Goal: Task Accomplishment & Management: Manage account settings

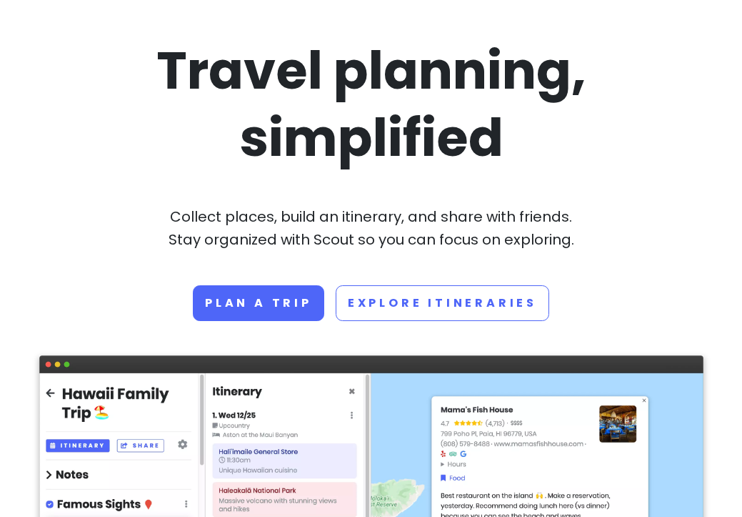
scroll to position [99, 0]
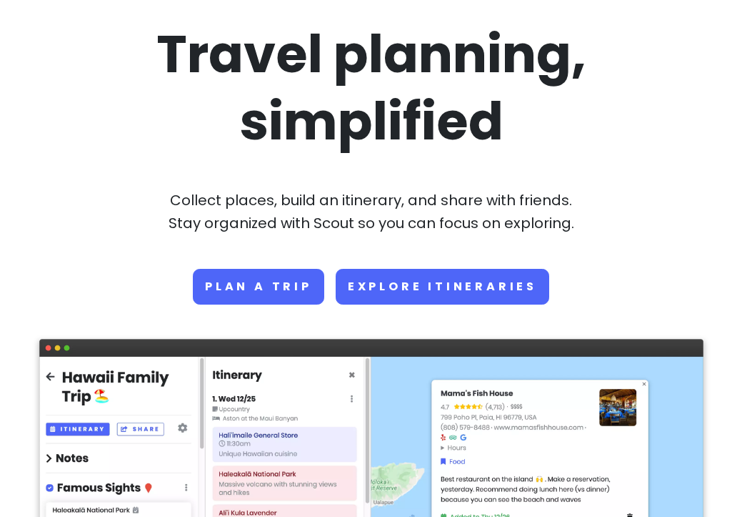
click at [449, 282] on link "Explore Itineraries" at bounding box center [443, 287] width 214 height 36
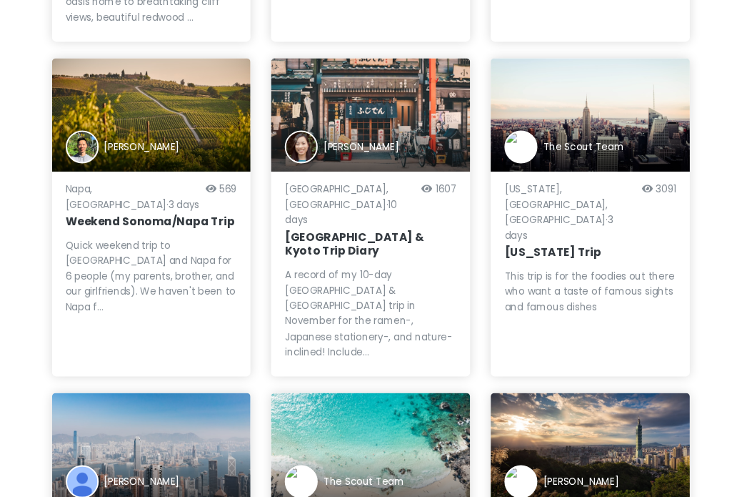
scroll to position [777, 0]
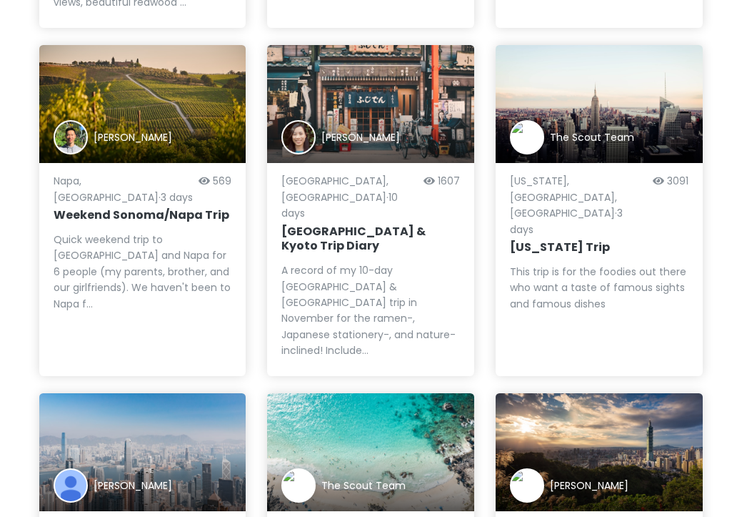
click at [554, 240] on h6 "[US_STATE] Trip" at bounding box center [599, 247] width 179 height 15
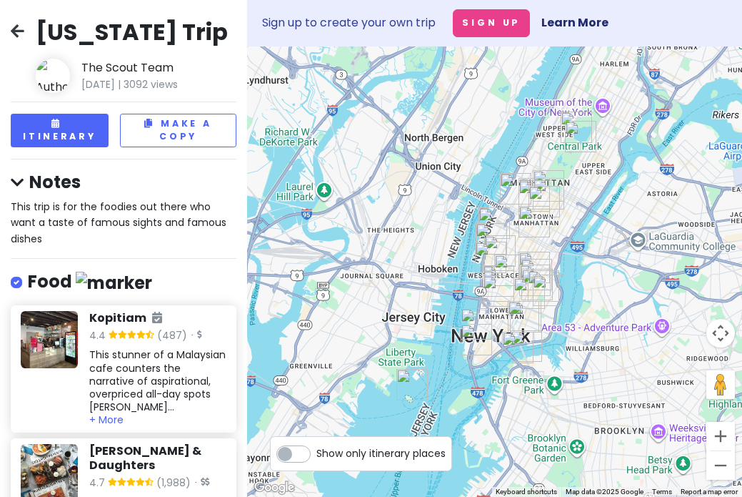
click at [20, 34] on icon at bounding box center [18, 30] width 14 height 11
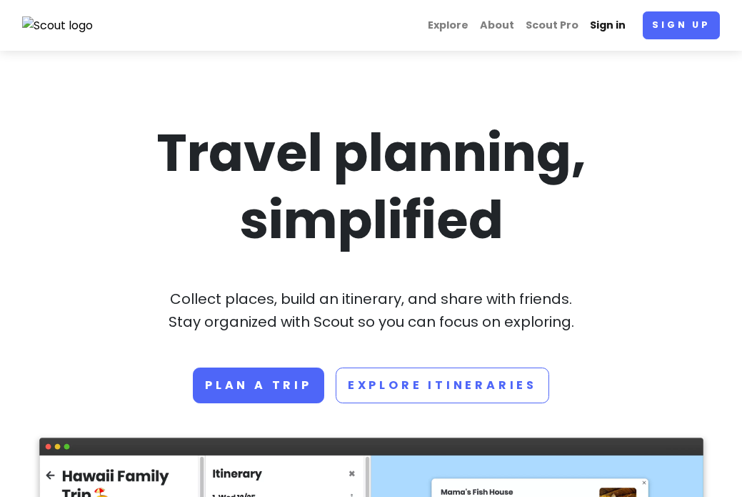
click at [610, 26] on link "Sign in" at bounding box center [608, 25] width 47 height 28
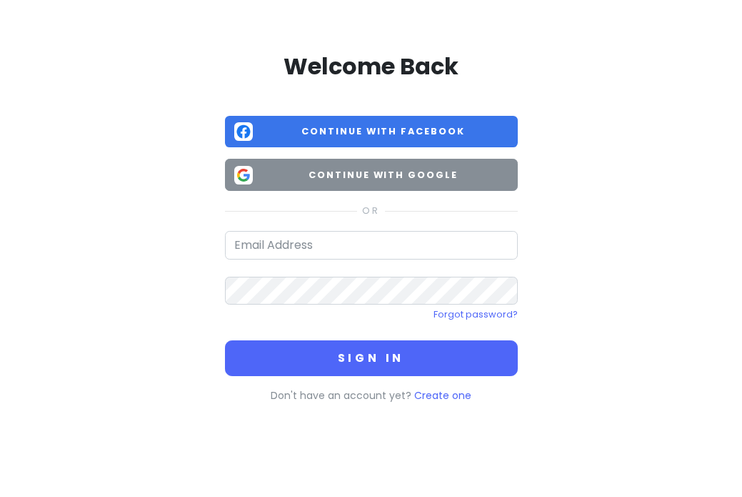
click at [387, 175] on span "Continue with Google" at bounding box center [384, 175] width 250 height 14
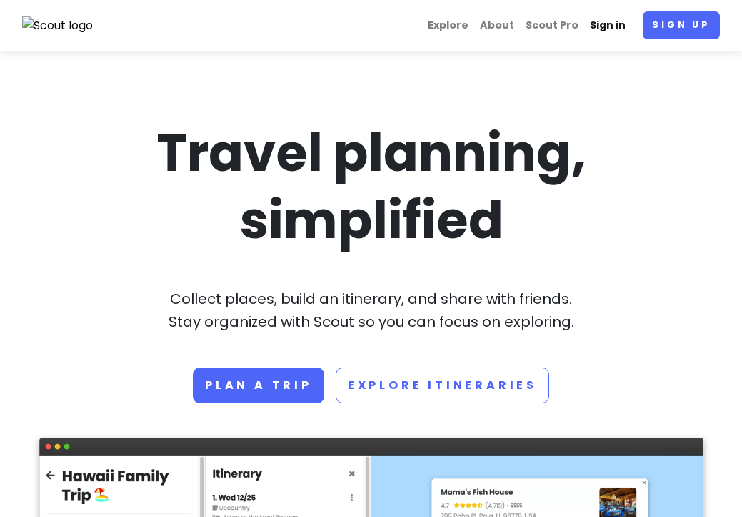
click at [624, 28] on link "Sign in" at bounding box center [608, 25] width 47 height 28
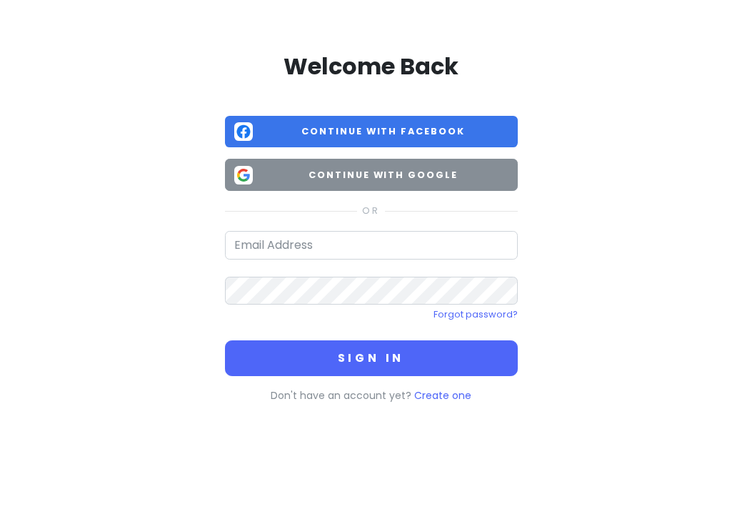
click at [352, 182] on button "Continue with Google" at bounding box center [371, 175] width 293 height 32
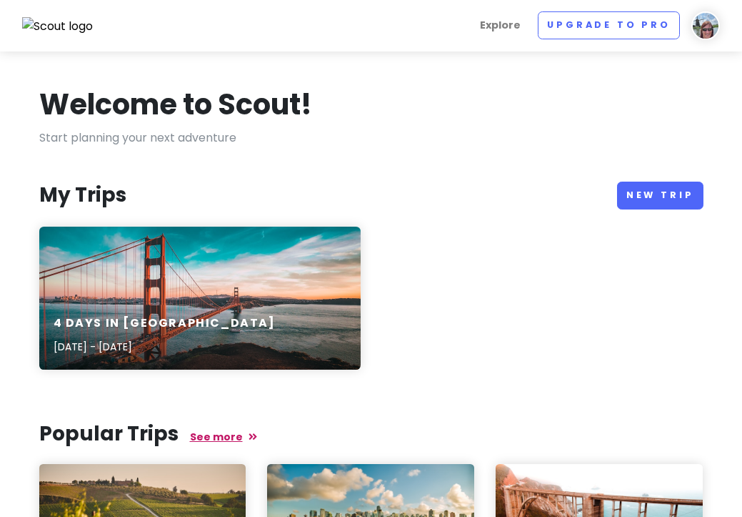
click at [213, 434] on link "See more" at bounding box center [223, 436] width 67 height 14
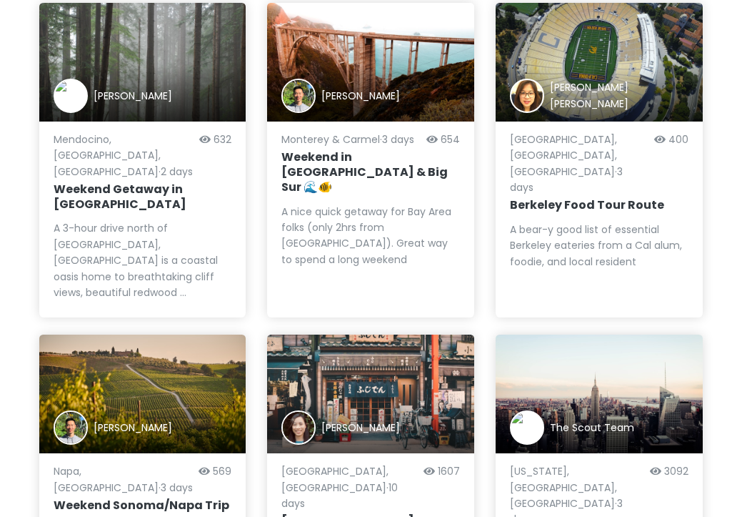
scroll to position [532, 0]
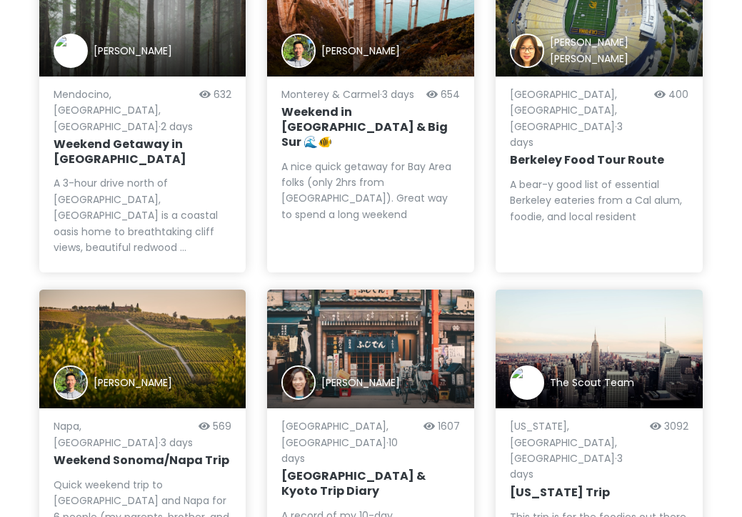
click at [566, 485] on h6 "[US_STATE] Trip" at bounding box center [599, 492] width 179 height 15
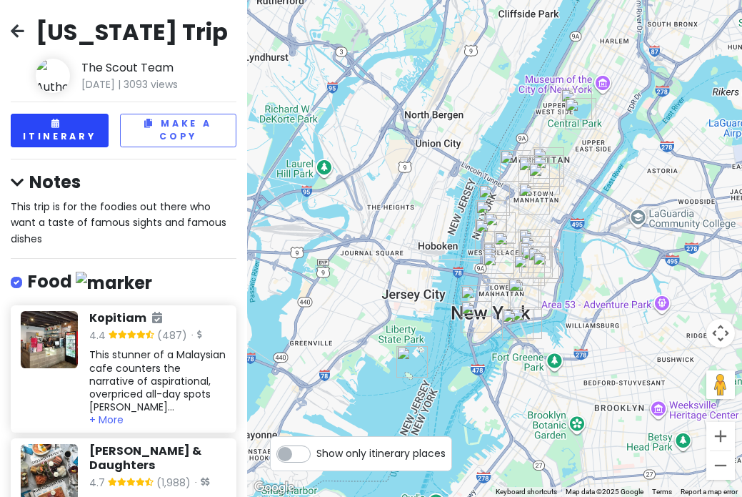
click at [103, 135] on button "Itinerary" at bounding box center [60, 131] width 98 height 34
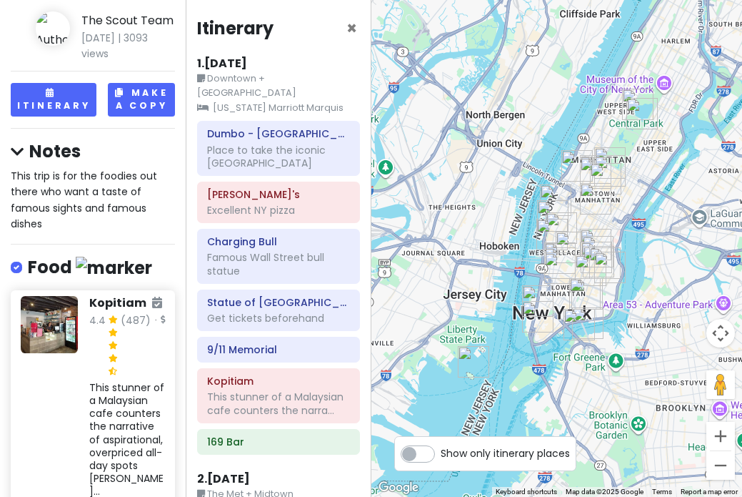
click at [159, 107] on button "Make a Copy" at bounding box center [141, 100] width 66 height 34
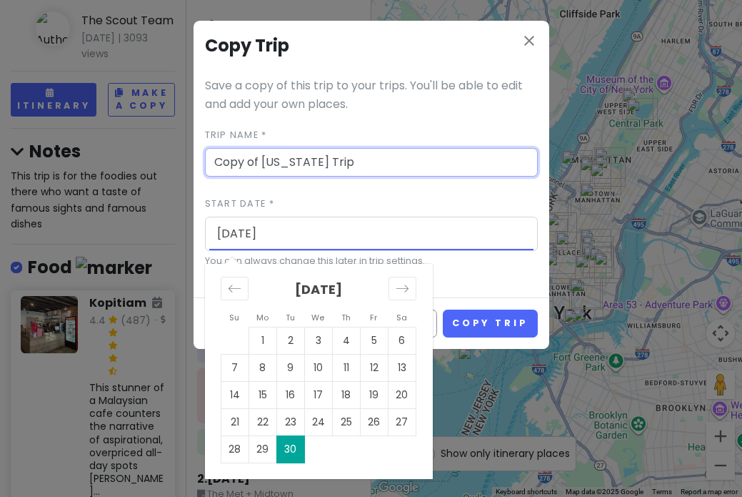
click at [279, 233] on input "09/30/2025" at bounding box center [371, 233] width 324 height 33
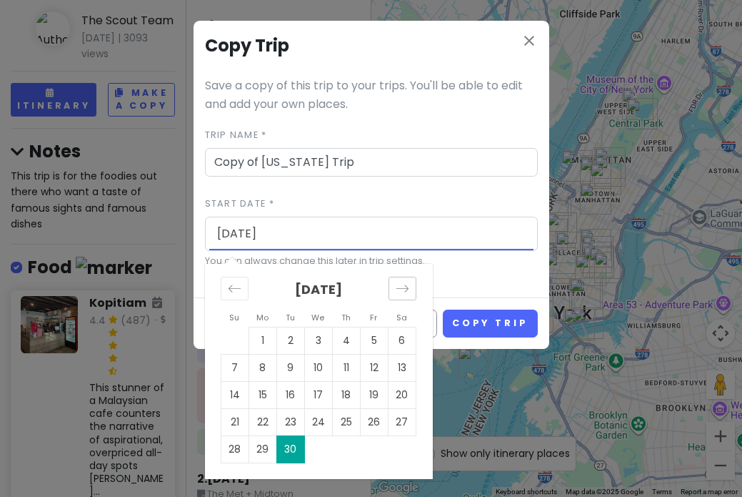
click at [411, 289] on div "Move forward to switch to the next month." at bounding box center [403, 289] width 28 height 24
click at [319, 418] on td "22" at bounding box center [318, 421] width 28 height 27
type input "10/22/2025"
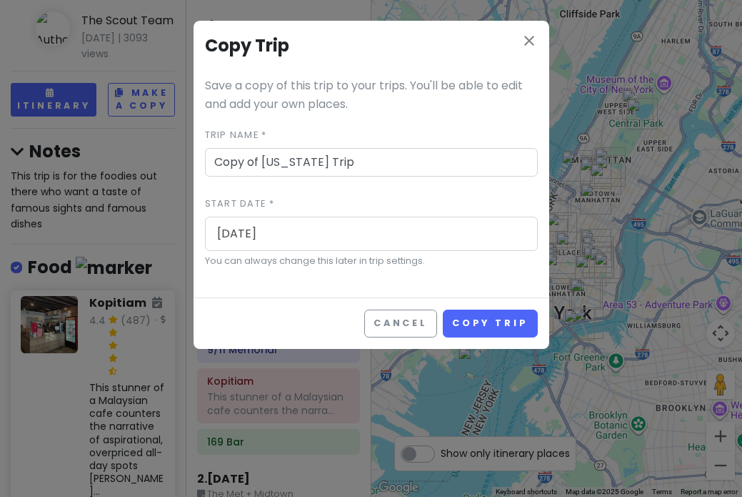
drag, startPoint x: 505, startPoint y: 317, endPoint x: 265, endPoint y: 232, distance: 254.7
click at [265, 232] on form "close Copy Trip Save a copy of this trip to your trips. You'll be able to edit …" at bounding box center [372, 185] width 356 height 328
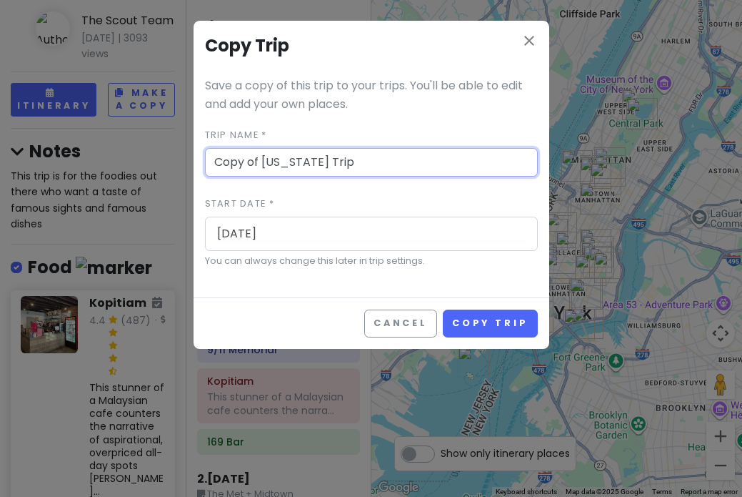
click at [265, 161] on input "Copy of New York Trip" at bounding box center [371, 162] width 333 height 29
type input "[US_STATE] Trip"
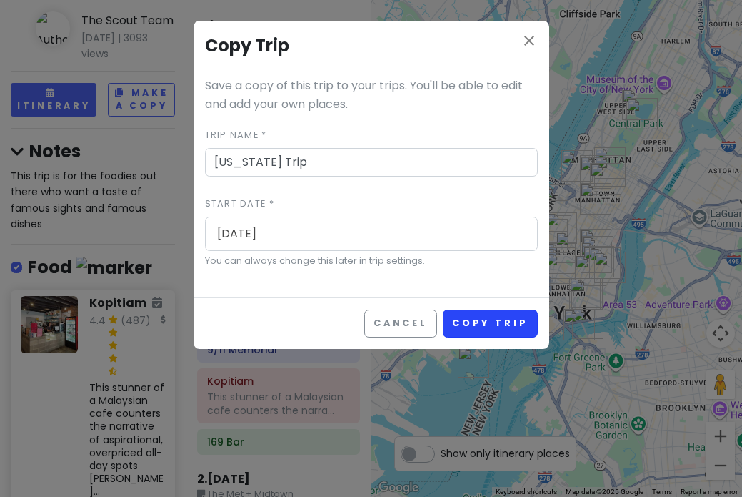
click at [499, 319] on button "Copy Trip" at bounding box center [490, 323] width 95 height 28
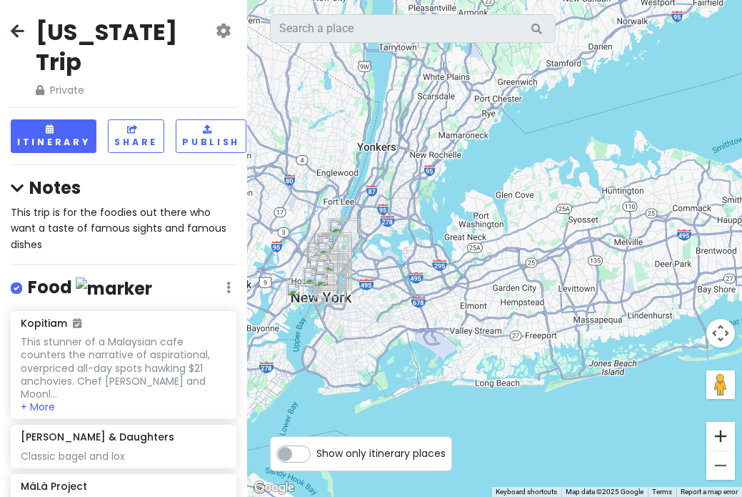
click at [727, 442] on button "Zoom in" at bounding box center [721, 436] width 29 height 29
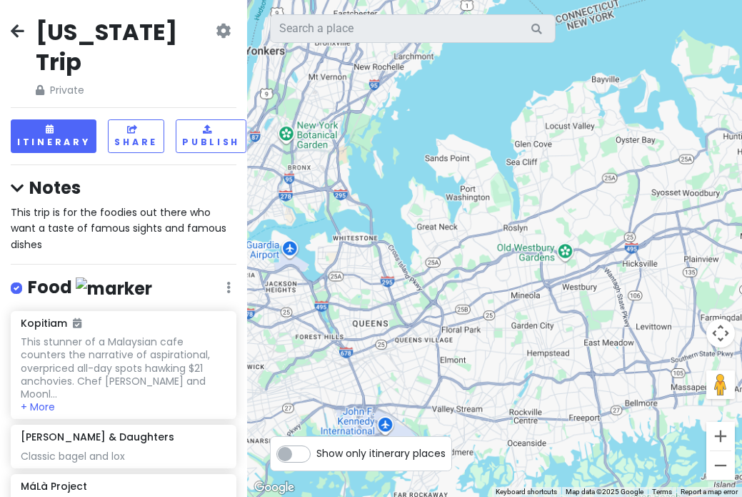
click at [727, 442] on button "Zoom in" at bounding box center [721, 436] width 29 height 29
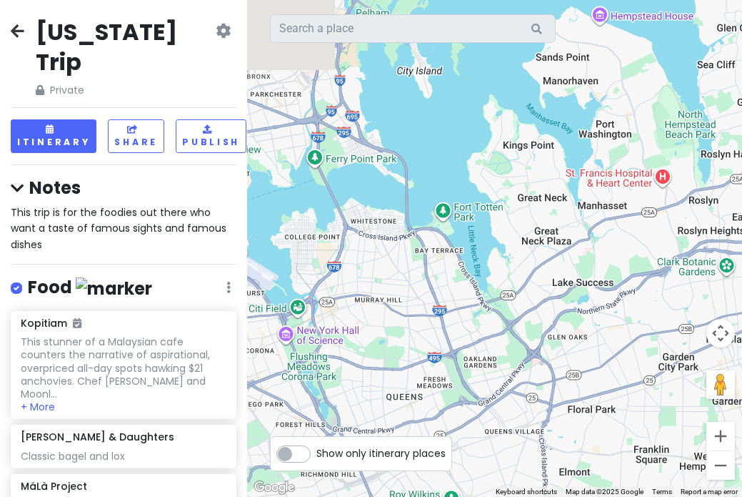
drag, startPoint x: 542, startPoint y: 366, endPoint x: 742, endPoint y: 359, distance: 199.5
click at [742, 359] on div at bounding box center [494, 248] width 495 height 497
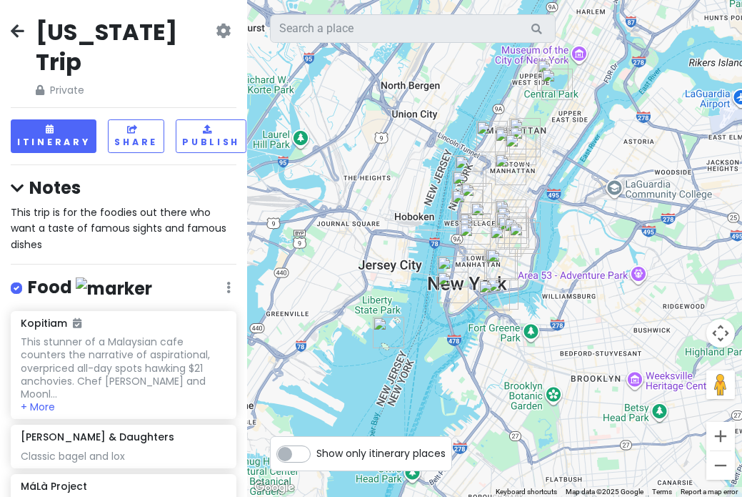
drag, startPoint x: 373, startPoint y: 307, endPoint x: 675, endPoint y: 153, distance: 339.1
click at [675, 153] on div at bounding box center [494, 248] width 495 height 497
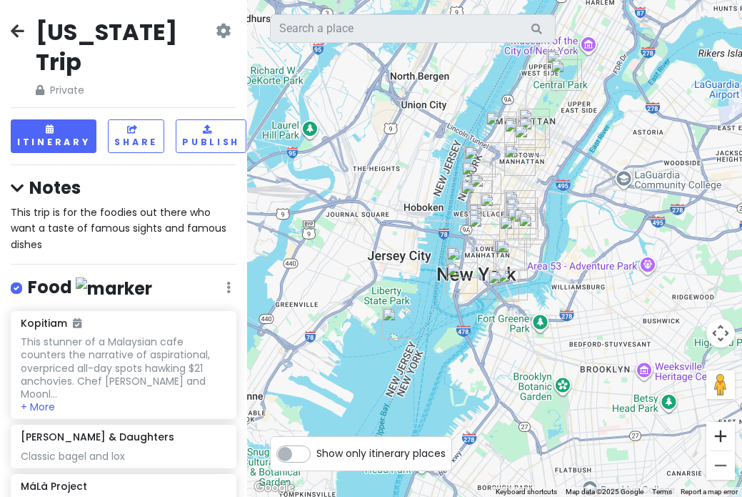
click at [722, 437] on button "Zoom in" at bounding box center [721, 436] width 29 height 29
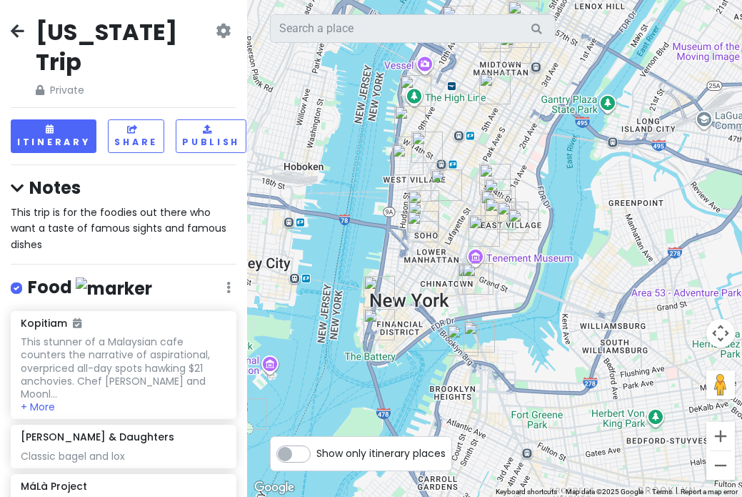
drag, startPoint x: 651, startPoint y: 351, endPoint x: 594, endPoint y: 349, distance: 57.2
click at [594, 349] on div at bounding box center [494, 248] width 495 height 497
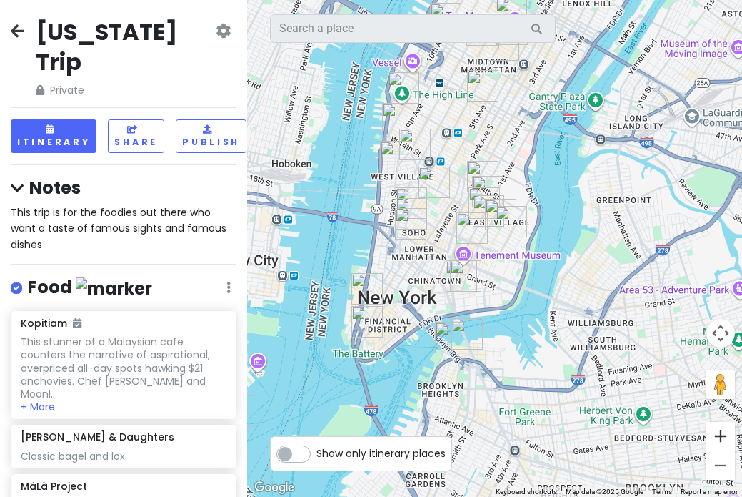
click at [719, 433] on button "Zoom in" at bounding box center [721, 436] width 29 height 29
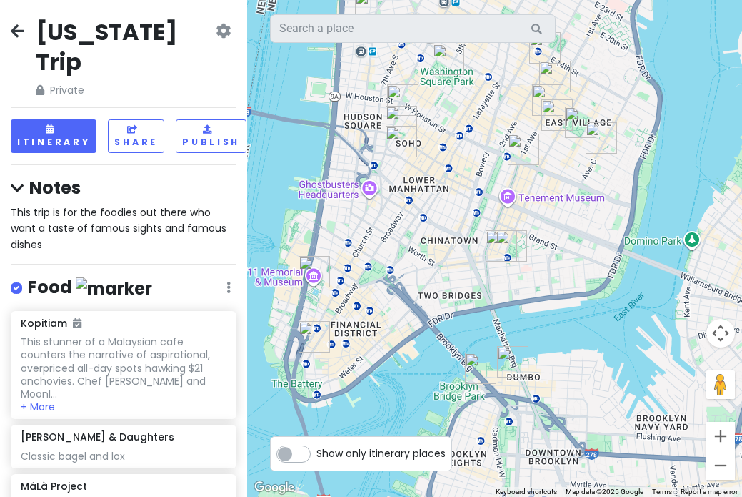
drag, startPoint x: 600, startPoint y: 363, endPoint x: 680, endPoint y: 285, distance: 111.7
click at [680, 285] on div at bounding box center [494, 248] width 495 height 497
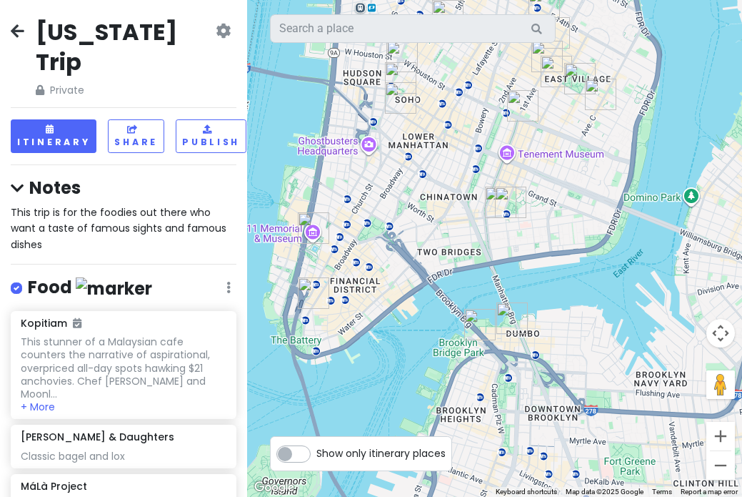
drag, startPoint x: 678, startPoint y: 282, endPoint x: 675, endPoint y: 239, distance: 43.0
click at [675, 239] on div at bounding box center [494, 248] width 495 height 497
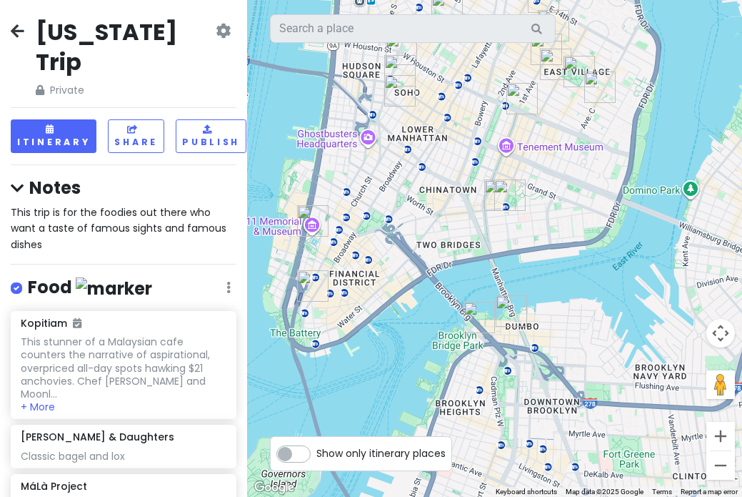
click at [512, 313] on img "Dumbo - Manhattan Bridge View" at bounding box center [511, 310] width 31 height 31
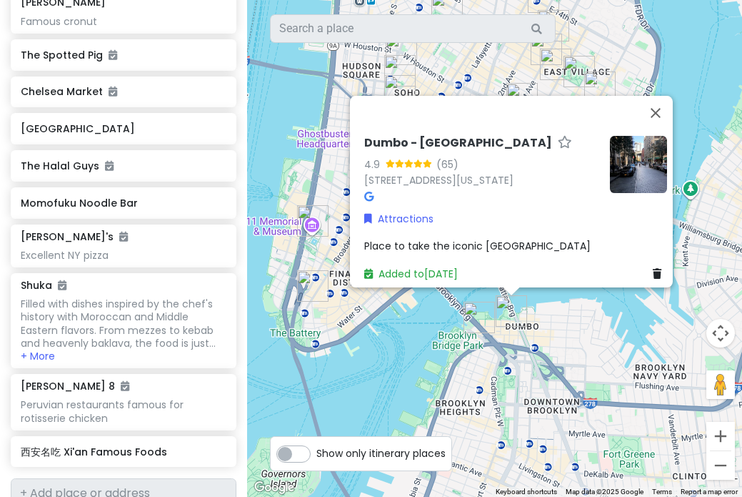
scroll to position [710, 0]
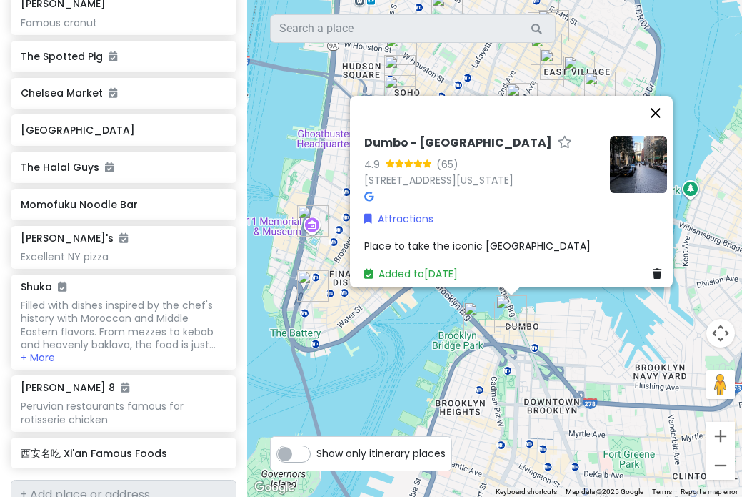
click at [664, 106] on button "Close" at bounding box center [656, 113] width 34 height 34
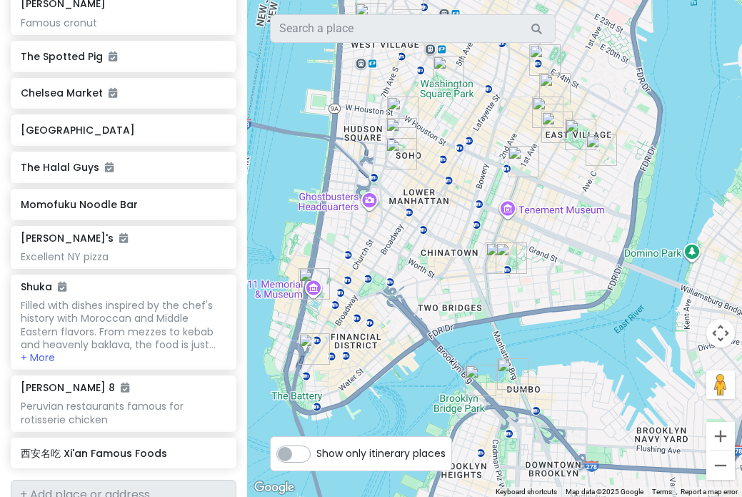
drag, startPoint x: 572, startPoint y: 172, endPoint x: 573, endPoint y: 236, distance: 64.3
click at [573, 236] on div at bounding box center [494, 248] width 495 height 497
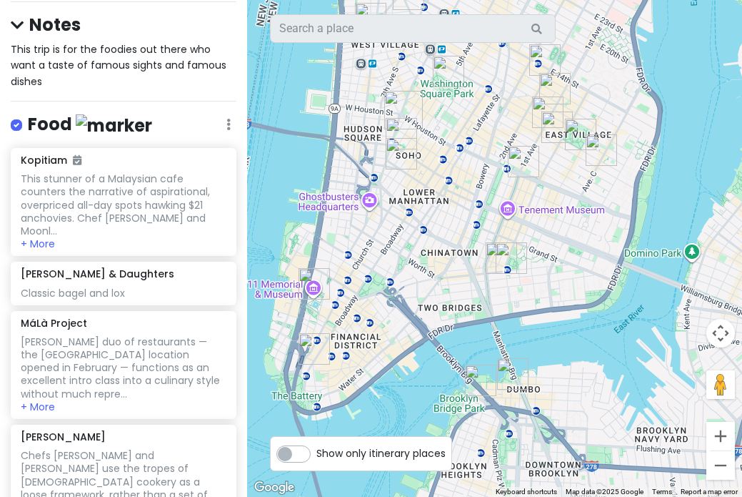
scroll to position [161, 0]
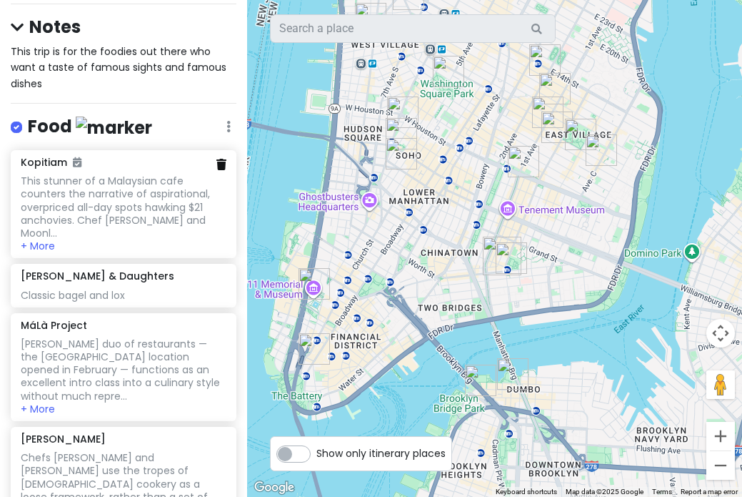
click at [225, 159] on icon at bounding box center [222, 164] width 10 height 11
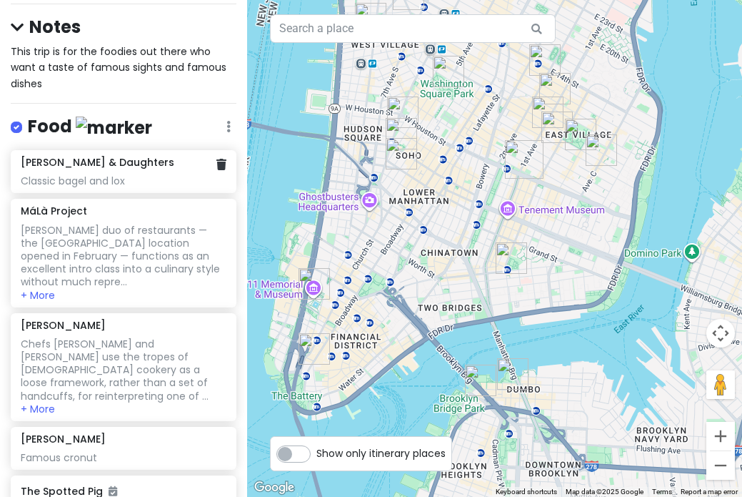
click at [97, 156] on h6 "[PERSON_NAME] & Daughters" at bounding box center [98, 162] width 154 height 13
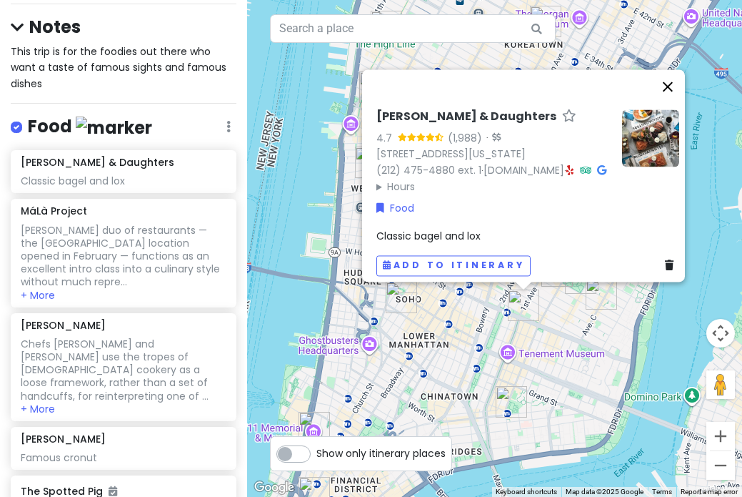
click at [679, 69] on button "Close" at bounding box center [668, 86] width 34 height 34
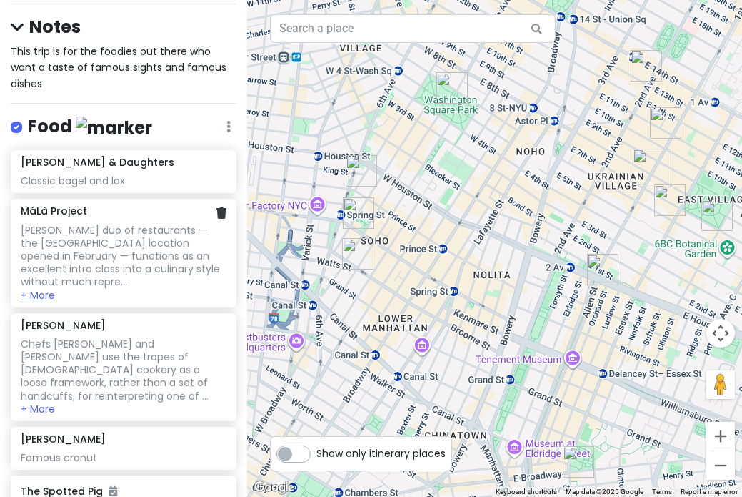
click at [49, 289] on button "+ More" at bounding box center [38, 295] width 34 height 13
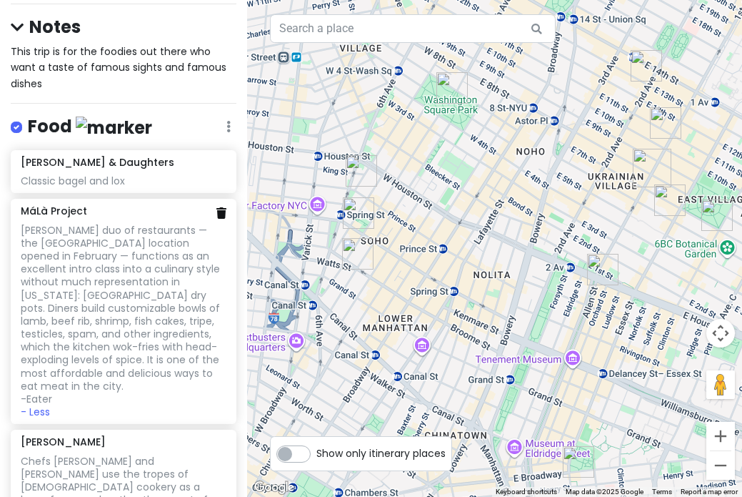
click at [224, 207] on icon at bounding box center [222, 212] width 10 height 11
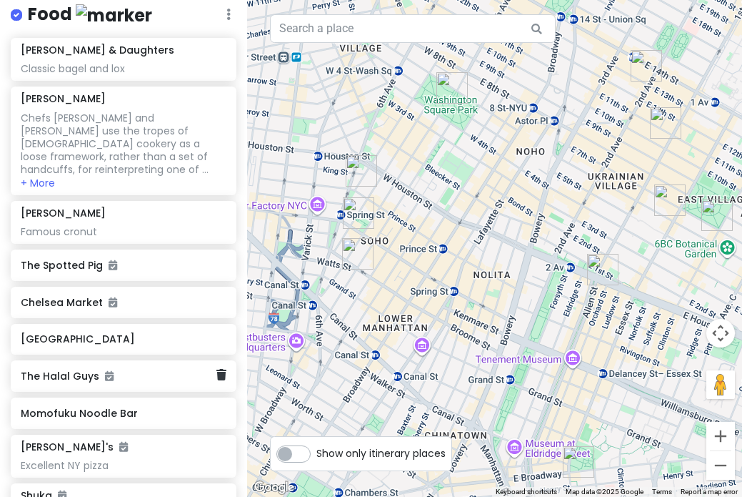
scroll to position [298, 0]
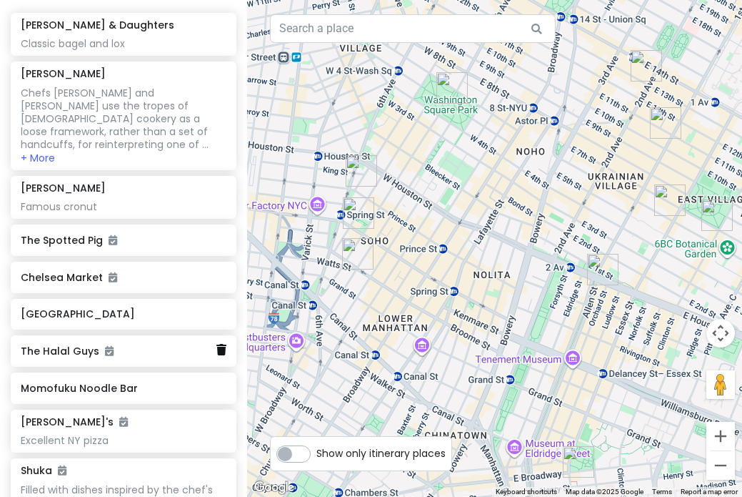
click at [223, 341] on link at bounding box center [222, 350] width 10 height 19
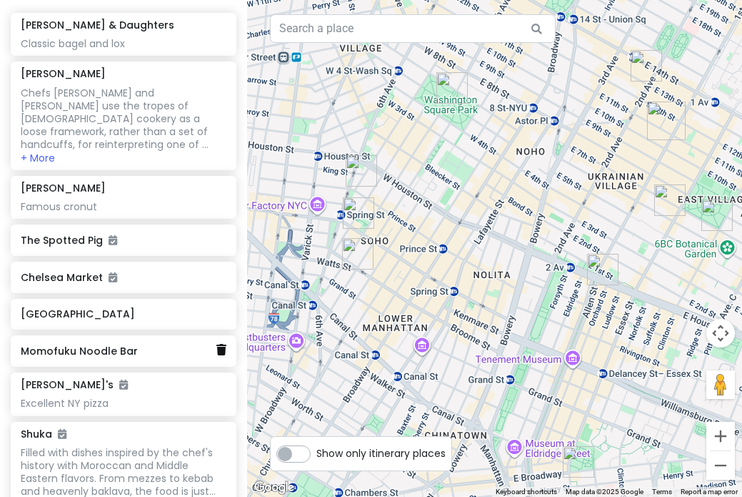
click at [224, 344] on icon at bounding box center [222, 349] width 10 height 11
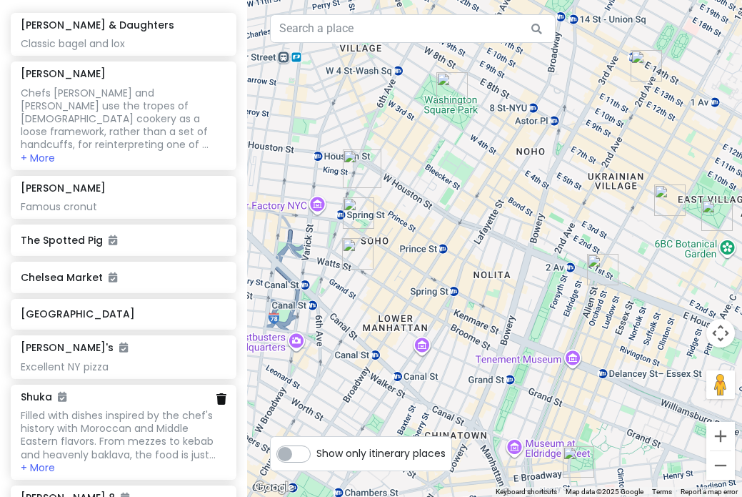
click at [222, 391] on link at bounding box center [222, 399] width 10 height 16
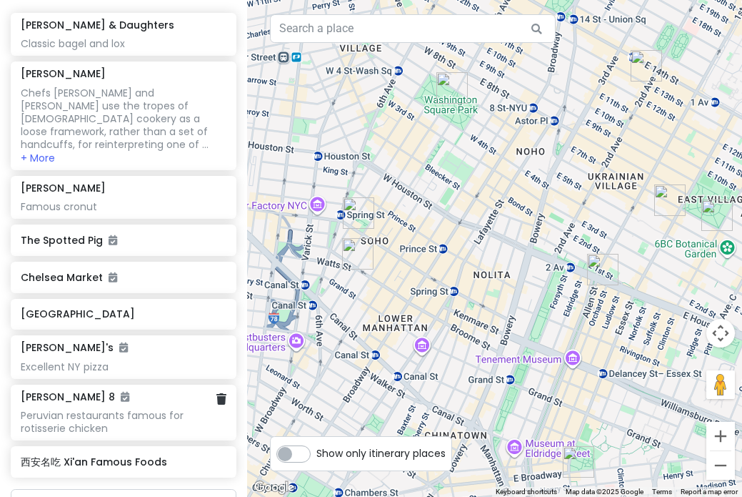
click at [46, 390] on h6 "[PERSON_NAME] 8" at bounding box center [75, 396] width 109 height 13
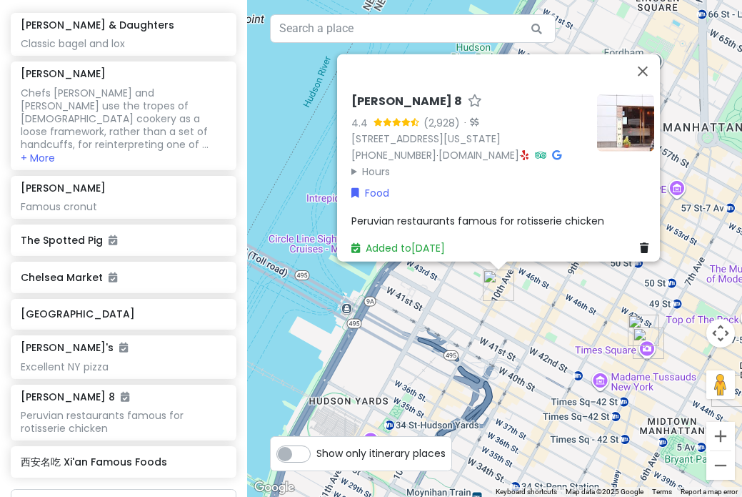
scroll to position [0, 0]
click at [650, 61] on button "Close" at bounding box center [643, 71] width 34 height 34
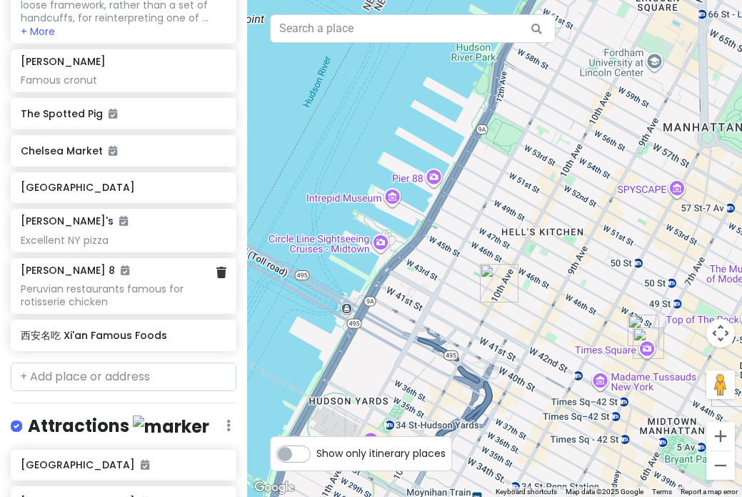
scroll to position [427, 0]
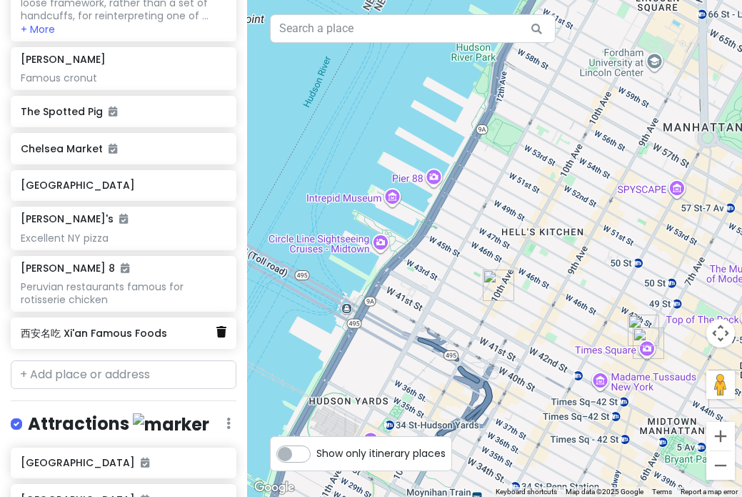
click at [224, 326] on icon at bounding box center [222, 331] width 10 height 11
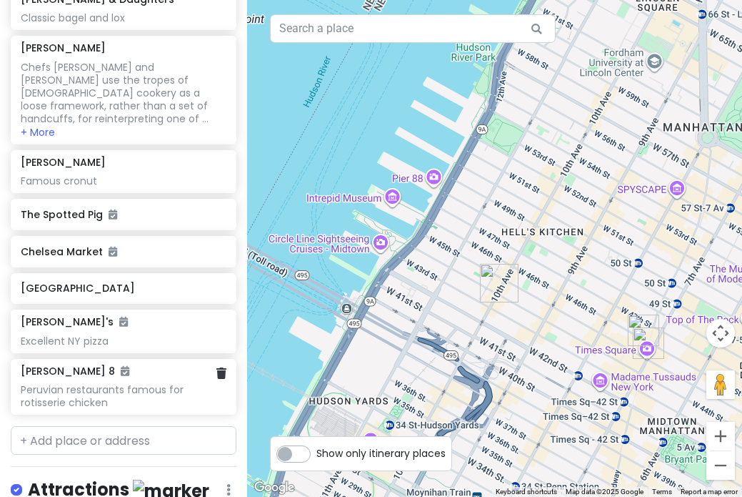
scroll to position [318, 0]
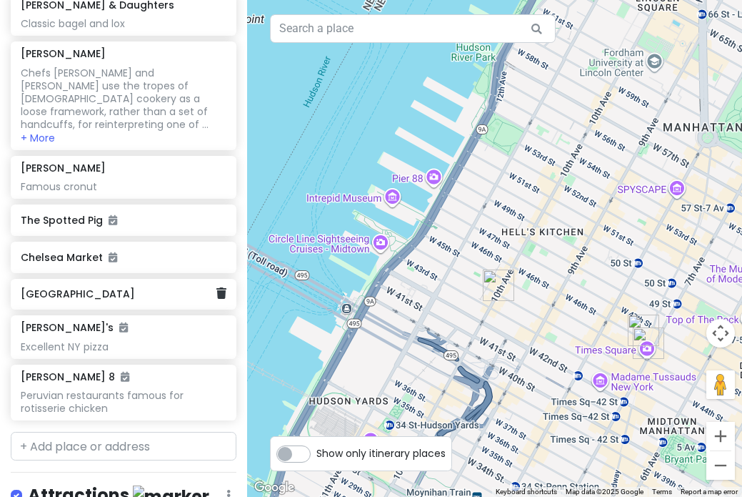
click at [114, 287] on h6 "[GEOGRAPHIC_DATA]" at bounding box center [119, 293] width 196 height 13
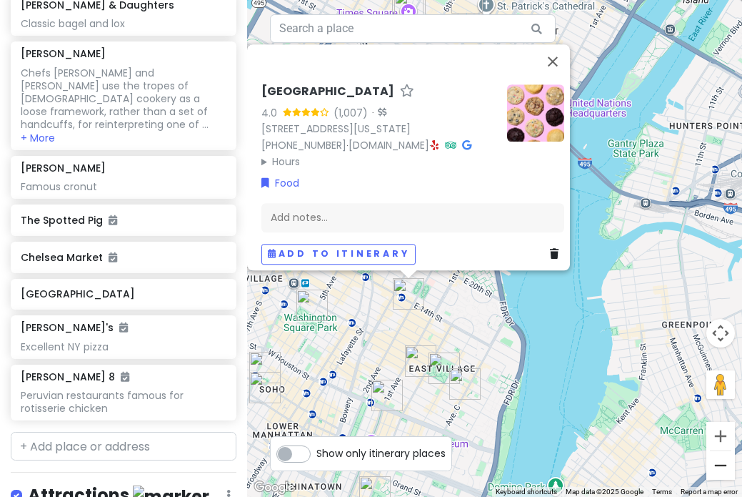
click at [727, 458] on button "Zoom out" at bounding box center [721, 465] width 29 height 29
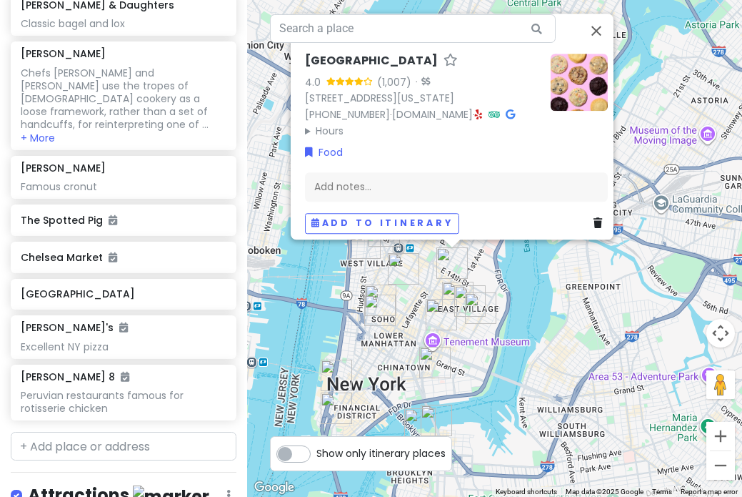
click at [727, 458] on button "Zoom out" at bounding box center [721, 465] width 29 height 29
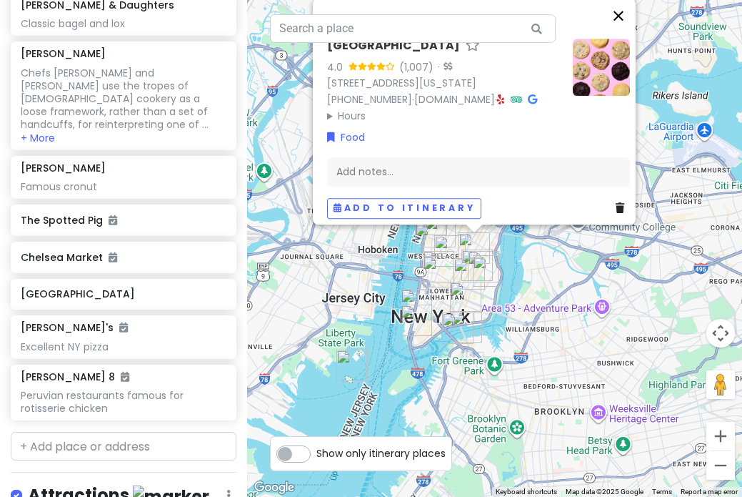
click at [624, 11] on button "Close" at bounding box center [619, 16] width 34 height 34
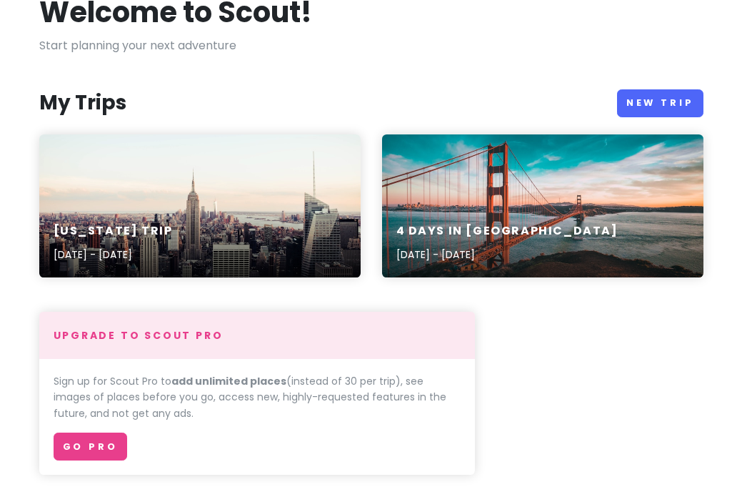
scroll to position [96, 0]
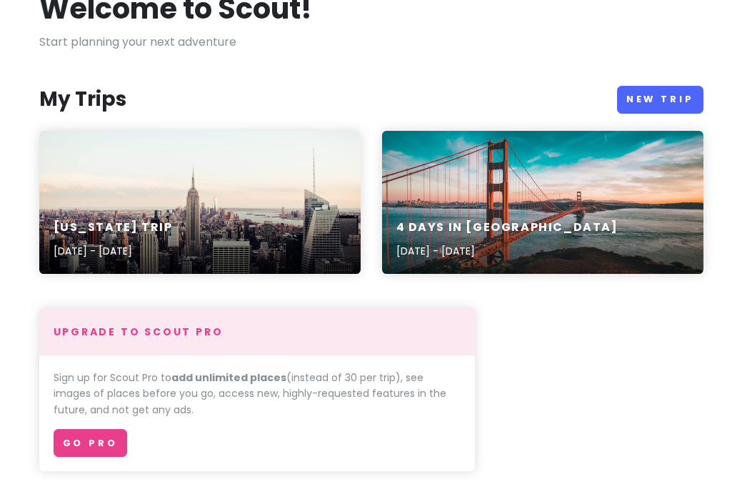
click at [281, 192] on div "[US_STATE] Trip [DATE] - [DATE]" at bounding box center [200, 202] width 322 height 143
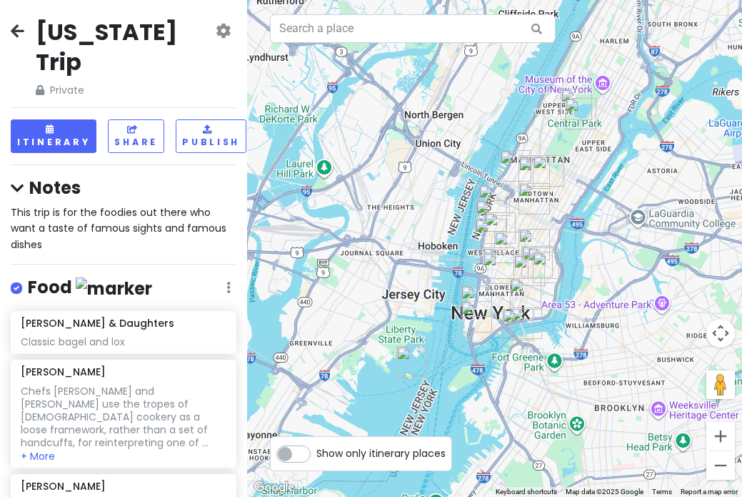
click at [228, 282] on icon at bounding box center [229, 287] width 4 height 11
click at [21, 29] on icon at bounding box center [18, 30] width 14 height 11
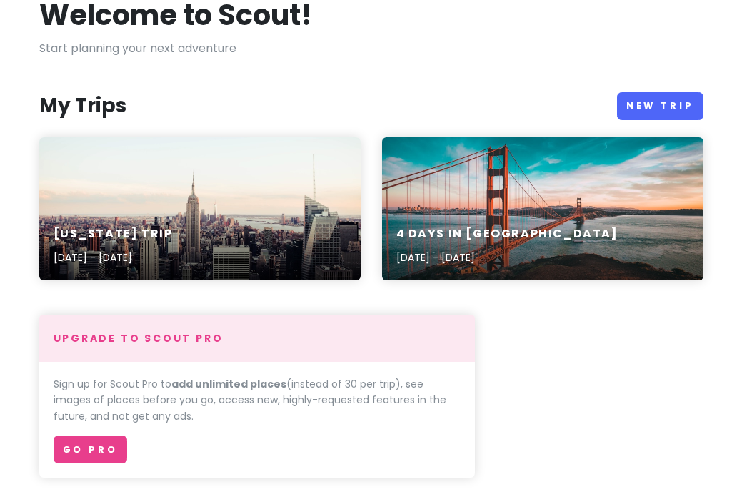
scroll to position [90, 0]
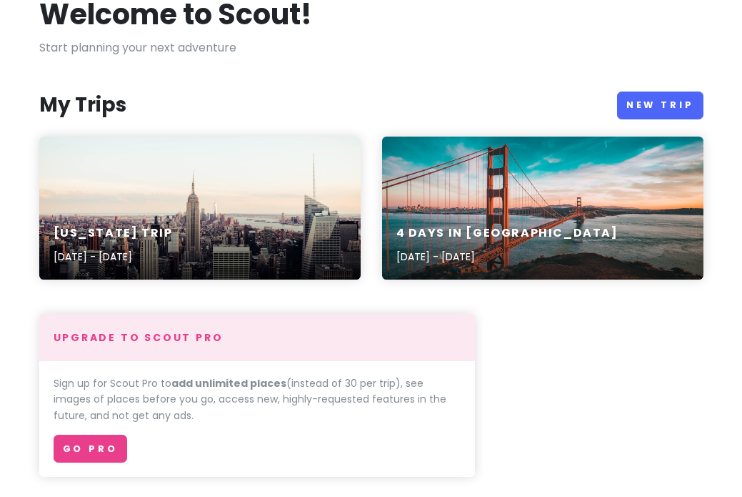
click at [154, 257] on p "Oct 22, 2025 - Oct 25, 2025" at bounding box center [113, 257] width 119 height 16
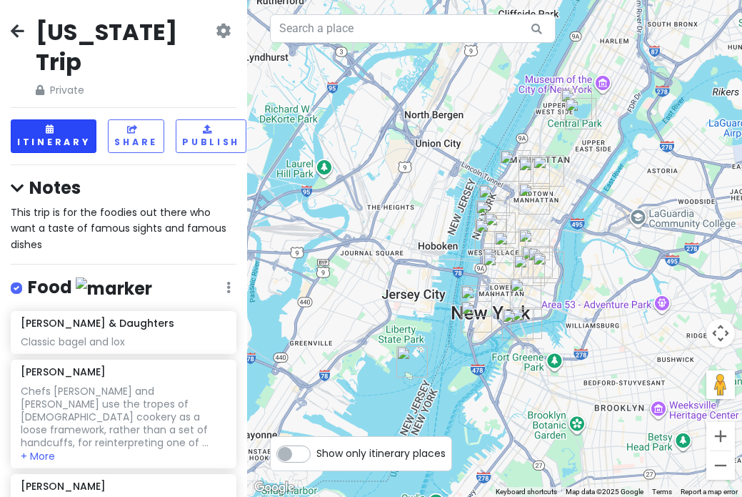
click at [66, 119] on button "Itinerary" at bounding box center [54, 136] width 86 height 34
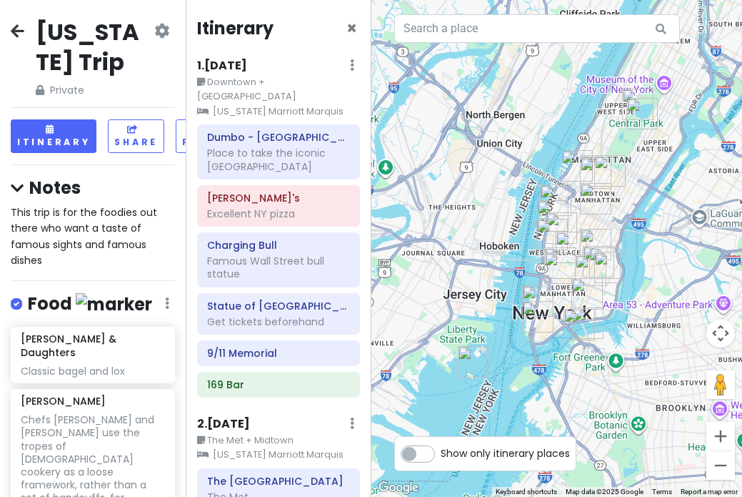
click at [354, 67] on div "1 . Wed 10/22 Edit Day Notes Clear Lodging Delete Day" at bounding box center [278, 68] width 163 height 24
click at [351, 66] on icon at bounding box center [352, 64] width 4 height 11
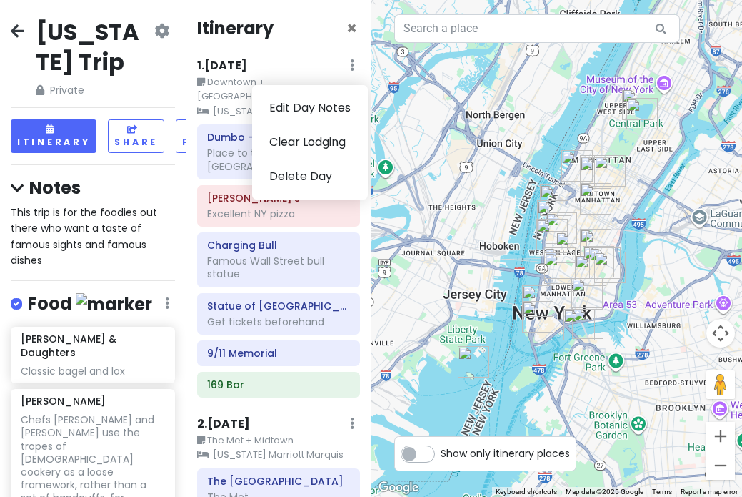
click at [354, 66] on icon at bounding box center [352, 64] width 4 height 11
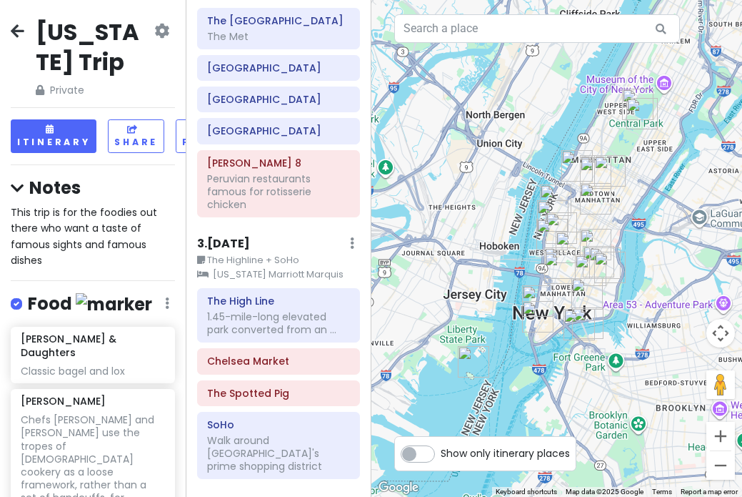
click at [352, 237] on icon at bounding box center [352, 242] width 4 height 11
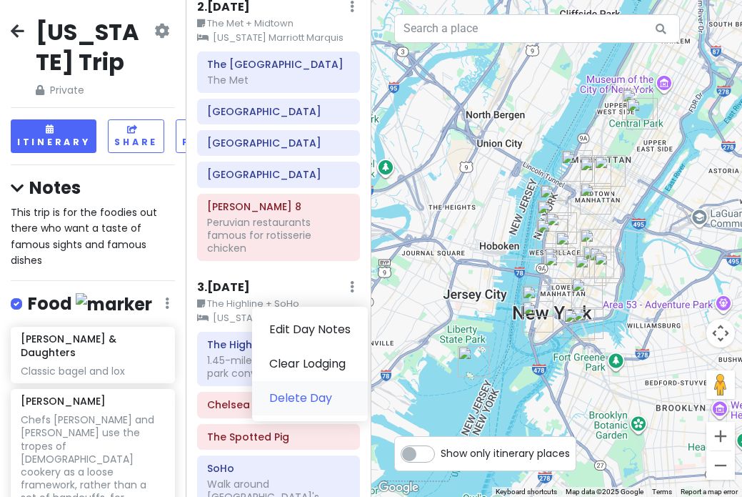
scroll to position [424, 0]
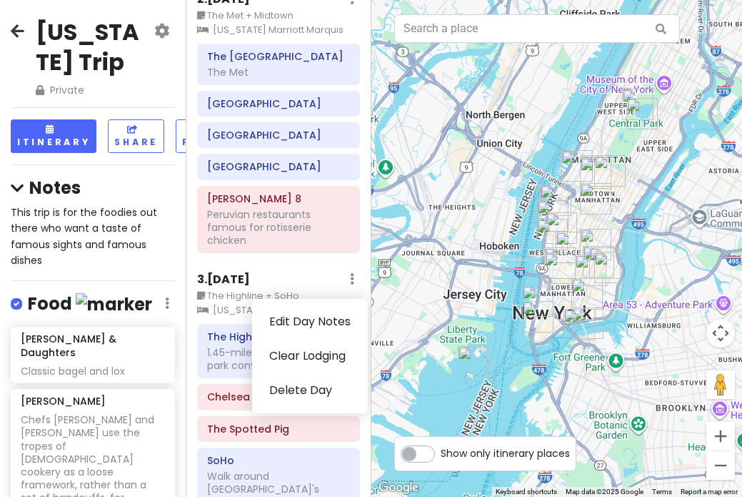
click at [352, 273] on icon at bounding box center [352, 278] width 4 height 11
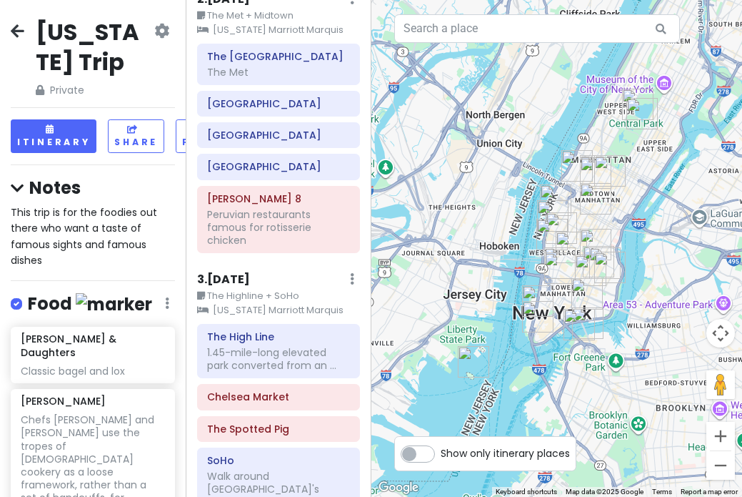
click at [352, 273] on icon at bounding box center [352, 278] width 4 height 11
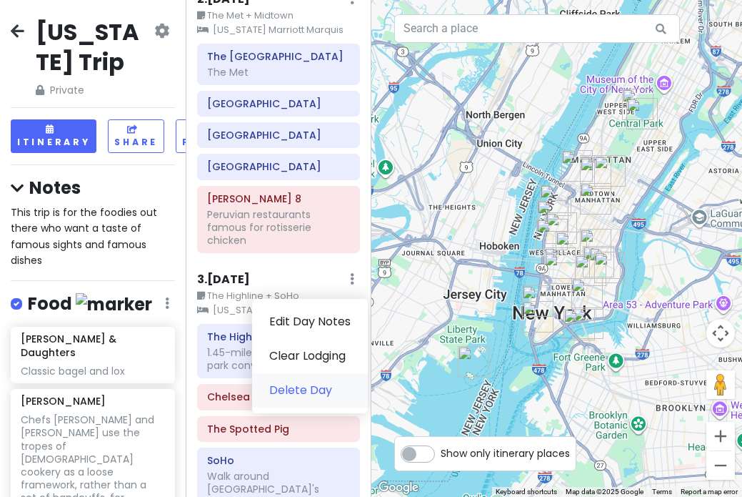
click at [307, 373] on link "Delete Day" at bounding box center [310, 390] width 116 height 34
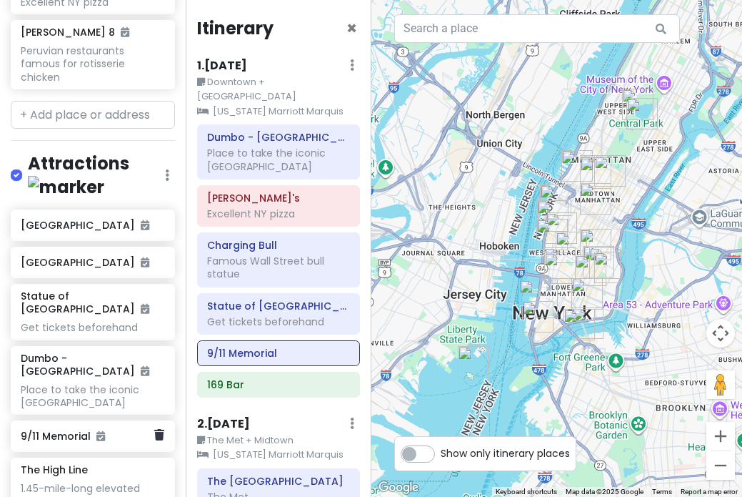
scroll to position [635, 0]
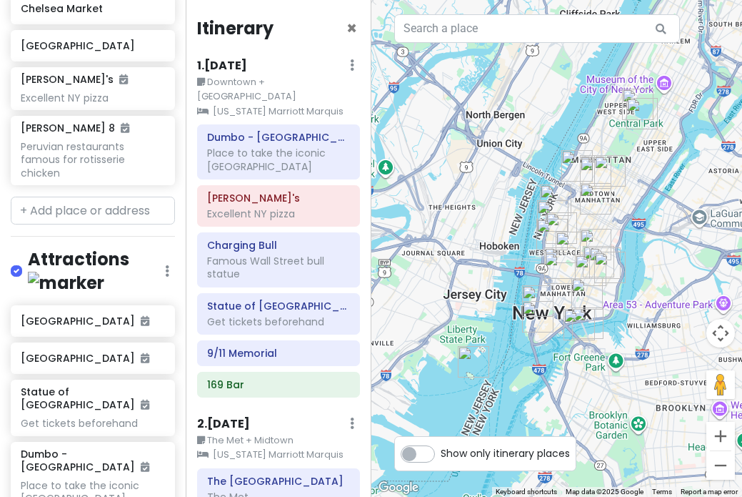
click at [167, 265] on icon at bounding box center [167, 270] width 4 height 11
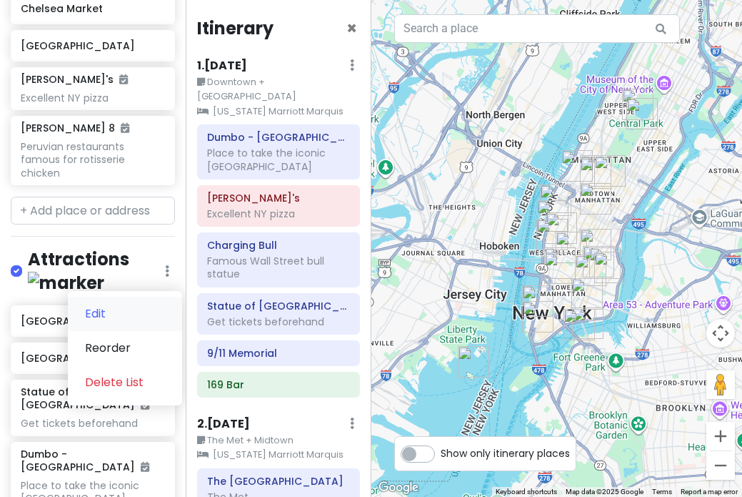
click at [101, 297] on link "Edit" at bounding box center [125, 314] width 114 height 34
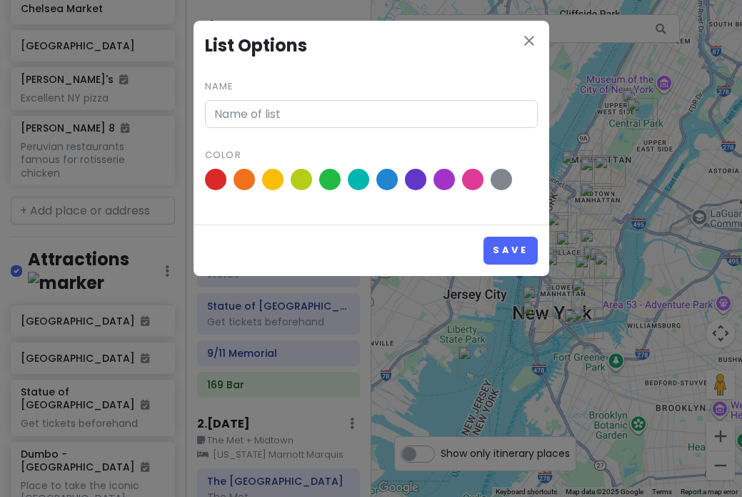
type input "Attractions"
click at [536, 39] on icon "close" at bounding box center [529, 40] width 17 height 17
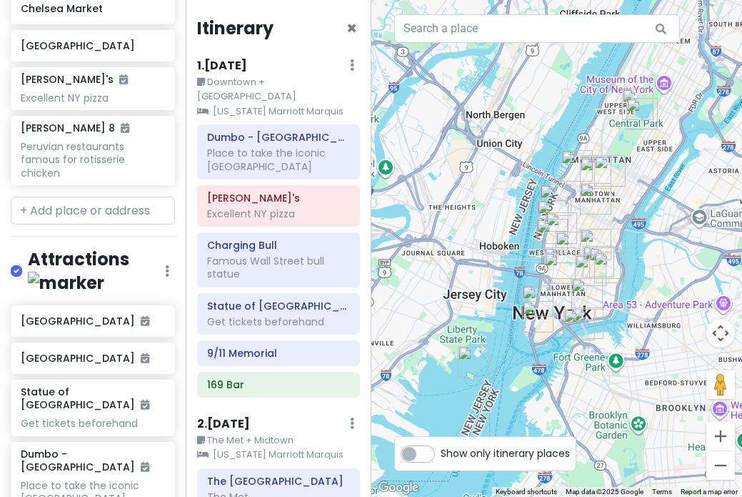
click at [61, 248] on h4 "Attractions" at bounding box center [96, 271] width 137 height 46
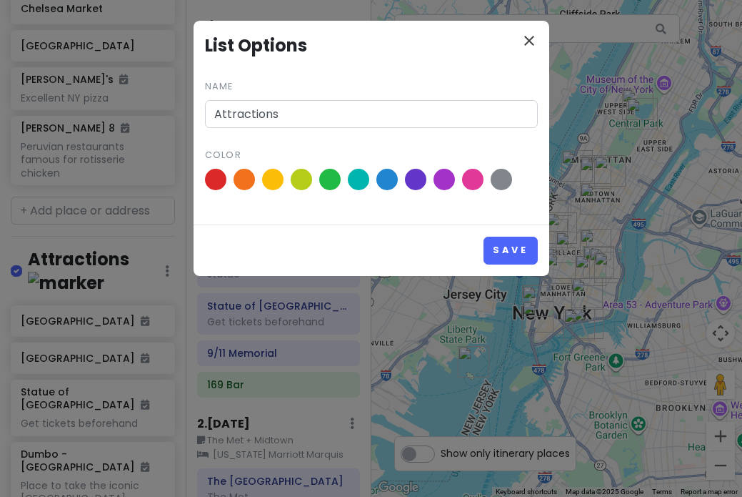
click at [534, 40] on icon "close" at bounding box center [529, 40] width 17 height 17
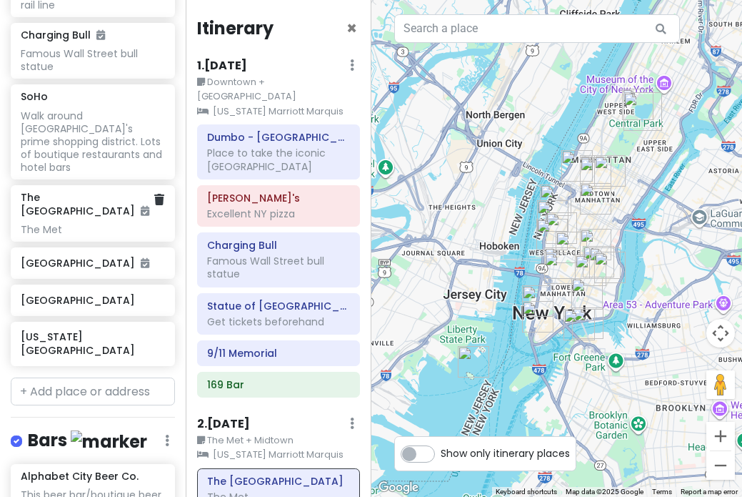
scroll to position [1306, 0]
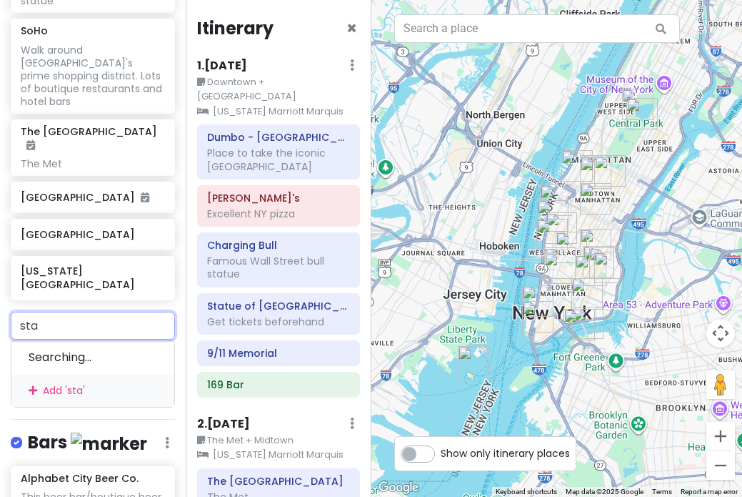
type input "stat"
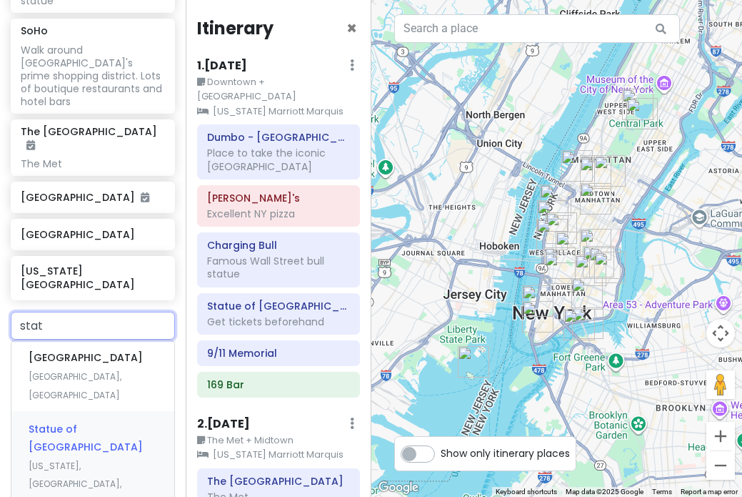
click at [63, 422] on span "Statue of [GEOGRAPHIC_DATA]" at bounding box center [86, 438] width 114 height 33
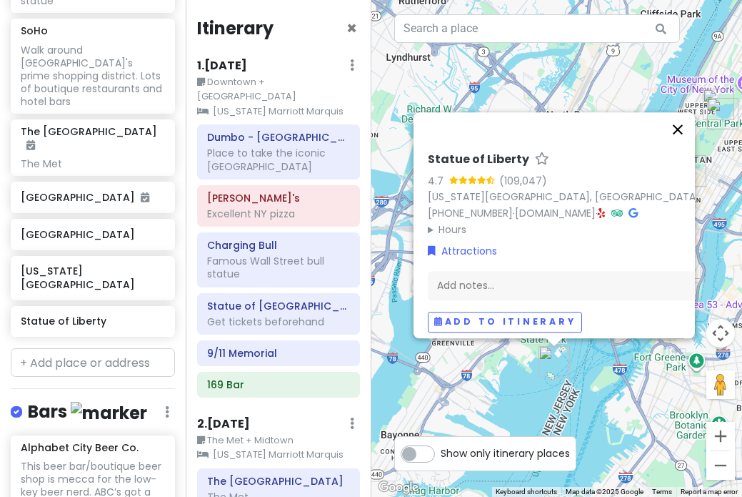
click at [677, 122] on button "Close" at bounding box center [678, 129] width 34 height 34
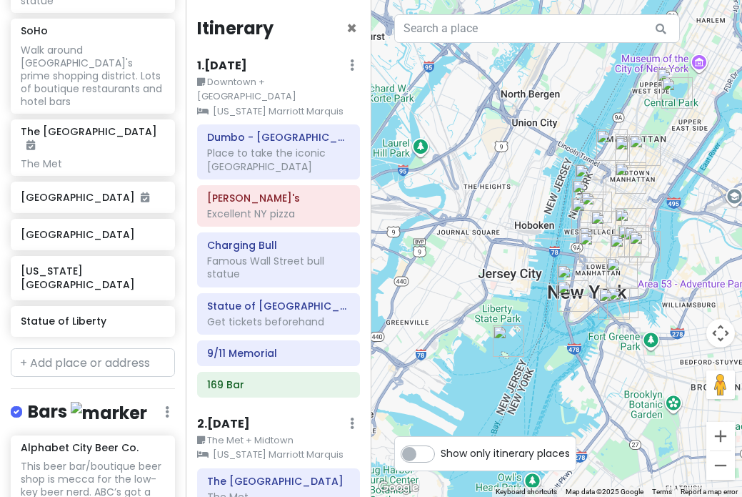
drag, startPoint x: 536, startPoint y: 287, endPoint x: 489, endPoint y: 265, distance: 51.8
click at [489, 266] on div at bounding box center [558, 248] width 372 height 497
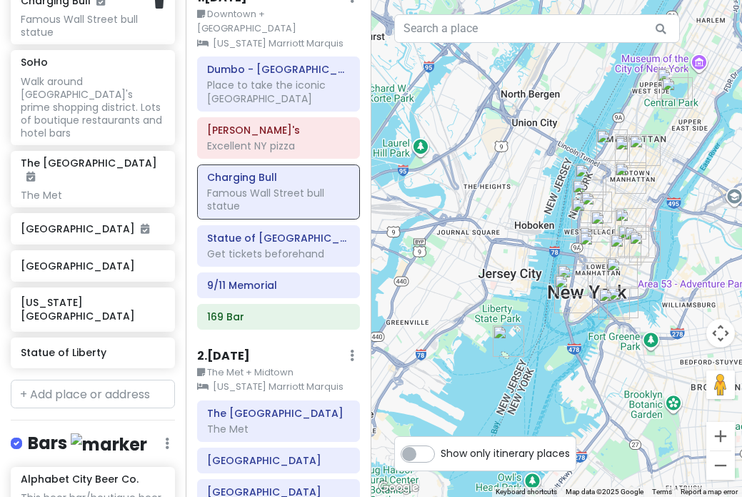
scroll to position [1295, 0]
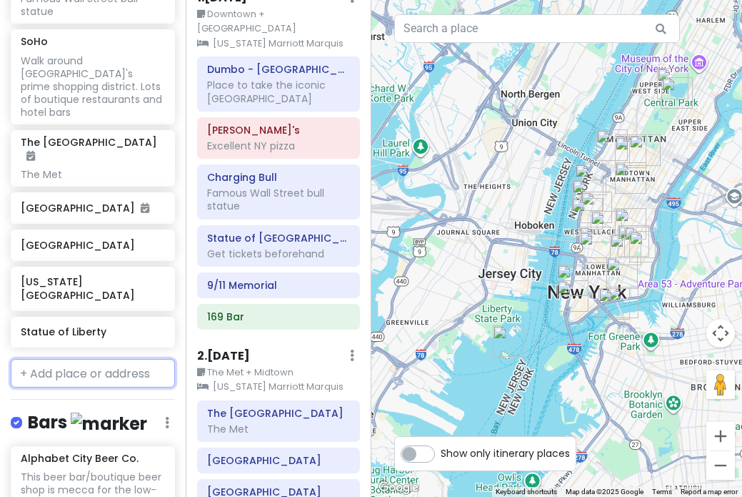
click at [76, 359] on input "text" at bounding box center [93, 373] width 164 height 29
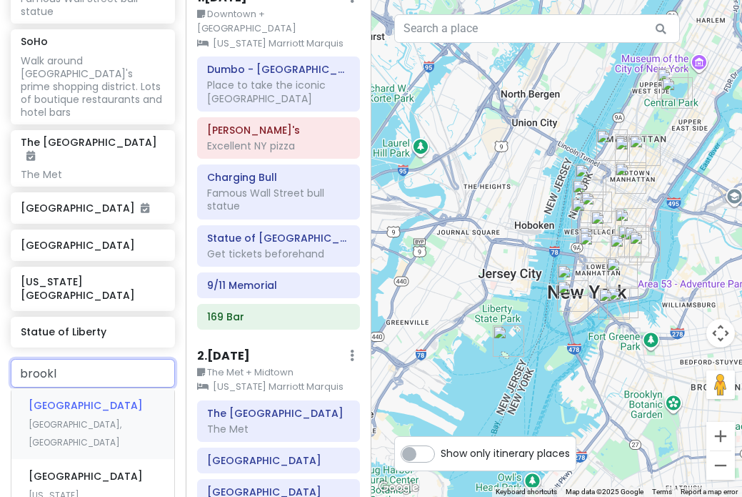
type input "brookly"
click at [69, 469] on span "[GEOGRAPHIC_DATA]" at bounding box center [86, 476] width 114 height 14
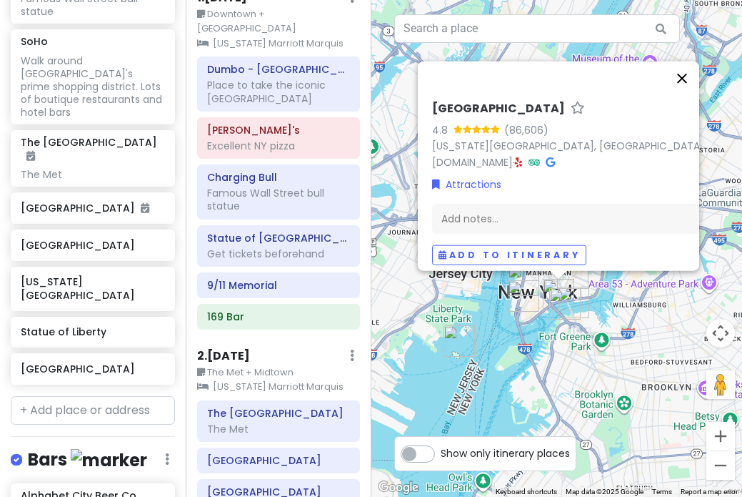
click at [685, 74] on button "Close" at bounding box center [682, 78] width 34 height 34
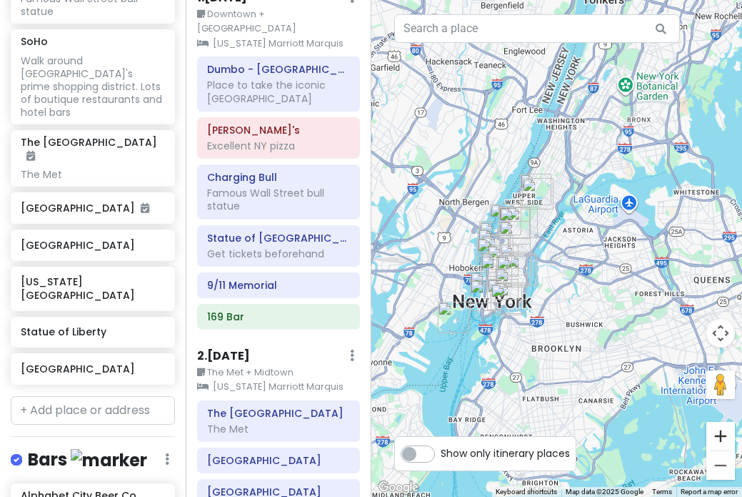
click at [715, 436] on button "Zoom in" at bounding box center [721, 436] width 29 height 29
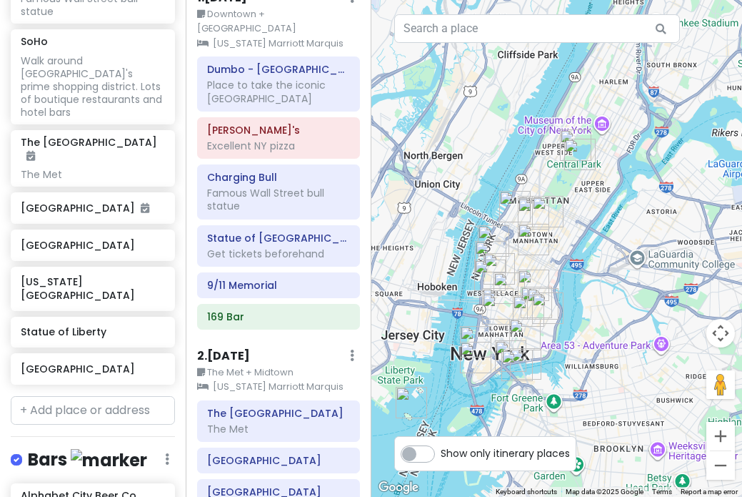
drag, startPoint x: 572, startPoint y: 250, endPoint x: 642, endPoint y: 250, distance: 69.3
click at [642, 250] on div at bounding box center [558, 248] width 372 height 497
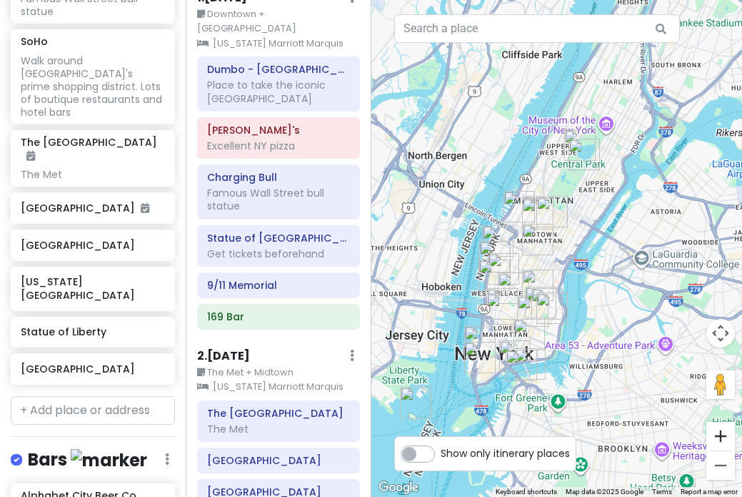
click at [725, 436] on button "Zoom in" at bounding box center [721, 436] width 29 height 29
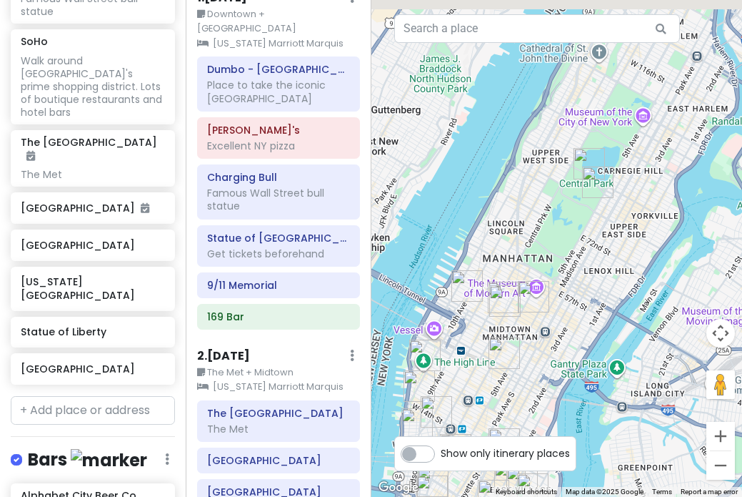
drag, startPoint x: 597, startPoint y: 319, endPoint x: 577, endPoint y: 436, distance: 118.9
click at [577, 437] on div at bounding box center [558, 248] width 372 height 497
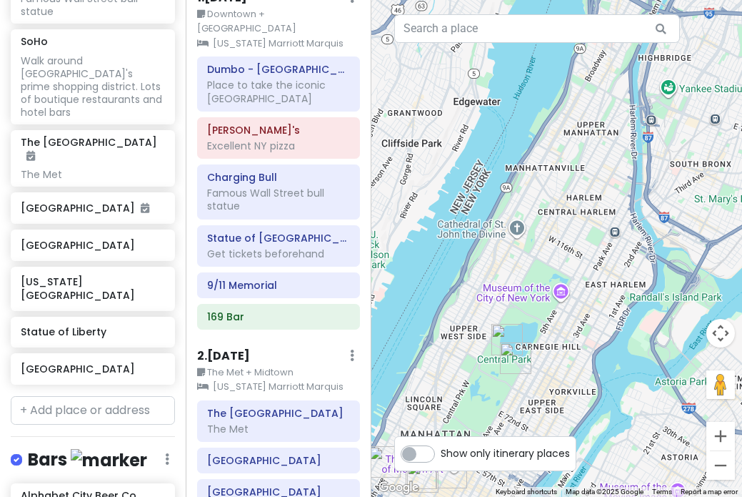
drag, startPoint x: 615, startPoint y: 180, endPoint x: 582, endPoint y: 150, distance: 44.5
click at [582, 153] on div at bounding box center [558, 248] width 372 height 497
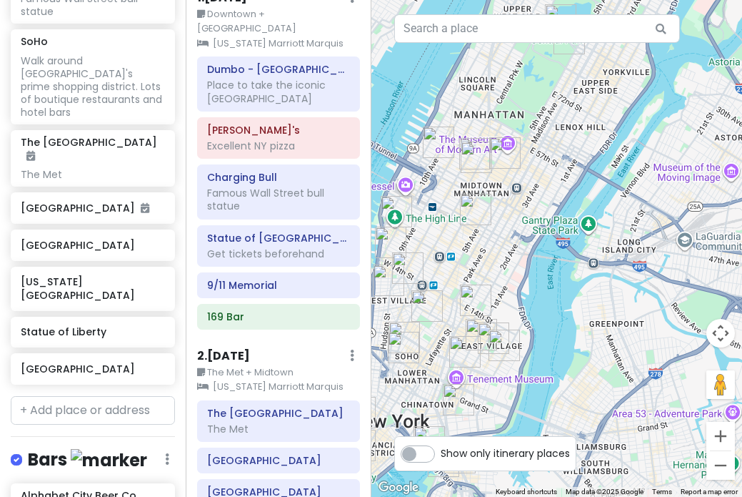
drag, startPoint x: 506, startPoint y: 343, endPoint x: 509, endPoint y: 284, distance: 59.4
click at [509, 284] on div at bounding box center [558, 248] width 372 height 497
click at [722, 438] on button "Zoom in" at bounding box center [721, 436] width 29 height 29
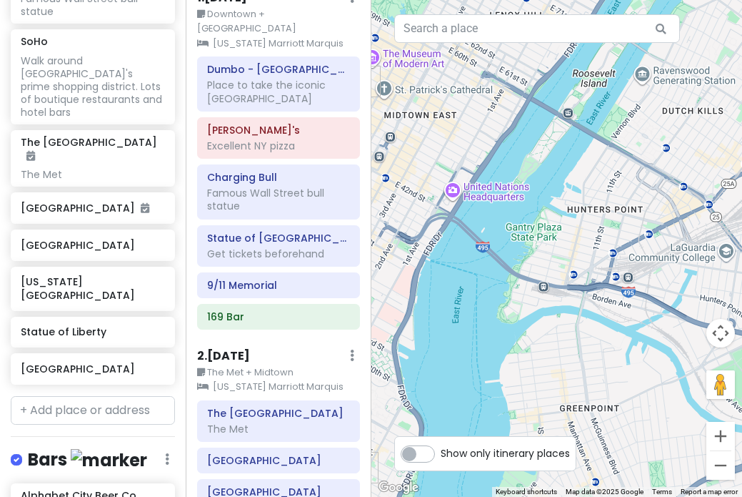
drag, startPoint x: 667, startPoint y: 191, endPoint x: 577, endPoint y: 201, distance: 90.6
click at [577, 201] on div at bounding box center [558, 248] width 372 height 497
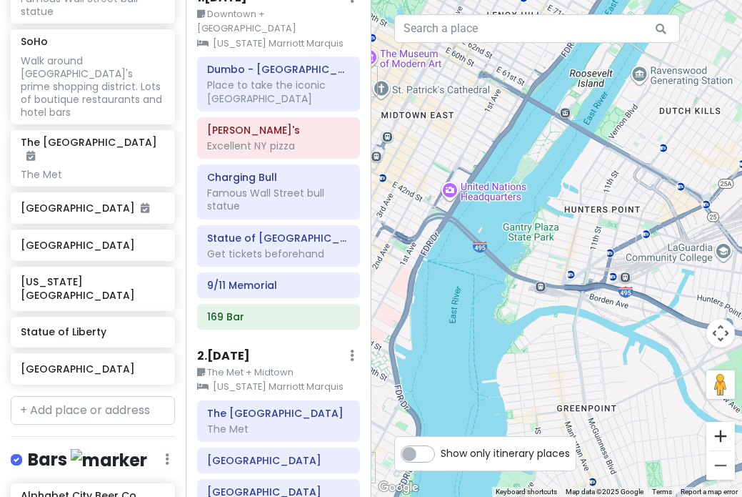
click at [723, 431] on button "Zoom in" at bounding box center [721, 436] width 29 height 29
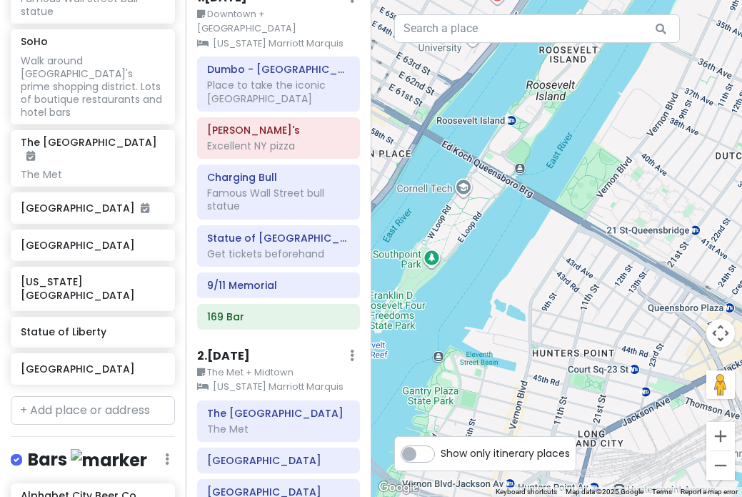
drag, startPoint x: 578, startPoint y: 87, endPoint x: 502, endPoint y: 273, distance: 200.9
click at [502, 273] on div at bounding box center [558, 248] width 372 height 497
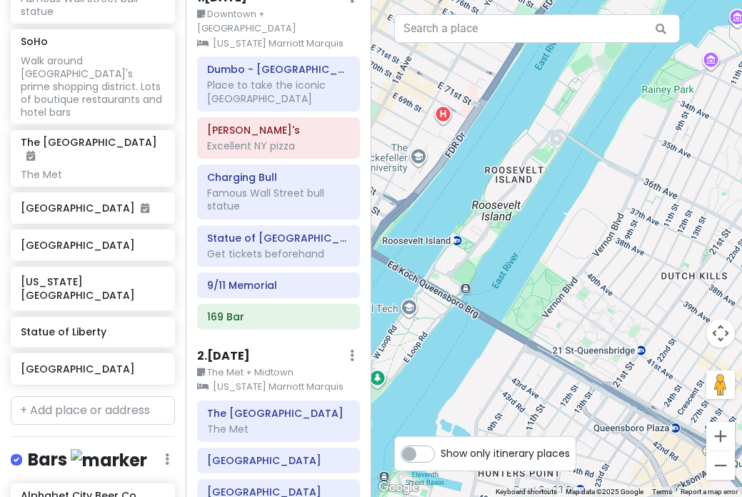
drag, startPoint x: 577, startPoint y: 134, endPoint x: 523, endPoint y: 255, distance: 132.8
click at [524, 255] on div at bounding box center [558, 248] width 372 height 497
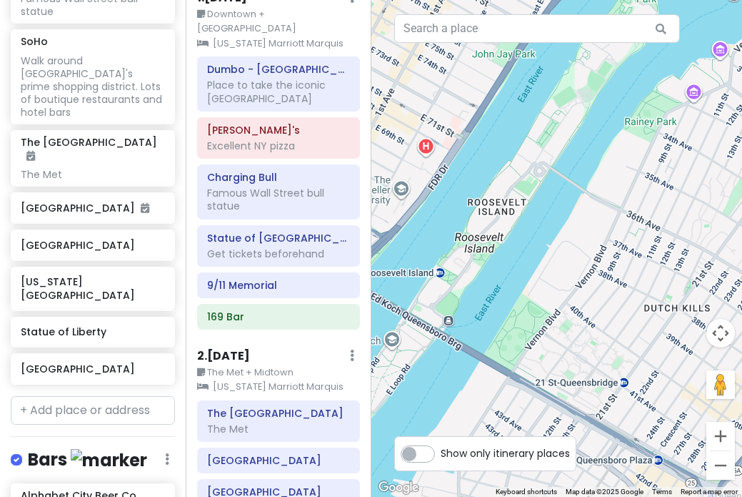
click at [590, 129] on div at bounding box center [558, 248] width 372 height 497
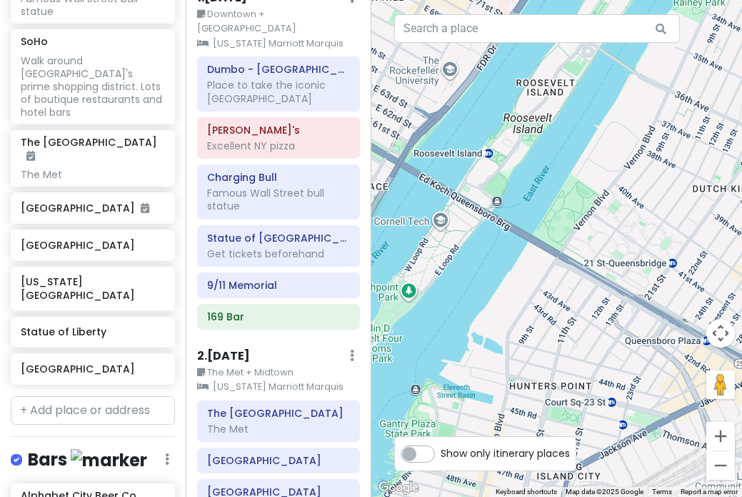
drag, startPoint x: 518, startPoint y: 222, endPoint x: 565, endPoint y: 84, distance: 145.5
click at [564, 84] on div at bounding box center [558, 248] width 372 height 497
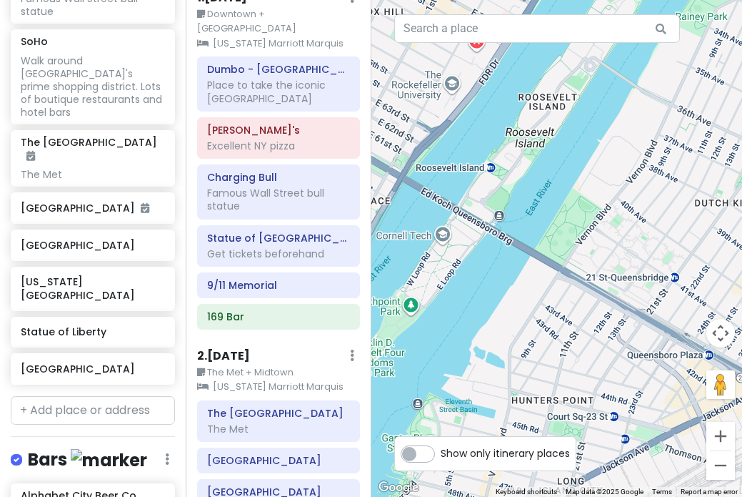
drag, startPoint x: 480, startPoint y: 215, endPoint x: 419, endPoint y: 382, distance: 177.2
click at [419, 382] on div at bounding box center [558, 248] width 372 height 497
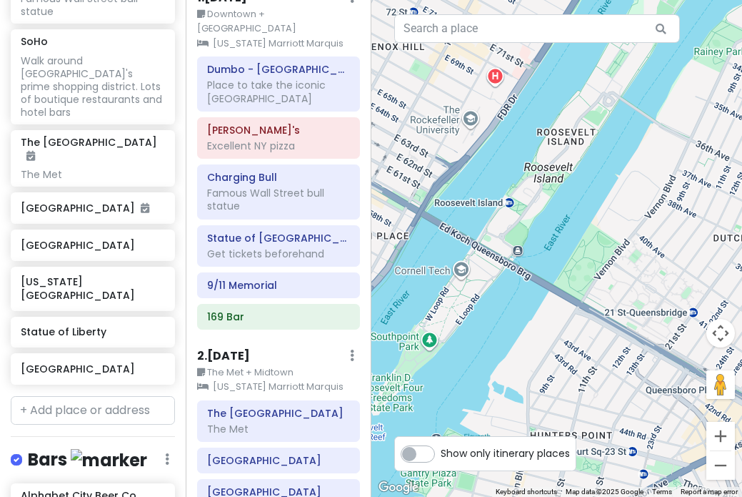
drag, startPoint x: 550, startPoint y: 176, endPoint x: 612, endPoint y: 131, distance: 76.2
click at [612, 132] on div at bounding box center [558, 248] width 372 height 497
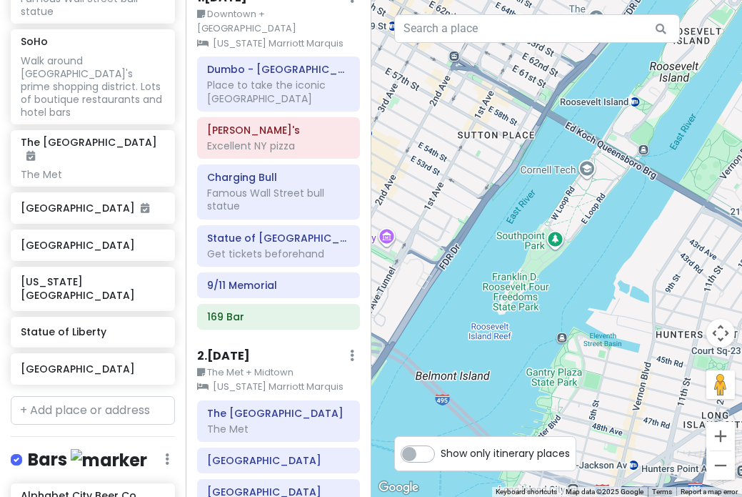
drag, startPoint x: 527, startPoint y: 299, endPoint x: 670, endPoint y: 110, distance: 237.1
click at [670, 110] on div at bounding box center [558, 248] width 372 height 497
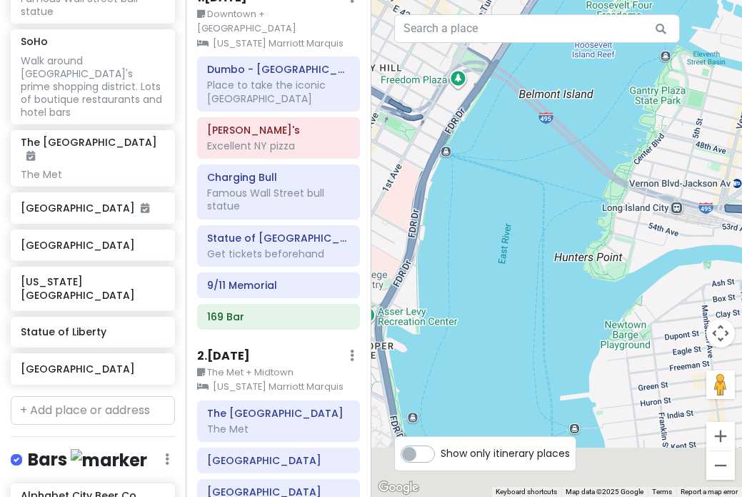
drag, startPoint x: 471, startPoint y: 364, endPoint x: 547, endPoint y: 195, distance: 185.5
click at [547, 195] on div at bounding box center [558, 248] width 372 height 497
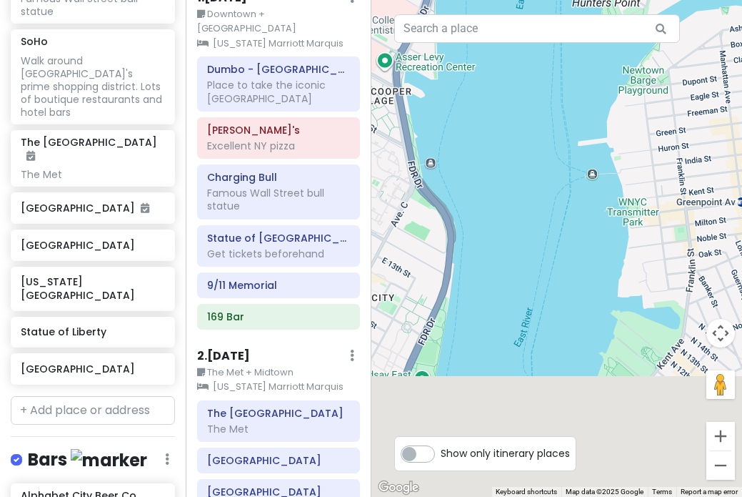
drag, startPoint x: 530, startPoint y: 332, endPoint x: 537, endPoint y: 31, distance: 301.6
click at [537, 32] on div "Keyboard shortcuts Map Data Map data ©2025 Google Map data ©2025 Google 200 m C…" at bounding box center [558, 248] width 372 height 497
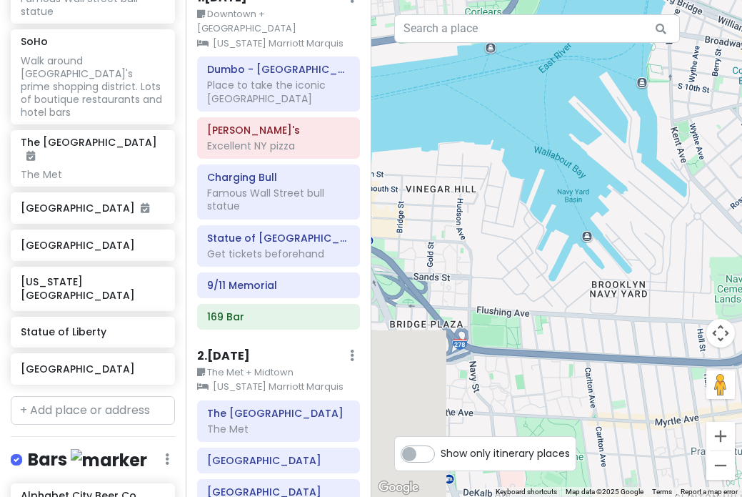
drag, startPoint x: 466, startPoint y: 203, endPoint x: 615, endPoint y: 34, distance: 225.3
click at [615, 35] on div "Keyboard shortcuts Map Data Map data ©2025 Google Map data ©2025 Google 200 m C…" at bounding box center [558, 248] width 372 height 497
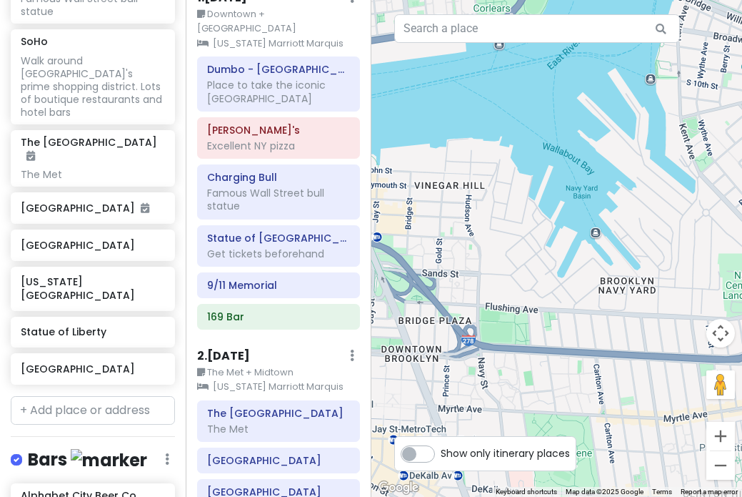
drag, startPoint x: 496, startPoint y: 106, endPoint x: 673, endPoint y: 125, distance: 178.2
click at [671, 125] on div at bounding box center [558, 248] width 372 height 497
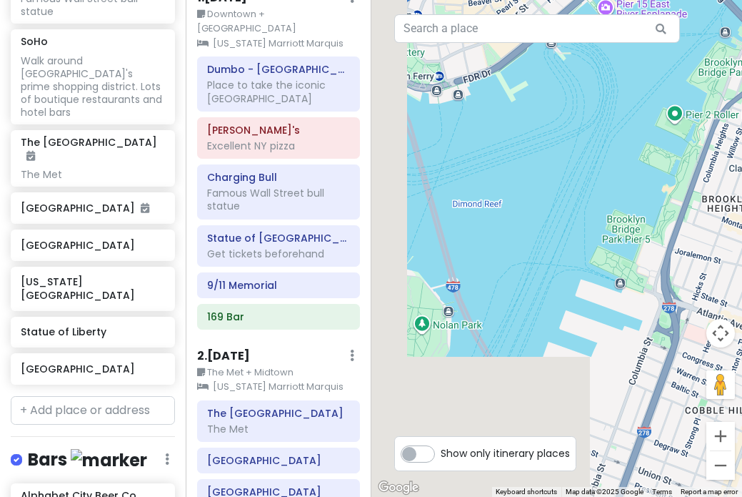
drag, startPoint x: 482, startPoint y: 281, endPoint x: 658, endPoint y: 75, distance: 271.1
click at [657, 76] on div at bounding box center [558, 248] width 372 height 497
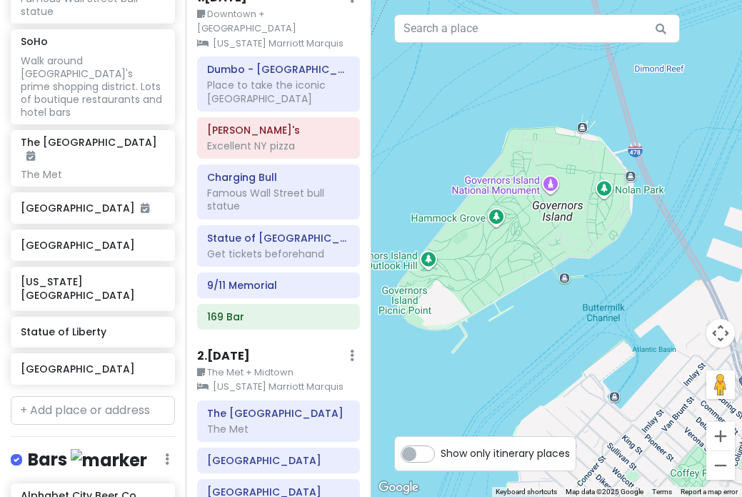
drag, startPoint x: 533, startPoint y: 184, endPoint x: 702, endPoint y: 67, distance: 205.0
click at [702, 67] on div at bounding box center [558, 248] width 372 height 497
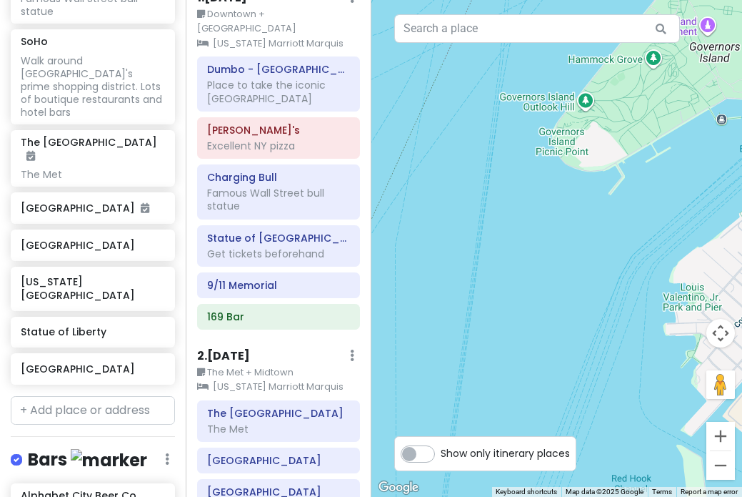
drag, startPoint x: 496, startPoint y: 362, endPoint x: 641, endPoint y: 208, distance: 211.3
click at [641, 207] on div at bounding box center [558, 248] width 372 height 497
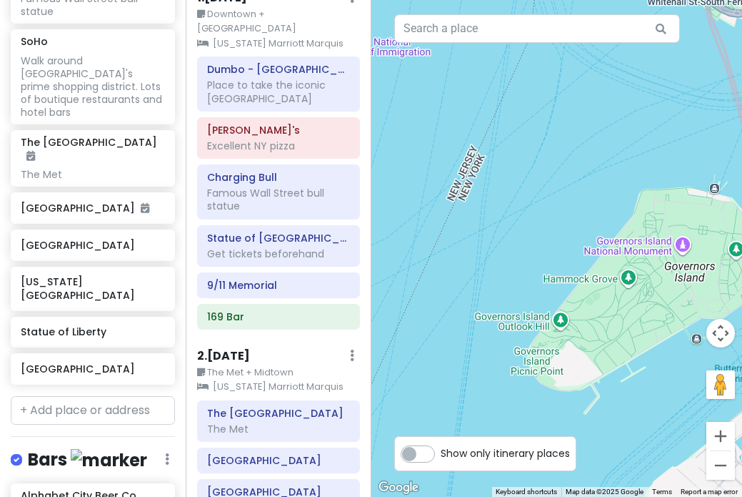
drag, startPoint x: 533, startPoint y: 80, endPoint x: 512, endPoint y: 469, distance: 389.3
click at [512, 469] on div "← Move left → Move right ↑ Move up ↓ Move down + Zoom in - Zoom out Home Jump l…" at bounding box center [558, 248] width 372 height 497
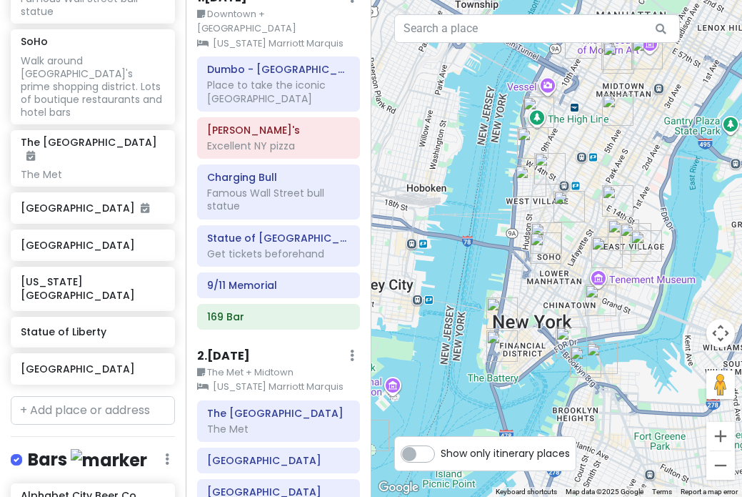
drag, startPoint x: 567, startPoint y: 374, endPoint x: 452, endPoint y: 362, distance: 116.3
click at [452, 362] on div at bounding box center [558, 248] width 372 height 497
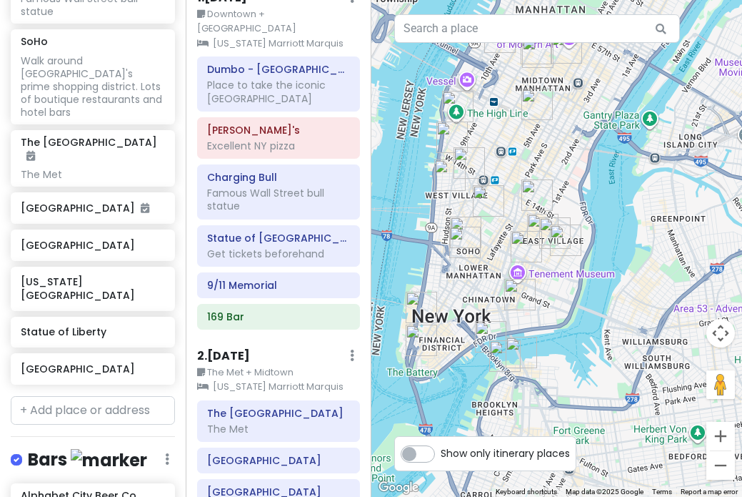
drag, startPoint x: 646, startPoint y: 334, endPoint x: 584, endPoint y: 333, distance: 62.2
click at [582, 333] on div at bounding box center [558, 248] width 372 height 497
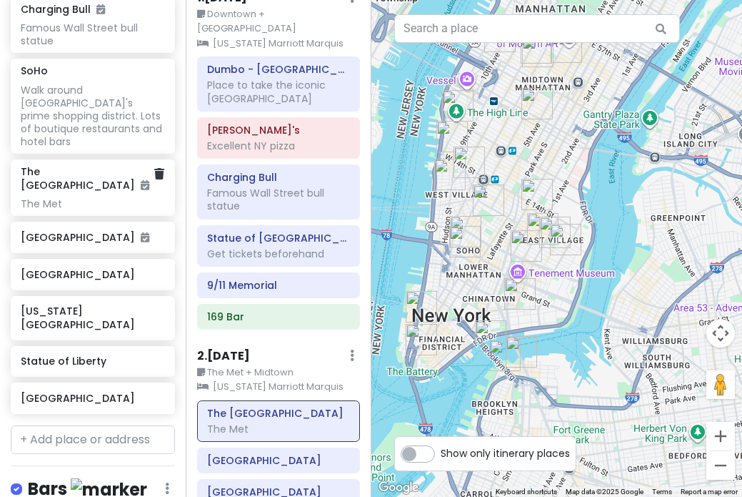
click at [162, 165] on div at bounding box center [159, 180] width 10 height 31
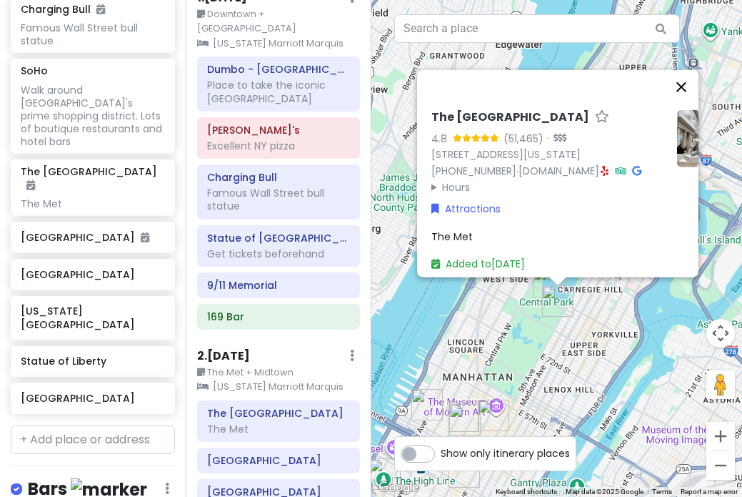
click at [682, 69] on button "Close" at bounding box center [682, 86] width 34 height 34
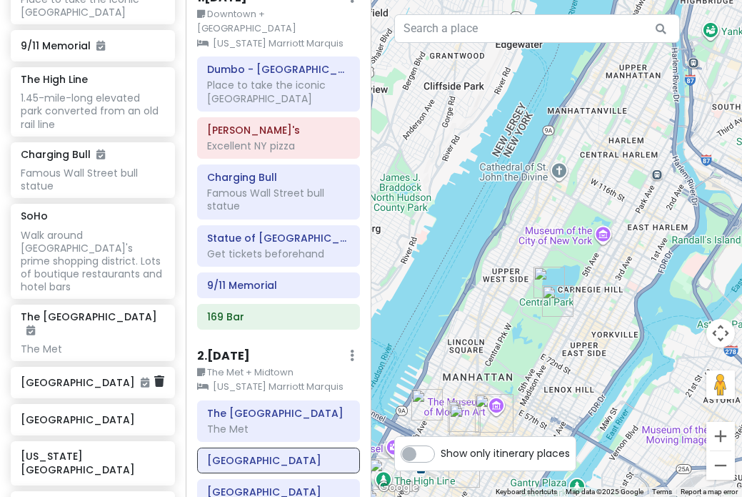
scroll to position [1121, 0]
click at [103, 229] on div "Walk around [GEOGRAPHIC_DATA]'s prime shopping district. Lots of boutique resta…" at bounding box center [93, 261] width 144 height 65
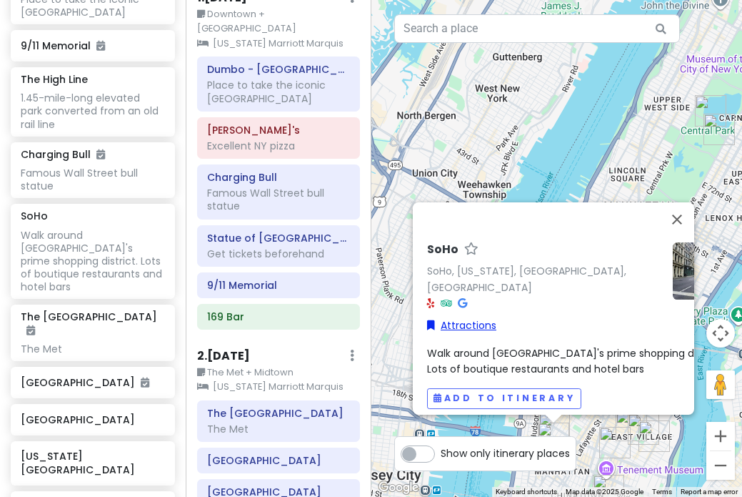
click at [469, 317] on link "Attractions" at bounding box center [461, 325] width 69 height 16
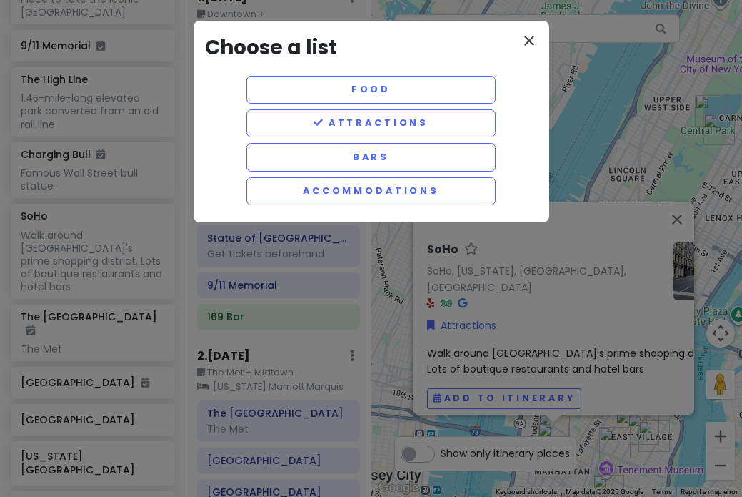
click at [532, 36] on icon "close" at bounding box center [529, 40] width 17 height 17
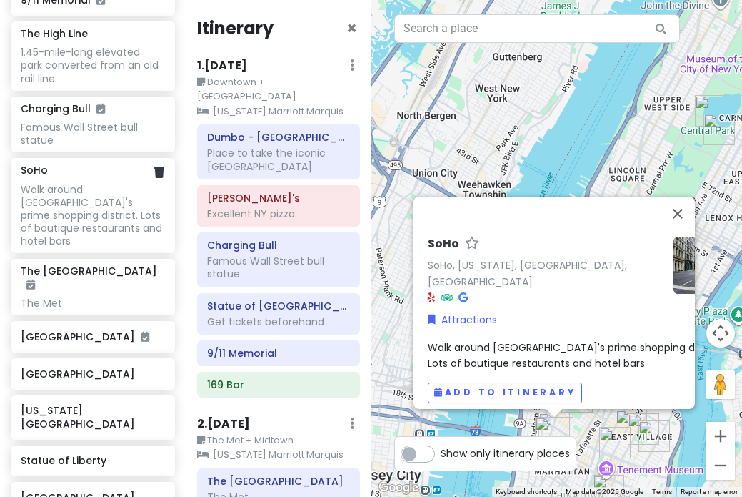
scroll to position [1176, 0]
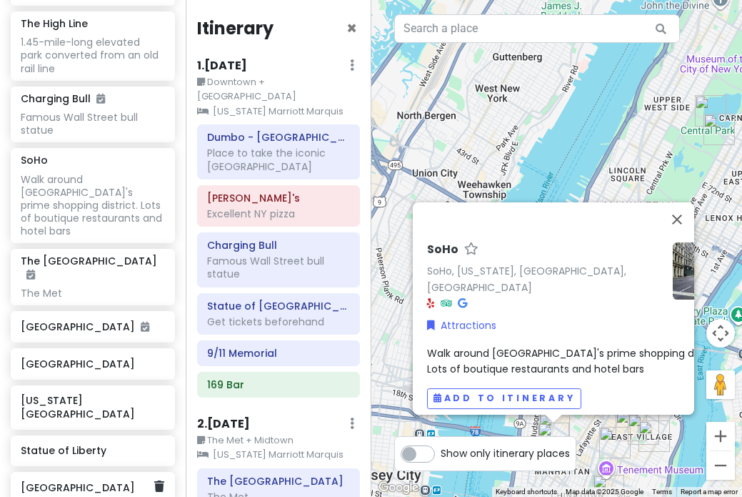
click at [108, 481] on h6 "[GEOGRAPHIC_DATA]" at bounding box center [88, 487] width 134 height 13
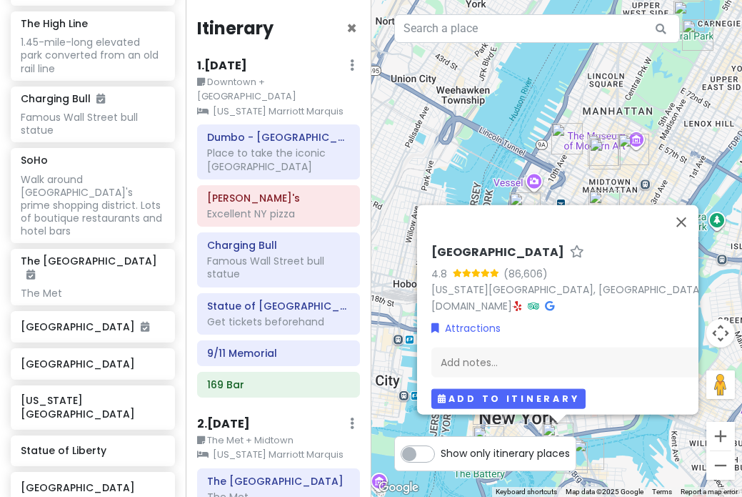
click at [474, 389] on button "Add to itinerary" at bounding box center [509, 398] width 154 height 21
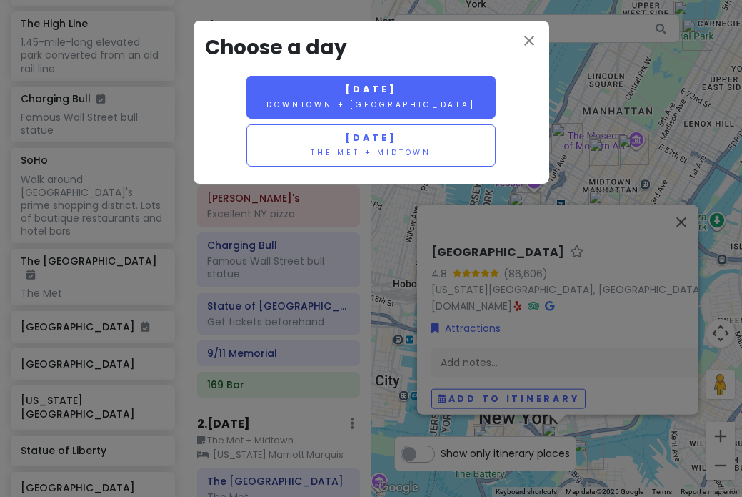
click at [409, 107] on small "Downtown + [GEOGRAPHIC_DATA]" at bounding box center [371, 104] width 209 height 11
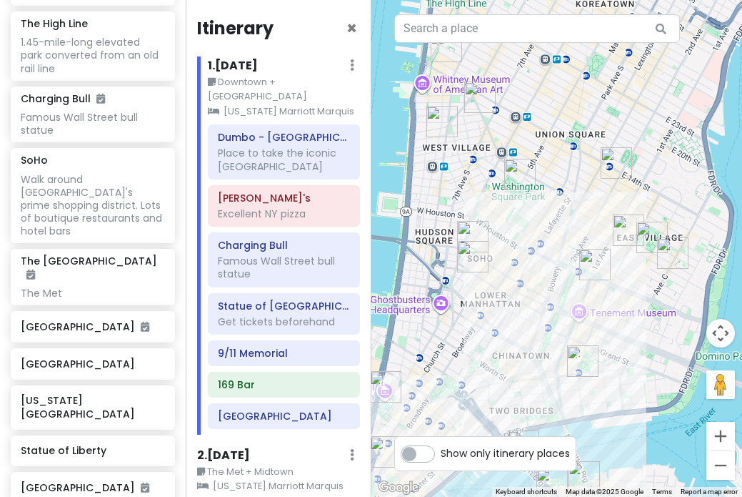
drag, startPoint x: 581, startPoint y: 298, endPoint x: 578, endPoint y: 158, distance: 140.1
click at [578, 159] on div at bounding box center [558, 248] width 372 height 497
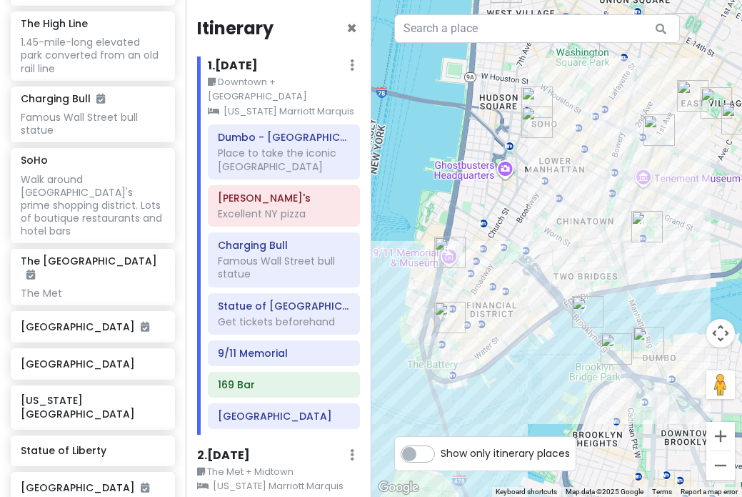
drag, startPoint x: 557, startPoint y: 252, endPoint x: 632, endPoint y: 135, distance: 139.2
click at [632, 135] on div at bounding box center [558, 248] width 372 height 497
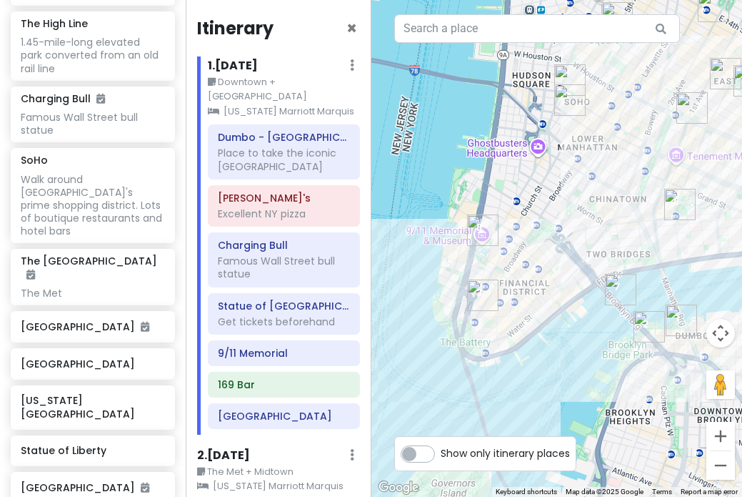
drag, startPoint x: 615, startPoint y: 177, endPoint x: 625, endPoint y: 161, distance: 18.6
click at [625, 161] on div at bounding box center [558, 248] width 372 height 497
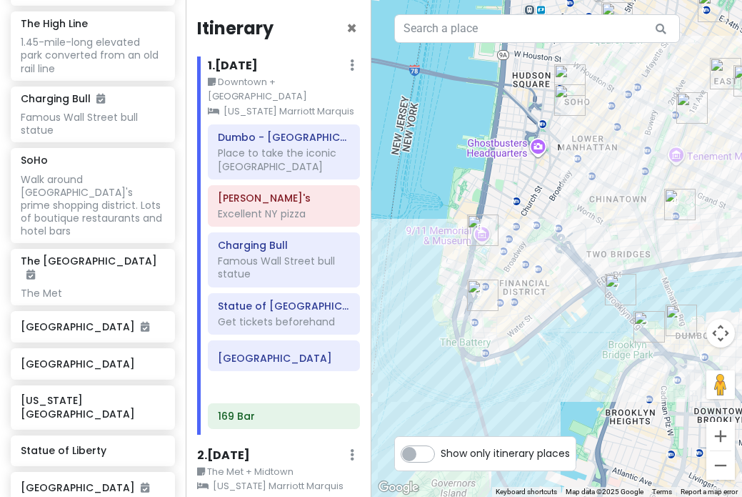
scroll to position [4, 0]
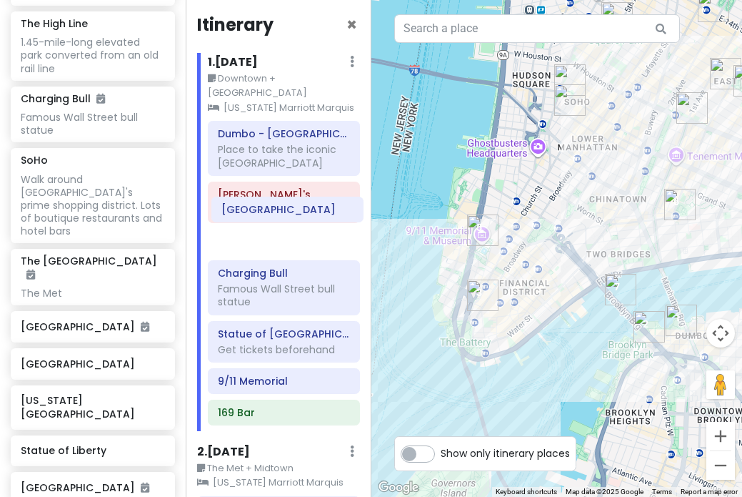
drag, startPoint x: 286, startPoint y: 406, endPoint x: 288, endPoint y: 217, distance: 189.4
click at [289, 217] on div "Dumbo - Manhattan Bridge View Place to take the iconic Brooklyn bridge pic Juli…" at bounding box center [284, 276] width 174 height 310
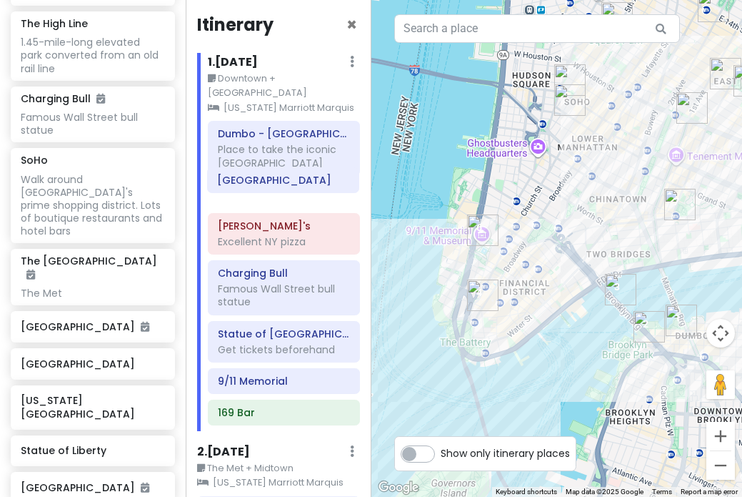
drag, startPoint x: 288, startPoint y: 227, endPoint x: 287, endPoint y: 180, distance: 46.5
click at [287, 180] on div "Dumbo - Manhattan Bridge View Place to take the iconic Brooklyn bridge pic Juli…" at bounding box center [284, 276] width 174 height 310
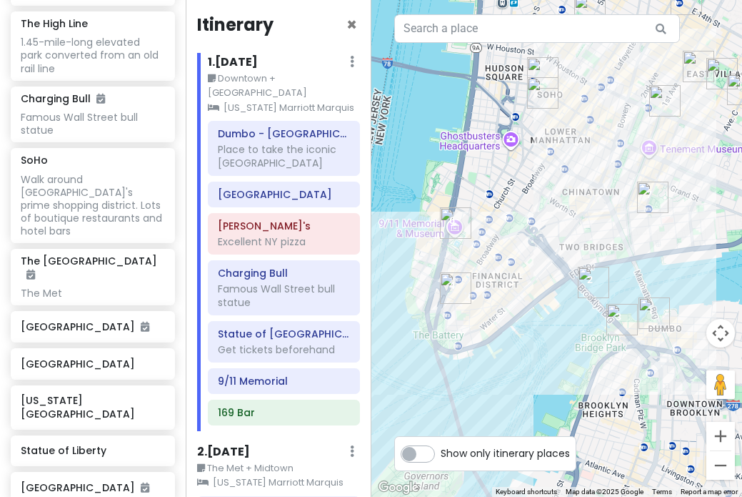
drag, startPoint x: 541, startPoint y: 292, endPoint x: 512, endPoint y: 284, distance: 30.3
click at [512, 284] on div at bounding box center [558, 248] width 372 height 497
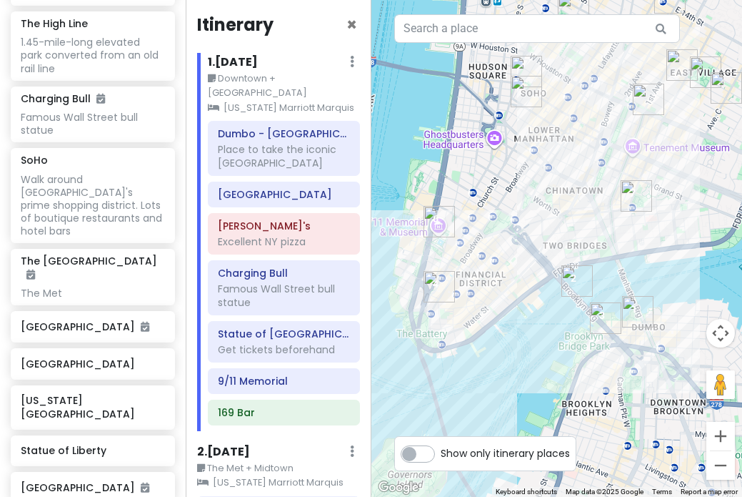
drag, startPoint x: 598, startPoint y: 385, endPoint x: 582, endPoint y: 385, distance: 15.7
click at [582, 385] on div at bounding box center [558, 248] width 372 height 497
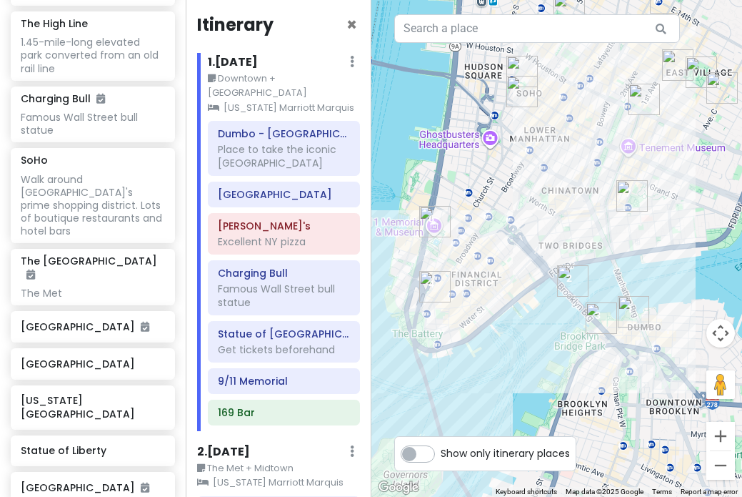
click at [582, 385] on div at bounding box center [558, 248] width 372 height 497
click at [437, 282] on img "Charging Bull" at bounding box center [434, 286] width 31 height 31
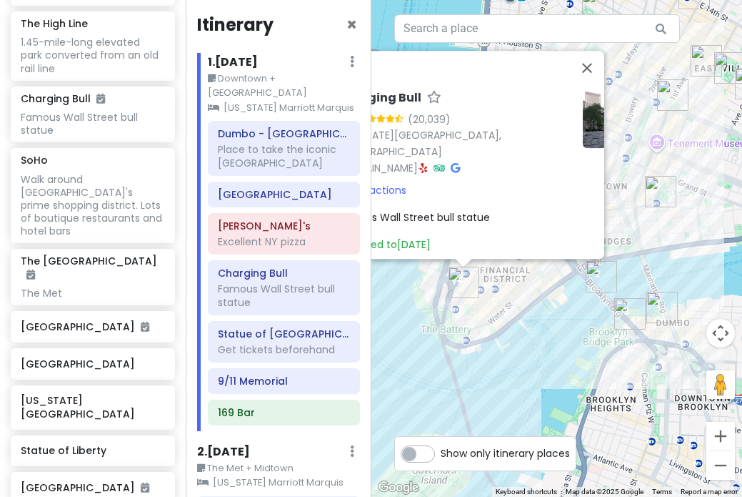
drag, startPoint x: 635, startPoint y: 382, endPoint x: 535, endPoint y: 377, distance: 100.2
click at [535, 377] on div "Charging Bull 4.3 (20,039) New York, NY 10004, USA www.chargingbull.com · Attra…" at bounding box center [558, 248] width 372 height 497
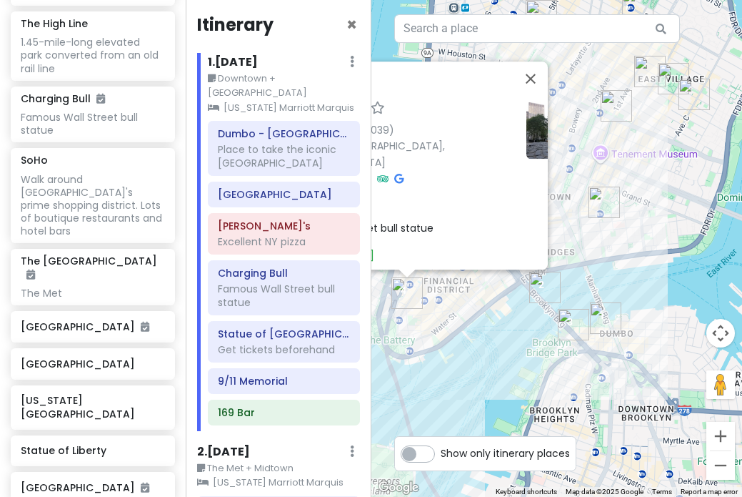
drag, startPoint x: 626, startPoint y: 376, endPoint x: 577, endPoint y: 387, distance: 50.6
click at [577, 387] on div "Charging Bull 4.3 (20,039) New York, NY 10004, USA www.chargingbull.com · Attra…" at bounding box center [558, 248] width 372 height 497
click at [570, 322] on img "Juliana's" at bounding box center [572, 324] width 31 height 31
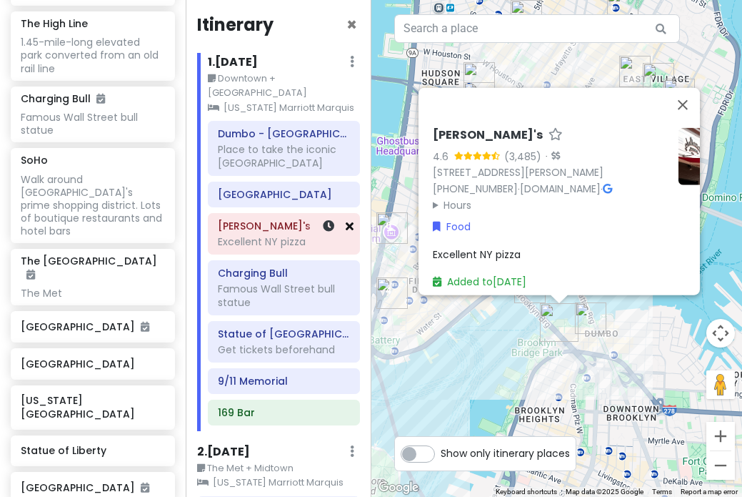
click at [351, 220] on icon at bounding box center [350, 225] width 8 height 11
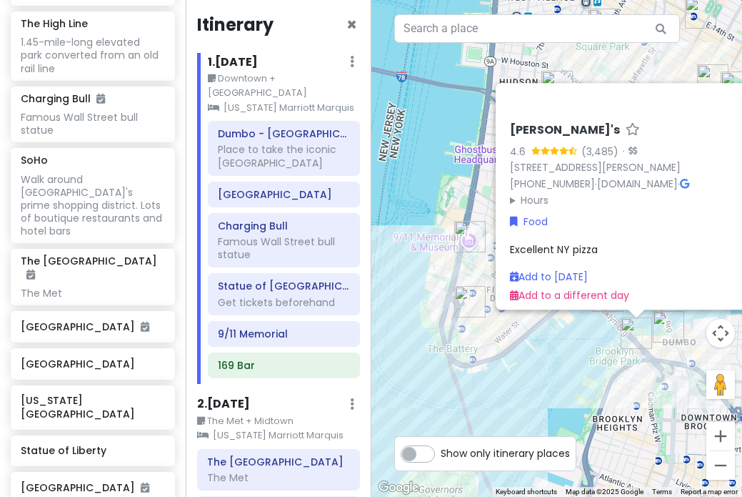
drag, startPoint x: 548, startPoint y: 388, endPoint x: 628, endPoint y: 397, distance: 80.5
click at [628, 397] on div "Juliana's 4.6 (3,485) · 19 Old Fulton St, Brooklyn, NY 11201, USA (718) 596-670…" at bounding box center [558, 248] width 372 height 497
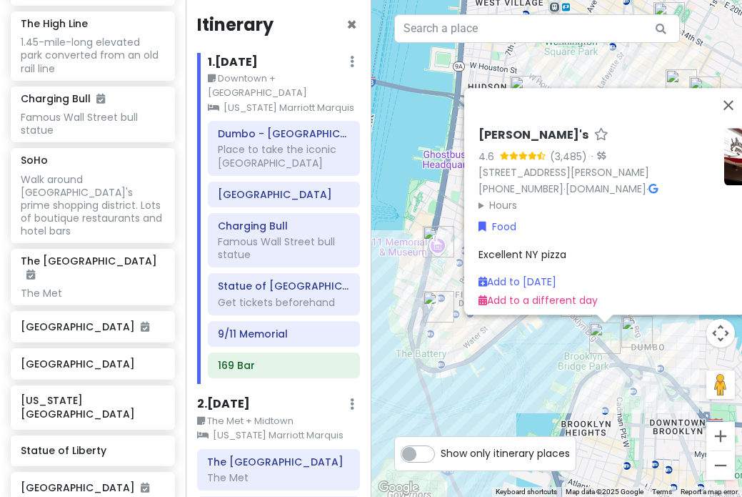
drag, startPoint x: 665, startPoint y: 389, endPoint x: 658, endPoint y: 390, distance: 7.3
click at [658, 390] on div "Juliana's 4.6 (3,485) · 19 Old Fulton St, Brooklyn, NY 11201, USA (718) 596-670…" at bounding box center [558, 248] width 372 height 497
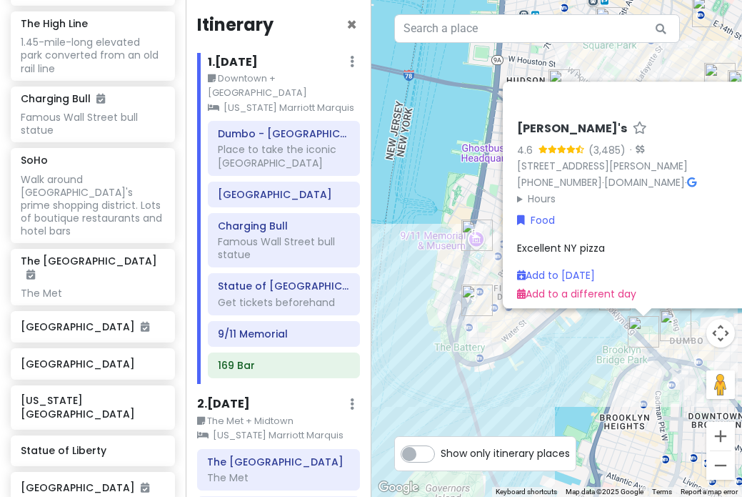
drag, startPoint x: 645, startPoint y: 87, endPoint x: 517, endPoint y: 89, distance: 127.2
click at [517, 89] on div at bounding box center [631, 98] width 239 height 34
drag, startPoint x: 648, startPoint y: 212, endPoint x: 518, endPoint y: 210, distance: 130.1
click at [518, 212] on div "Food" at bounding box center [668, 220] width 303 height 16
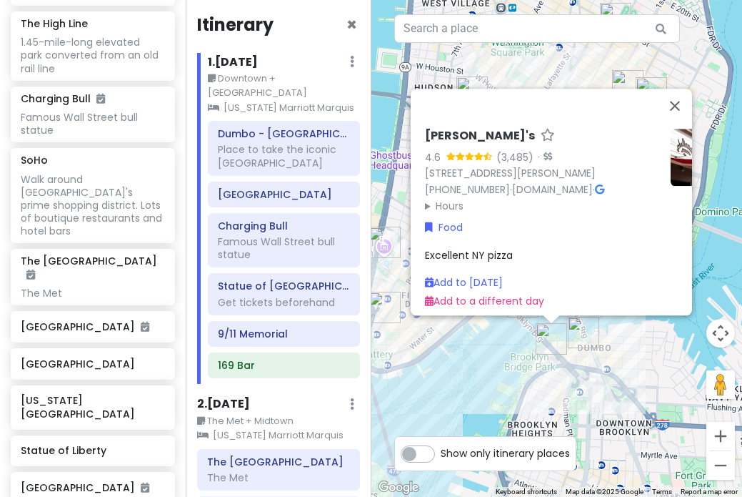
drag, startPoint x: 556, startPoint y: 373, endPoint x: 462, endPoint y: 380, distance: 94.6
click at [461, 380] on div "Juliana's 4.6 (3,485) · 19 Old Fulton St, Brooklyn, NY 11201, USA (718) 596-670…" at bounding box center [558, 248] width 372 height 497
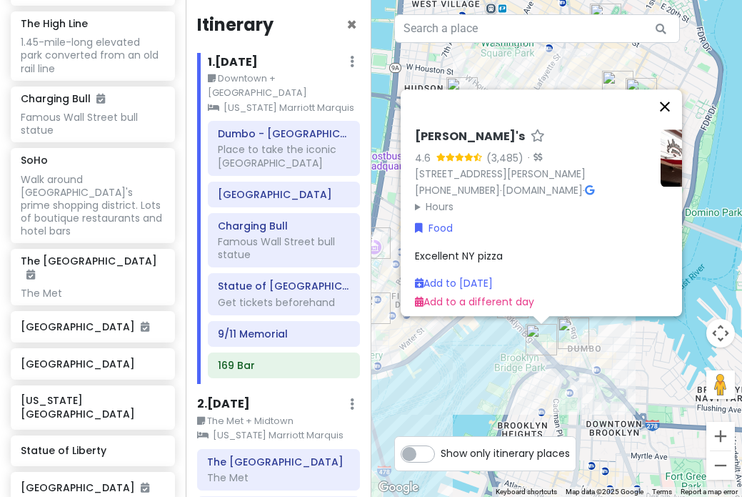
click at [668, 99] on button "Close" at bounding box center [665, 106] width 34 height 34
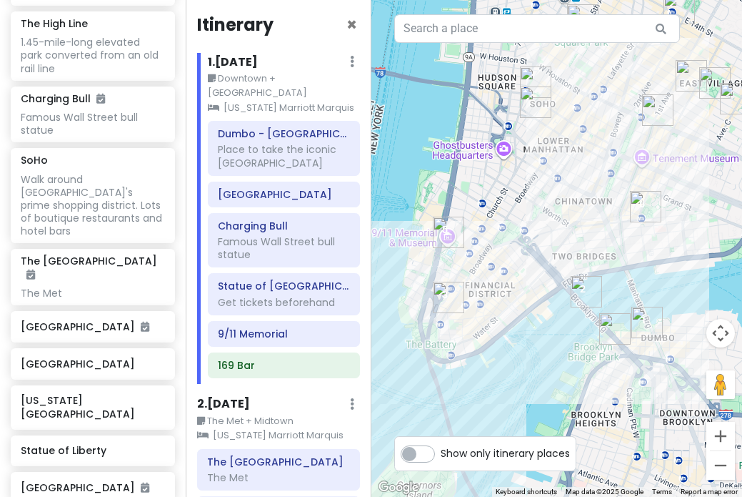
drag, startPoint x: 638, startPoint y: 159, endPoint x: 713, endPoint y: 149, distance: 75.7
click at [713, 149] on div at bounding box center [558, 248] width 372 height 497
click at [506, 153] on div at bounding box center [558, 248] width 372 height 497
click at [477, 151] on div at bounding box center [558, 248] width 372 height 497
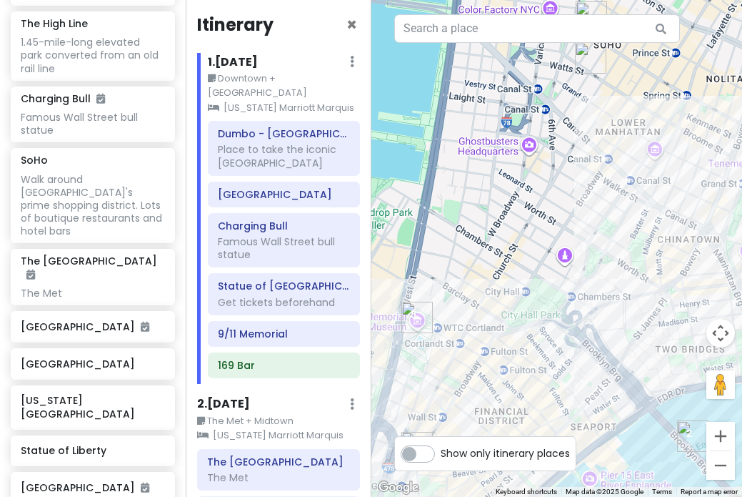
click at [530, 147] on div at bounding box center [558, 248] width 372 height 497
click at [512, 143] on div at bounding box center [558, 248] width 372 height 497
click at [487, 149] on div at bounding box center [558, 248] width 372 height 497
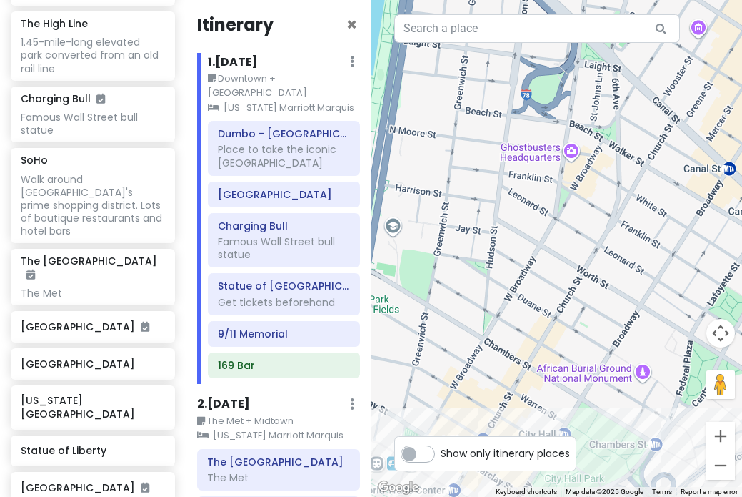
click at [533, 156] on div at bounding box center [558, 248] width 372 height 497
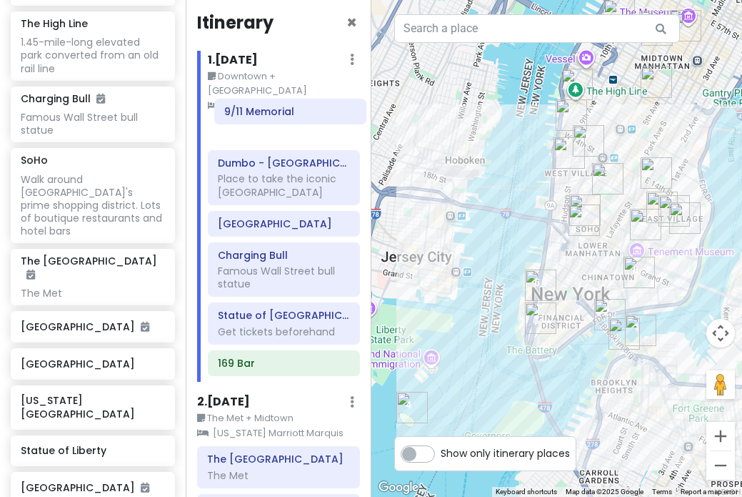
scroll to position [0, 0]
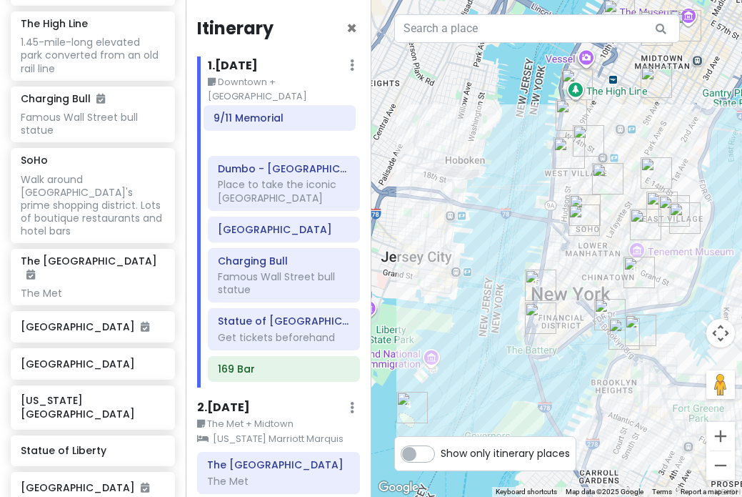
drag, startPoint x: 275, startPoint y: 307, endPoint x: 269, endPoint y: 124, distance: 183.7
click at [270, 124] on div "Dumbo - Manhattan Bridge View Place to take the iconic Brooklyn bridge pic Broo…" at bounding box center [284, 255] width 174 height 263
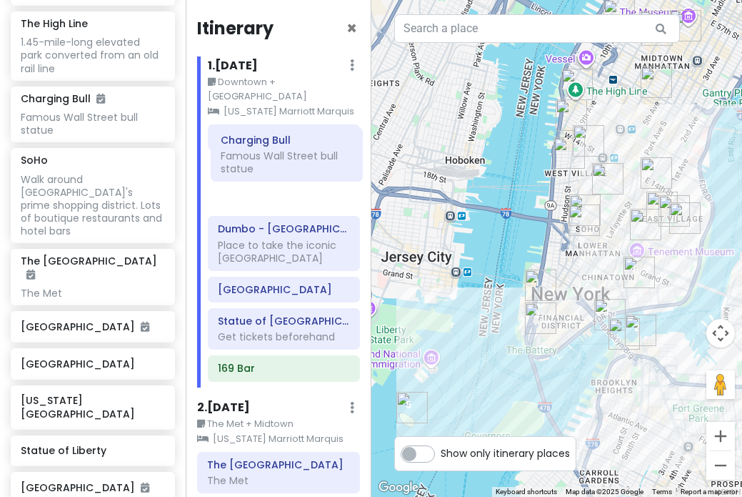
drag, startPoint x: 267, startPoint y: 269, endPoint x: 260, endPoint y: 179, distance: 91.0
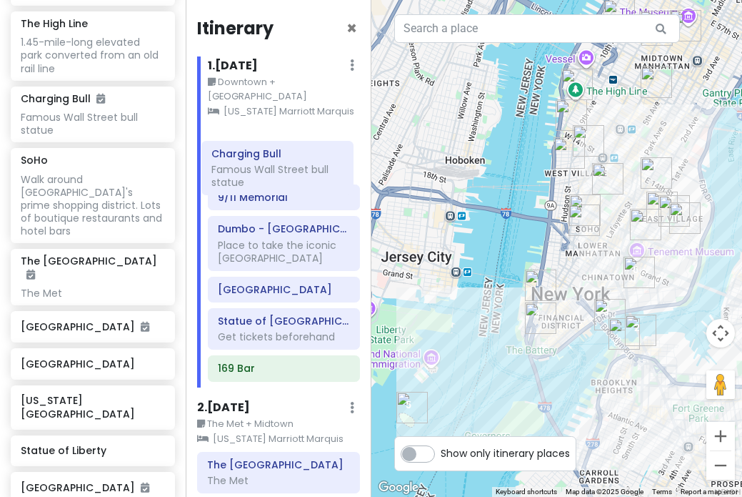
click at [260, 179] on div "9/11 Memorial Dumbo - Manhattan Bridge View Place to take the iconic Brooklyn b…" at bounding box center [284, 255] width 174 height 262
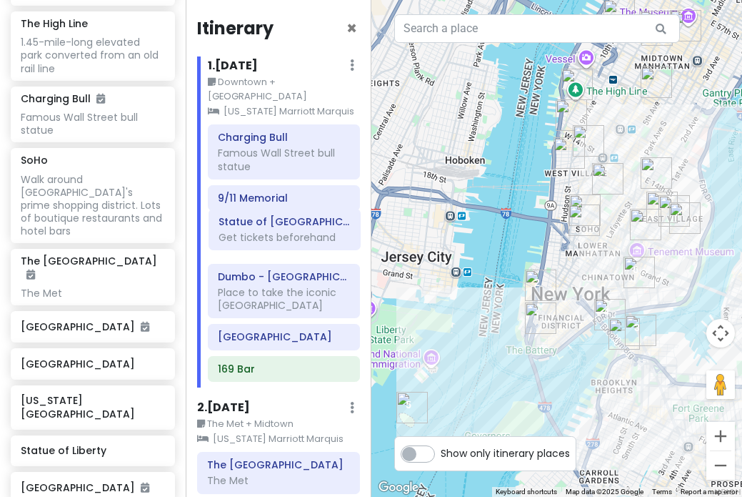
drag, startPoint x: 261, startPoint y: 317, endPoint x: 257, endPoint y: 229, distance: 88.0
click at [257, 229] on div "Charging Bull Famous Wall Street bull statue 9/11 Memorial Dumbo - Manhattan Br…" at bounding box center [284, 255] width 174 height 263
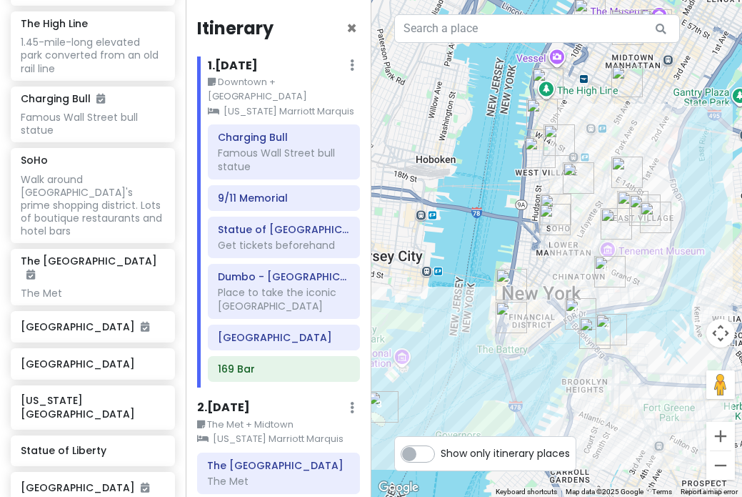
drag, startPoint x: 610, startPoint y: 407, endPoint x: 546, endPoint y: 401, distance: 64.6
click at [546, 402] on div at bounding box center [558, 248] width 372 height 497
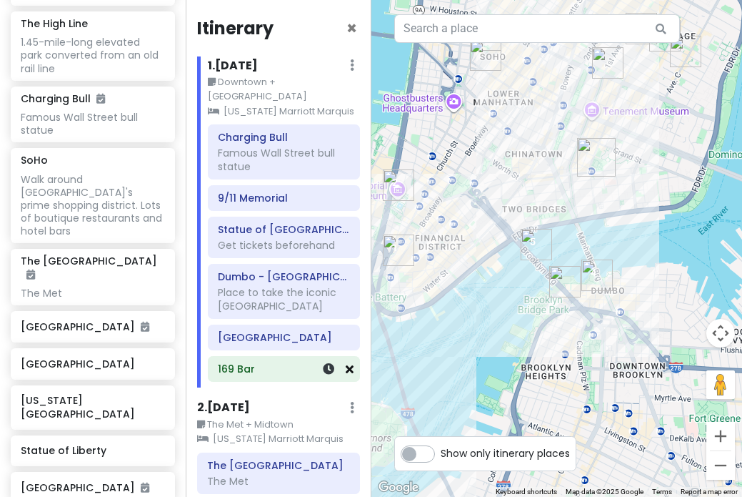
click at [350, 363] on icon at bounding box center [350, 368] width 8 height 11
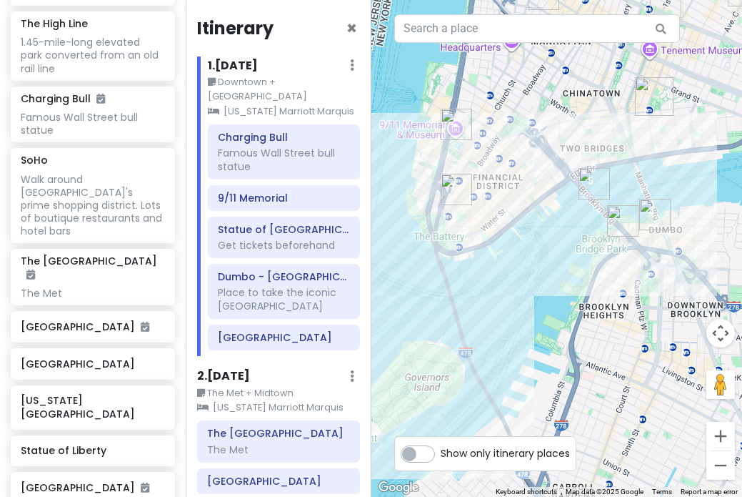
drag, startPoint x: 494, startPoint y: 249, endPoint x: 550, endPoint y: 185, distance: 85.6
click at [551, 186] on div at bounding box center [558, 248] width 372 height 497
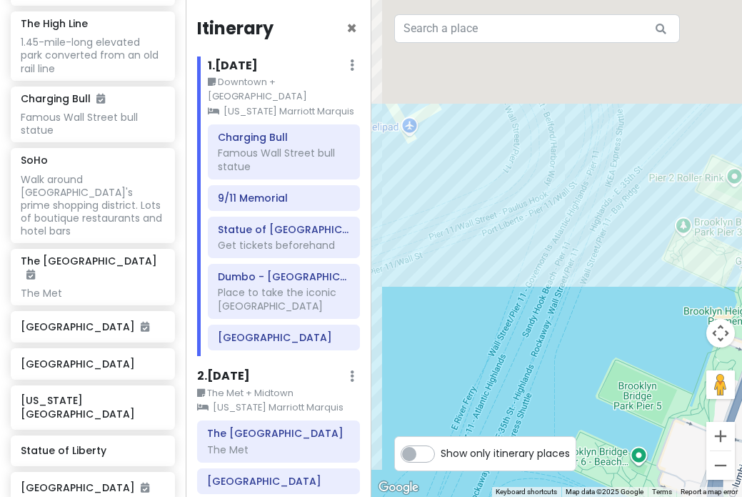
drag, startPoint x: 592, startPoint y: 137, endPoint x: 534, endPoint y: 362, distance: 232.4
click at [534, 362] on div at bounding box center [558, 248] width 372 height 497
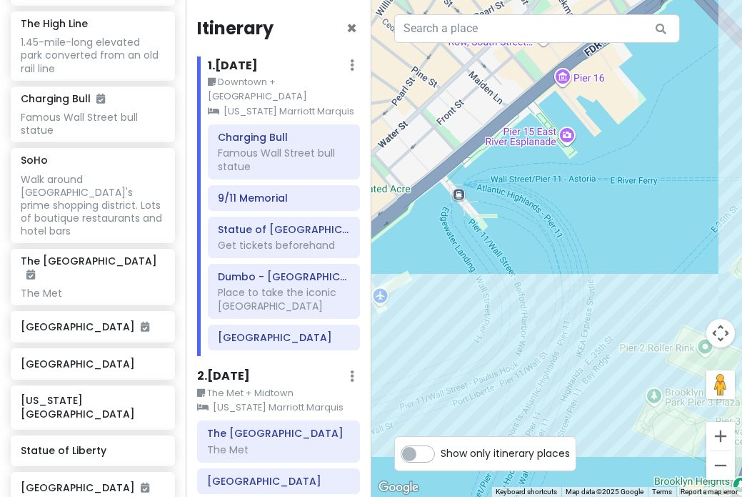
drag, startPoint x: 568, startPoint y: 159, endPoint x: 522, endPoint y: 406, distance: 251.6
click at [522, 408] on div at bounding box center [558, 248] width 372 height 497
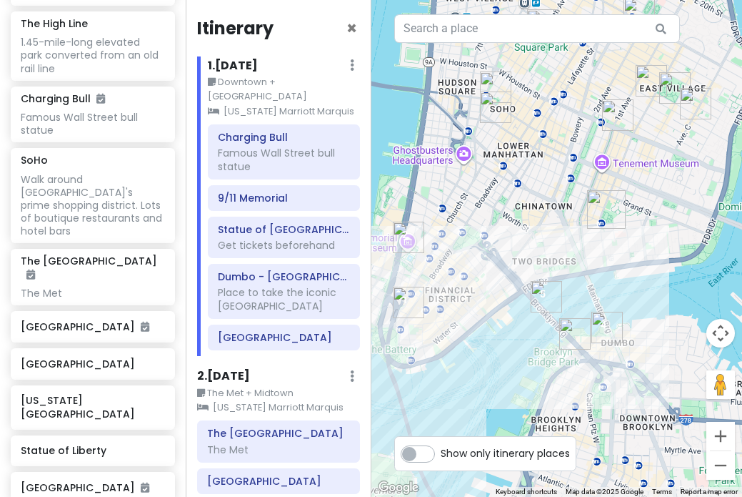
drag, startPoint x: 564, startPoint y: 248, endPoint x: 541, endPoint y: 211, distance: 43.6
click at [541, 211] on div at bounding box center [558, 248] width 372 height 497
click at [468, 33] on input "text" at bounding box center [537, 28] width 286 height 29
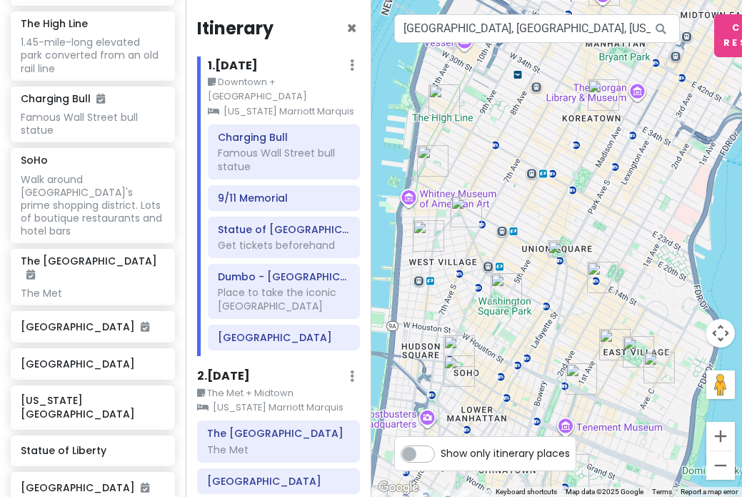
click at [558, 249] on img at bounding box center [556, 248] width 17 height 17
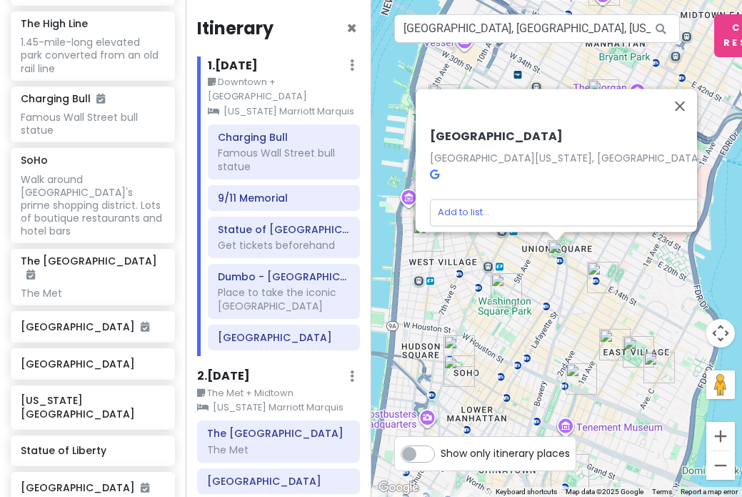
click at [576, 253] on div "Union Square Union Square, New York, NY 10003, USA Add to list..." at bounding box center [558, 248] width 372 height 497
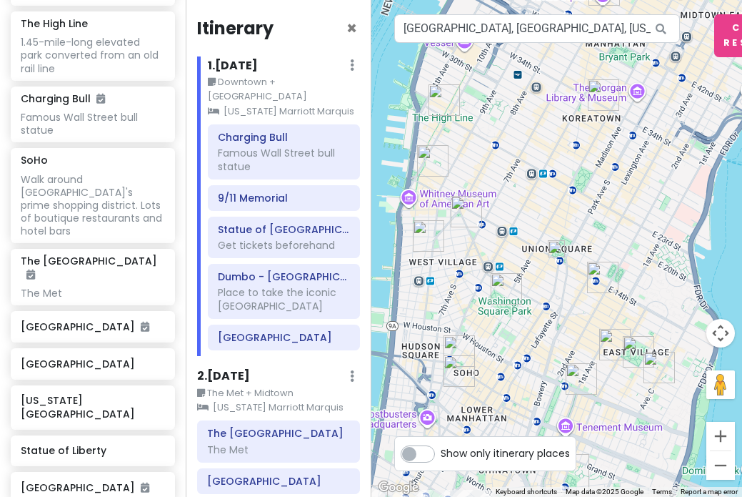
click at [543, 254] on div at bounding box center [558, 248] width 372 height 497
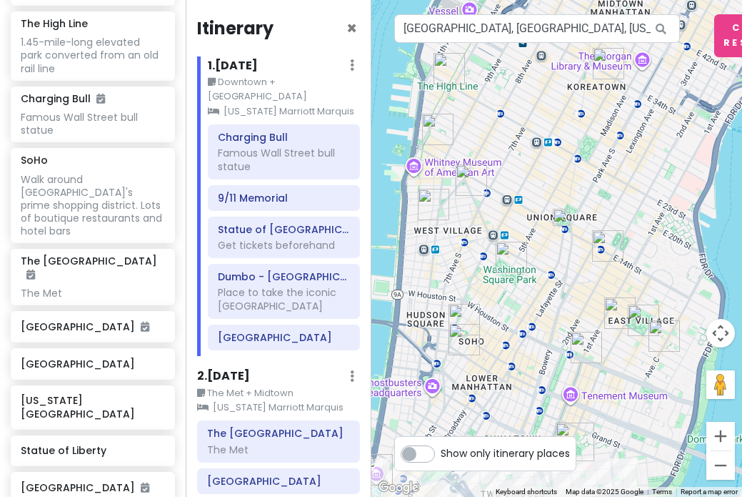
drag, startPoint x: 615, startPoint y: 240, endPoint x: 620, endPoint y: 207, distance: 33.2
click at [620, 207] on div at bounding box center [558, 248] width 372 height 497
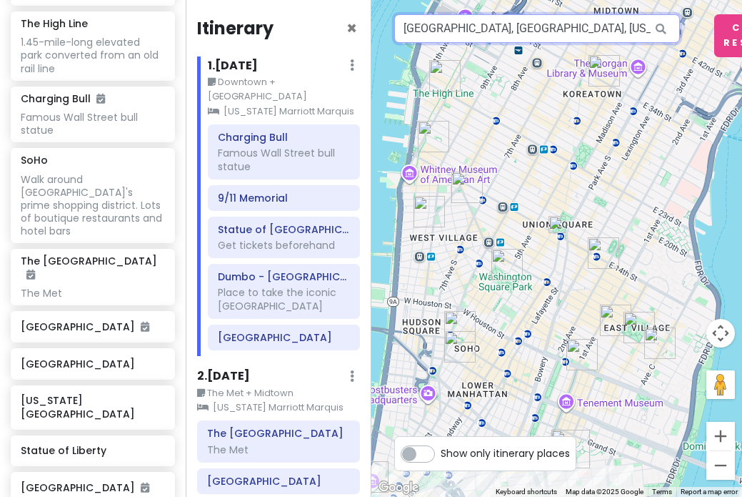
click at [426, 24] on input "Union Square, Manhattan, New York, NY, USA" at bounding box center [537, 28] width 286 height 29
drag, startPoint x: 406, startPoint y: 26, endPoint x: 634, endPoint y: 31, distance: 228.0
click at [634, 31] on input "Union Square, Manhattan, New York, NY, USA" at bounding box center [537, 28] width 286 height 29
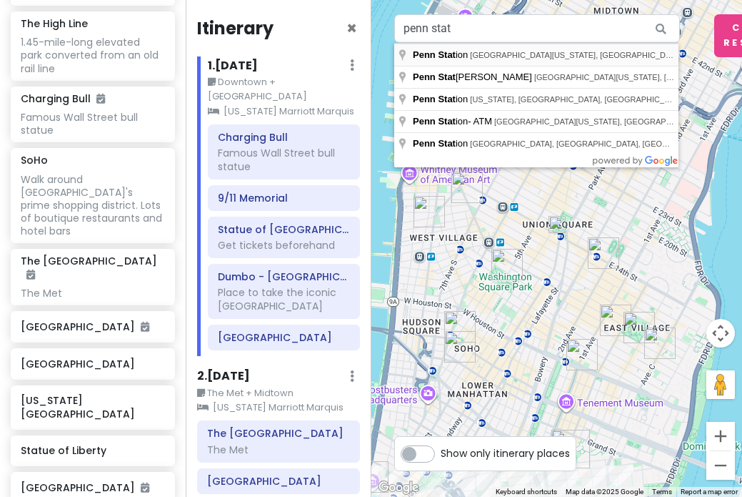
type input "Penn Station, West 31st Street, New York, NY, USA"
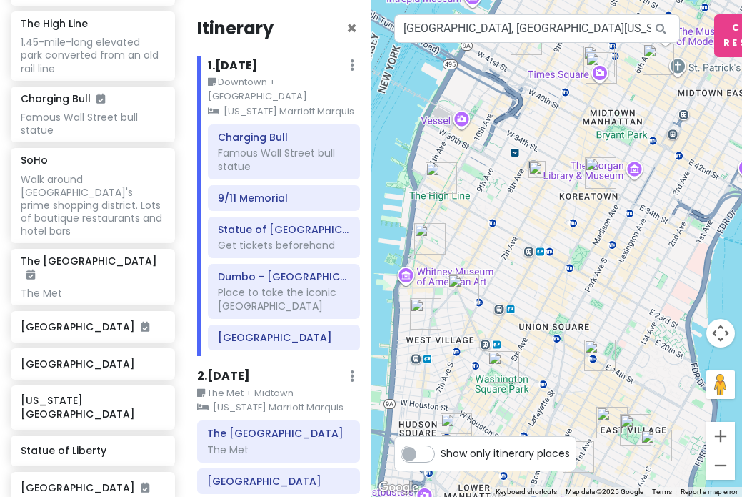
drag, startPoint x: 637, startPoint y: 327, endPoint x: 615, endPoint y: 228, distance: 101.1
click at [615, 229] on div at bounding box center [558, 248] width 372 height 497
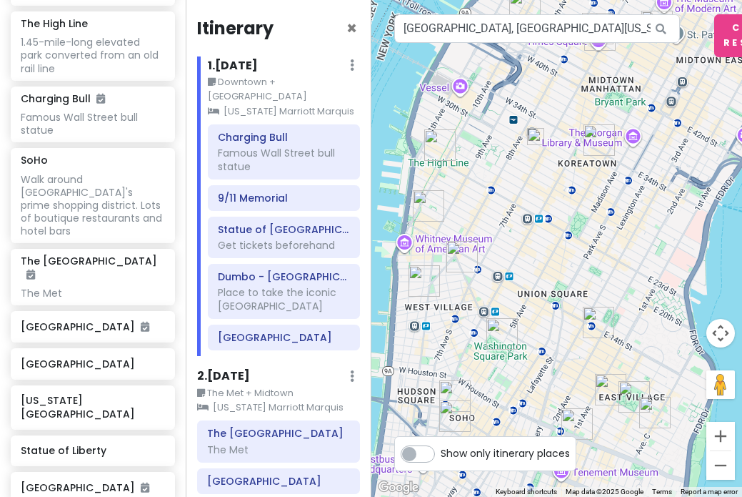
type input "penn station"
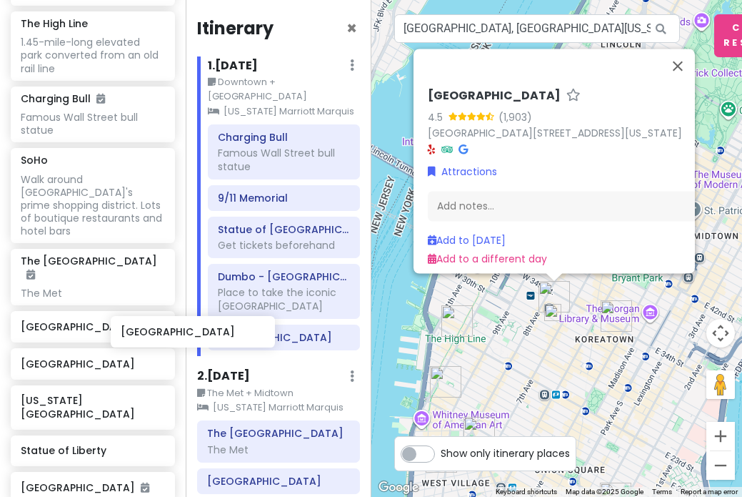
scroll to position [1180, 3]
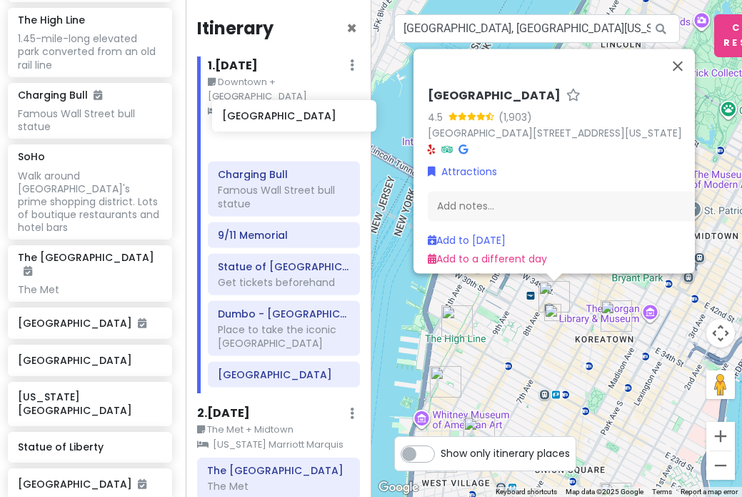
drag, startPoint x: 68, startPoint y: 430, endPoint x: 268, endPoint y: 121, distance: 367.9
click at [268, 121] on div "New York Trip Private Change Dates Make a Copy Delete Trip Go Pro ⚡️ Give Feedb…" at bounding box center [371, 248] width 742 height 497
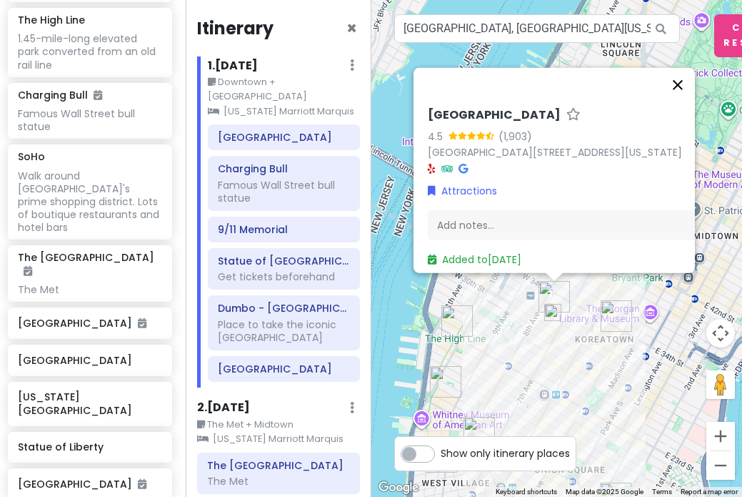
click at [681, 81] on button "Close" at bounding box center [678, 84] width 34 height 34
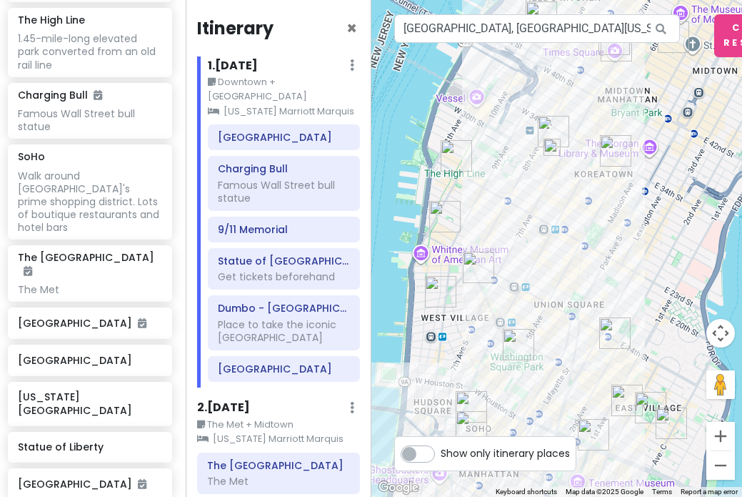
drag, startPoint x: 585, startPoint y: 363, endPoint x: 583, endPoint y: 187, distance: 176.5
click at [583, 187] on div at bounding box center [558, 248] width 372 height 497
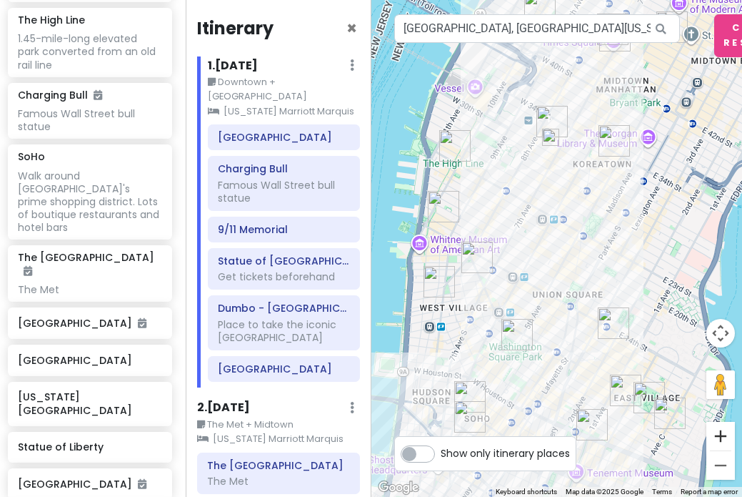
click at [727, 433] on button "Zoom in" at bounding box center [721, 436] width 29 height 29
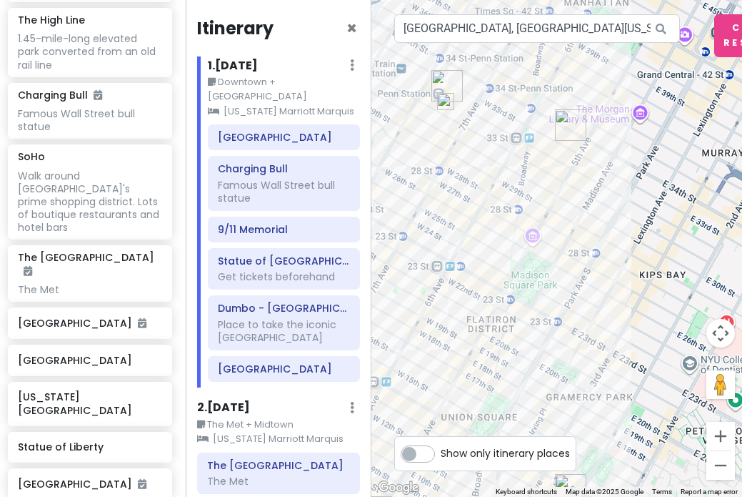
drag, startPoint x: 681, startPoint y: 273, endPoint x: 582, endPoint y: 347, distance: 123.1
click at [582, 347] on div at bounding box center [558, 248] width 372 height 497
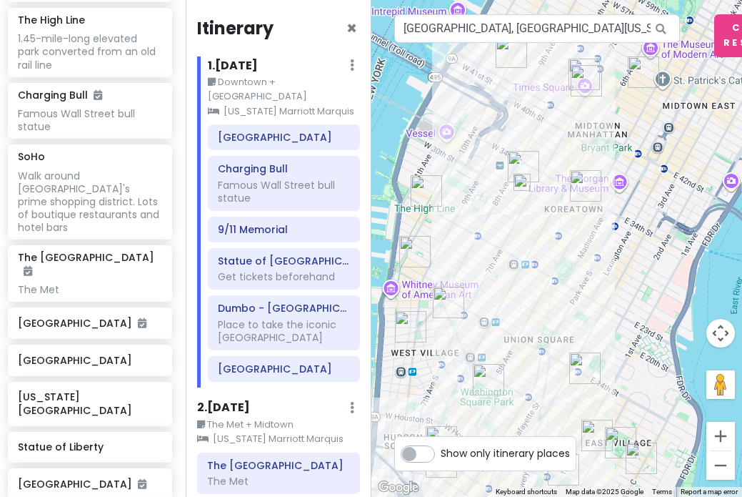
drag, startPoint x: 609, startPoint y: 324, endPoint x: 623, endPoint y: 241, distance: 84.1
click at [623, 241] on div at bounding box center [558, 248] width 372 height 497
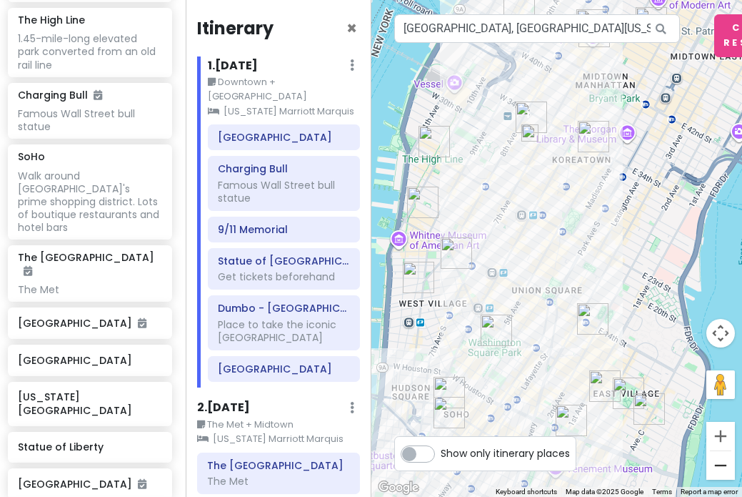
click at [727, 463] on button "Zoom out" at bounding box center [721, 465] width 29 height 29
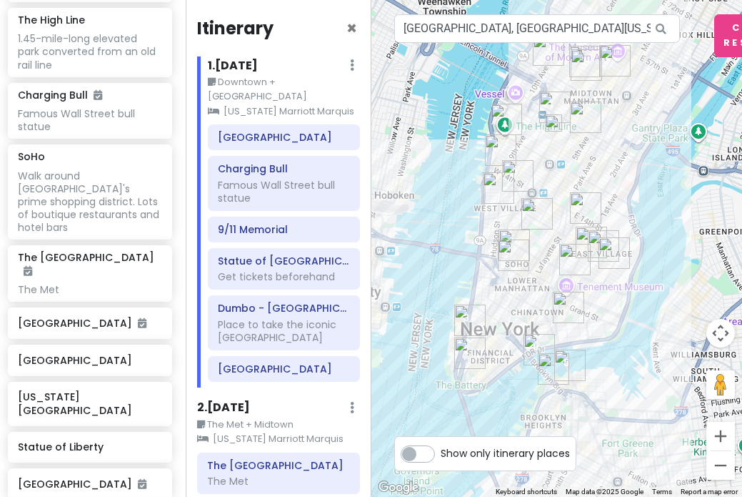
drag, startPoint x: 595, startPoint y: 381, endPoint x: 604, endPoint y: 290, distance: 91.2
click at [604, 290] on div at bounding box center [558, 248] width 372 height 497
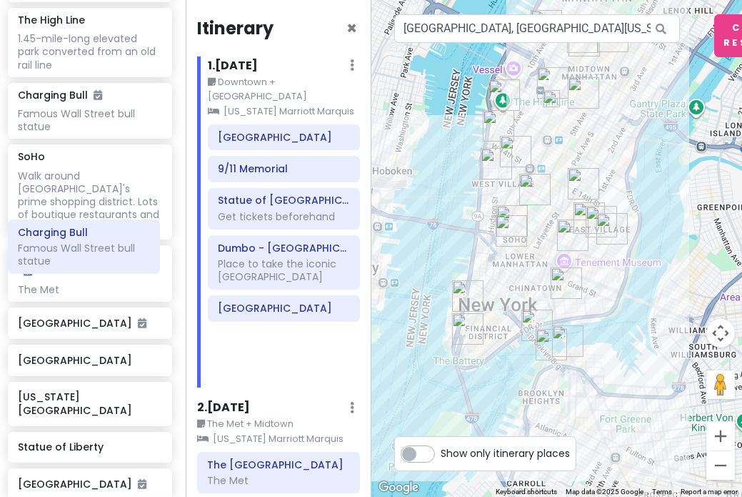
drag, startPoint x: 322, startPoint y: 171, endPoint x: 122, endPoint y: 250, distance: 215.2
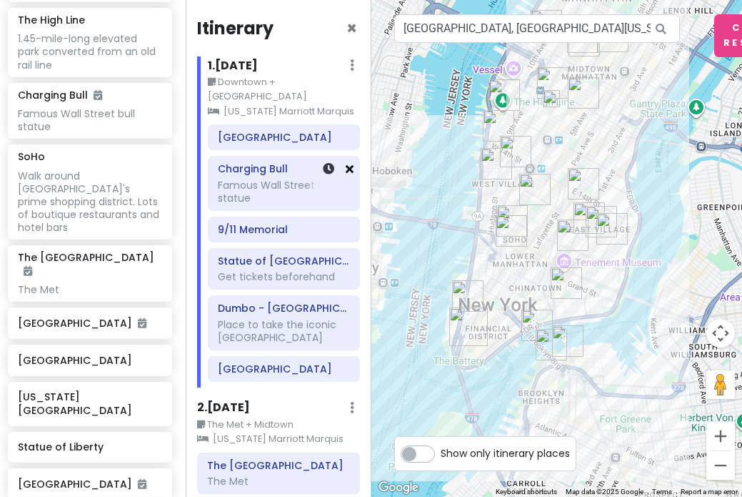
click at [349, 163] on icon at bounding box center [350, 168] width 8 height 11
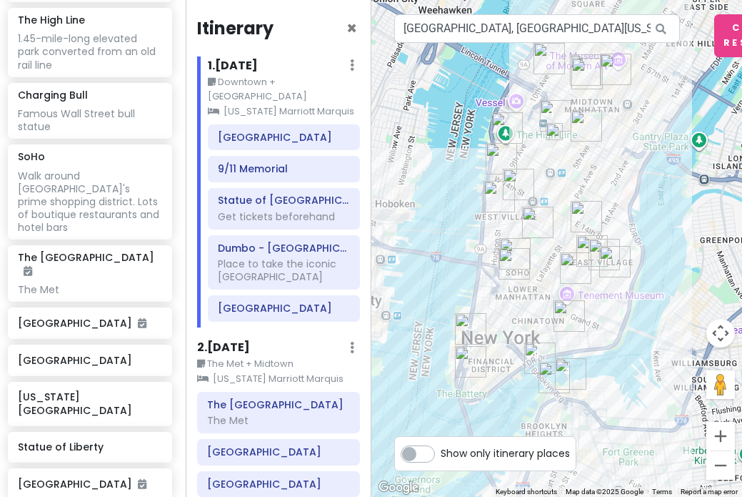
drag, startPoint x: 591, startPoint y: 450, endPoint x: 588, endPoint y: 481, distance: 30.9
click at [590, 482] on div at bounding box center [558, 248] width 372 height 497
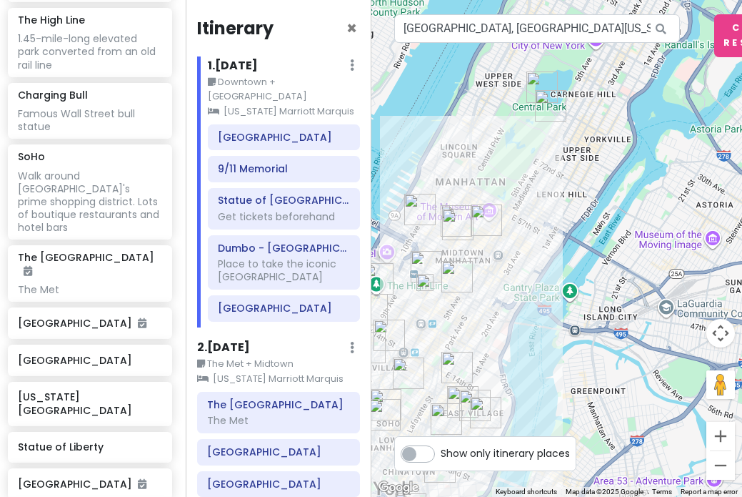
drag, startPoint x: 663, startPoint y: 64, endPoint x: 541, endPoint y: 213, distance: 193.0
click at [541, 213] on div at bounding box center [558, 248] width 372 height 497
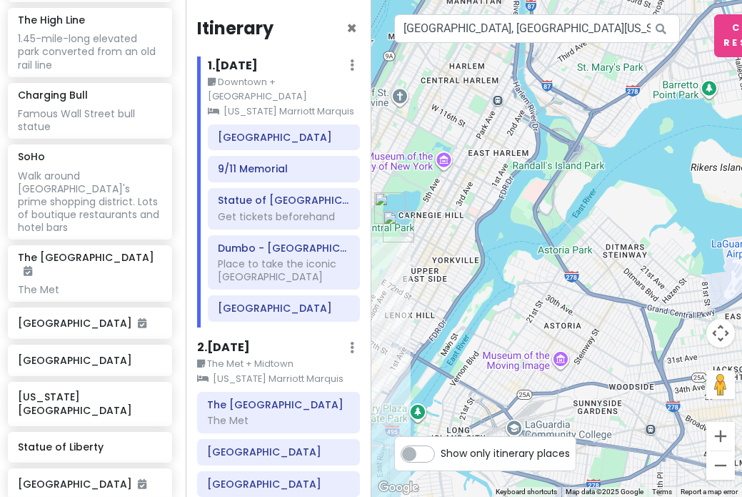
drag, startPoint x: 637, startPoint y: 65, endPoint x: 444, endPoint y: 162, distance: 216.0
click at [444, 162] on div at bounding box center [558, 248] width 372 height 497
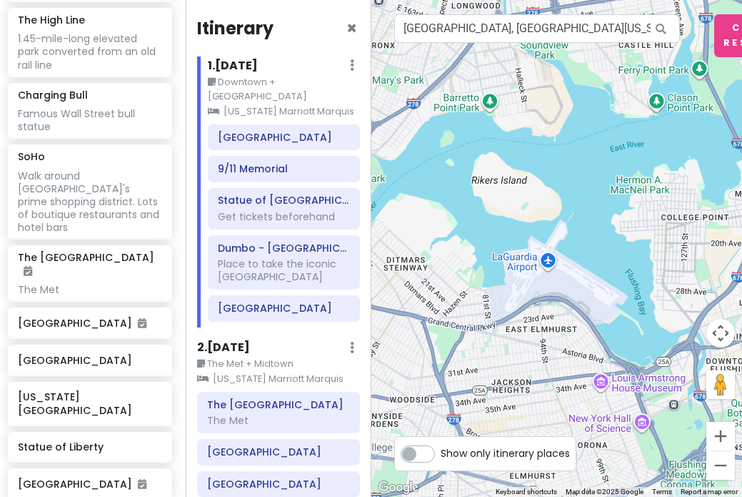
drag, startPoint x: 685, startPoint y: 147, endPoint x: 531, endPoint y: 197, distance: 162.3
click at [530, 197] on div at bounding box center [558, 248] width 372 height 497
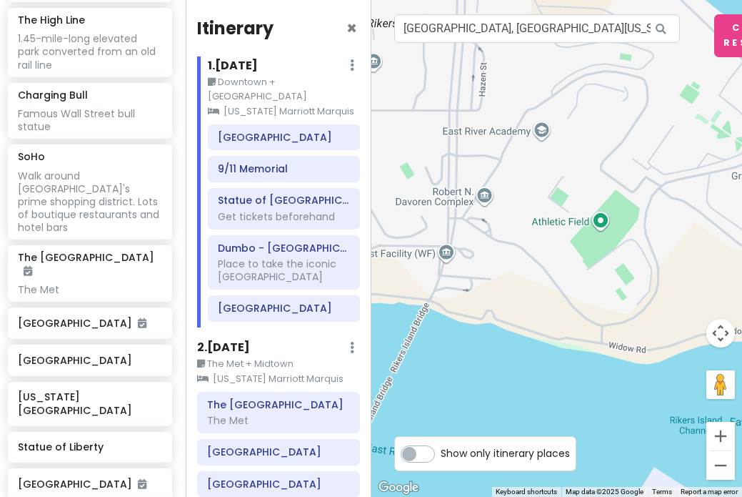
drag, startPoint x: 559, startPoint y: 128, endPoint x: 682, endPoint y: 201, distance: 142.9
click at [681, 199] on div at bounding box center [558, 248] width 372 height 497
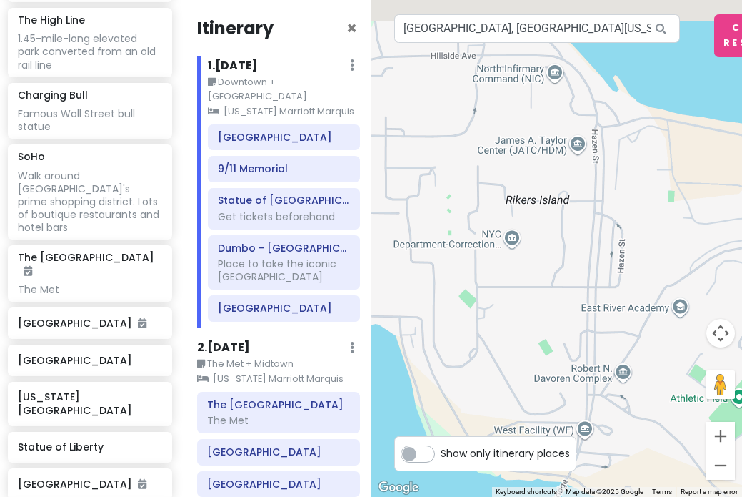
drag, startPoint x: 623, startPoint y: 161, endPoint x: 680, endPoint y: 246, distance: 102.1
click at [680, 246] on div at bounding box center [558, 248] width 372 height 497
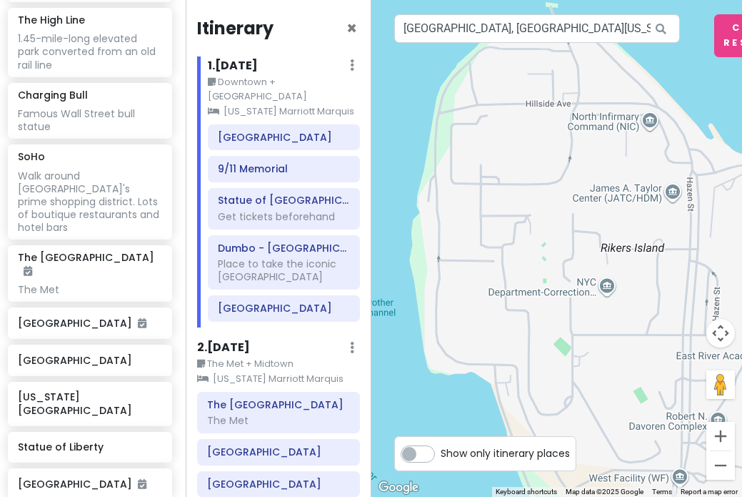
drag, startPoint x: 521, startPoint y: 175, endPoint x: 533, endPoint y: 182, distance: 14.1
click at [535, 182] on div at bounding box center [558, 248] width 372 height 497
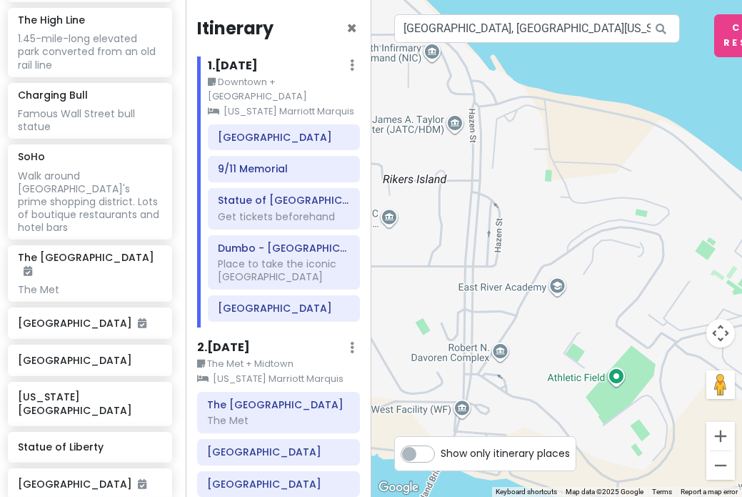
drag, startPoint x: 615, startPoint y: 204, endPoint x: 513, endPoint y: 159, distance: 111.7
click at [515, 159] on div at bounding box center [558, 248] width 372 height 497
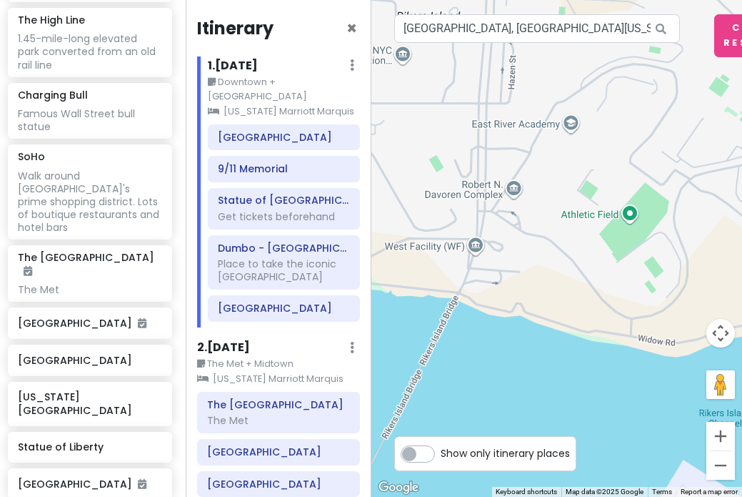
drag, startPoint x: 553, startPoint y: 267, endPoint x: 599, endPoint y: 121, distance: 152.8
click at [601, 121] on div at bounding box center [558, 248] width 372 height 497
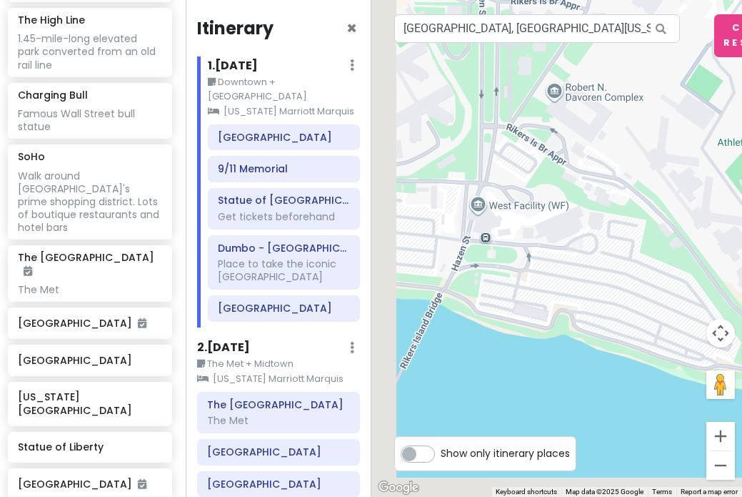
drag, startPoint x: 505, startPoint y: 356, endPoint x: 591, endPoint y: 243, distance: 141.8
click at [591, 243] on div at bounding box center [558, 248] width 372 height 497
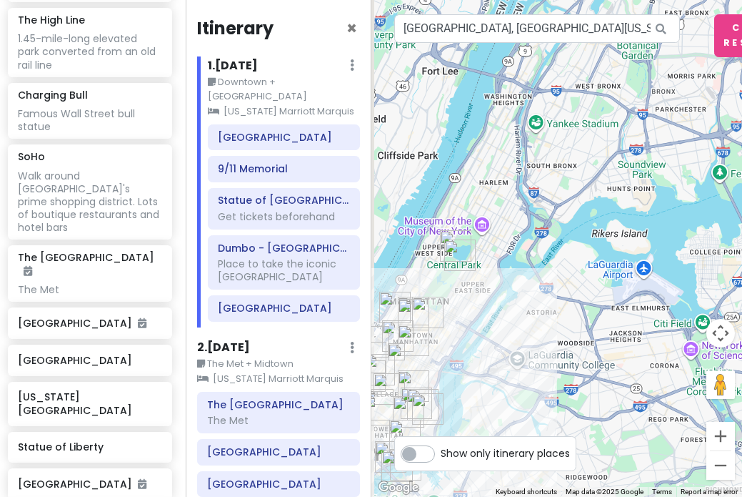
drag, startPoint x: 611, startPoint y: 247, endPoint x: 732, endPoint y: 166, distance: 145.3
click at [731, 167] on div at bounding box center [558, 248] width 372 height 497
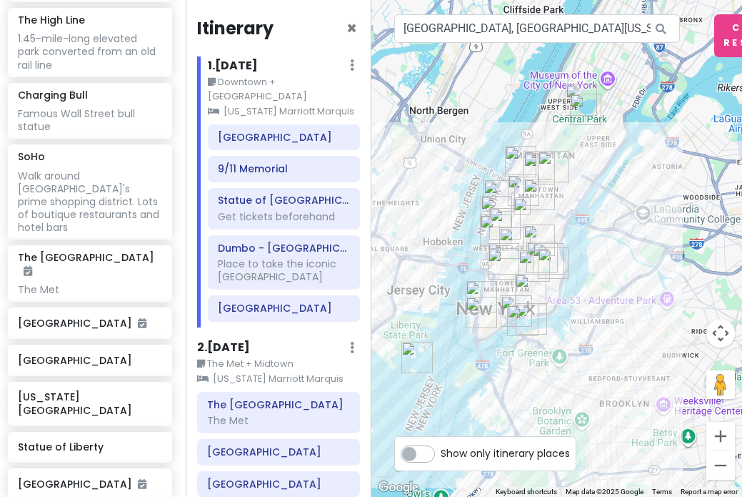
drag, startPoint x: 506, startPoint y: 261, endPoint x: 622, endPoint y: 129, distance: 175.7
click at [620, 130] on div at bounding box center [558, 248] width 372 height 497
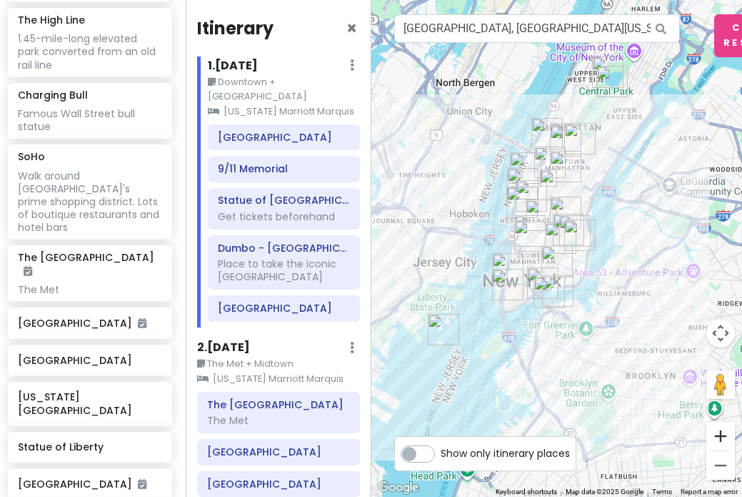
click at [720, 438] on button "Zoom in" at bounding box center [721, 436] width 29 height 29
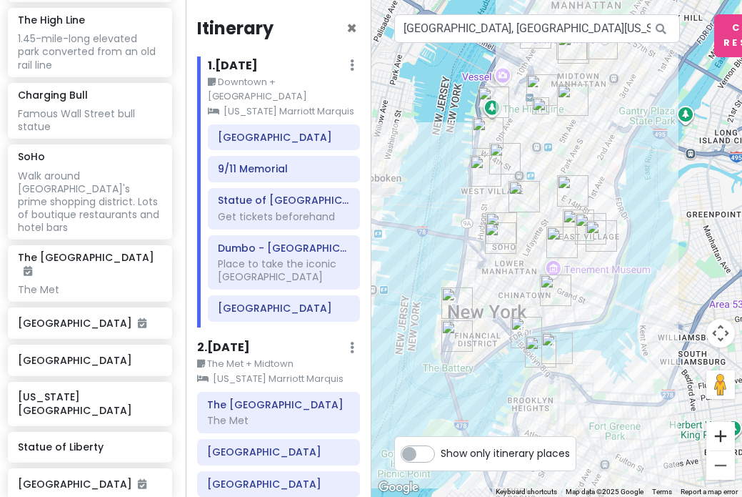
click at [722, 439] on button "Zoom in" at bounding box center [721, 436] width 29 height 29
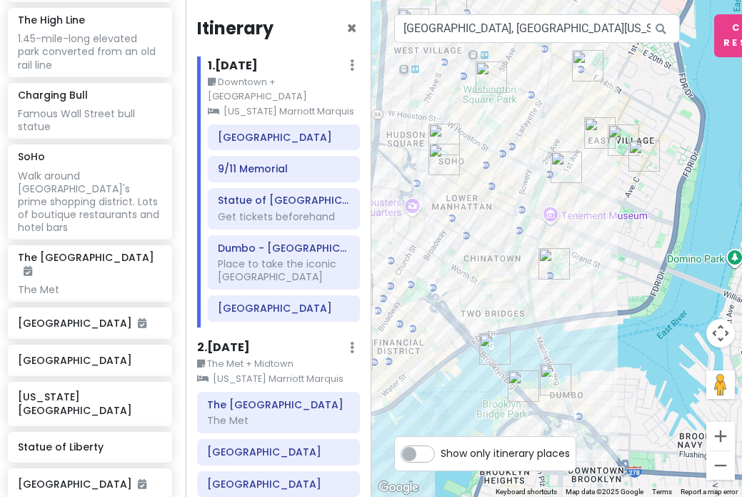
drag, startPoint x: 630, startPoint y: 344, endPoint x: 623, endPoint y: 229, distance: 114.6
click at [624, 229] on div at bounding box center [558, 248] width 372 height 497
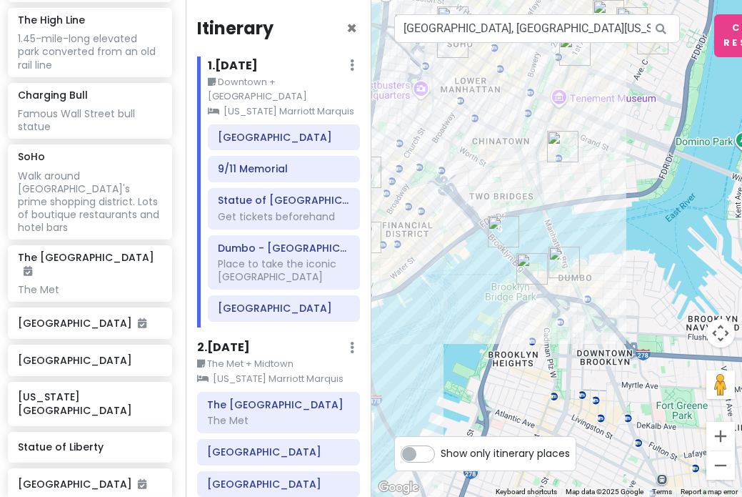
drag, startPoint x: 641, startPoint y: 352, endPoint x: 660, endPoint y: 288, distance: 66.3
click at [660, 288] on div at bounding box center [558, 248] width 372 height 497
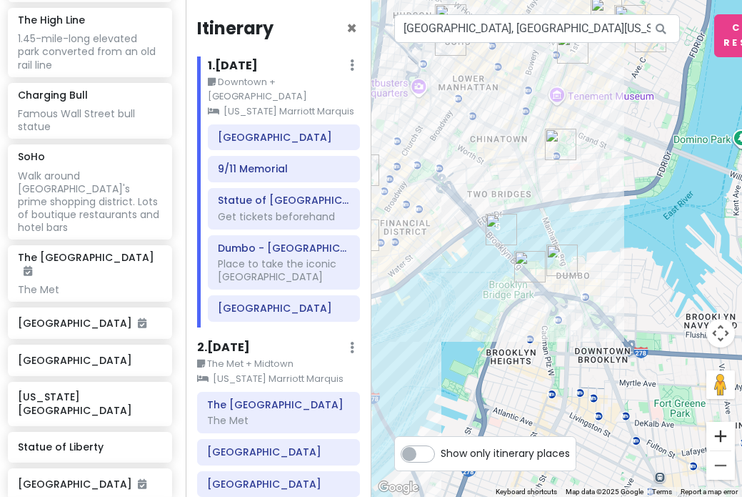
click at [720, 433] on button "Zoom in" at bounding box center [721, 436] width 29 height 29
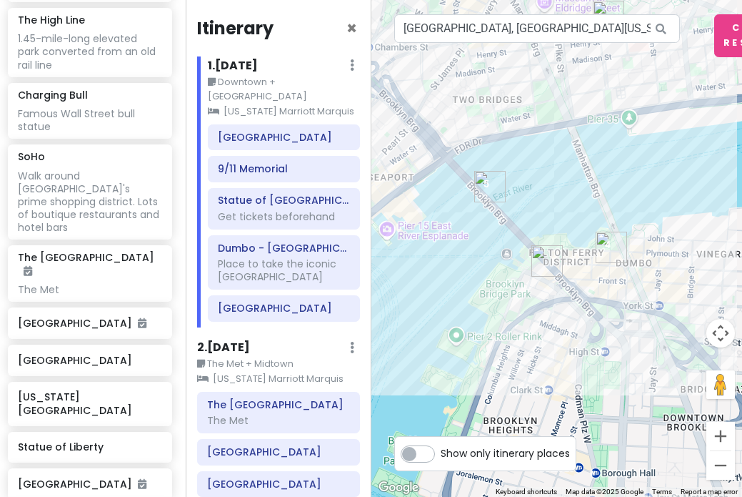
drag, startPoint x: 582, startPoint y: 414, endPoint x: 627, endPoint y: 374, distance: 60.2
click at [627, 374] on div at bounding box center [558, 248] width 372 height 497
click at [722, 434] on button "Zoom in" at bounding box center [721, 436] width 29 height 29
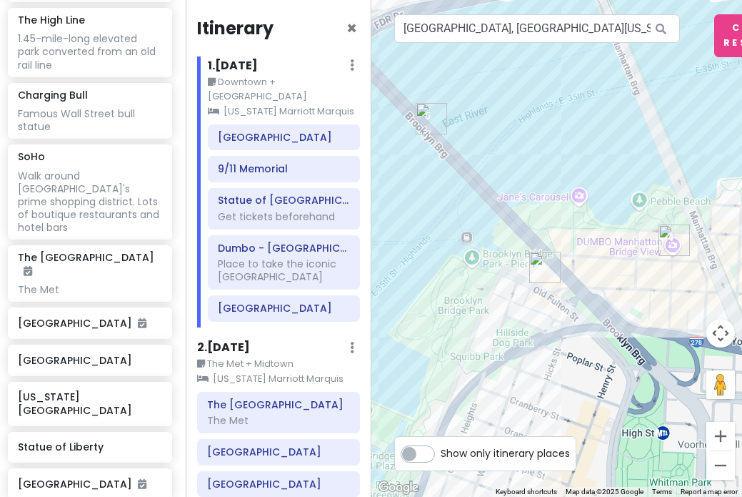
drag, startPoint x: 587, startPoint y: 414, endPoint x: 599, endPoint y: 391, distance: 25.6
click at [599, 391] on div at bounding box center [558, 248] width 372 height 497
click at [720, 434] on button "Zoom in" at bounding box center [721, 436] width 29 height 29
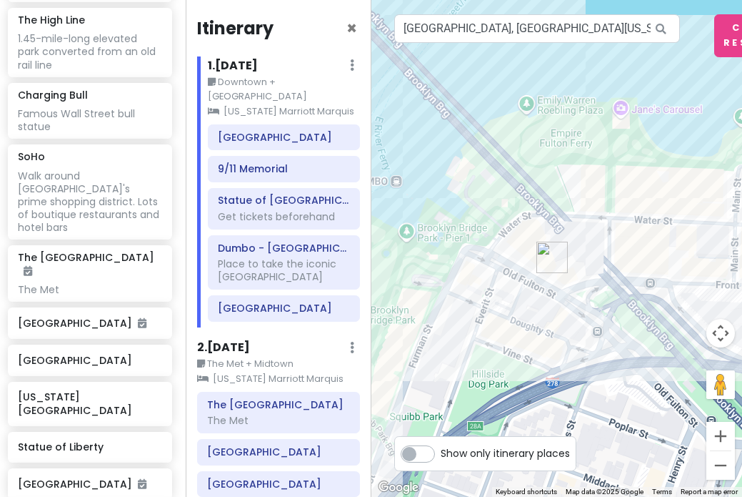
drag, startPoint x: 477, startPoint y: 309, endPoint x: 494, endPoint y: 265, distance: 46.6
click at [496, 265] on div at bounding box center [558, 248] width 372 height 497
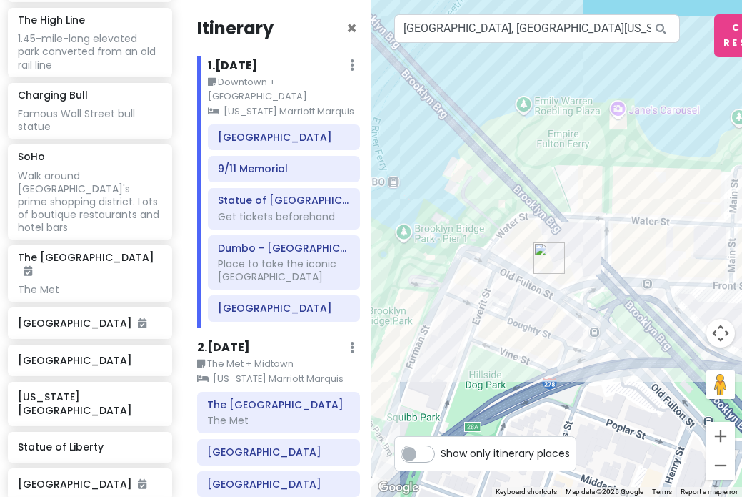
click at [396, 185] on div at bounding box center [558, 248] width 372 height 497
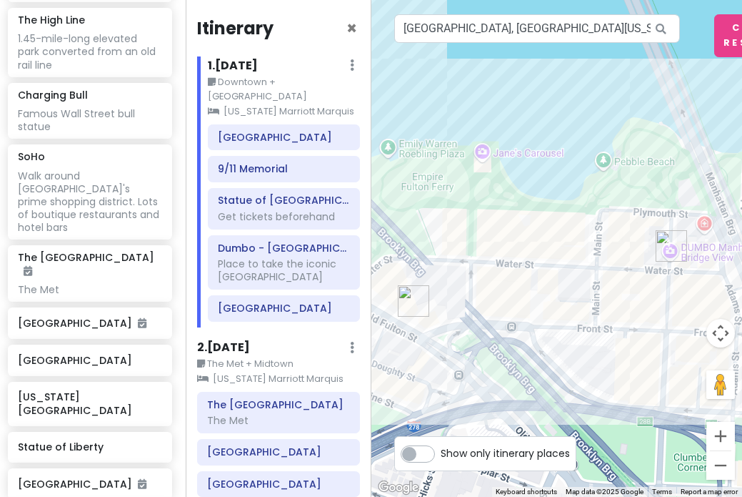
drag, startPoint x: 615, startPoint y: 191, endPoint x: 494, endPoint y: 236, distance: 129.6
click at [494, 236] on div at bounding box center [558, 248] width 372 height 497
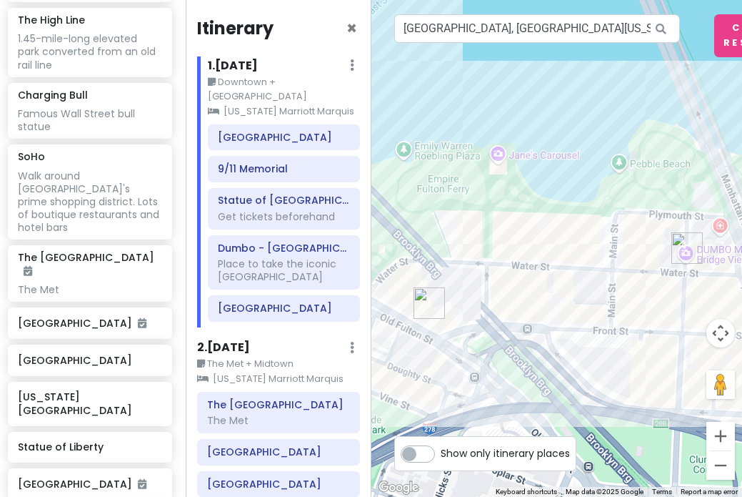
click at [534, 156] on div at bounding box center [558, 248] width 372 height 497
click at [501, 157] on div at bounding box center [558, 248] width 372 height 497
click at [545, 154] on div at bounding box center [558, 248] width 372 height 497
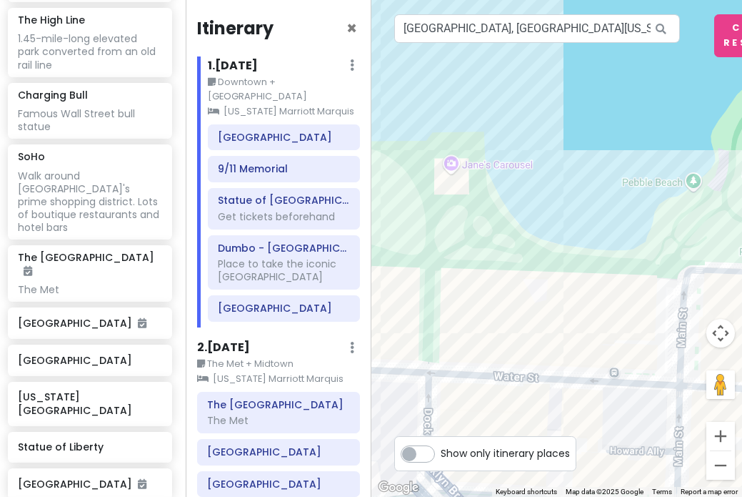
click at [512, 171] on div at bounding box center [558, 248] width 372 height 497
click at [466, 169] on div at bounding box center [558, 248] width 372 height 497
click at [483, 169] on div at bounding box center [558, 248] width 372 height 497
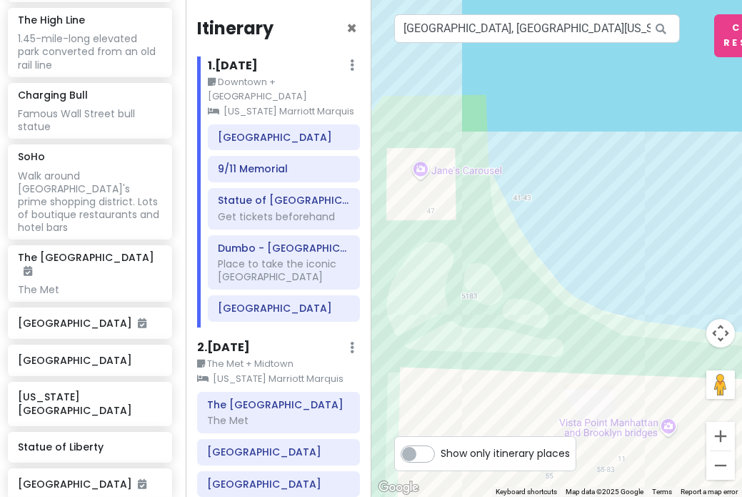
click at [477, 170] on div at bounding box center [558, 248] width 372 height 497
click at [425, 172] on div at bounding box center [558, 248] width 372 height 497
click at [421, 172] on div at bounding box center [558, 248] width 372 height 497
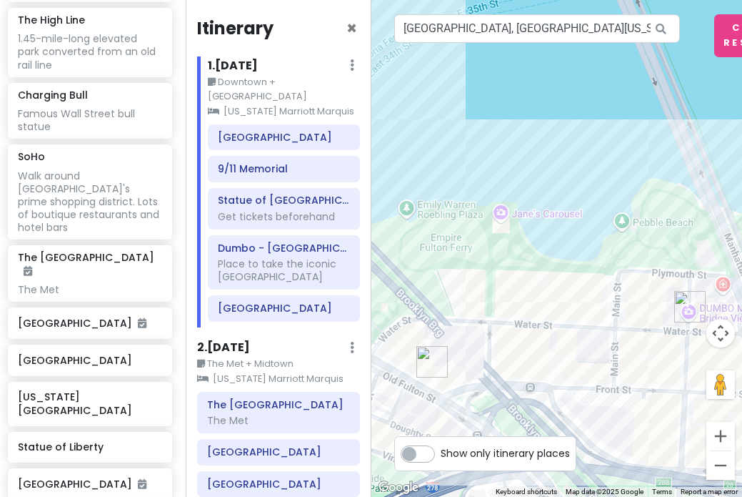
drag, startPoint x: 619, startPoint y: 269, endPoint x: 562, endPoint y: 184, distance: 102.7
click at [562, 184] on div at bounding box center [558, 248] width 372 height 497
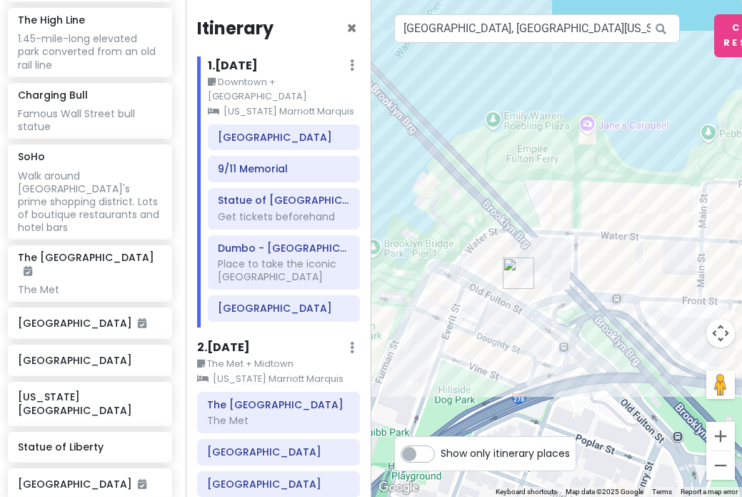
drag, startPoint x: 535, startPoint y: 319, endPoint x: 630, endPoint y: 229, distance: 130.4
click at [630, 229] on div at bounding box center [558, 248] width 372 height 497
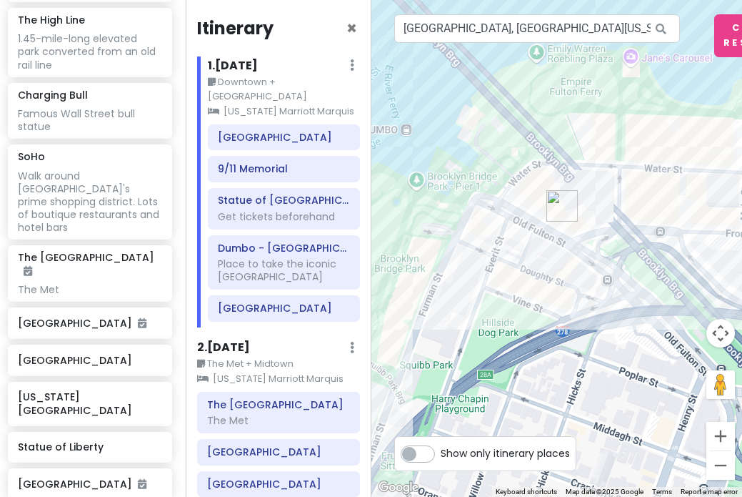
drag, startPoint x: 559, startPoint y: 265, endPoint x: 601, endPoint y: 202, distance: 76.3
click at [601, 202] on div at bounding box center [558, 248] width 372 height 497
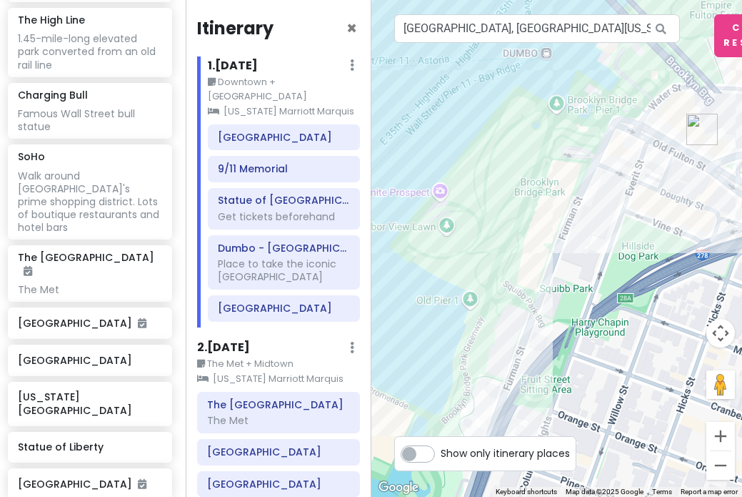
drag, startPoint x: 500, startPoint y: 250, endPoint x: 680, endPoint y: 149, distance: 206.7
click at [680, 149] on div at bounding box center [558, 248] width 372 height 497
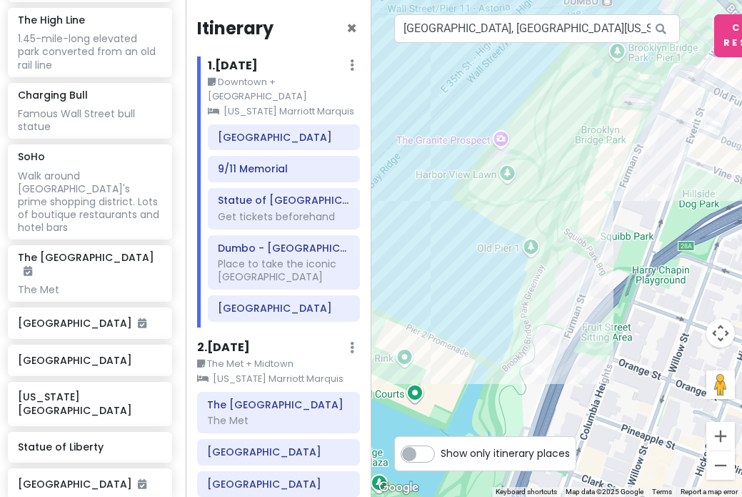
drag, startPoint x: 565, startPoint y: 178, endPoint x: 567, endPoint y: 139, distance: 38.6
click at [567, 145] on div at bounding box center [558, 248] width 372 height 497
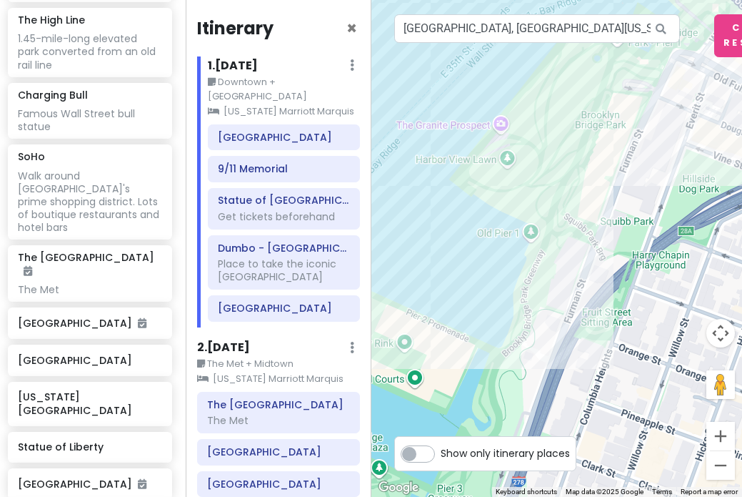
click at [504, 124] on div at bounding box center [558, 248] width 372 height 497
click at [467, 129] on div at bounding box center [558, 248] width 372 height 497
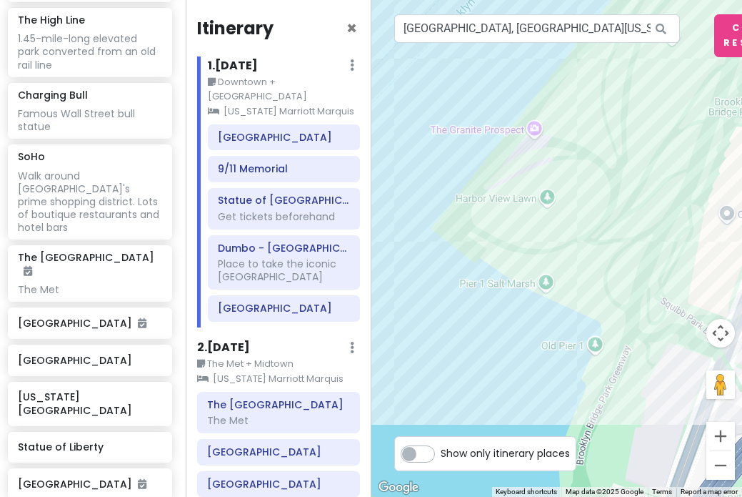
click at [467, 129] on div at bounding box center [558, 248] width 372 height 497
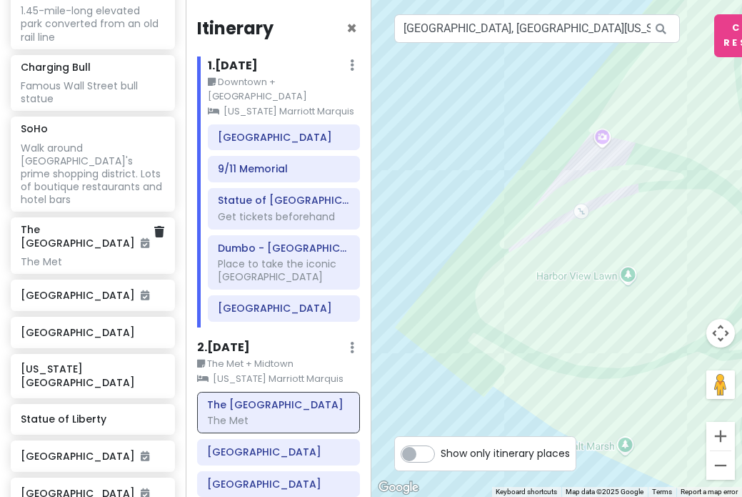
scroll to position [1209, 0]
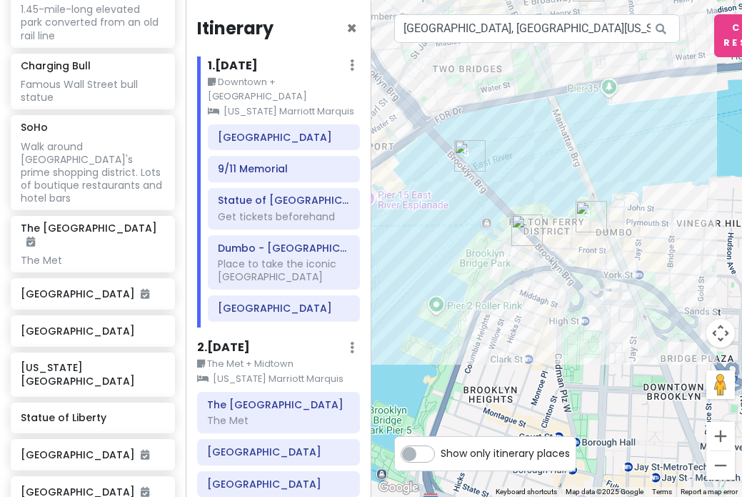
drag, startPoint x: 542, startPoint y: 330, endPoint x: 508, endPoint y: 329, distance: 34.3
click at [508, 329] on div at bounding box center [558, 248] width 372 height 497
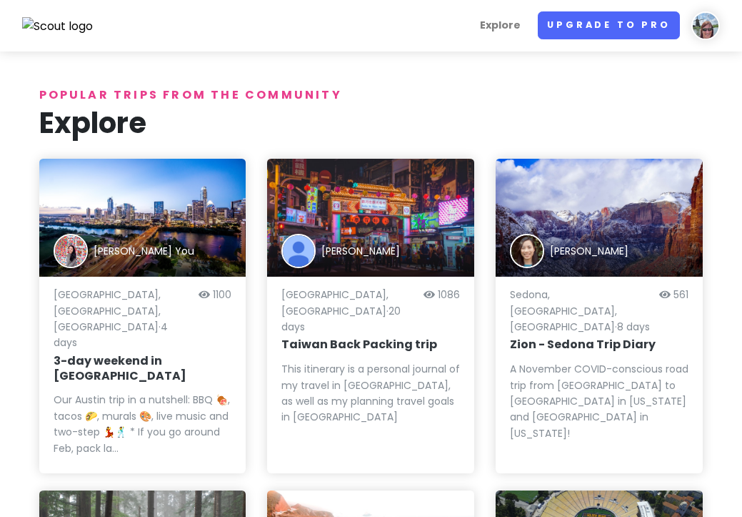
click at [587, 27] on link "Upgrade to Pro" at bounding box center [609, 25] width 142 height 28
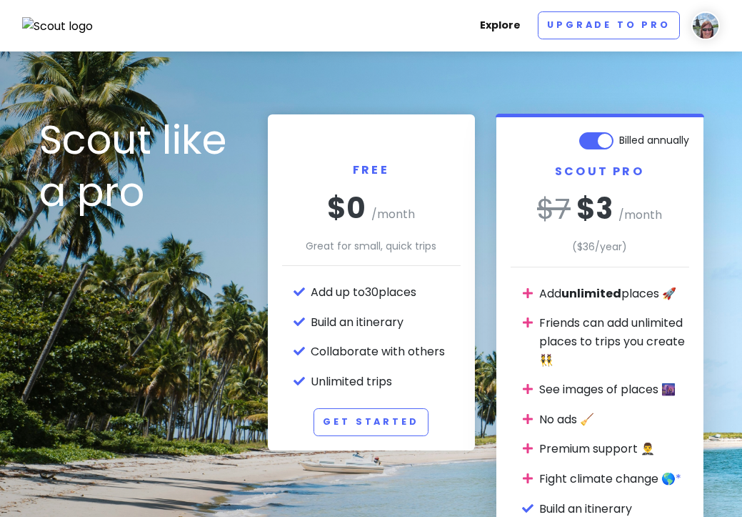
click at [505, 28] on link "Explore" at bounding box center [500, 25] width 52 height 28
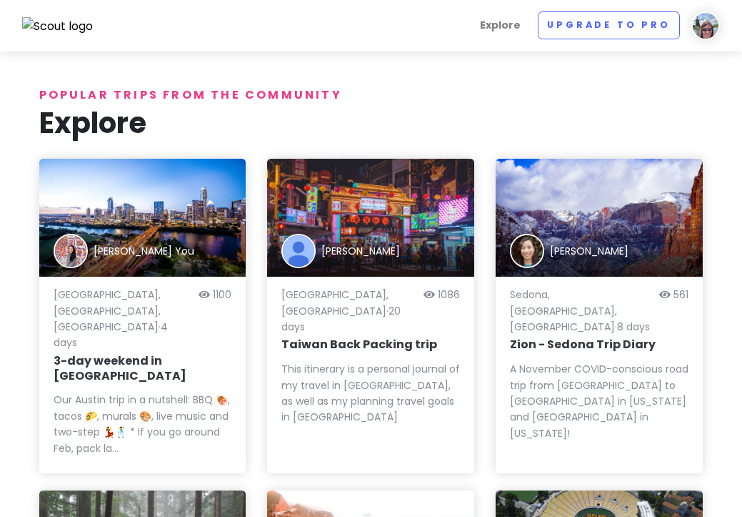
click at [74, 24] on img at bounding box center [57, 26] width 71 height 19
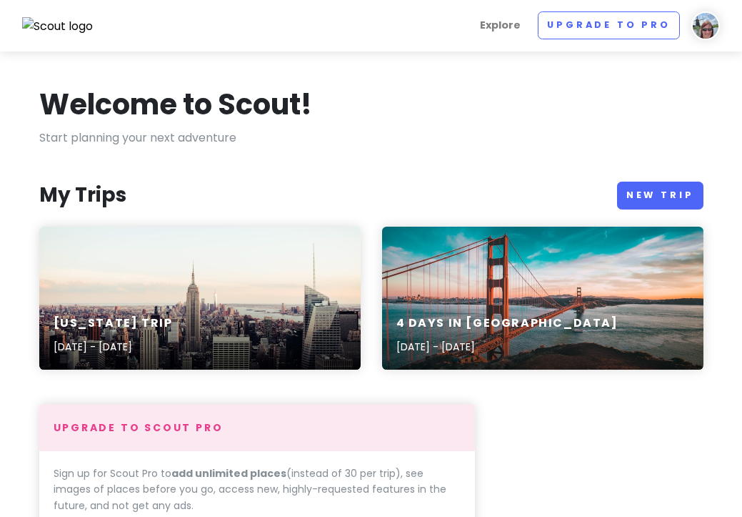
click at [192, 335] on div "[US_STATE] Trip [DATE] - [DATE]" at bounding box center [200, 336] width 322 height 68
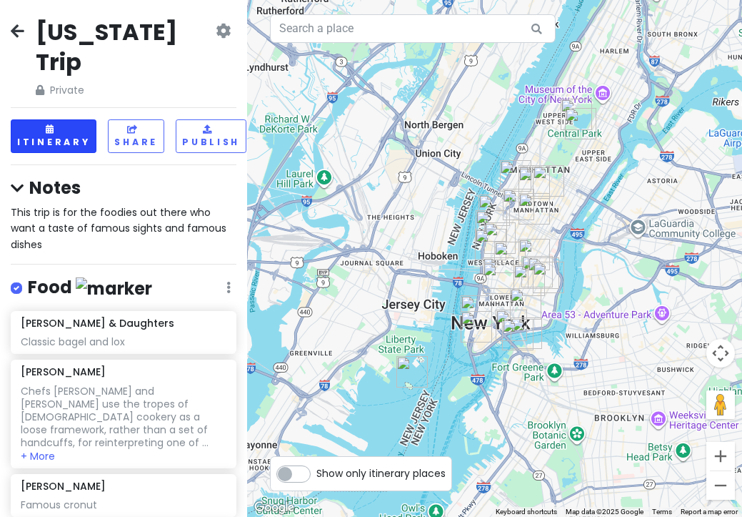
click at [81, 119] on button "Itinerary" at bounding box center [54, 136] width 86 height 34
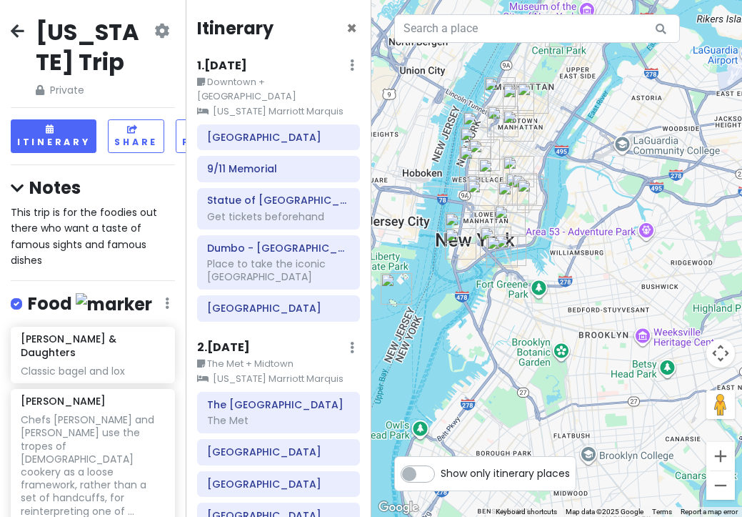
drag, startPoint x: 492, startPoint y: 256, endPoint x: 407, endPoint y: 168, distance: 122.3
click at [407, 168] on div at bounding box center [558, 258] width 372 height 517
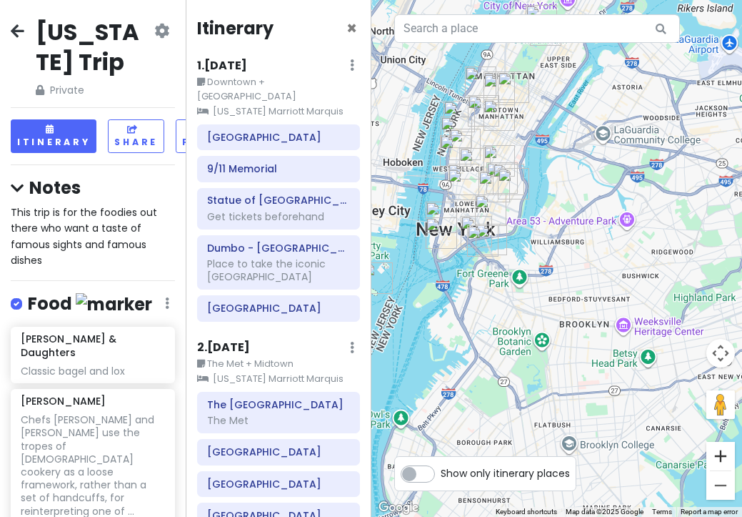
click at [716, 458] on button "Zoom in" at bounding box center [721, 456] width 29 height 29
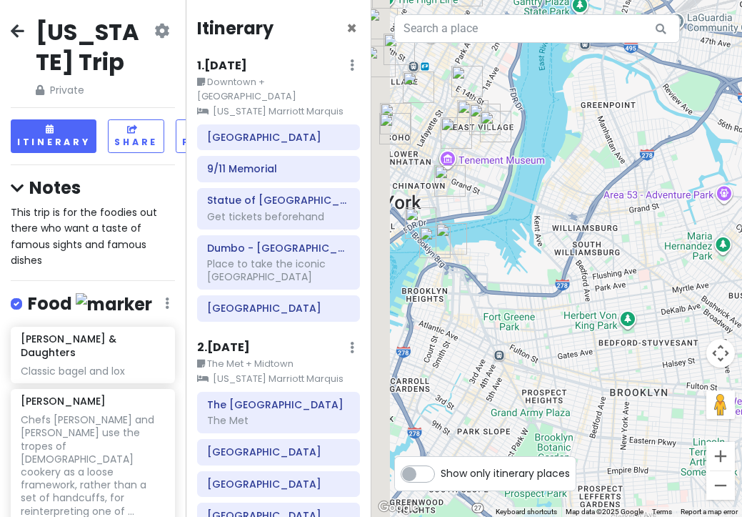
drag, startPoint x: 613, startPoint y: 342, endPoint x: 692, endPoint y: 357, distance: 80.9
click at [694, 357] on div at bounding box center [558, 258] width 372 height 517
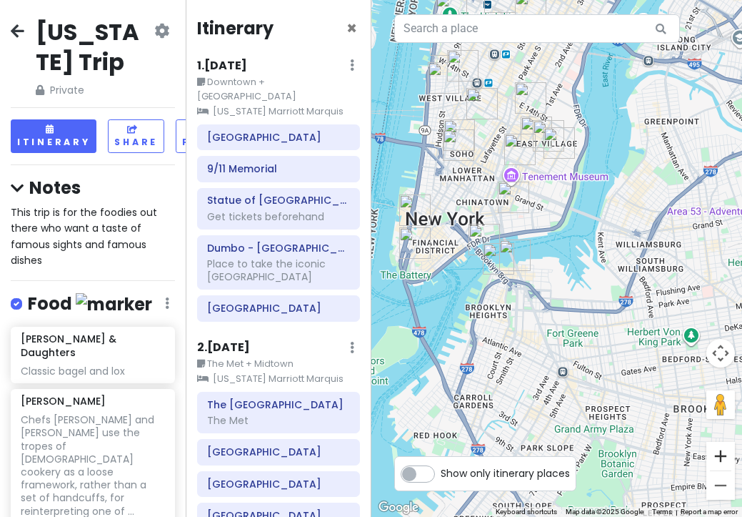
click at [722, 454] on button "Zoom in" at bounding box center [721, 456] width 29 height 29
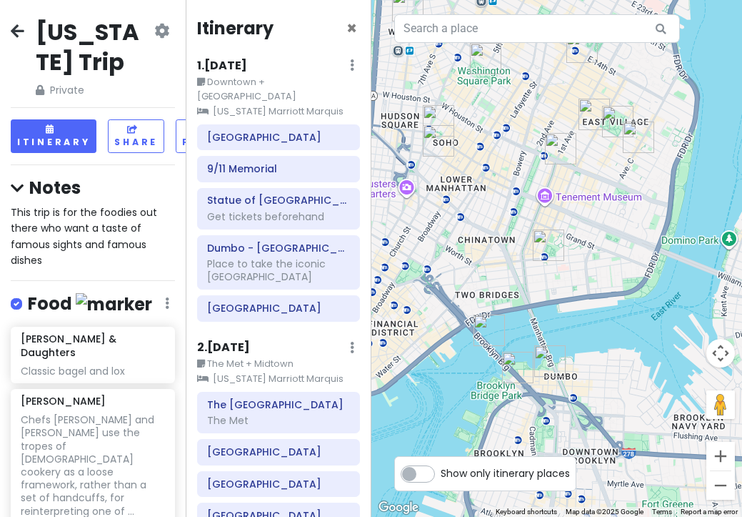
drag, startPoint x: 582, startPoint y: 227, endPoint x: 667, endPoint y: 372, distance: 169.1
click at [667, 374] on div at bounding box center [558, 258] width 372 height 517
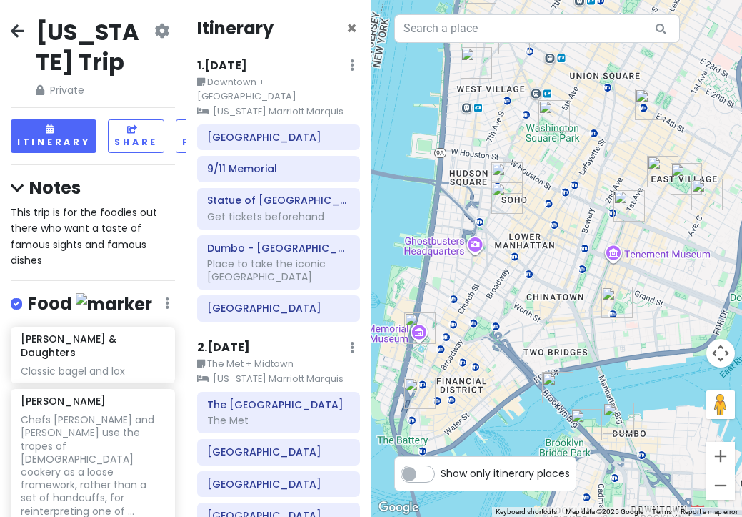
drag, startPoint x: 602, startPoint y: 288, endPoint x: 665, endPoint y: 292, distance: 63.0
click at [665, 292] on div at bounding box center [558, 258] width 372 height 517
click at [289, 104] on small "[US_STATE] Marriott Marquis" at bounding box center [278, 111] width 163 height 14
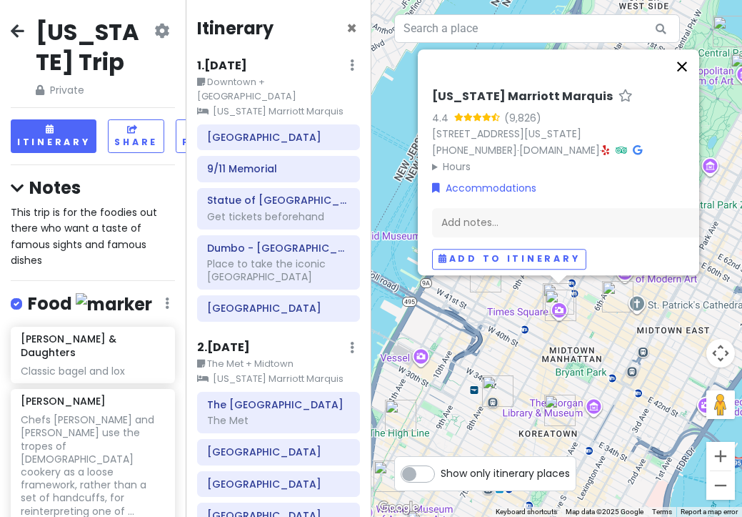
click at [682, 57] on button "Close" at bounding box center [682, 66] width 34 height 34
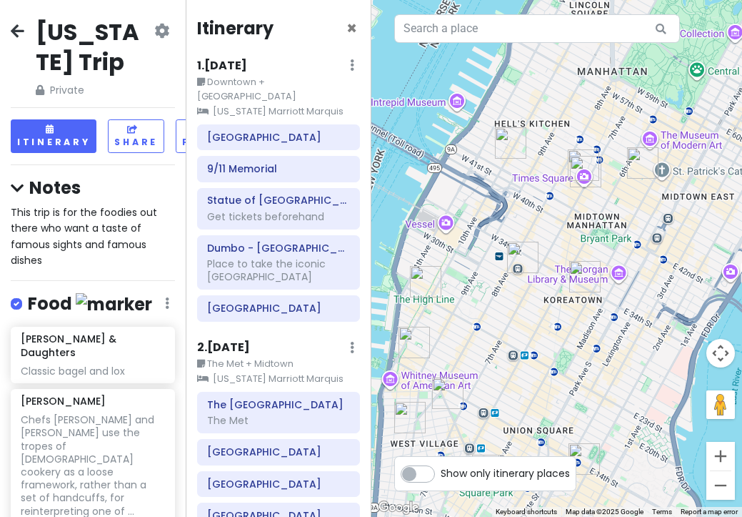
drag, startPoint x: 624, startPoint y: 226, endPoint x: 648, endPoint y: 90, distance: 137.9
click at [649, 90] on div at bounding box center [558, 258] width 372 height 517
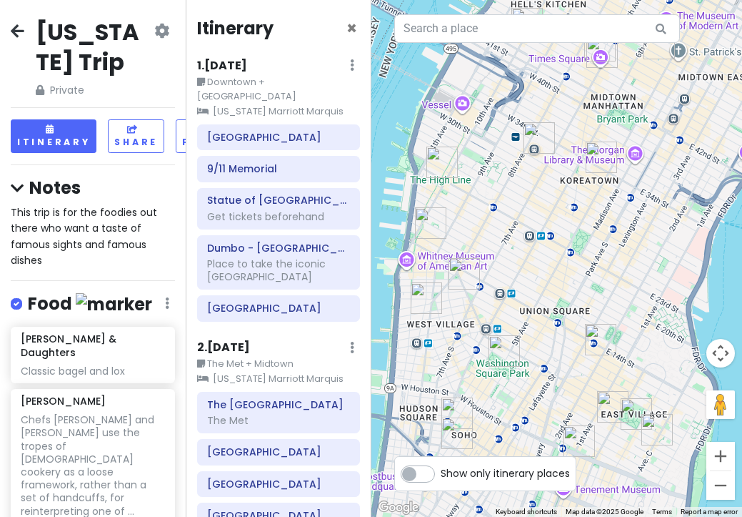
drag, startPoint x: 570, startPoint y: 322, endPoint x: 582, endPoint y: 194, distance: 129.3
click at [583, 192] on div at bounding box center [558, 258] width 372 height 517
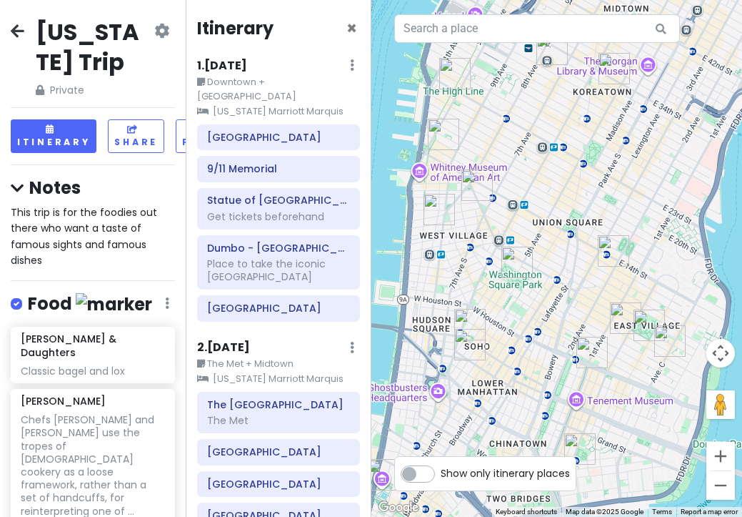
drag, startPoint x: 577, startPoint y: 275, endPoint x: 596, endPoint y: 167, distance: 110.3
click at [597, 167] on div at bounding box center [558, 258] width 372 height 517
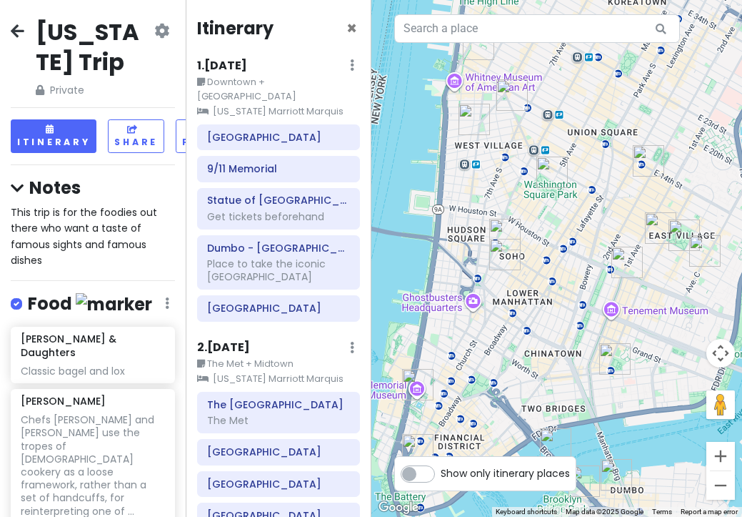
drag, startPoint x: 524, startPoint y: 339, endPoint x: 553, endPoint y: 276, distance: 69.4
click at [553, 277] on div at bounding box center [558, 258] width 372 height 517
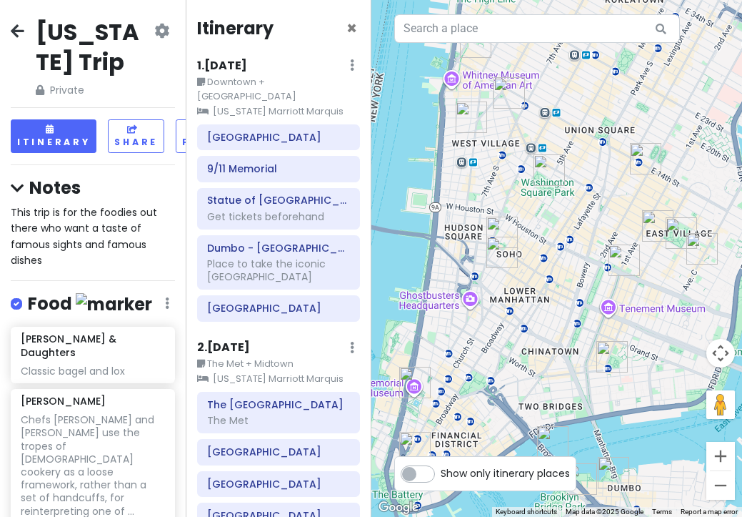
click at [352, 67] on icon at bounding box center [352, 64] width 4 height 11
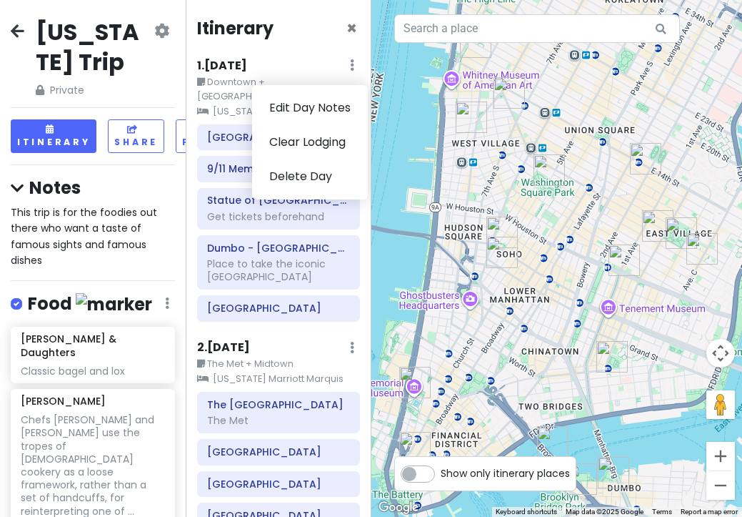
click at [322, 46] on div "Itinerary × 1 . [DATE] Edit Day Notes Clear Lodging Delete Day Downtown + [GEOG…" at bounding box center [279, 258] width 186 height 517
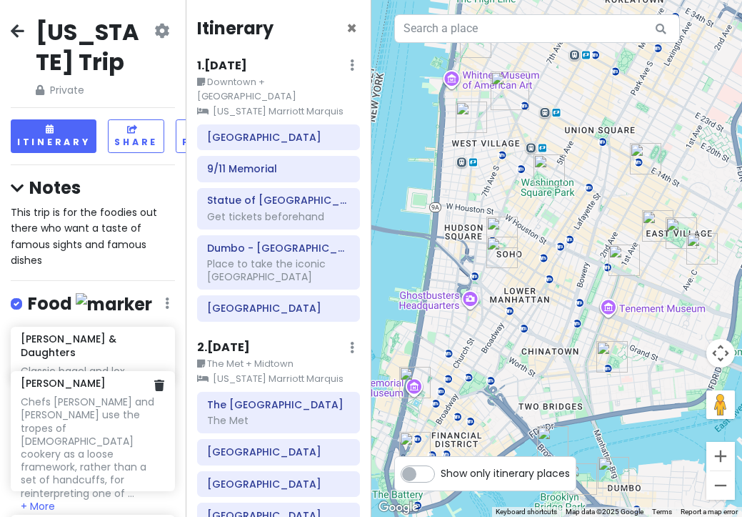
scroll to position [4, 0]
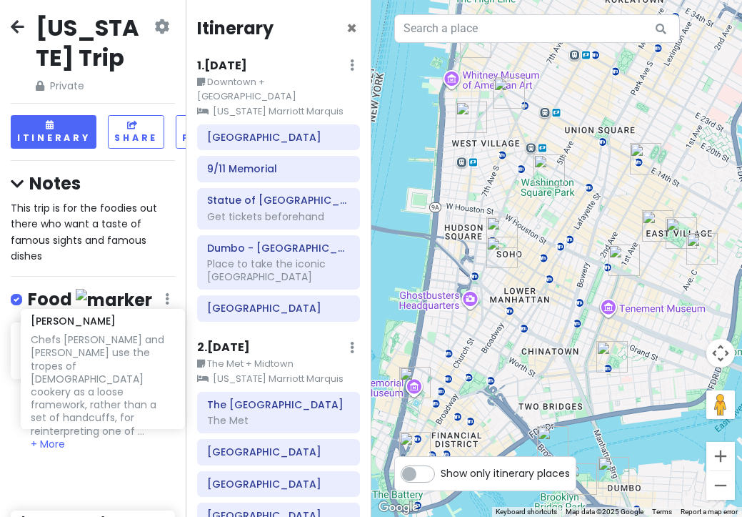
drag, startPoint x: 81, startPoint y: 423, endPoint x: 96, endPoint y: 340, distance: 84.2
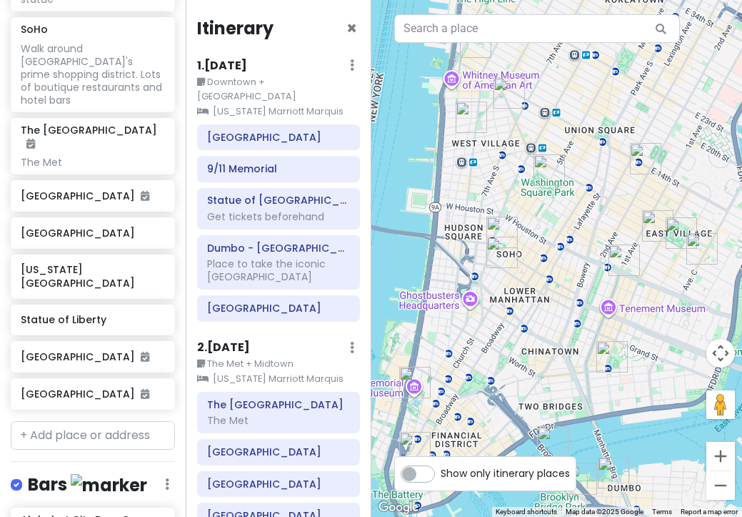
scroll to position [1318, 0]
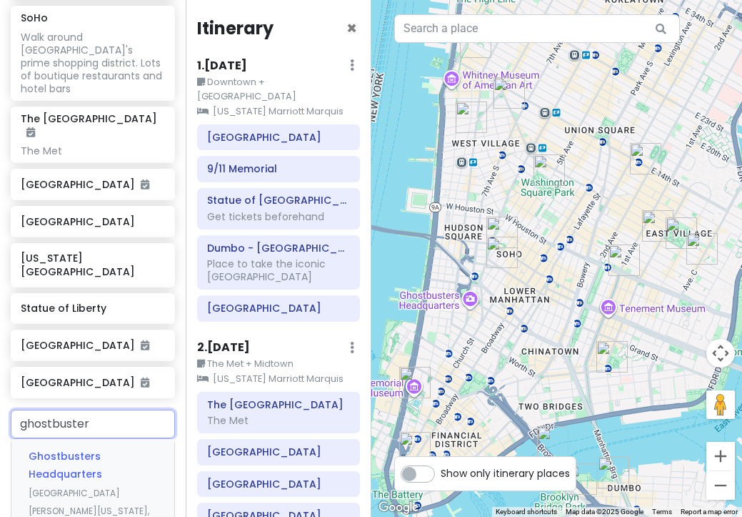
type input "ghostbusters"
click at [50, 449] on span "Ghostbusters Headquarters" at bounding box center [66, 465] width 74 height 33
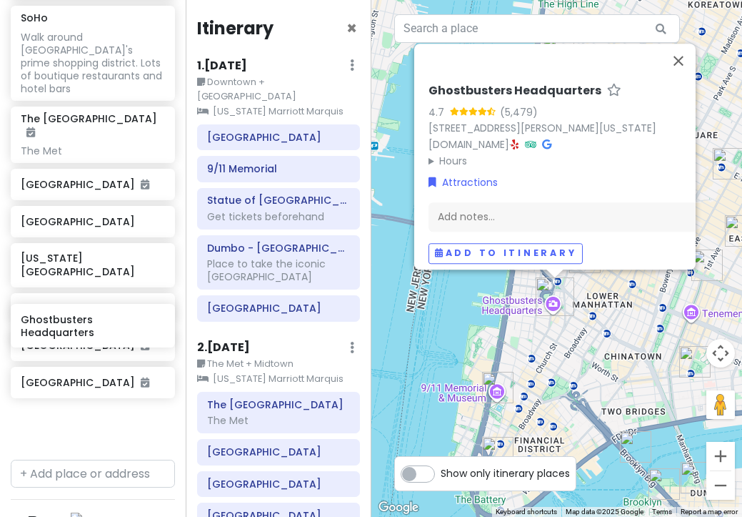
scroll to position [1318, 37]
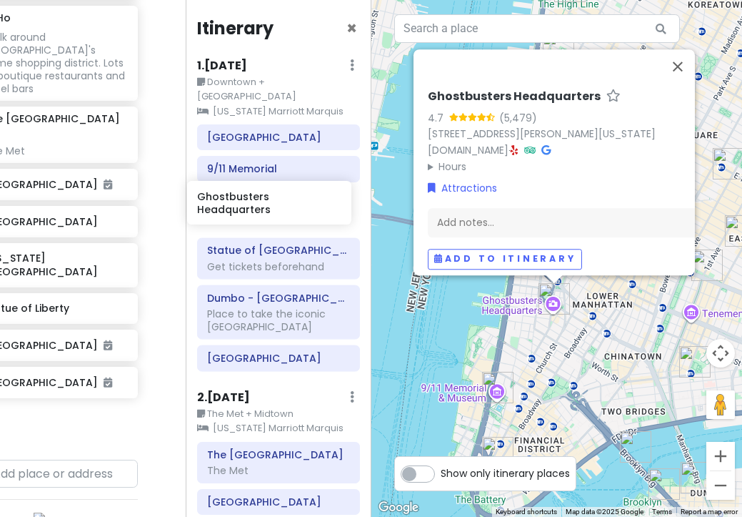
drag, startPoint x: 82, startPoint y: 338, endPoint x: 259, endPoint y: 214, distance: 216.1
click at [259, 215] on div "[US_STATE] Trip Private Change Dates Make a Copy Delete Trip Go Pro ⚡️ Give Fee…" at bounding box center [371, 258] width 742 height 517
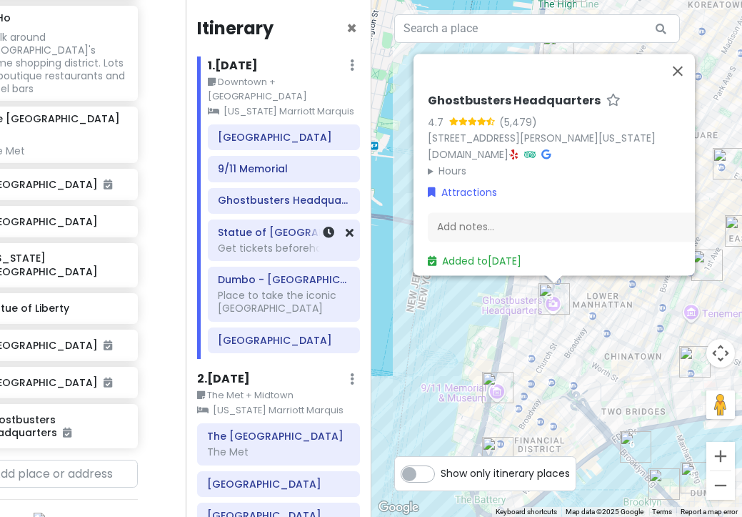
click at [265, 220] on div "Statue of [GEOGRAPHIC_DATA] Get tickets beforehand" at bounding box center [284, 240] width 151 height 40
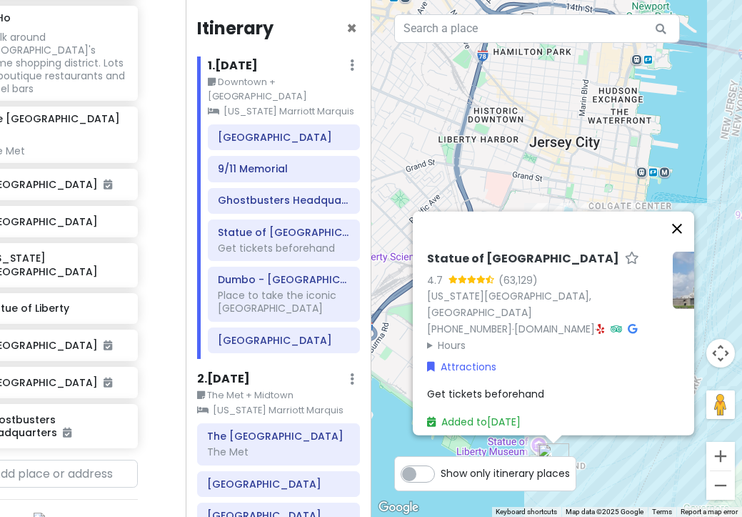
click at [681, 229] on button "Close" at bounding box center [677, 228] width 34 height 34
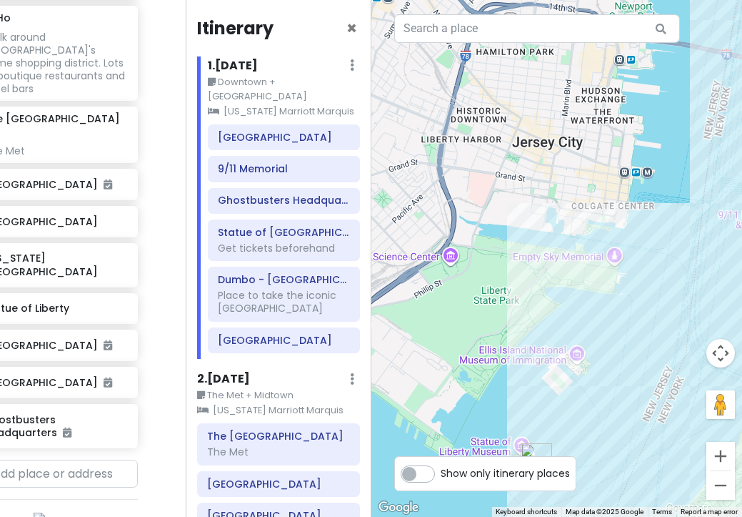
drag, startPoint x: 658, startPoint y: 247, endPoint x: 407, endPoint y: 269, distance: 251.7
click at [407, 269] on div at bounding box center [558, 258] width 372 height 517
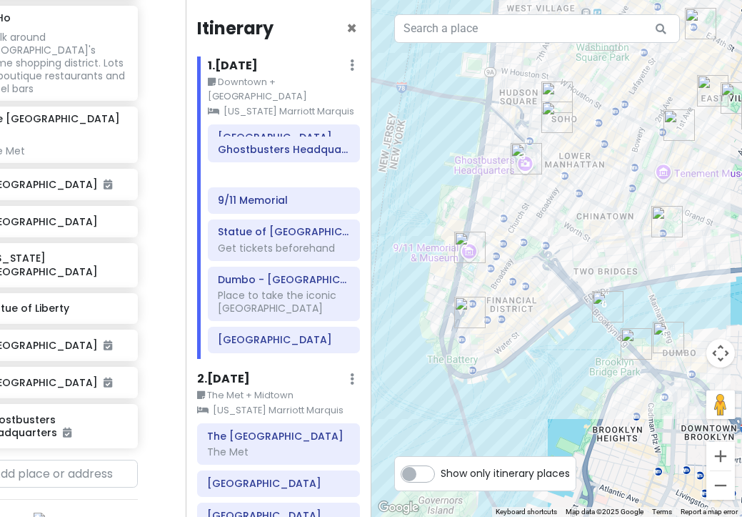
drag, startPoint x: 287, startPoint y: 186, endPoint x: 287, endPoint y: 151, distance: 35.0
click at [287, 151] on div "[GEOGRAPHIC_DATA] 9/11 Memorial Ghostbusters Headquarters [GEOGRAPHIC_DATA] Get…" at bounding box center [284, 241] width 174 height 234
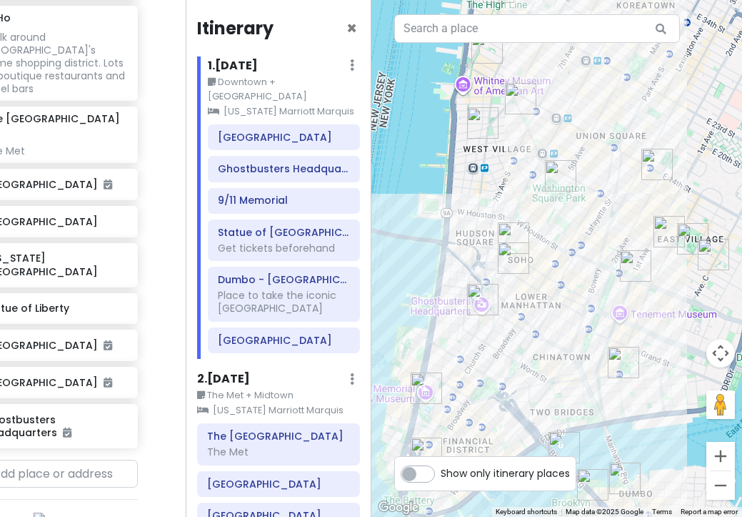
drag, startPoint x: 604, startPoint y: 131, endPoint x: 543, endPoint y: 309, distance: 187.3
click at [543, 309] on div at bounding box center [558, 258] width 372 height 517
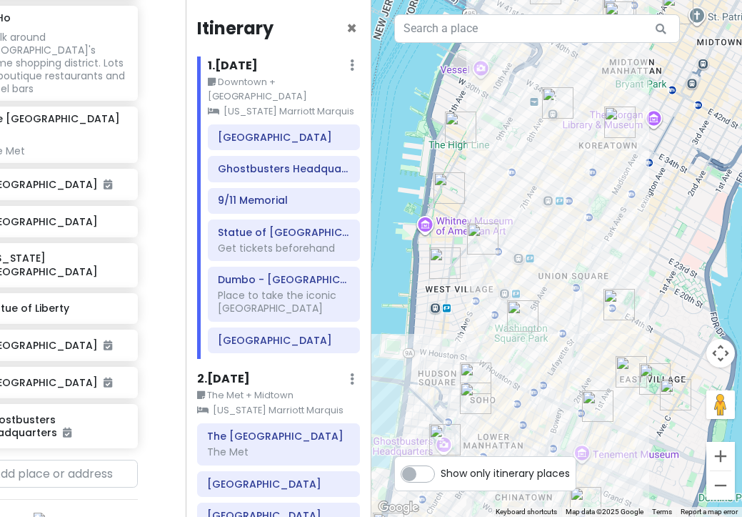
drag, startPoint x: 610, startPoint y: 172, endPoint x: 592, endPoint y: 270, distance: 100.4
click at [592, 272] on div at bounding box center [558, 258] width 372 height 517
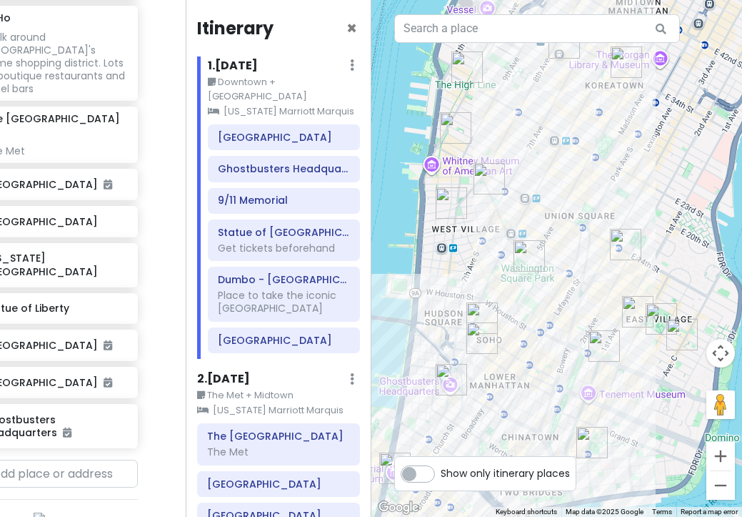
drag, startPoint x: 577, startPoint y: 232, endPoint x: 587, endPoint y: 152, distance: 80.7
click at [587, 152] on div at bounding box center [558, 258] width 372 height 517
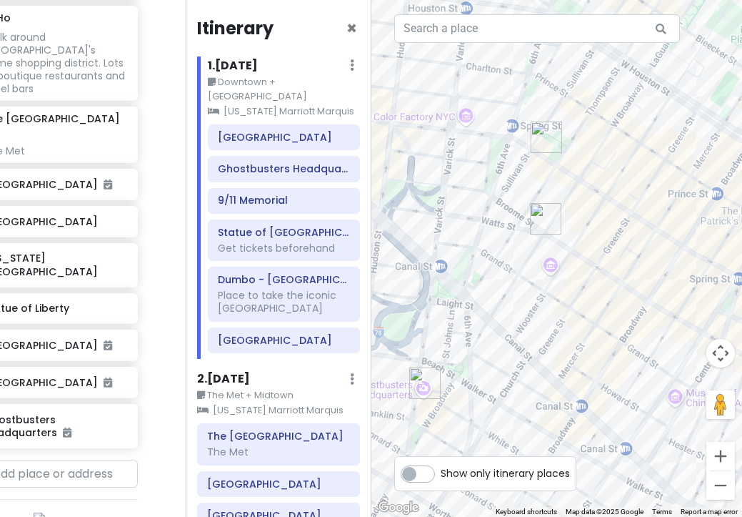
drag, startPoint x: 550, startPoint y: 362, endPoint x: 633, endPoint y: 227, distance: 158.5
click at [633, 228] on div at bounding box center [558, 258] width 372 height 517
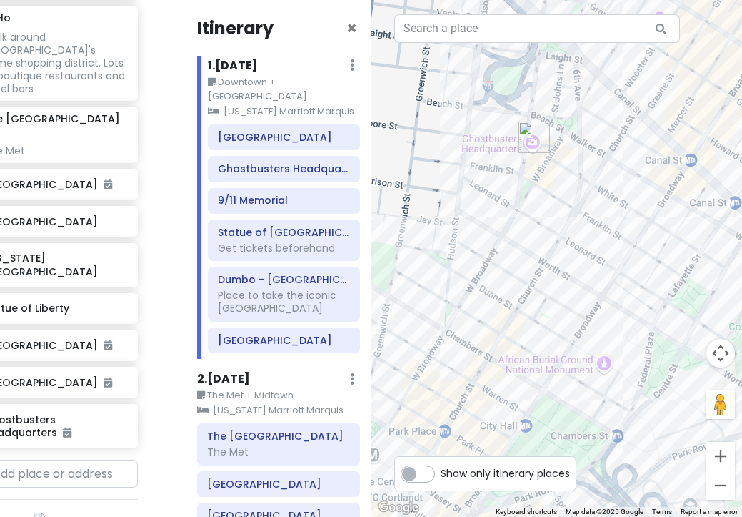
drag, startPoint x: 539, startPoint y: 319, endPoint x: 602, endPoint y: 189, distance: 144.1
click at [602, 190] on div at bounding box center [558, 258] width 372 height 517
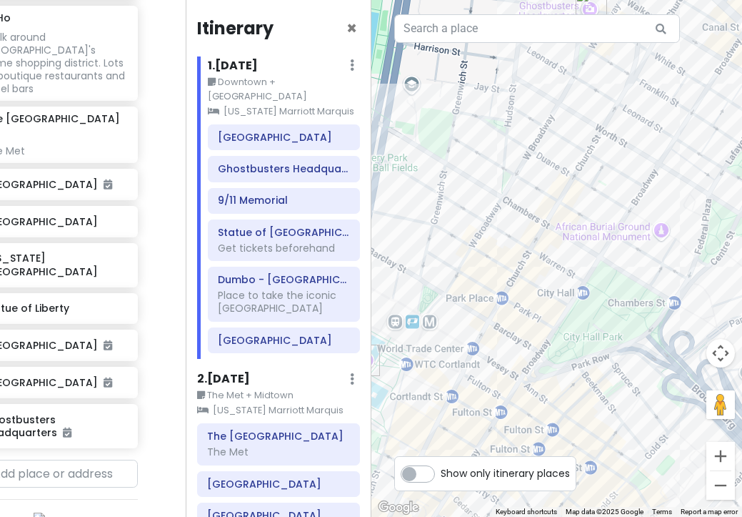
drag, startPoint x: 520, startPoint y: 266, endPoint x: 584, endPoint y: 148, distance: 134.3
click at [582, 151] on div at bounding box center [558, 258] width 372 height 517
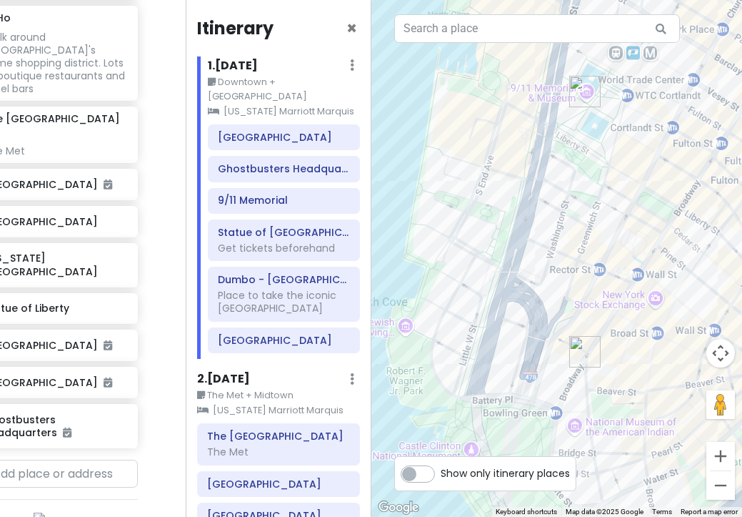
drag, startPoint x: 501, startPoint y: 299, endPoint x: 642, endPoint y: 167, distance: 193.2
click at [642, 168] on div at bounding box center [558, 258] width 372 height 517
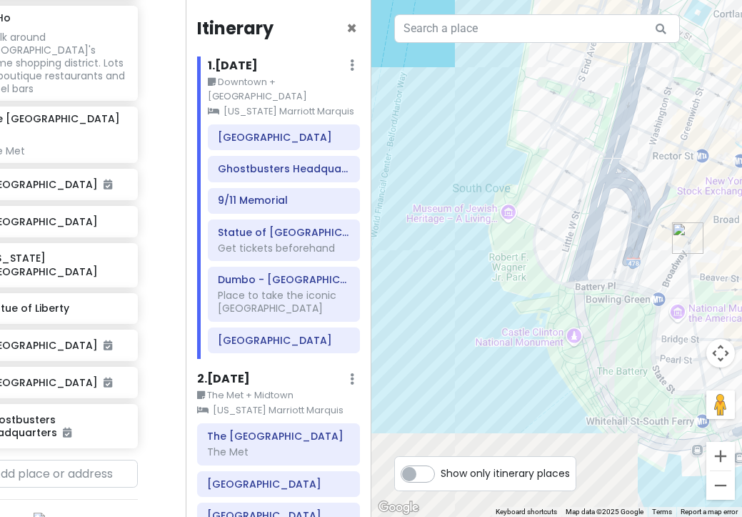
drag, startPoint x: 490, startPoint y: 302, endPoint x: 607, endPoint y: 161, distance: 183.2
click at [605, 162] on div at bounding box center [558, 258] width 372 height 517
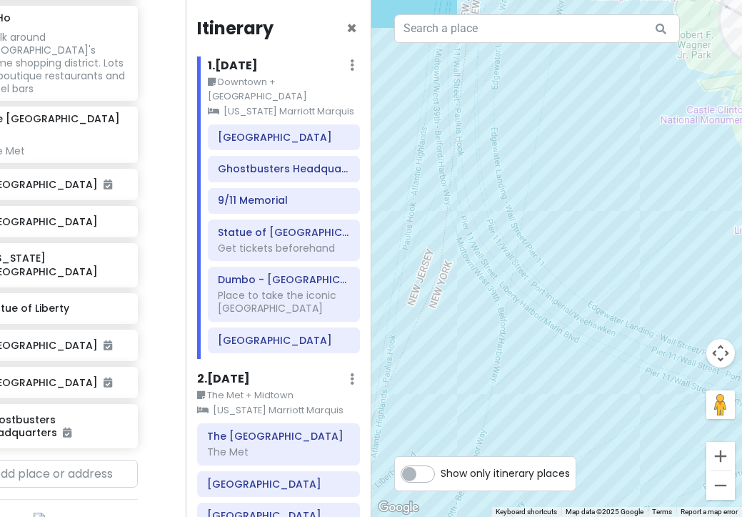
drag, startPoint x: 545, startPoint y: 242, endPoint x: 657, endPoint y: 110, distance: 172.8
click at [657, 110] on div at bounding box center [558, 258] width 372 height 517
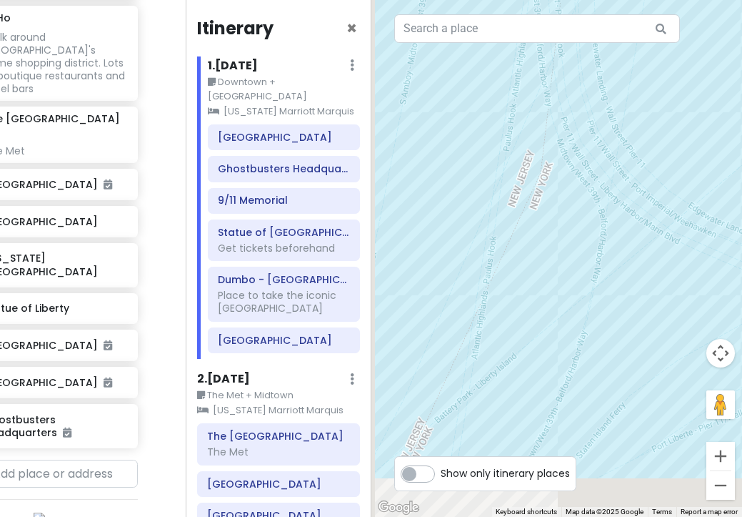
drag, startPoint x: 518, startPoint y: 282, endPoint x: 631, endPoint y: 153, distance: 171.2
click at [631, 153] on div at bounding box center [558, 258] width 372 height 517
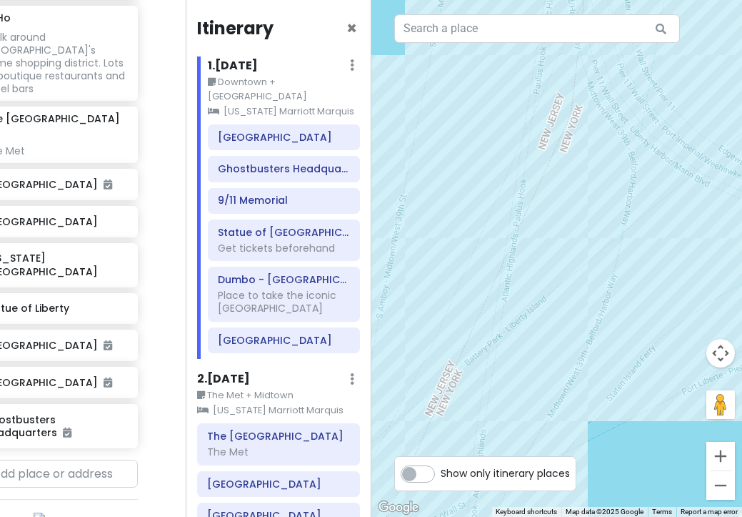
drag, startPoint x: 629, startPoint y: 156, endPoint x: 417, endPoint y: 275, distance: 242.5
click at [419, 274] on div at bounding box center [558, 258] width 372 height 517
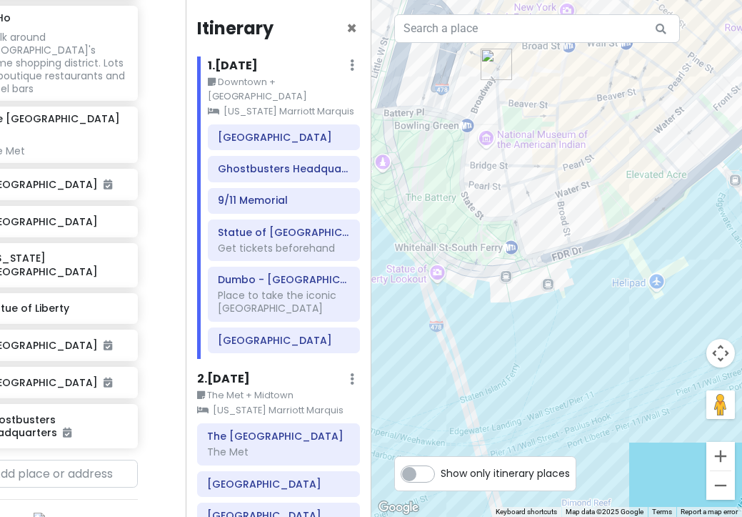
drag, startPoint x: 561, startPoint y: 244, endPoint x: 329, endPoint y: 244, distance: 232.2
click at [329, 244] on div "[US_STATE] Trip Private Change Dates Make a Copy Delete Trip Go Pro ⚡️ Give Fee…" at bounding box center [371, 258] width 742 height 517
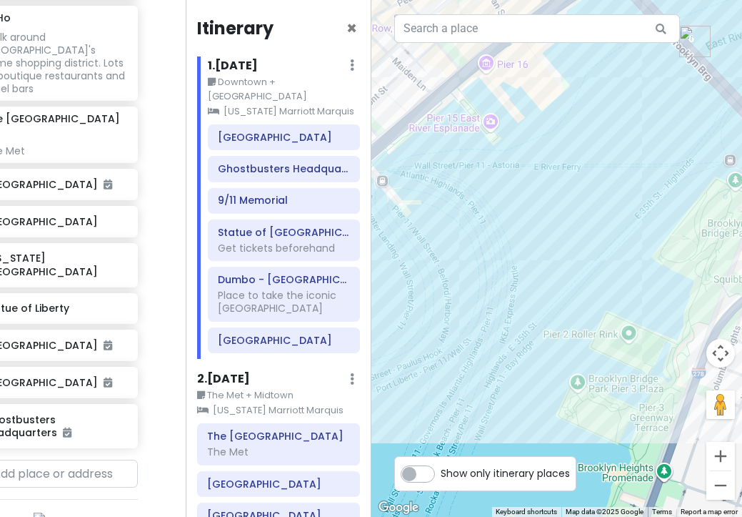
drag, startPoint x: 476, startPoint y: 243, endPoint x: 261, endPoint y: 261, distance: 215.8
click at [261, 261] on div "[US_STATE] Trip Private Change Dates Make a Copy Delete Trip Go Pro ⚡️ Give Fee…" at bounding box center [371, 258] width 742 height 517
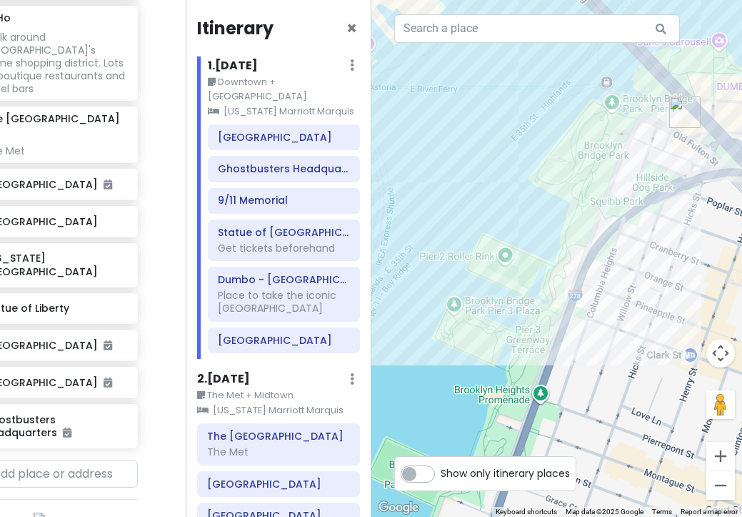
drag, startPoint x: 447, startPoint y: 241, endPoint x: 638, endPoint y: 145, distance: 213.5
click at [638, 145] on div at bounding box center [558, 258] width 372 height 517
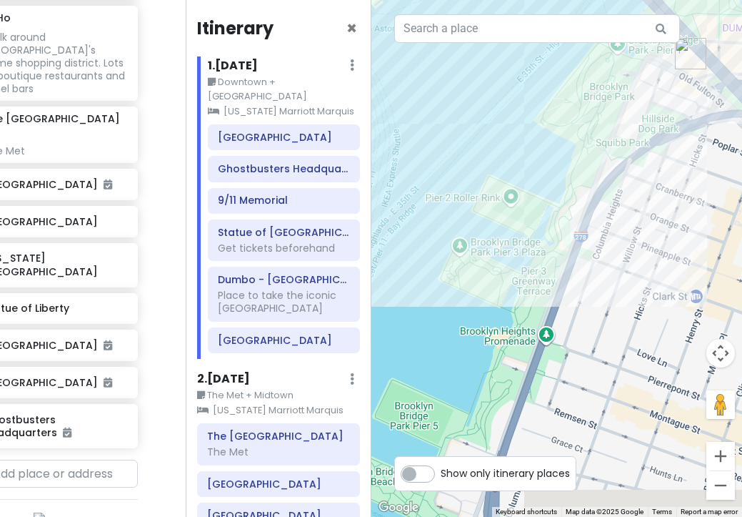
drag, startPoint x: 459, startPoint y: 376, endPoint x: 507, endPoint y: 227, distance: 156.2
click at [507, 227] on div at bounding box center [558, 258] width 372 height 517
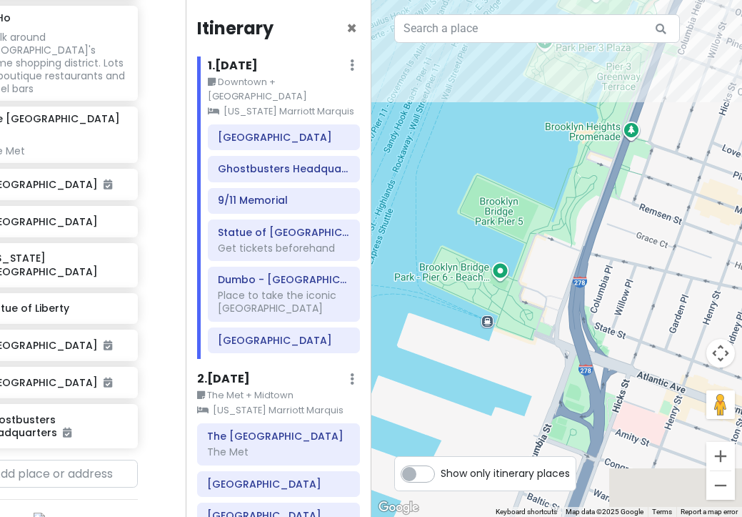
drag, startPoint x: 469, startPoint y: 365, endPoint x: 502, endPoint y: 221, distance: 148.2
click at [502, 221] on div at bounding box center [558, 258] width 372 height 517
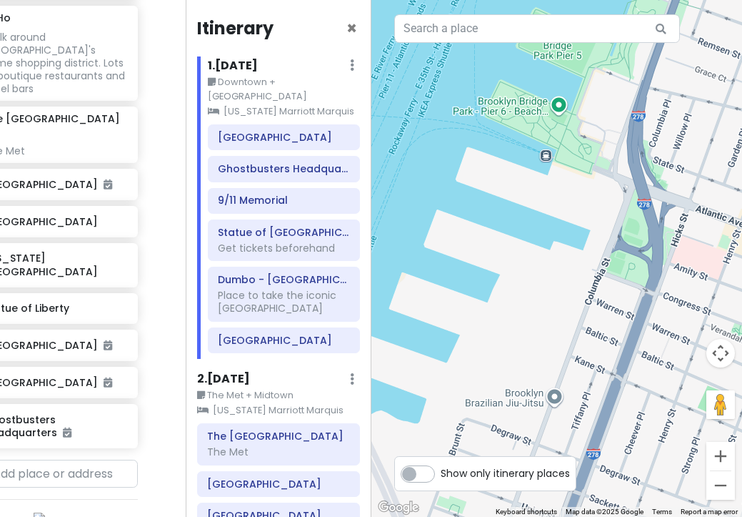
drag, startPoint x: 501, startPoint y: 239, endPoint x: 556, endPoint y: 106, distance: 144.5
click at [554, 108] on div at bounding box center [558, 258] width 372 height 517
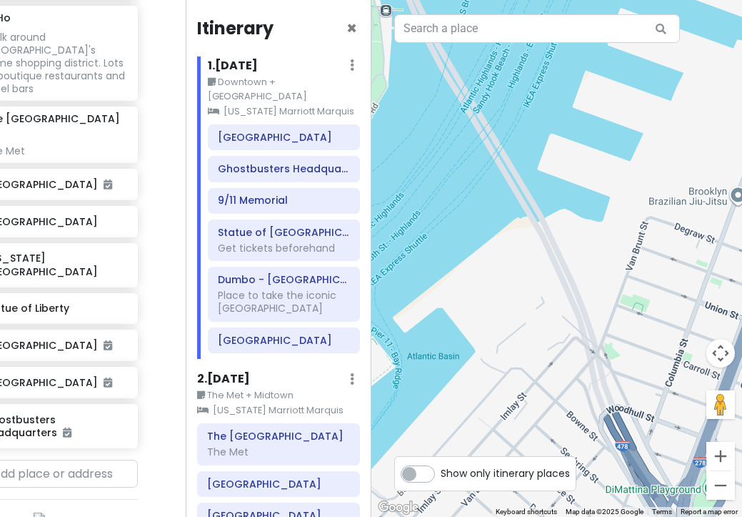
drag, startPoint x: 489, startPoint y: 277, endPoint x: 607, endPoint y: 224, distance: 129.9
click at [607, 222] on div at bounding box center [558, 258] width 372 height 517
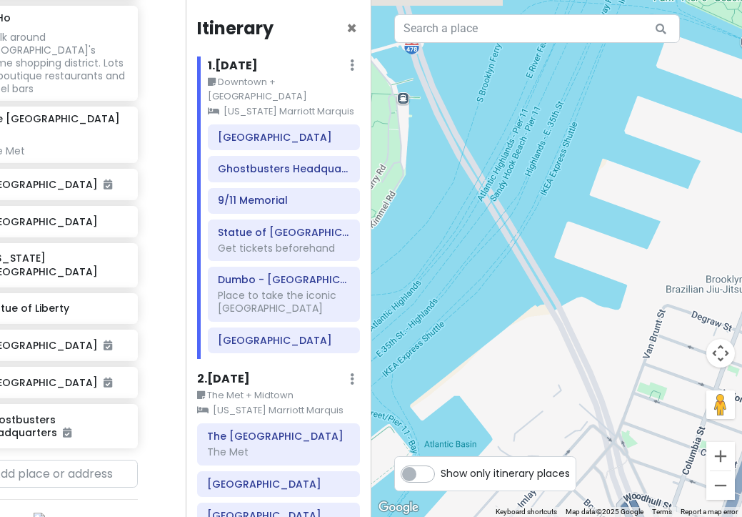
drag, startPoint x: 627, startPoint y: 162, endPoint x: 559, endPoint y: 302, distance: 156.3
click at [560, 302] on div at bounding box center [558, 258] width 372 height 517
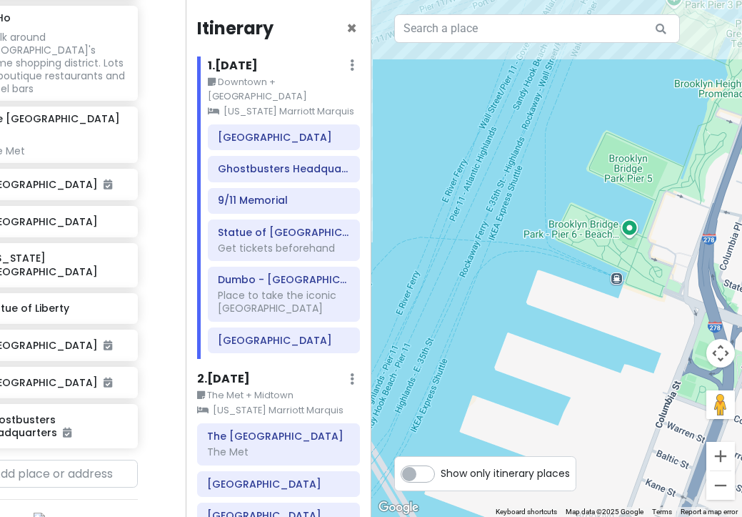
drag, startPoint x: 613, startPoint y: 248, endPoint x: 546, endPoint y: 346, distance: 118.7
click at [547, 346] on div at bounding box center [558, 258] width 372 height 517
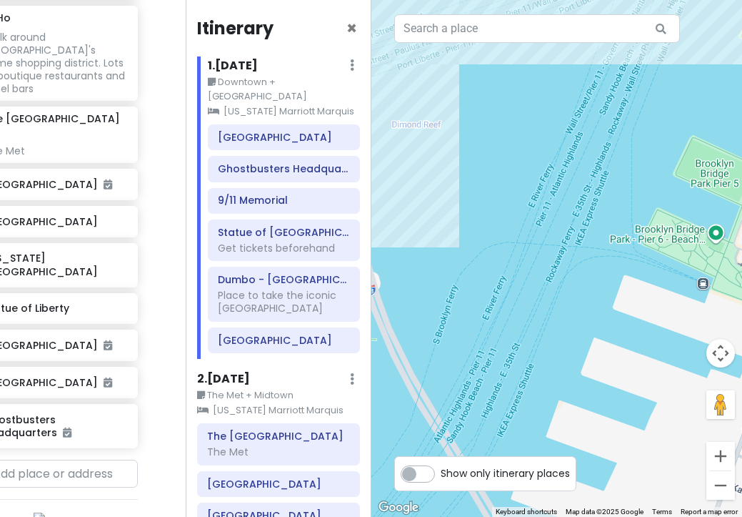
drag, startPoint x: 545, startPoint y: 362, endPoint x: 666, endPoint y: 312, distance: 131.4
click at [666, 312] on div at bounding box center [558, 258] width 372 height 517
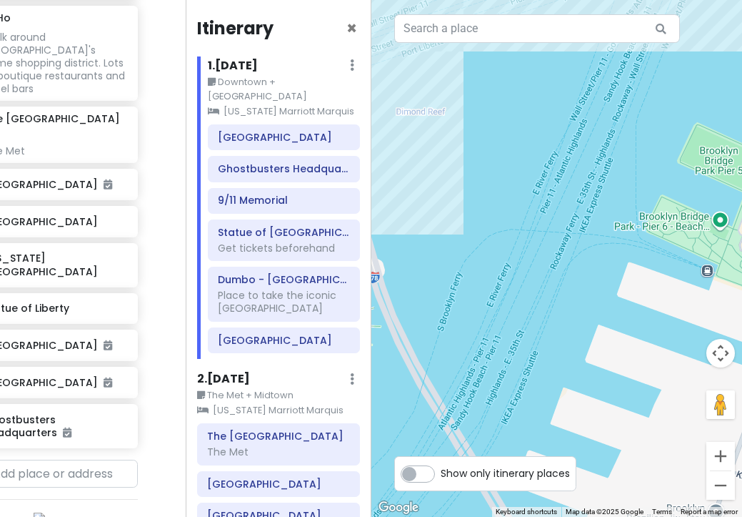
drag, startPoint x: 612, startPoint y: 354, endPoint x: 675, endPoint y: 233, distance: 136.2
click at [672, 236] on div at bounding box center [558, 258] width 372 height 517
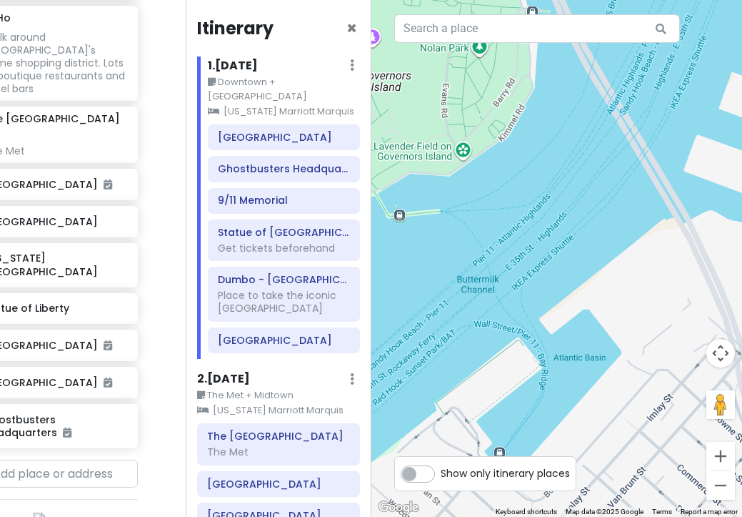
click at [683, 203] on div at bounding box center [558, 258] width 372 height 517
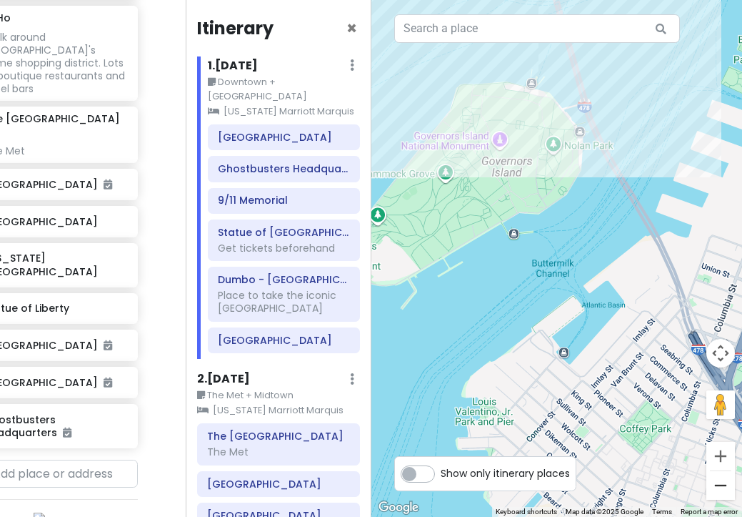
click at [720, 479] on button "Zoom out" at bounding box center [721, 485] width 29 height 29
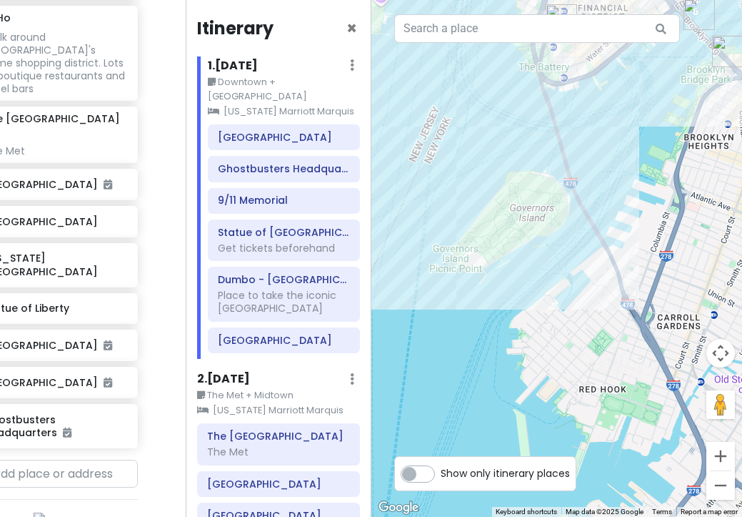
click at [720, 479] on button "Zoom out" at bounding box center [721, 485] width 29 height 29
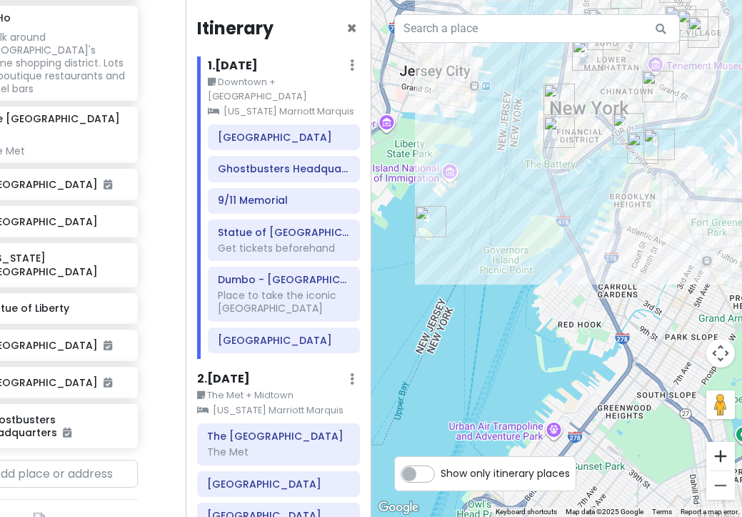
click at [726, 456] on button "Zoom in" at bounding box center [721, 456] width 29 height 29
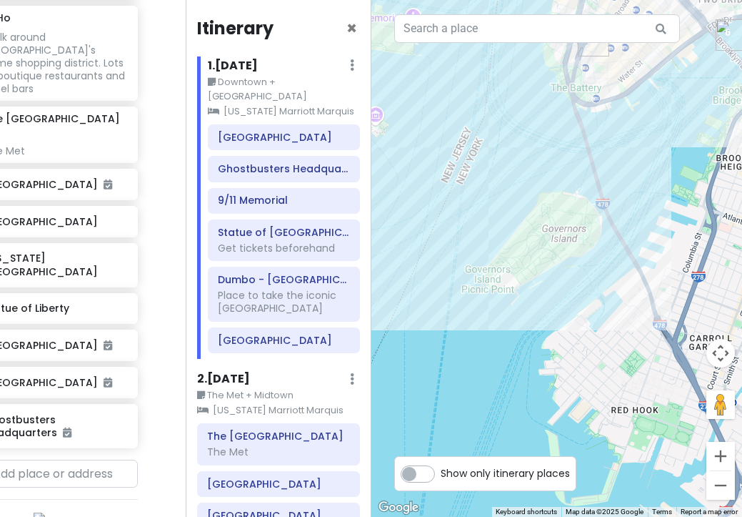
drag, startPoint x: 578, startPoint y: 341, endPoint x: 608, endPoint y: 363, distance: 37.3
click at [608, 363] on div at bounding box center [558, 258] width 372 height 517
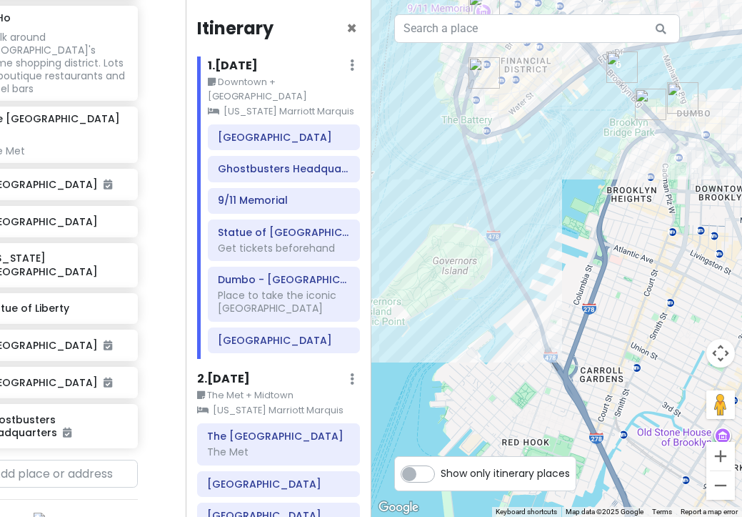
drag, startPoint x: 647, startPoint y: 255, endPoint x: 556, endPoint y: 279, distance: 94.0
click at [556, 279] on div at bounding box center [558, 258] width 372 height 517
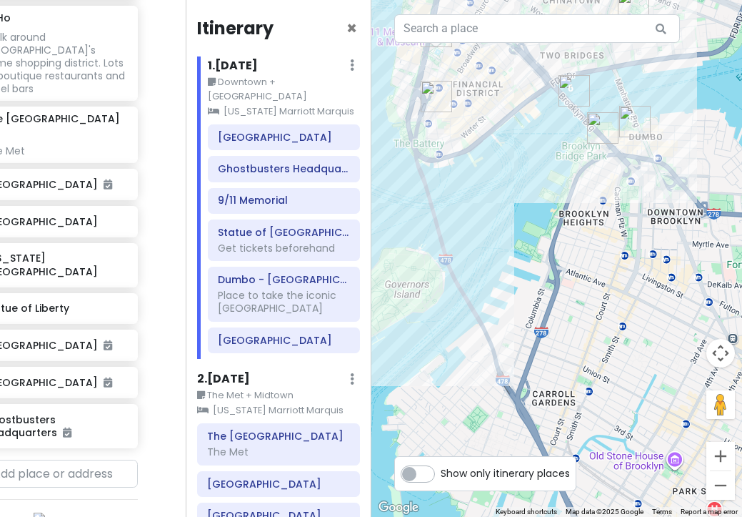
drag, startPoint x: 617, startPoint y: 225, endPoint x: 582, endPoint y: 249, distance: 42.8
click at [582, 249] on div at bounding box center [558, 258] width 372 height 517
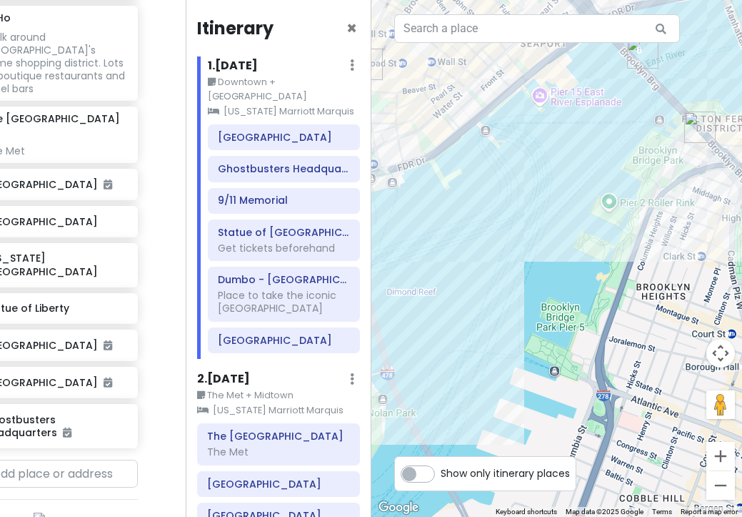
drag, startPoint x: 512, startPoint y: 147, endPoint x: 620, endPoint y: 156, distance: 108.2
click at [620, 156] on div at bounding box center [558, 258] width 372 height 517
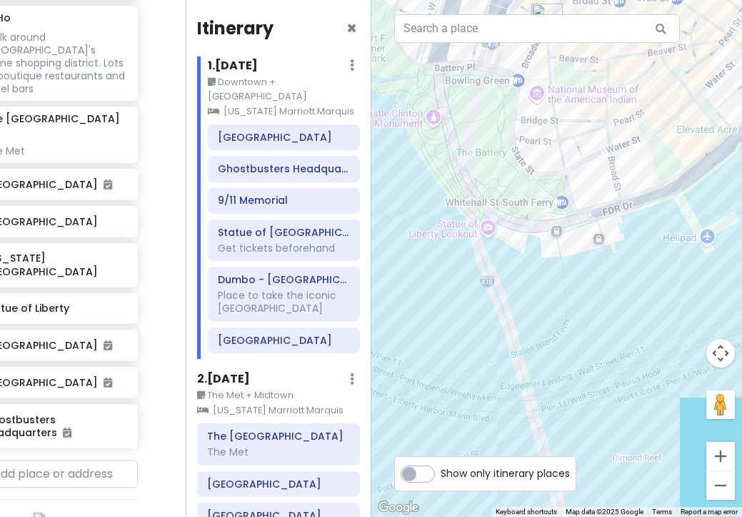
drag, startPoint x: 567, startPoint y: 147, endPoint x: 664, endPoint y: 132, distance: 98.3
click at [664, 132] on div at bounding box center [558, 258] width 372 height 517
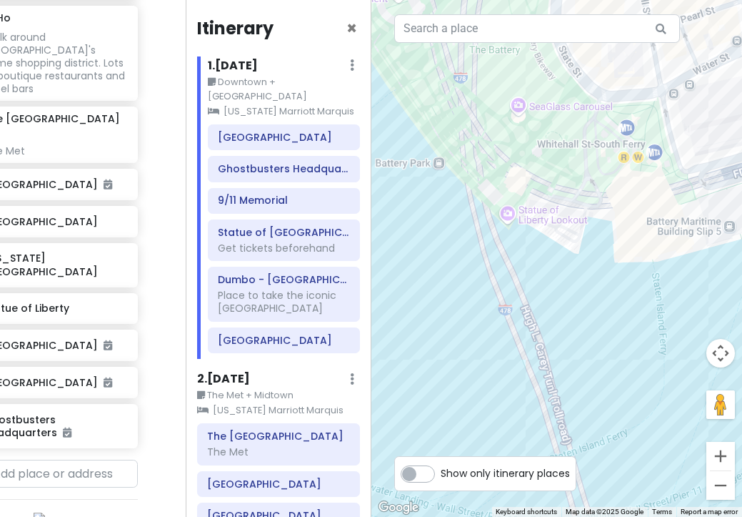
drag, startPoint x: 505, startPoint y: 201, endPoint x: 513, endPoint y: 115, distance: 86.1
click at [514, 115] on div at bounding box center [558, 258] width 372 height 517
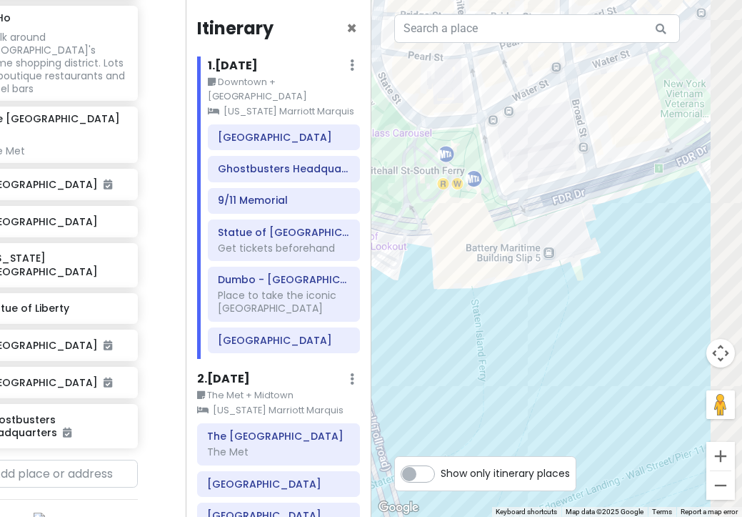
drag, startPoint x: 640, startPoint y: 121, endPoint x: 509, endPoint y: 164, distance: 137.4
click at [510, 164] on div at bounding box center [558, 258] width 372 height 517
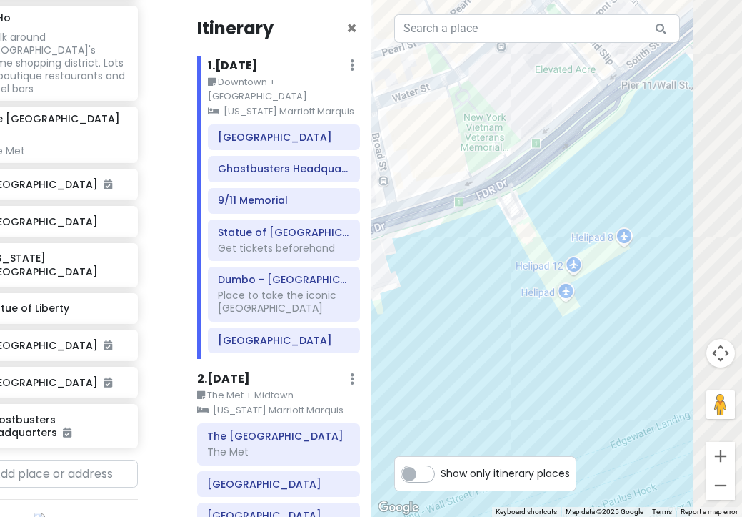
drag, startPoint x: 652, startPoint y: 157, endPoint x: 501, endPoint y: 186, distance: 154.2
click at [501, 186] on div at bounding box center [558, 258] width 372 height 517
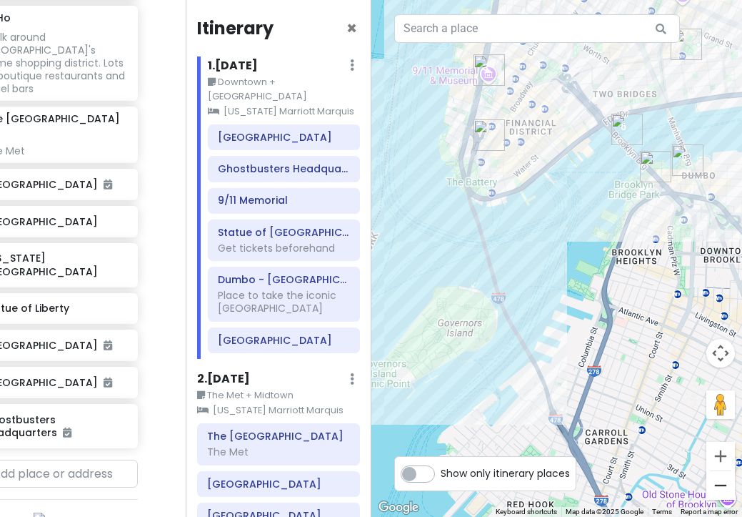
click at [721, 480] on button "Zoom out" at bounding box center [721, 485] width 29 height 29
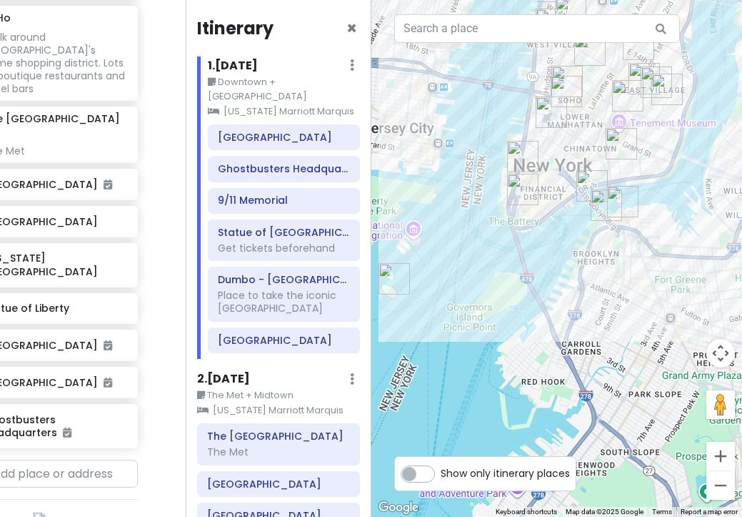
click at [721, 480] on button "Zoom out" at bounding box center [721, 485] width 29 height 29
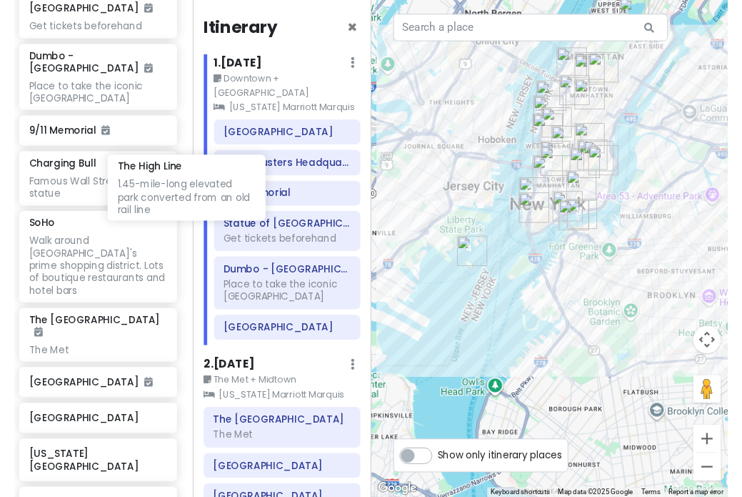
scroll to position [1030, 6]
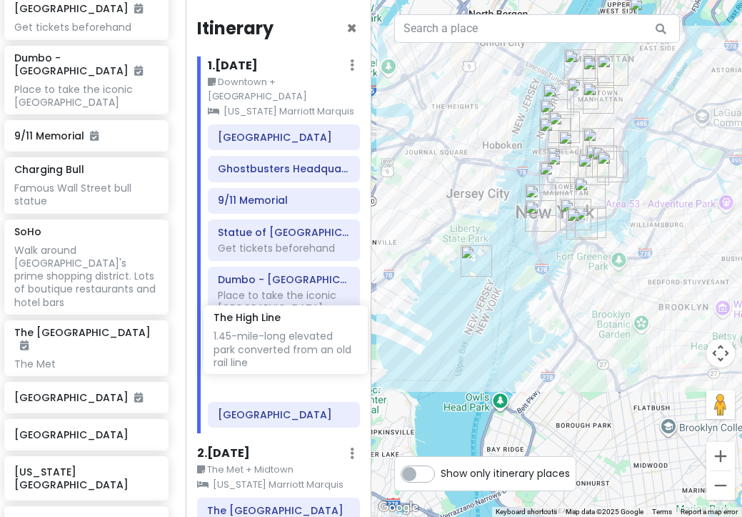
drag, startPoint x: 79, startPoint y: 122, endPoint x: 272, endPoint y: 344, distance: 293.8
click at [272, 344] on div "[US_STATE] Trip Private Change Dates Make a Copy Delete Trip Go Pro ⚡️ Give Fee…" at bounding box center [371, 258] width 742 height 517
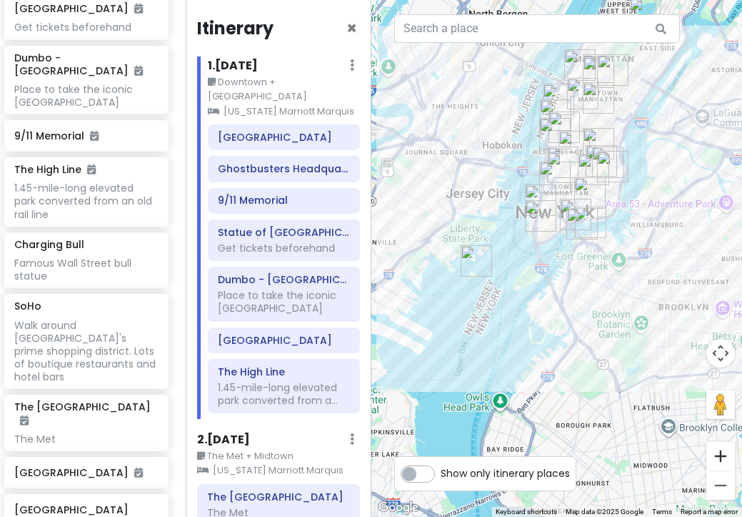
click at [728, 449] on button "Zoom in" at bounding box center [721, 456] width 29 height 29
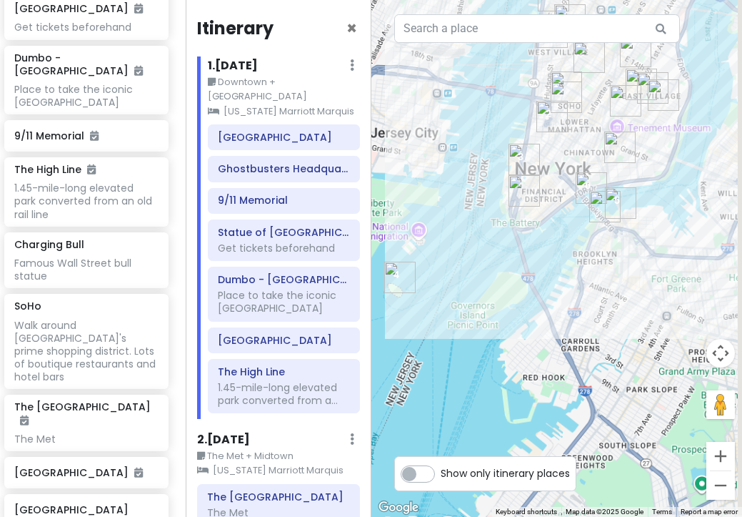
click at [728, 449] on button "Zoom in" at bounding box center [721, 456] width 29 height 29
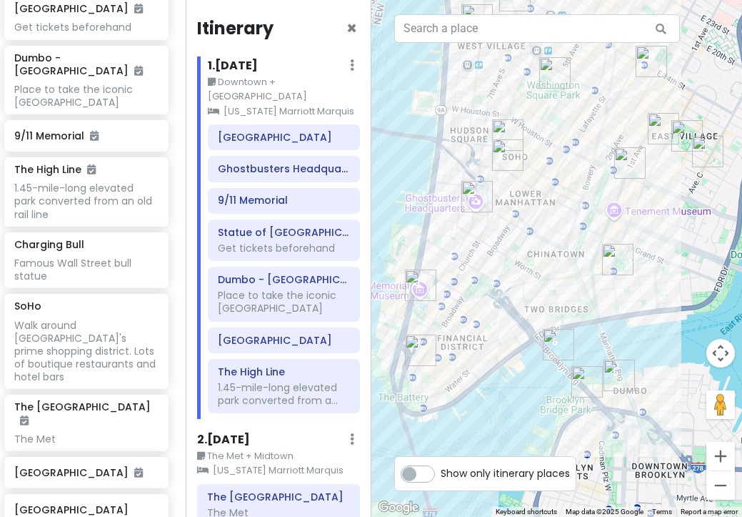
drag, startPoint x: 658, startPoint y: 70, endPoint x: 590, endPoint y: 290, distance: 230.5
click at [590, 290] on div at bounding box center [558, 258] width 372 height 517
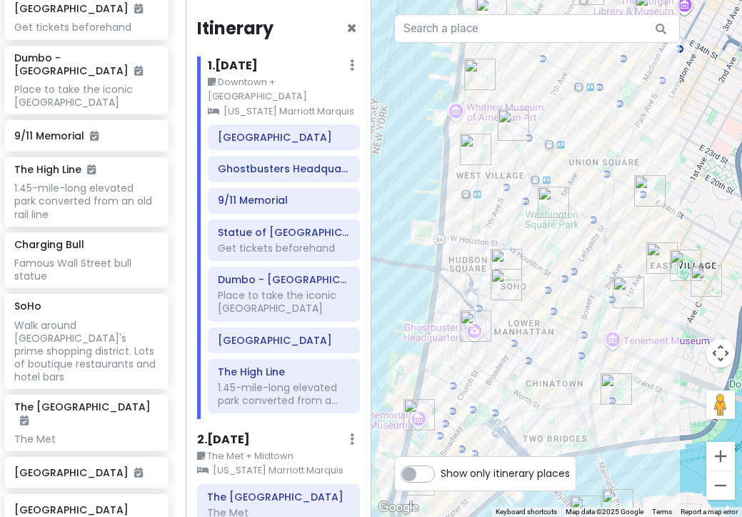
drag, startPoint x: 584, startPoint y: 177, endPoint x: 580, endPoint y: 337, distance: 160.8
click at [580, 337] on div at bounding box center [558, 258] width 372 height 517
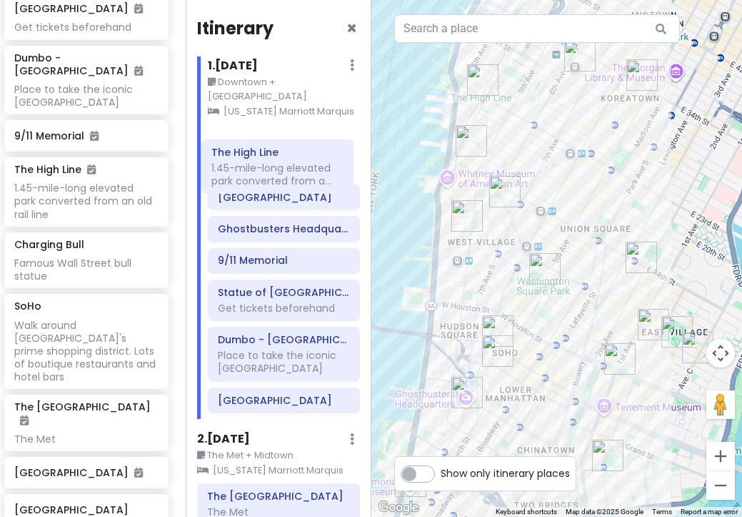
drag, startPoint x: 278, startPoint y: 379, endPoint x: 273, endPoint y: 182, distance: 198.0
click at [273, 182] on div "Penn Station Ghostbusters Headquarters 9/11 Memorial [GEOGRAPHIC_DATA] Get tick…" at bounding box center [284, 271] width 174 height 294
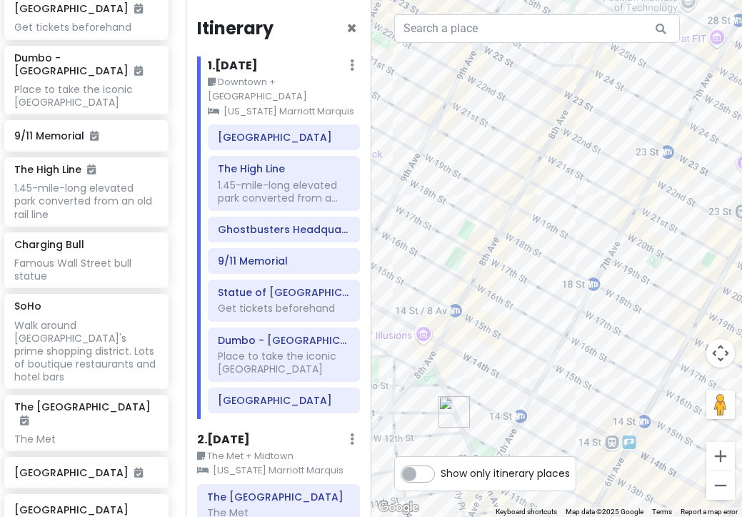
drag, startPoint x: 521, startPoint y: 134, endPoint x: 556, endPoint y: 223, distance: 95.9
click at [555, 222] on div at bounding box center [558, 258] width 372 height 517
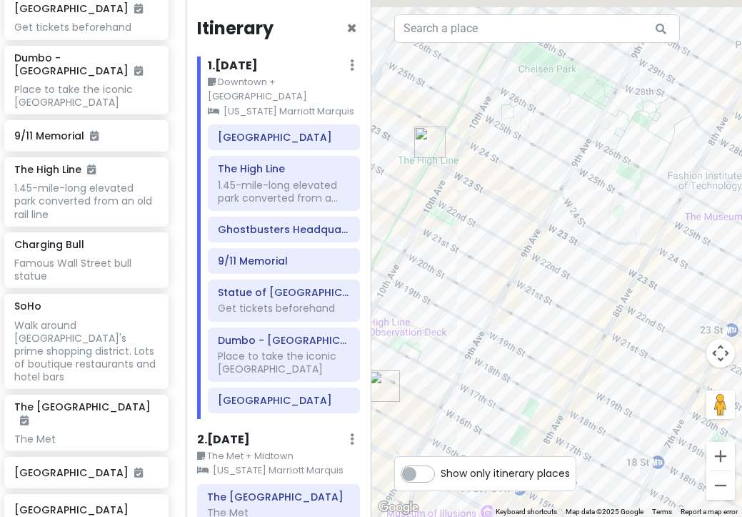
drag, startPoint x: 556, startPoint y: 223, endPoint x: 555, endPoint y: 262, distance: 38.6
click at [555, 263] on div at bounding box center [558, 258] width 372 height 517
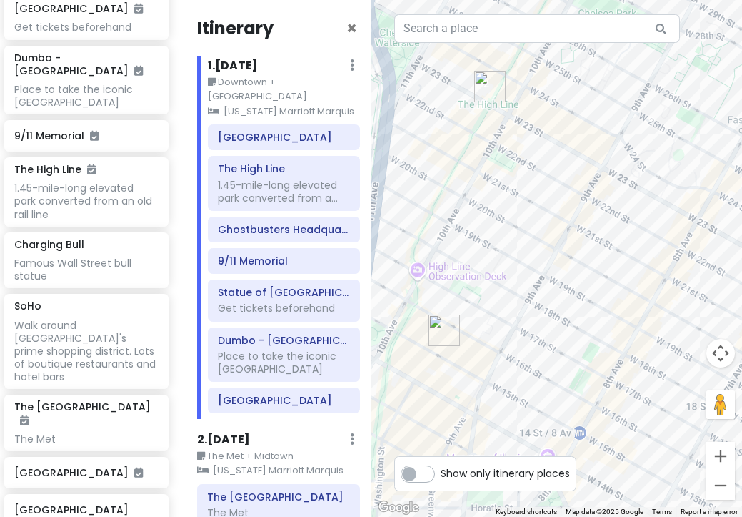
drag, startPoint x: 612, startPoint y: 311, endPoint x: 612, endPoint y: 230, distance: 80.8
click at [612, 231] on div at bounding box center [558, 258] width 372 height 517
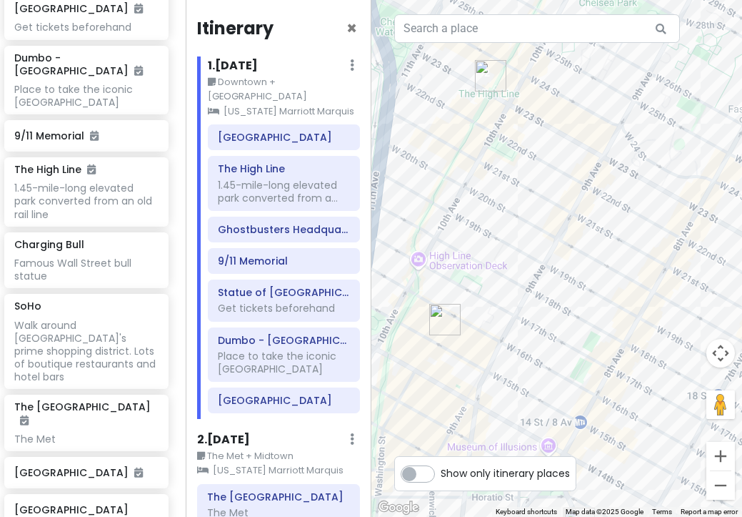
click at [422, 265] on div at bounding box center [558, 258] width 372 height 517
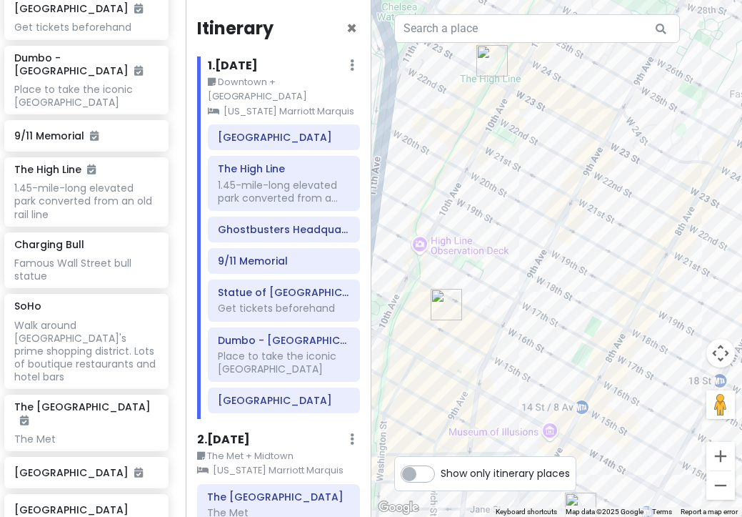
drag, startPoint x: 565, startPoint y: 329, endPoint x: 566, endPoint y: 313, distance: 16.5
click at [566, 313] on div at bounding box center [558, 258] width 372 height 517
click at [421, 245] on div at bounding box center [558, 258] width 372 height 517
click at [272, 162] on h6 "The High Line" at bounding box center [284, 168] width 132 height 13
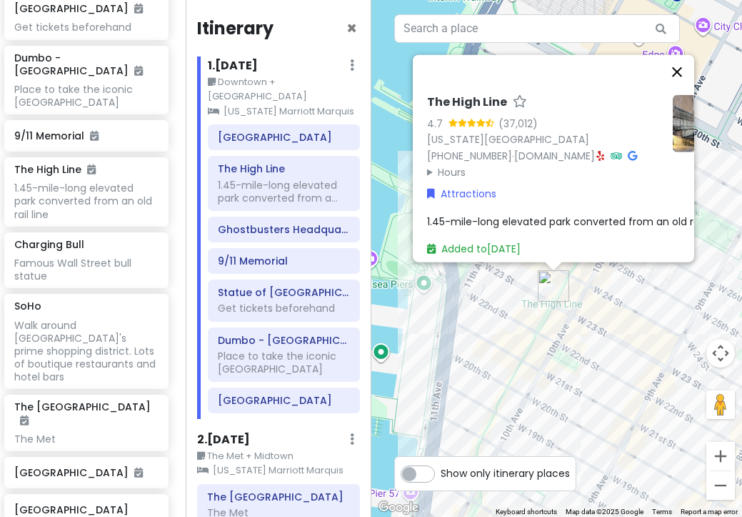
click at [682, 61] on button "Close" at bounding box center [677, 71] width 34 height 34
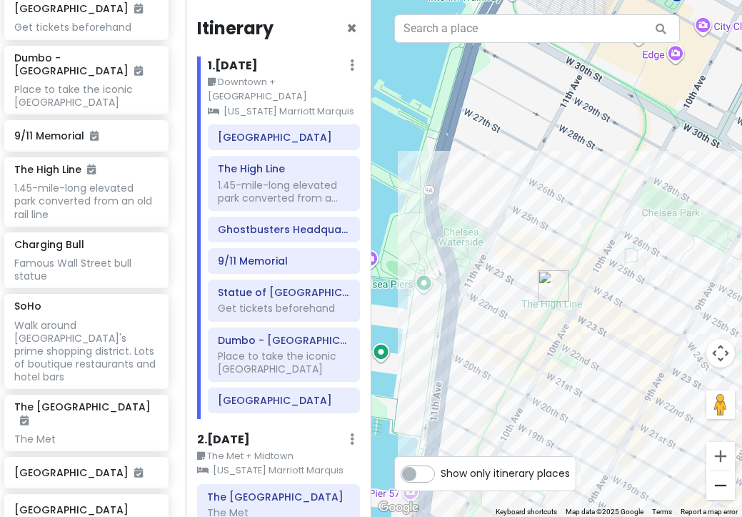
click at [723, 477] on button "Zoom out" at bounding box center [721, 485] width 29 height 29
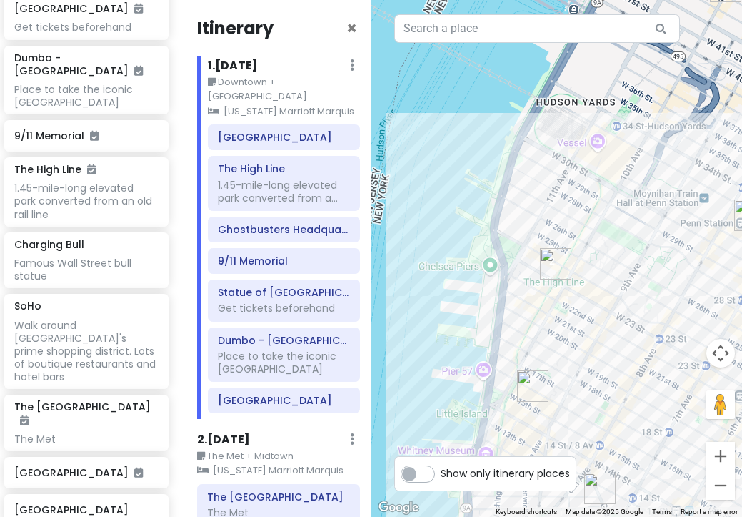
click at [723, 477] on button "Zoom out" at bounding box center [721, 485] width 29 height 29
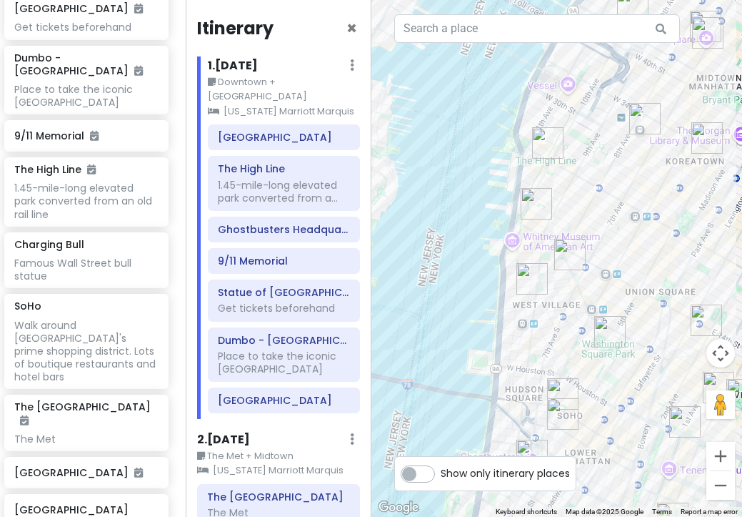
drag, startPoint x: 647, startPoint y: 334, endPoint x: 620, endPoint y: 194, distance: 141.8
click at [621, 194] on div at bounding box center [558, 258] width 372 height 517
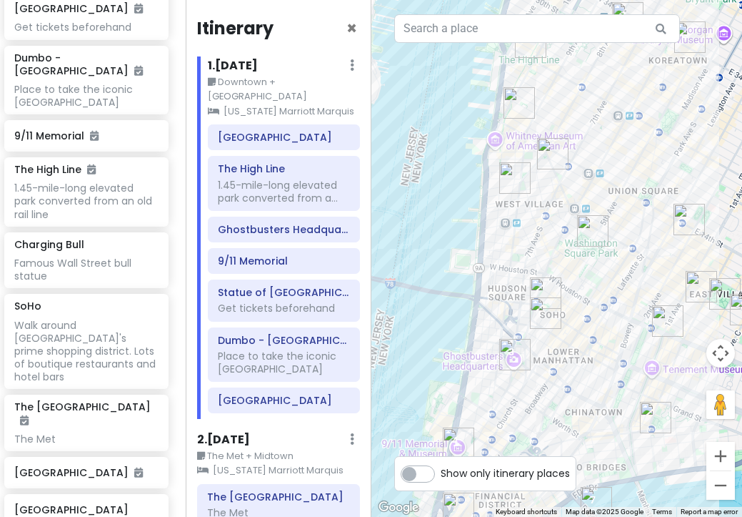
drag, startPoint x: 603, startPoint y: 337, endPoint x: 612, endPoint y: 277, distance: 60.7
click at [612, 277] on div at bounding box center [558, 258] width 372 height 517
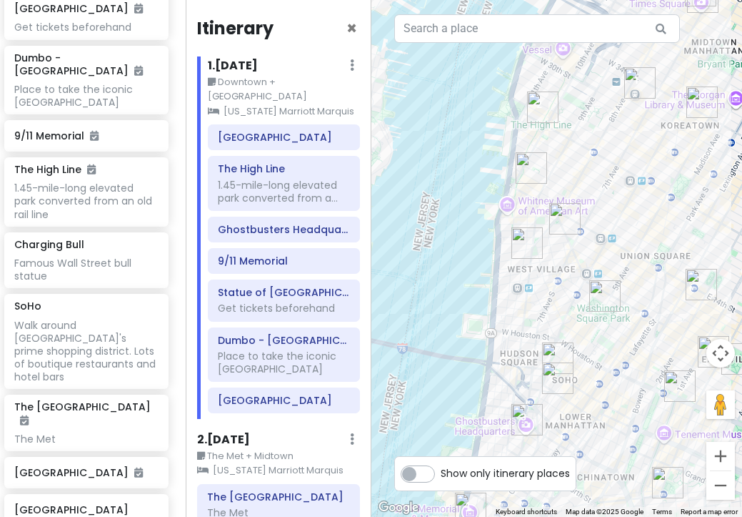
drag, startPoint x: 590, startPoint y: 197, endPoint x: 606, endPoint y: 260, distance: 65.5
click at [606, 261] on div at bounding box center [558, 258] width 372 height 517
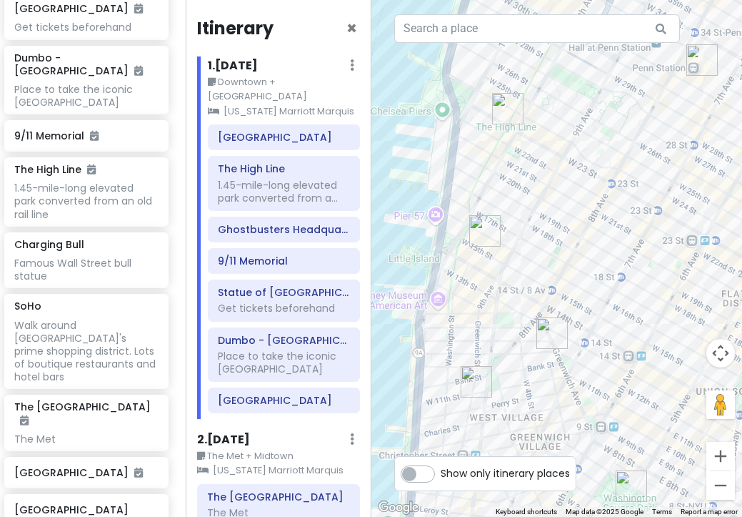
drag, startPoint x: 434, startPoint y: 185, endPoint x: 503, endPoint y: 189, distance: 68.7
click at [503, 189] on div at bounding box center [558, 258] width 372 height 517
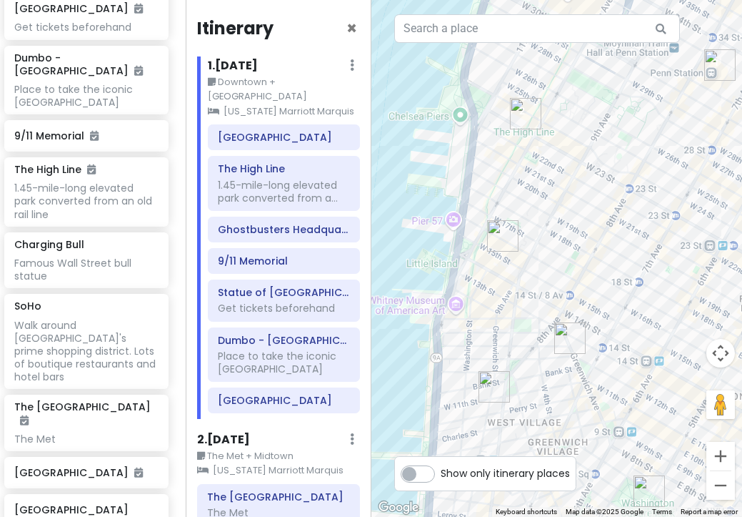
click at [454, 224] on div at bounding box center [558, 258] width 372 height 517
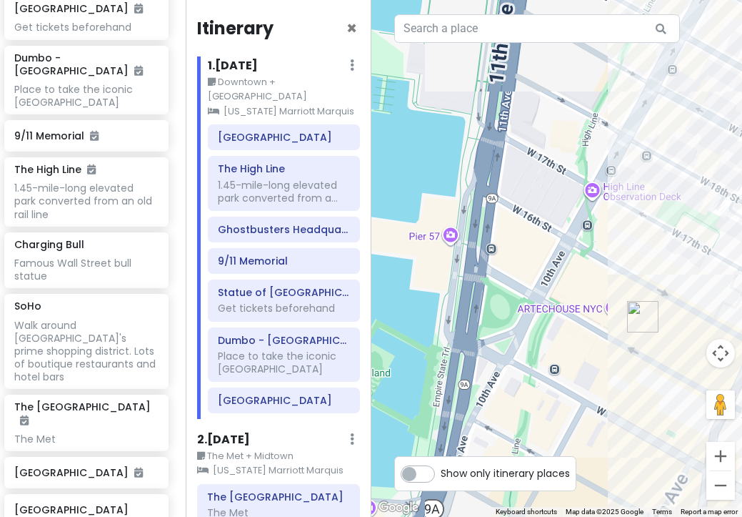
click at [453, 229] on div at bounding box center [558, 258] width 372 height 517
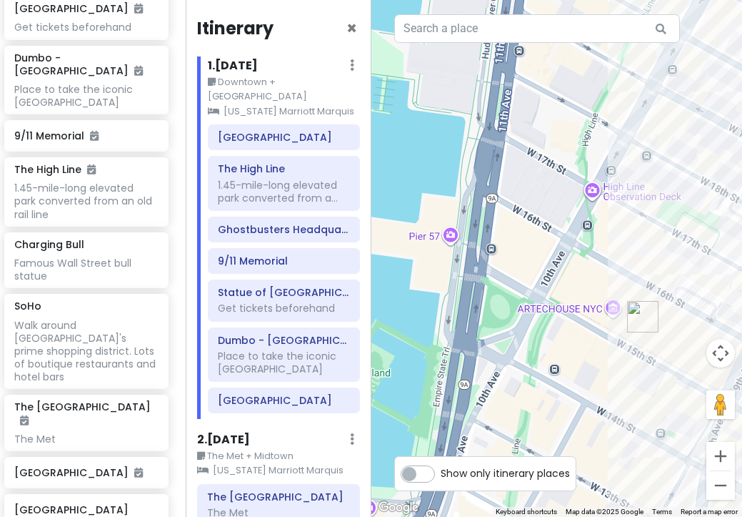
click at [452, 244] on div at bounding box center [558, 258] width 372 height 517
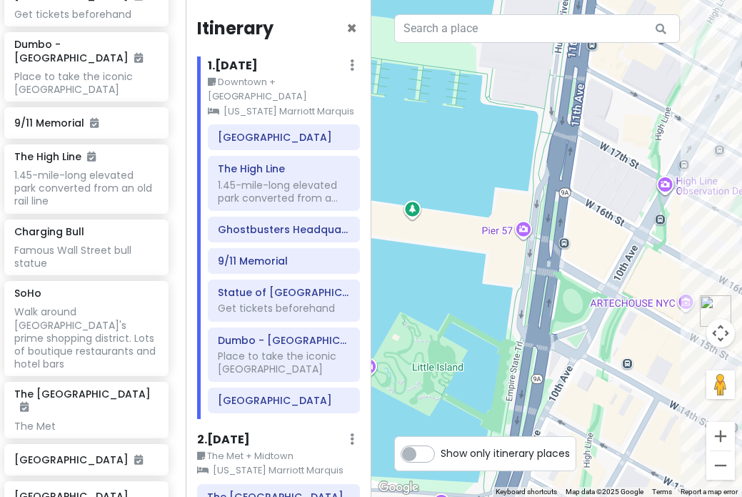
drag, startPoint x: 537, startPoint y: 242, endPoint x: 612, endPoint y: 247, distance: 75.2
click at [612, 247] on div at bounding box center [558, 248] width 372 height 497
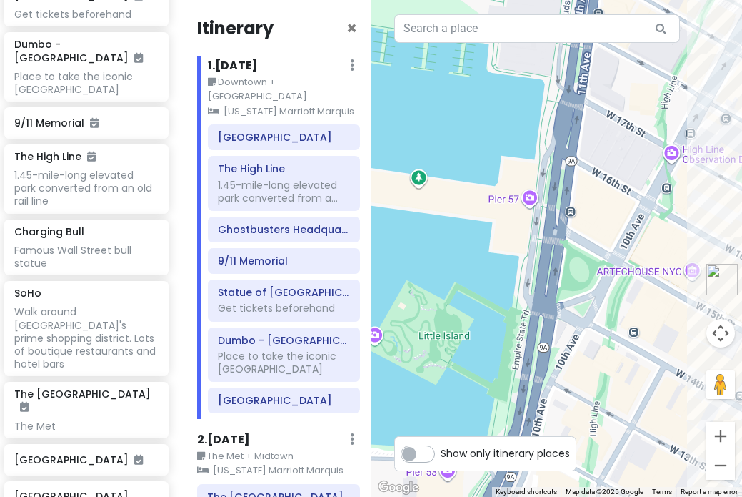
drag, startPoint x: 461, startPoint y: 239, endPoint x: 469, endPoint y: 206, distance: 33.8
click at [469, 207] on div at bounding box center [558, 248] width 372 height 497
click at [723, 467] on button "Zoom out" at bounding box center [721, 465] width 29 height 29
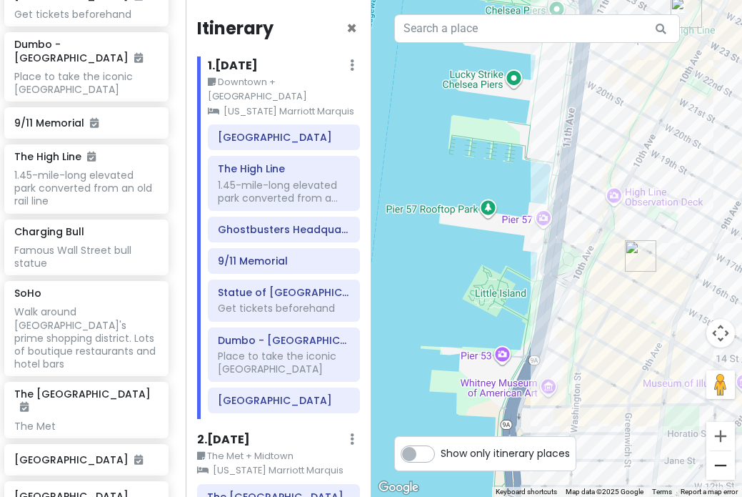
click at [724, 467] on button "Zoom out" at bounding box center [721, 465] width 29 height 29
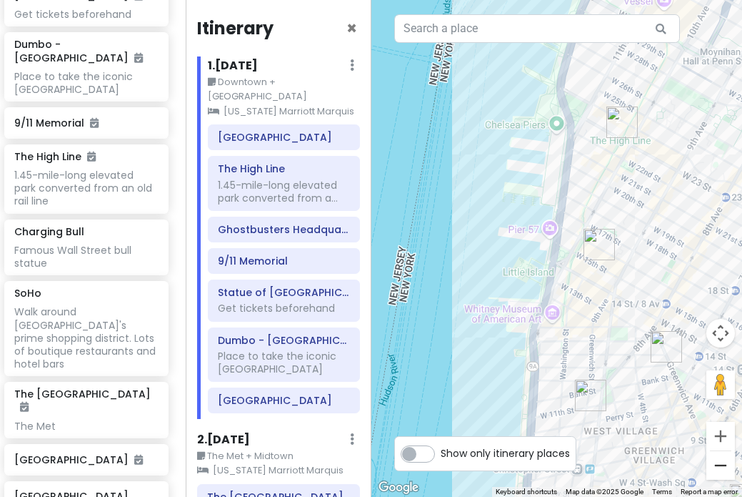
click at [725, 467] on button "Zoom out" at bounding box center [721, 465] width 29 height 29
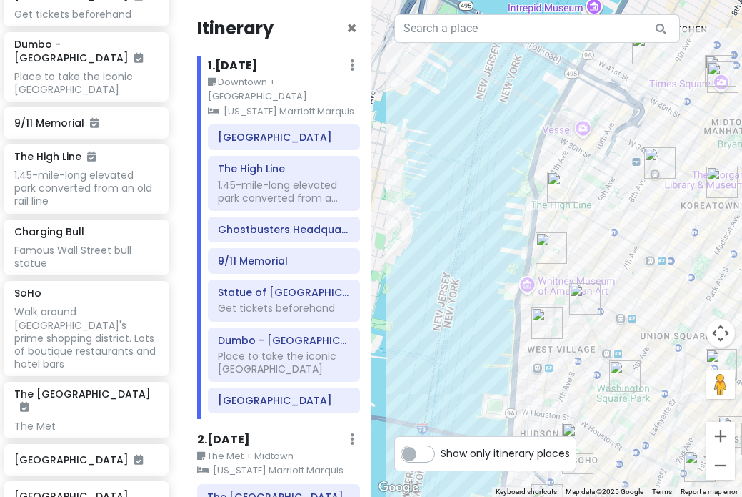
drag, startPoint x: 413, startPoint y: 222, endPoint x: 387, endPoint y: 231, distance: 27.8
click at [387, 231] on div at bounding box center [558, 248] width 372 height 497
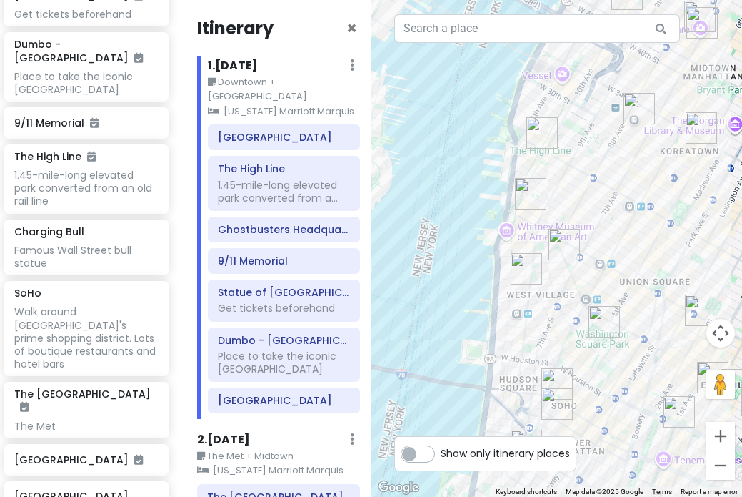
drag, startPoint x: 622, startPoint y: 322, endPoint x: 601, endPoint y: 266, distance: 59.5
click at [602, 267] on div at bounding box center [558, 248] width 372 height 497
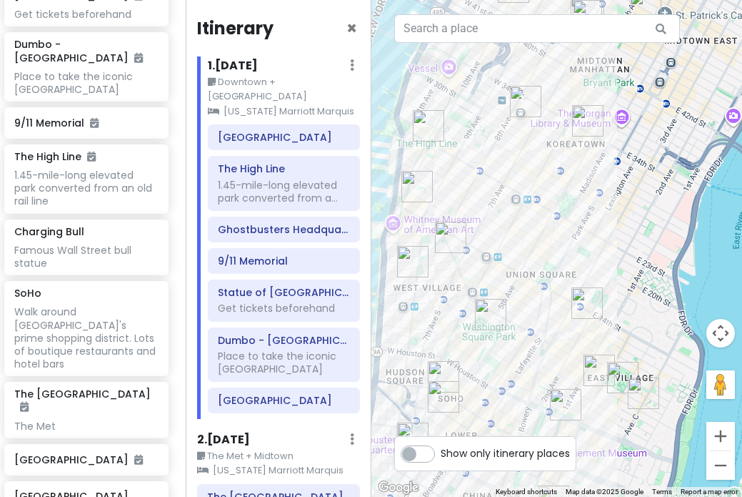
drag, startPoint x: 648, startPoint y: 374, endPoint x: 536, endPoint y: 367, distance: 112.4
click at [535, 367] on div at bounding box center [558, 248] width 372 height 497
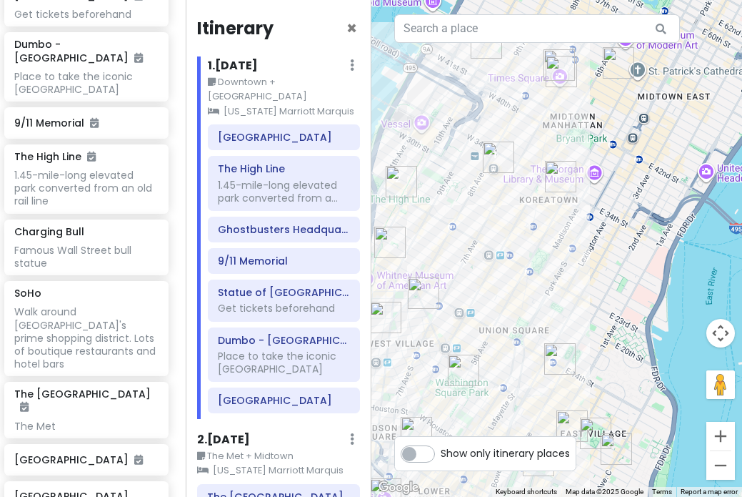
drag, startPoint x: 626, startPoint y: 233, endPoint x: 600, endPoint y: 279, distance: 52.8
click at [600, 279] on div at bounding box center [558, 248] width 372 height 497
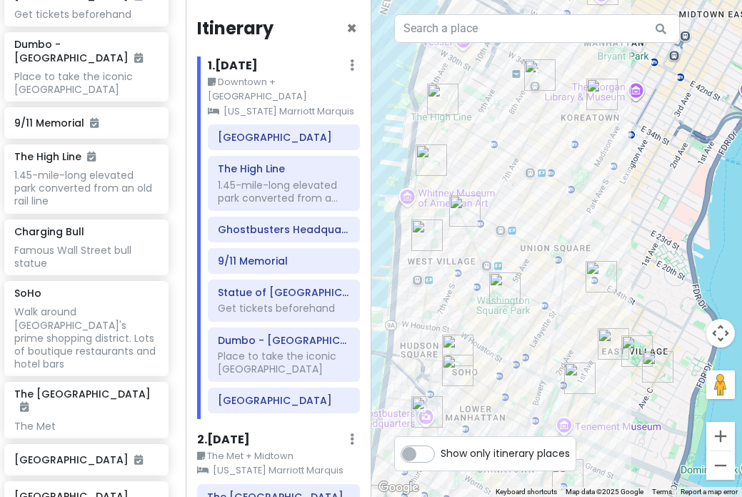
drag, startPoint x: 600, startPoint y: 324, endPoint x: 636, endPoint y: 258, distance: 75.8
click at [637, 259] on div at bounding box center [558, 248] width 372 height 497
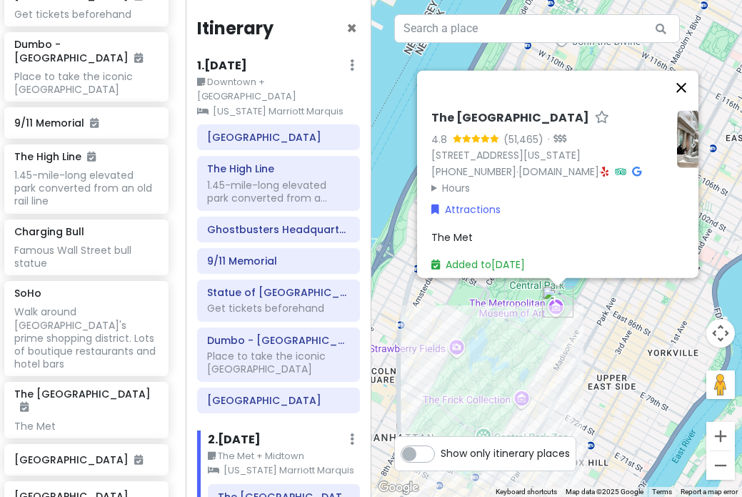
click at [681, 70] on button "Close" at bounding box center [682, 87] width 34 height 34
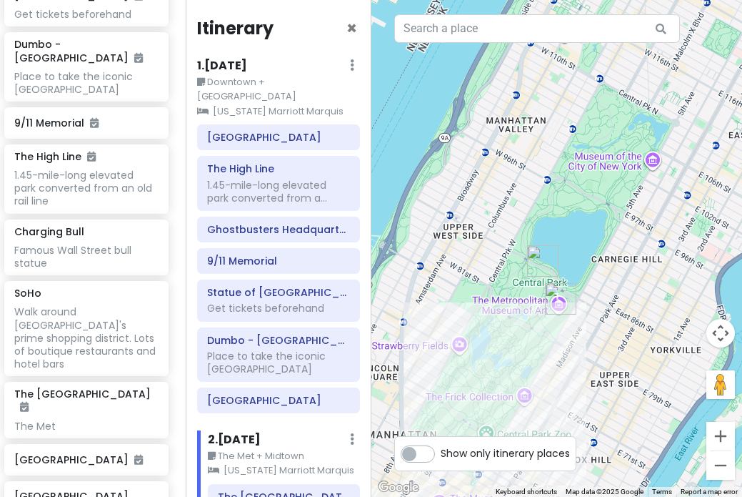
drag, startPoint x: 623, startPoint y: 301, endPoint x: 706, endPoint y: 163, distance: 160.9
click at [705, 164] on div at bounding box center [558, 248] width 372 height 497
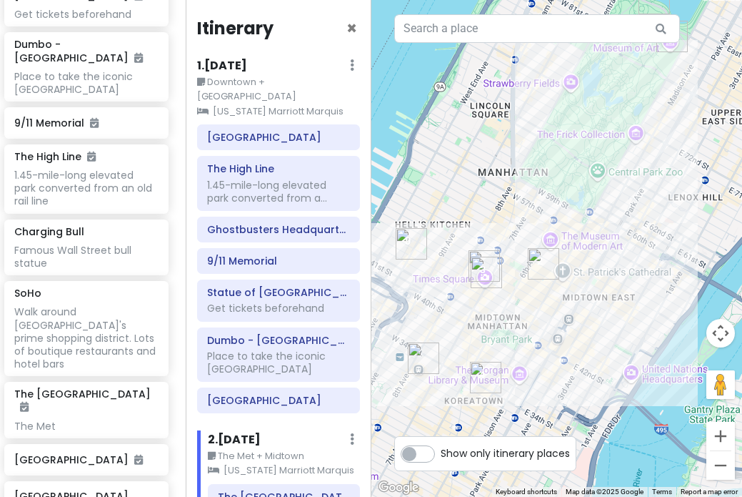
drag, startPoint x: 666, startPoint y: 311, endPoint x: 669, endPoint y: 222, distance: 89.4
click at [669, 222] on div at bounding box center [558, 248] width 372 height 497
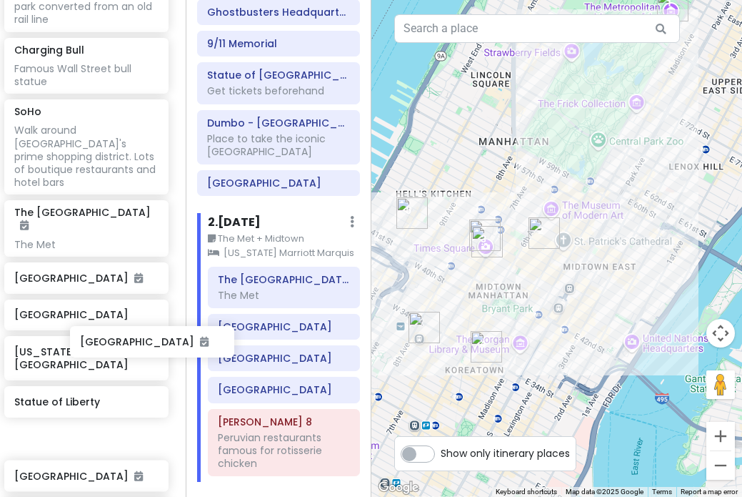
scroll to position [1212, 54]
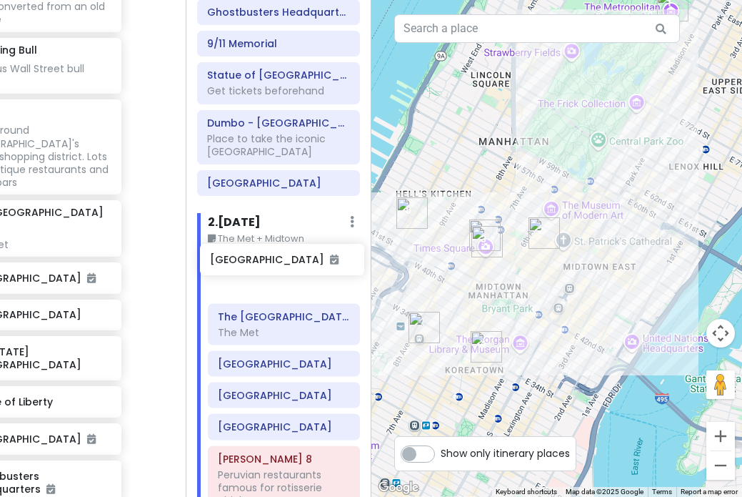
drag, startPoint x: 97, startPoint y: 362, endPoint x: 292, endPoint y: 259, distance: 220.9
click at [293, 259] on div "[US_STATE] Trip Private Change Dates Make a Copy Delete Trip Go Pro ⚡️ Give Fee…" at bounding box center [371, 248] width 742 height 497
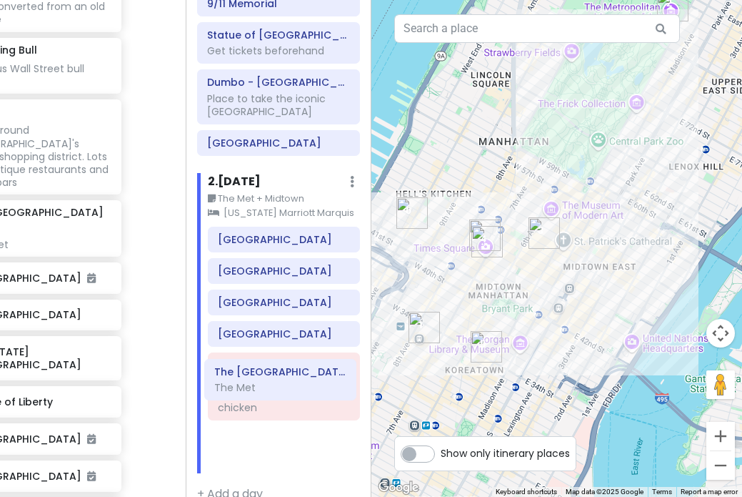
scroll to position [229, 0]
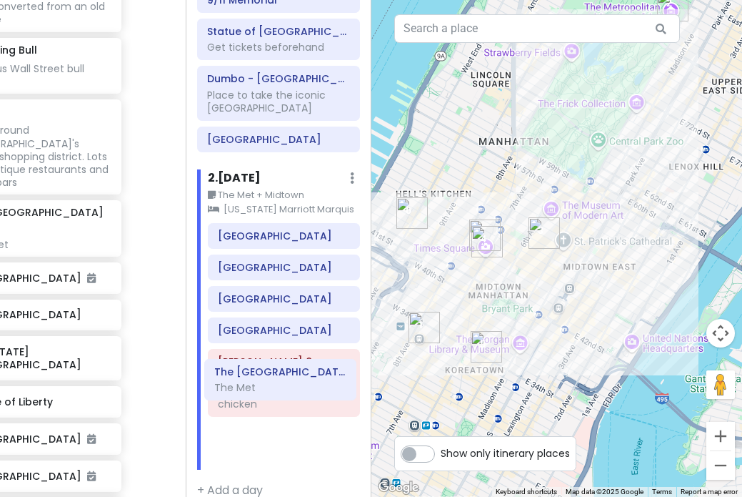
drag, startPoint x: 289, startPoint y: 262, endPoint x: 285, endPoint y: 371, distance: 108.7
click at [285, 372] on div "[GEOGRAPHIC_DATA] The [GEOGRAPHIC_DATA] The [GEOGRAPHIC_DATA] [GEOGRAPHIC_DATA]…" at bounding box center [284, 346] width 174 height 247
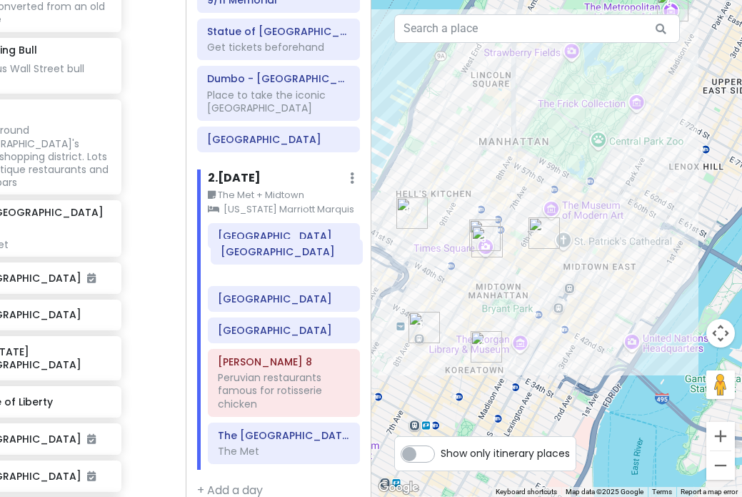
drag, startPoint x: 266, startPoint y: 313, endPoint x: 267, endPoint y: 252, distance: 61.5
click at [267, 252] on div "[GEOGRAPHIC_DATA] [GEOGRAPHIC_DATA] [GEOGRAPHIC_DATA] [GEOGRAPHIC_DATA] [PERSON…" at bounding box center [284, 346] width 174 height 247
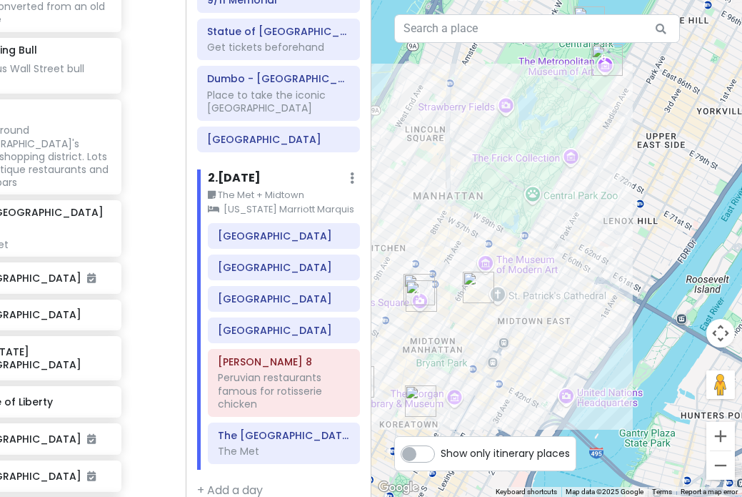
drag, startPoint x: 567, startPoint y: 149, endPoint x: 500, endPoint y: 204, distance: 86.8
click at [500, 204] on div at bounding box center [558, 248] width 372 height 497
click at [350, 429] on icon at bounding box center [350, 434] width 8 height 11
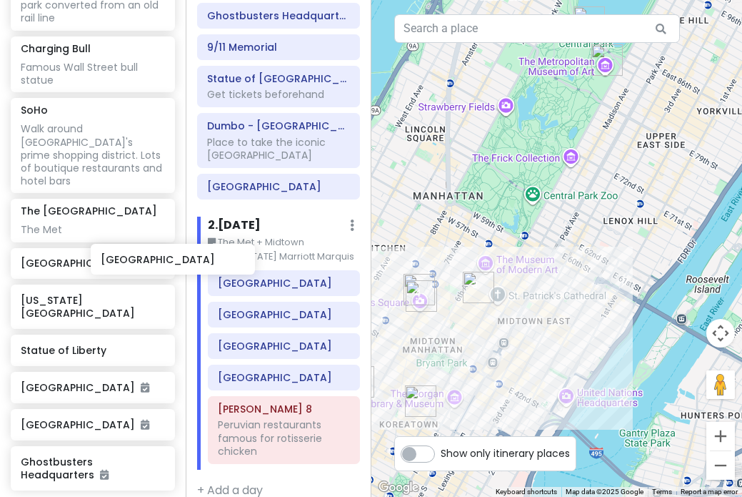
scroll to position [1213, 46]
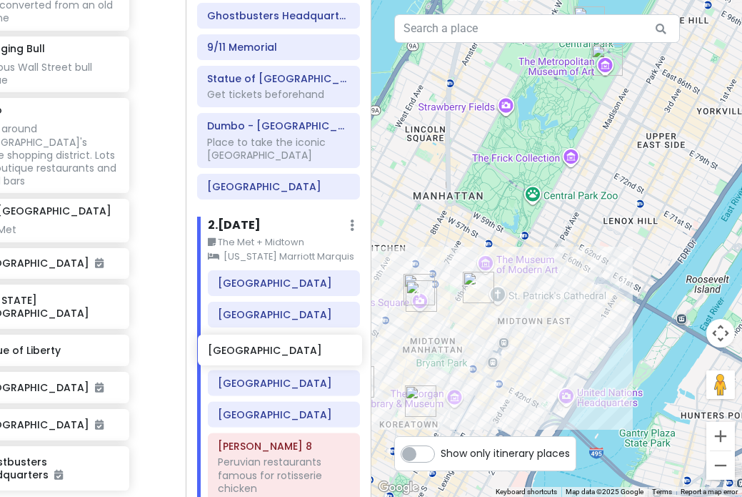
drag, startPoint x: 86, startPoint y: 217, endPoint x: 277, endPoint y: 385, distance: 254.7
click at [278, 385] on div "[US_STATE] Trip Private Change Dates Make a Copy Delete Trip Go Pro ⚡️ Give Fee…" at bounding box center [371, 248] width 742 height 497
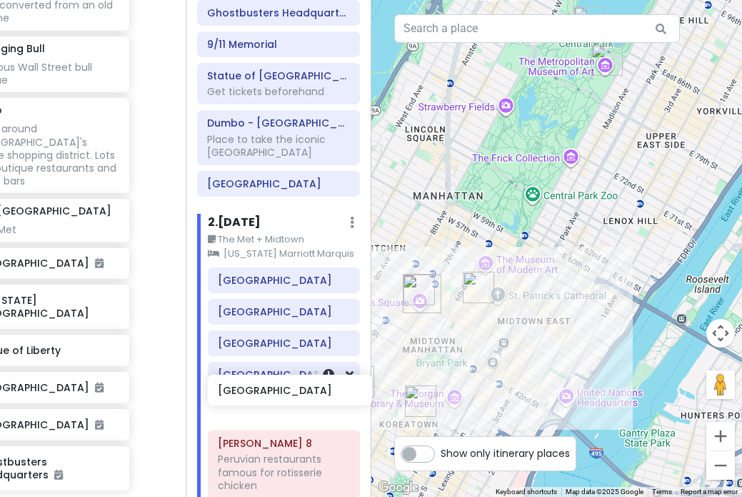
scroll to position [182, 0]
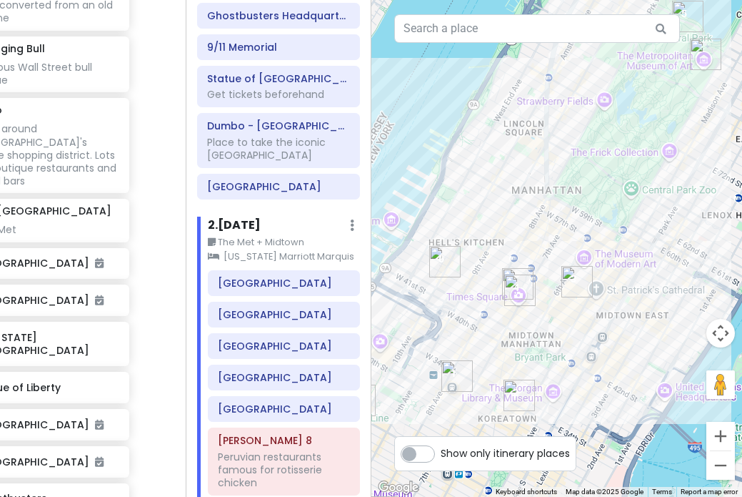
drag, startPoint x: 505, startPoint y: 253, endPoint x: 604, endPoint y: 247, distance: 99.5
click at [604, 247] on div at bounding box center [558, 248] width 372 height 497
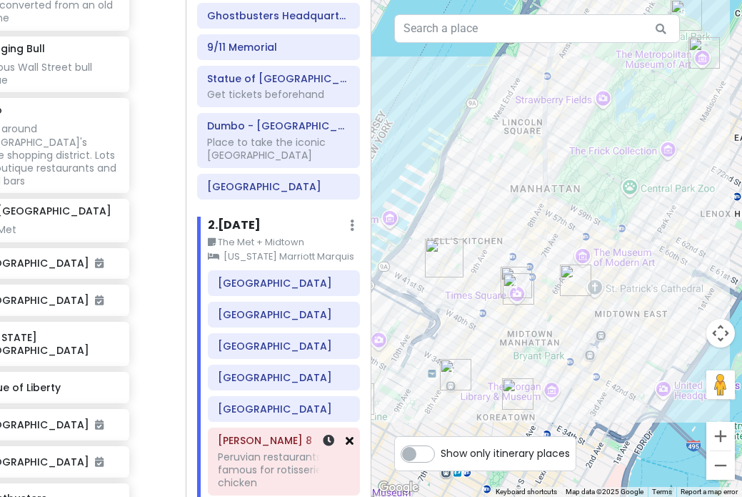
click at [350, 434] on icon at bounding box center [350, 439] width 8 height 11
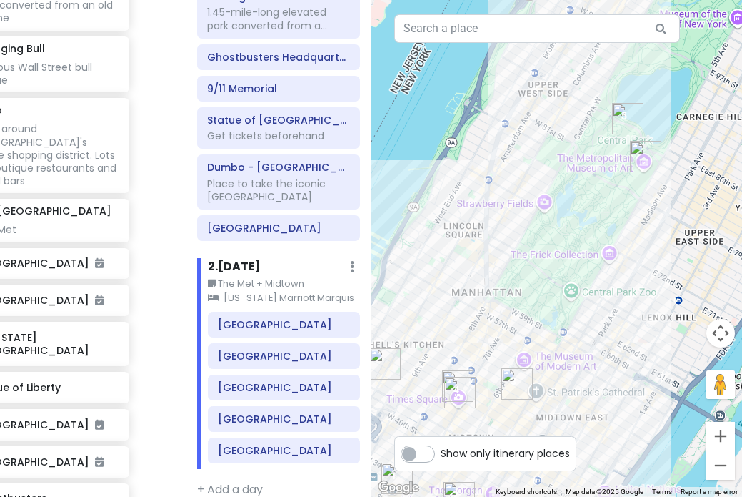
drag, startPoint x: 602, startPoint y: 298, endPoint x: 540, endPoint y: 409, distance: 127.6
click at [540, 410] on div at bounding box center [558, 248] width 372 height 497
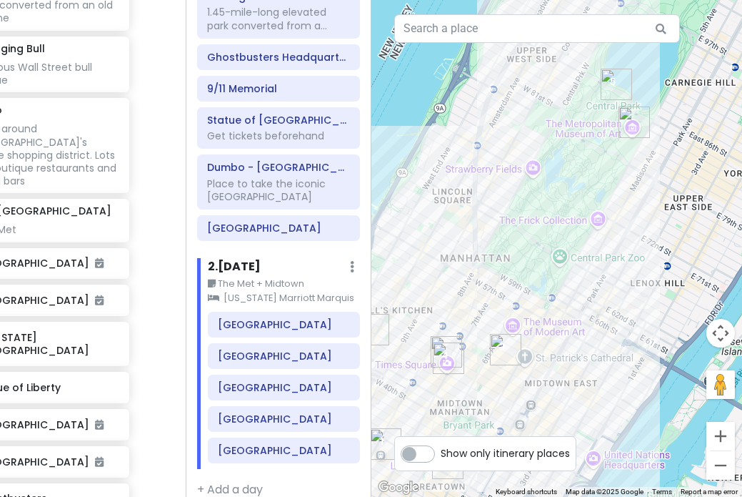
drag, startPoint x: 717, startPoint y: 152, endPoint x: 713, endPoint y: 99, distance: 53.1
click at [713, 99] on div at bounding box center [558, 248] width 372 height 497
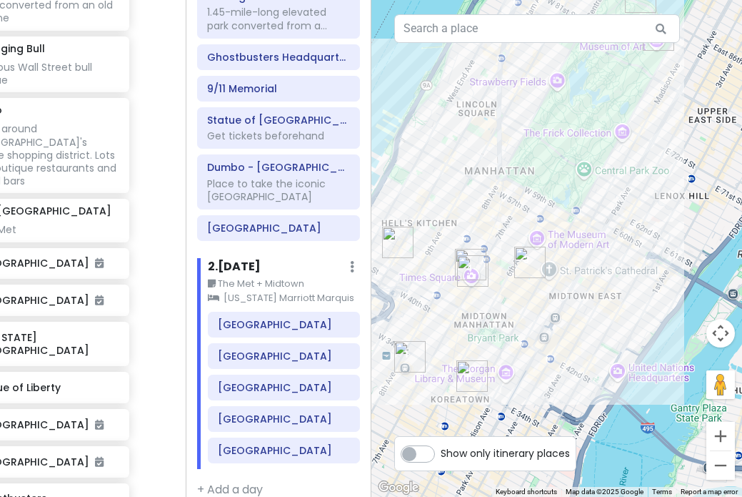
drag, startPoint x: 633, startPoint y: 247, endPoint x: 650, endPoint y: 190, distance: 59.0
click at [650, 191] on div at bounding box center [558, 248] width 372 height 497
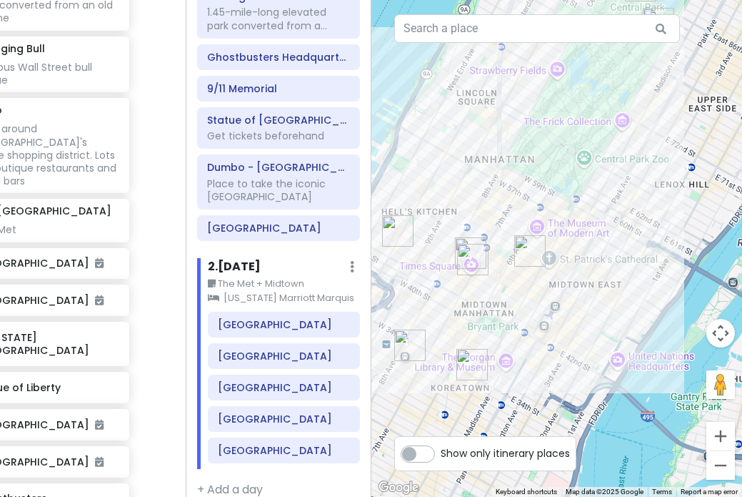
scroll to position [1213, 0]
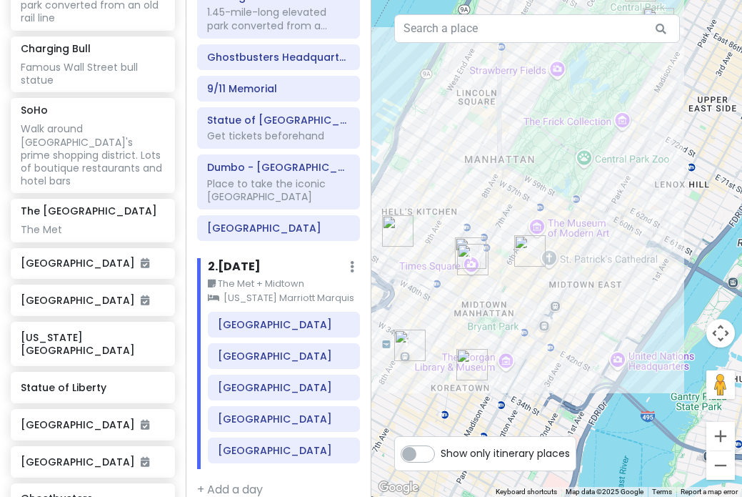
type input "st patricks"
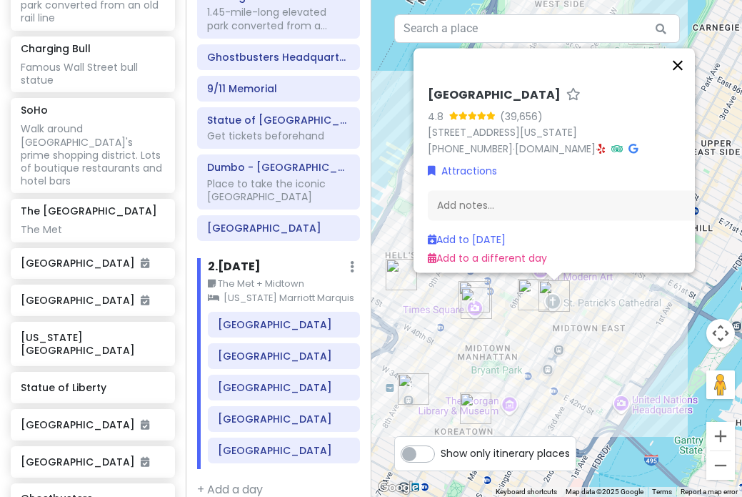
click at [684, 54] on button "Close" at bounding box center [678, 65] width 34 height 34
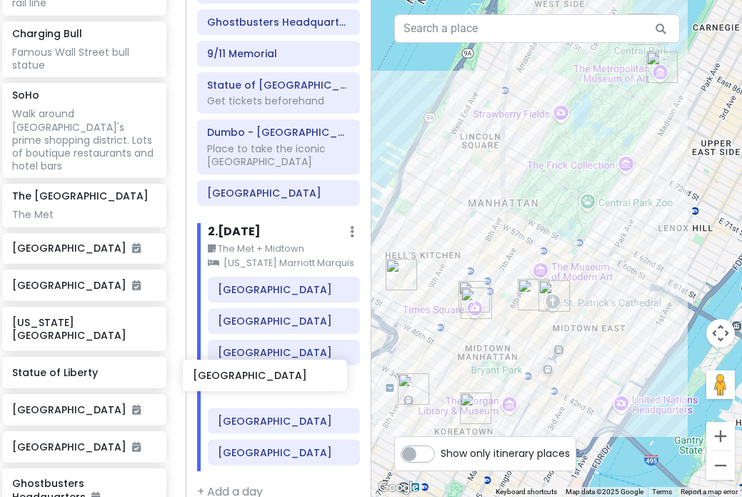
scroll to position [177, 0]
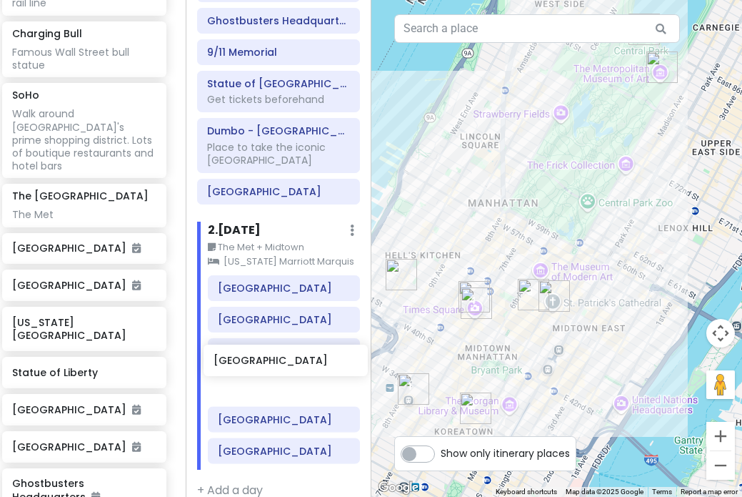
drag, startPoint x: 74, startPoint y: 449, endPoint x: 267, endPoint y: 362, distance: 211.7
click at [267, 362] on div "[US_STATE] Trip Private Change Dates Make a Copy Delete Trip Go Pro ⚡️ Give Fee…" at bounding box center [371, 248] width 742 height 497
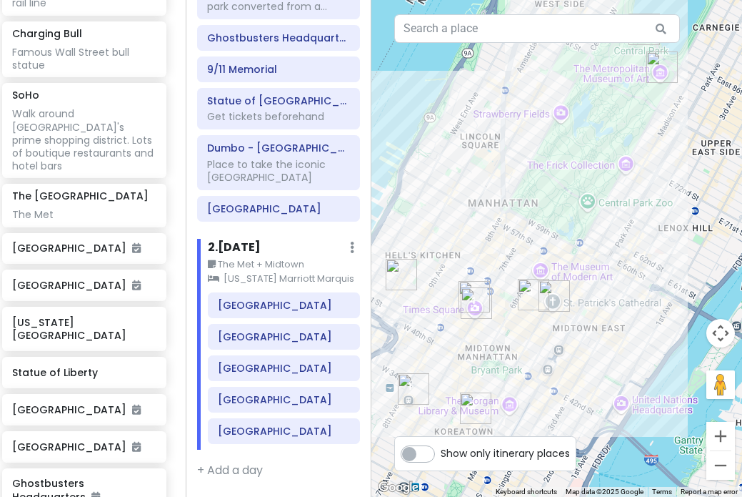
scroll to position [141, 0]
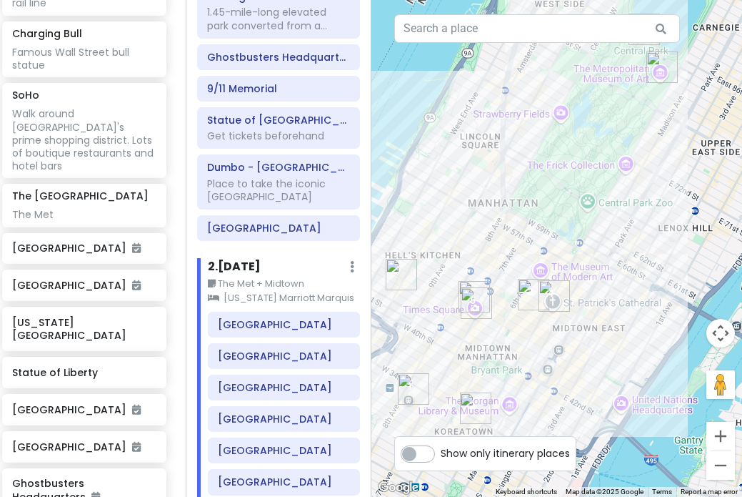
click at [625, 344] on div at bounding box center [558, 248] width 372 height 497
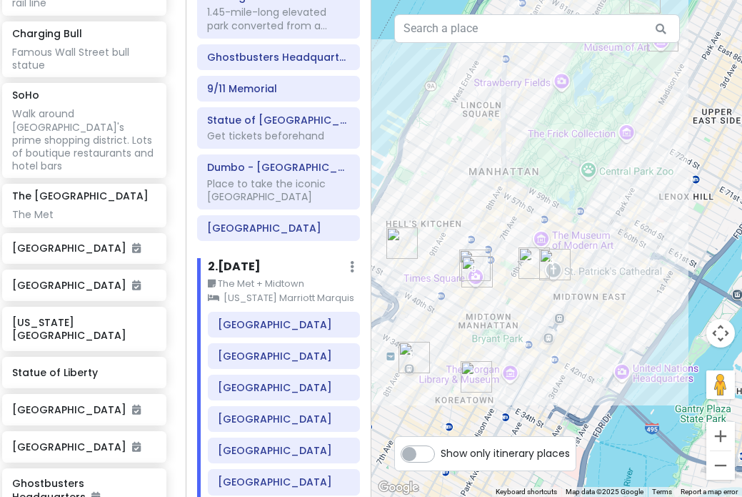
drag, startPoint x: 625, startPoint y: 344, endPoint x: 626, endPoint y: 271, distance: 72.9
click at [626, 272] on div at bounding box center [558, 248] width 372 height 497
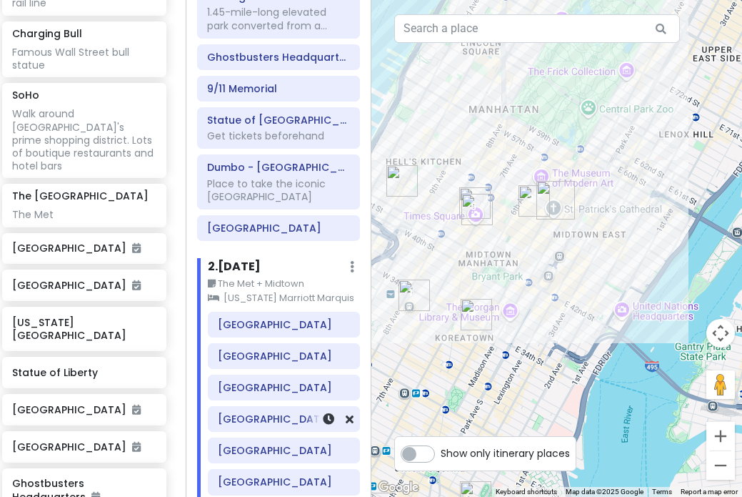
scroll to position [145, 0]
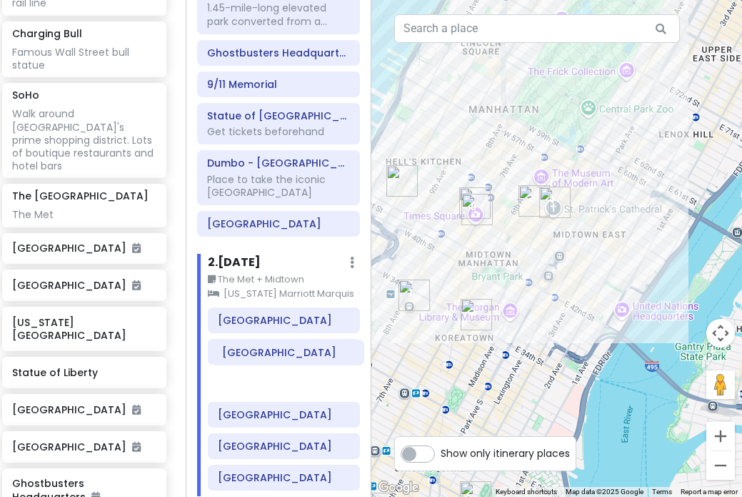
drag, startPoint x: 263, startPoint y: 404, endPoint x: 260, endPoint y: 363, distance: 41.5
click at [260, 363] on div "[GEOGRAPHIC_DATA] [GEOGRAPHIC_DATA] [GEOGRAPHIC_DATA] [GEOGRAPHIC_DATA]" at bounding box center [284, 401] width 174 height 189
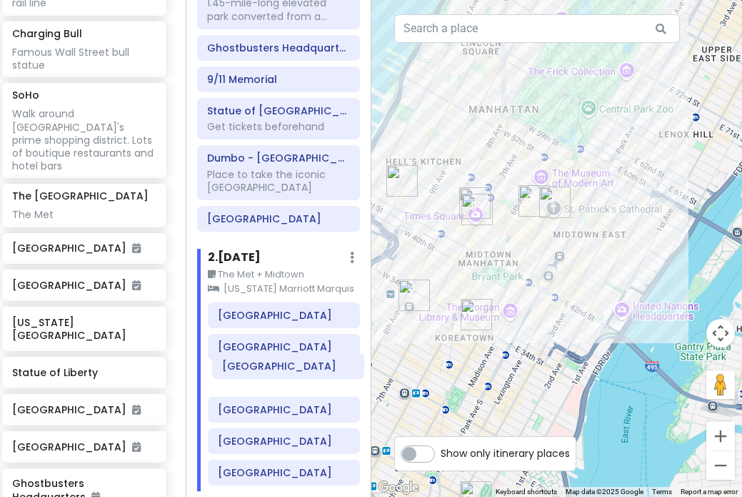
scroll to position [152, 0]
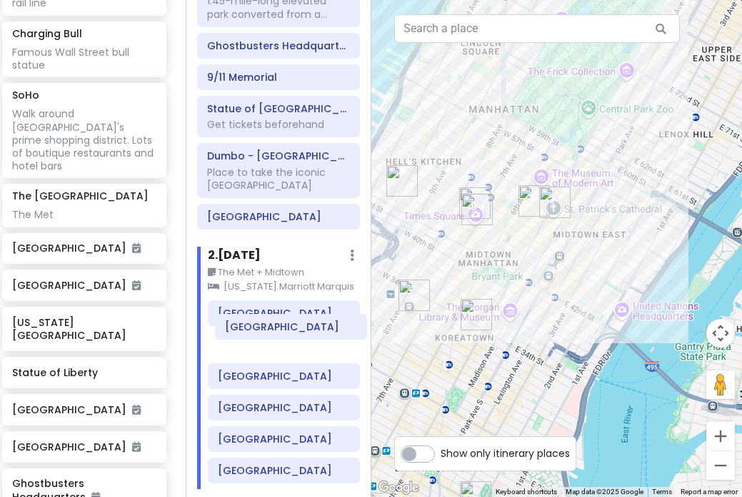
drag, startPoint x: 241, startPoint y: 430, endPoint x: 241, endPoint y: 332, distance: 97.9
click at [242, 331] on div "[GEOGRAPHIC_DATA] [GEOGRAPHIC_DATA] [GEOGRAPHIC_DATA] [GEOGRAPHIC_DATA] [GEOGRA…" at bounding box center [284, 394] width 174 height 189
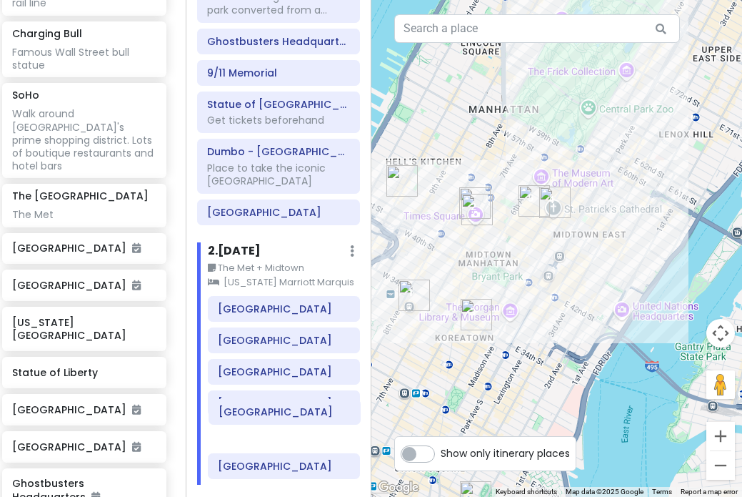
scroll to position [161, 0]
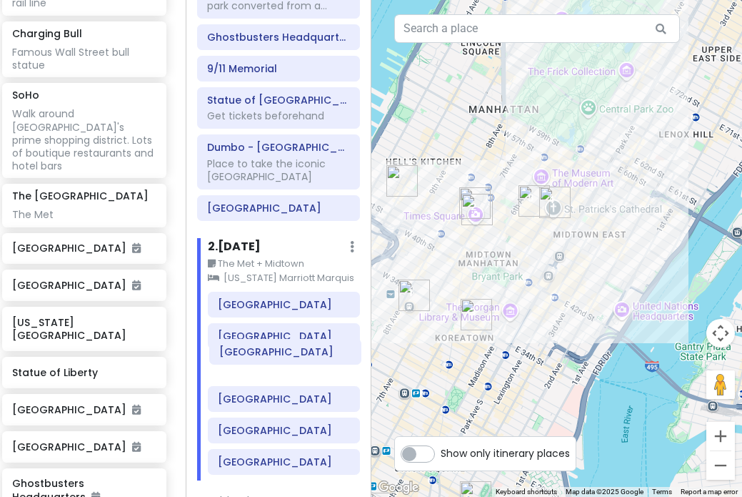
drag, startPoint x: 259, startPoint y: 458, endPoint x: 260, endPoint y: 358, distance: 100.1
click at [260, 358] on div "[GEOGRAPHIC_DATA] [GEOGRAPHIC_DATA] [GEOGRAPHIC_DATA] [GEOGRAPHIC_DATA] [GEOGRA…" at bounding box center [284, 386] width 174 height 189
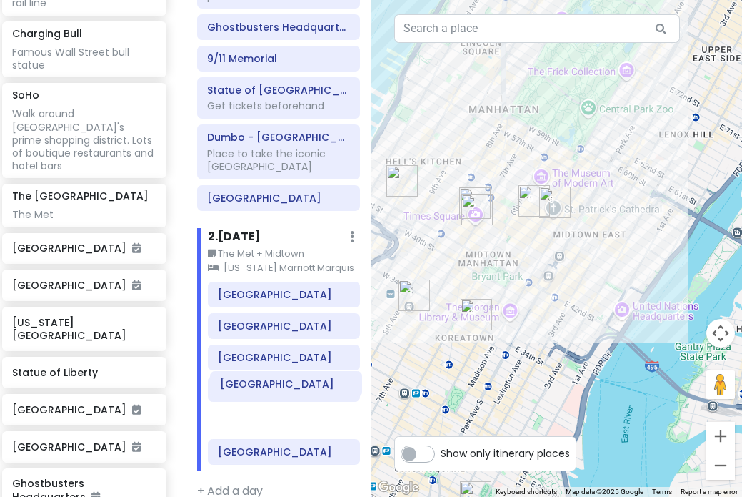
scroll to position [172, 0]
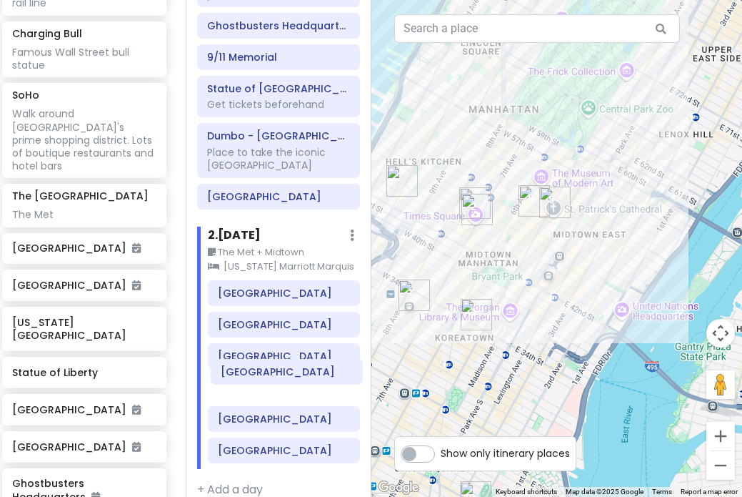
drag, startPoint x: 259, startPoint y: 414, endPoint x: 258, endPoint y: 367, distance: 47.2
click at [258, 367] on div "[GEOGRAPHIC_DATA] [GEOGRAPHIC_DATA] [GEOGRAPHIC_DATA] [GEOGRAPHIC_DATA] [GEOGRA…" at bounding box center [284, 374] width 174 height 189
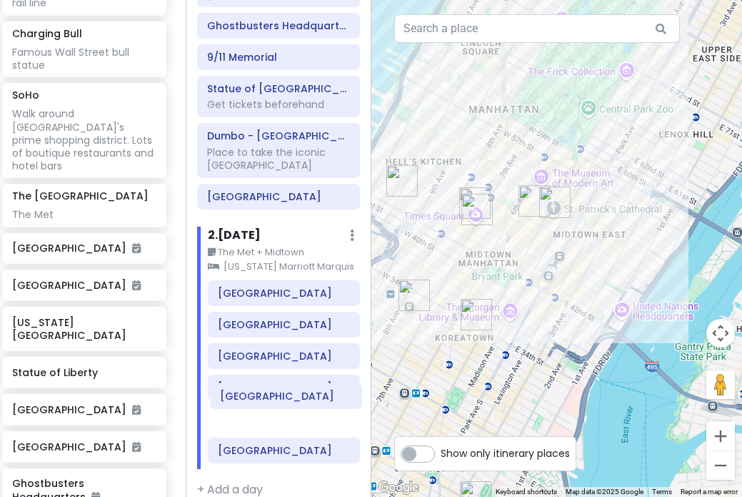
drag, startPoint x: 253, startPoint y: 442, endPoint x: 250, endPoint y: 408, distance: 33.7
click at [251, 408] on div "[GEOGRAPHIC_DATA] [GEOGRAPHIC_DATA] [GEOGRAPHIC_DATA]" at bounding box center [284, 374] width 174 height 189
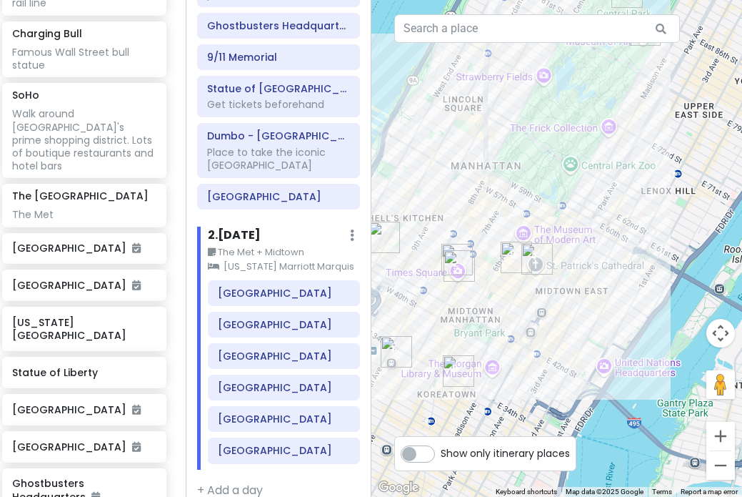
drag, startPoint x: 606, startPoint y: 243, endPoint x: 587, endPoint y: 302, distance: 61.5
click at [587, 302] on div at bounding box center [558, 248] width 372 height 497
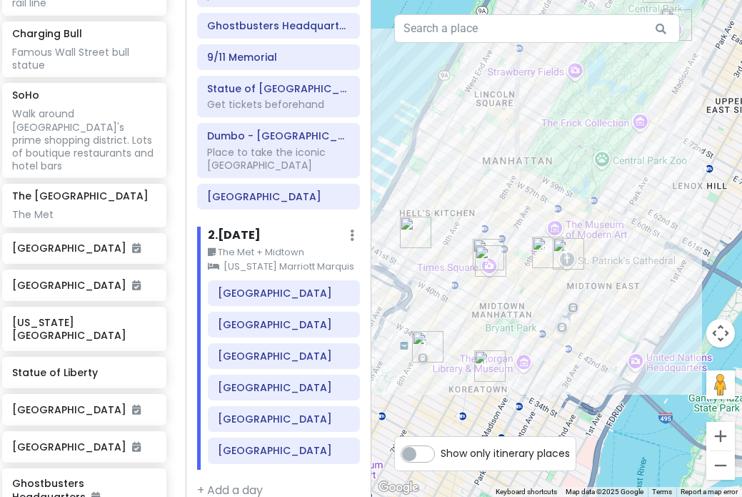
drag, startPoint x: 630, startPoint y: 199, endPoint x: 662, endPoint y: 195, distance: 32.4
click at [662, 195] on div at bounding box center [558, 248] width 372 height 497
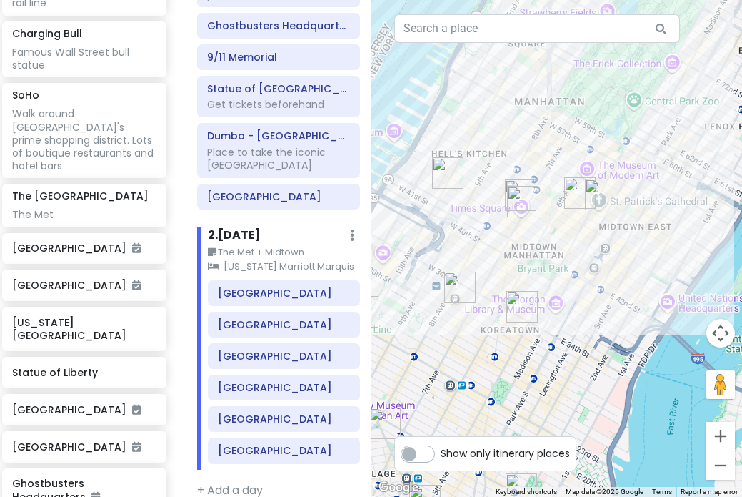
drag, startPoint x: 628, startPoint y: 272, endPoint x: 670, endPoint y: 180, distance: 100.4
click at [670, 180] on div at bounding box center [558, 248] width 372 height 497
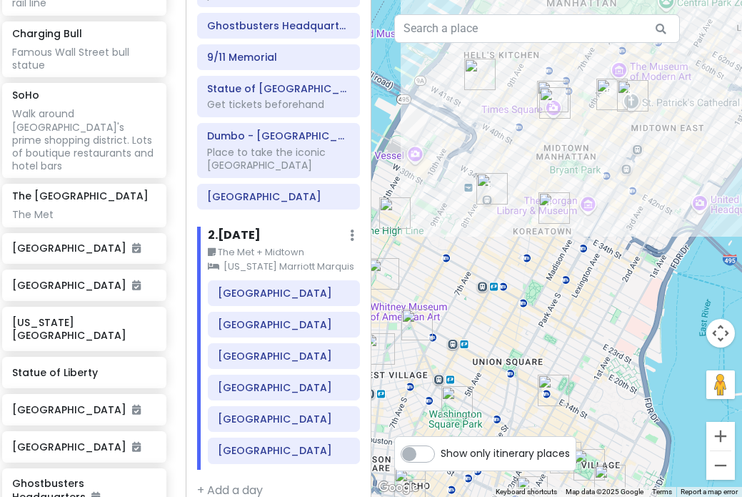
drag, startPoint x: 577, startPoint y: 331, endPoint x: 622, endPoint y: 207, distance: 132.2
click at [621, 207] on div at bounding box center [558, 248] width 372 height 497
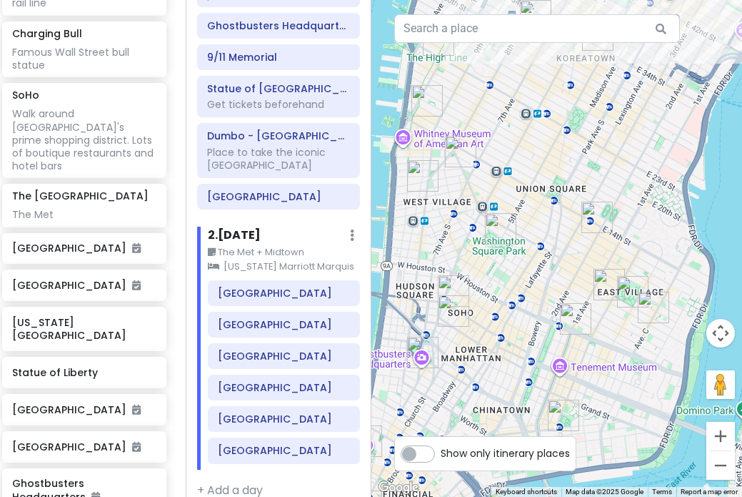
drag, startPoint x: 543, startPoint y: 354, endPoint x: 557, endPoint y: 277, distance: 78.4
click at [557, 277] on div at bounding box center [558, 248] width 372 height 497
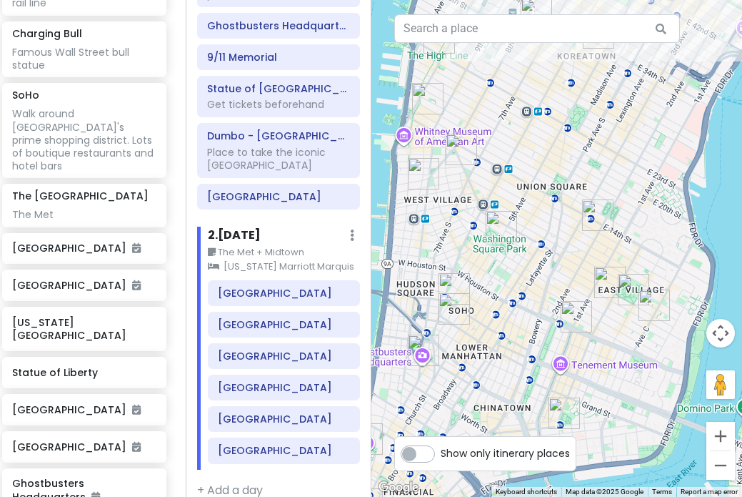
drag, startPoint x: 656, startPoint y: 164, endPoint x: 647, endPoint y: 274, distance: 110.4
click at [647, 274] on div at bounding box center [558, 248] width 372 height 497
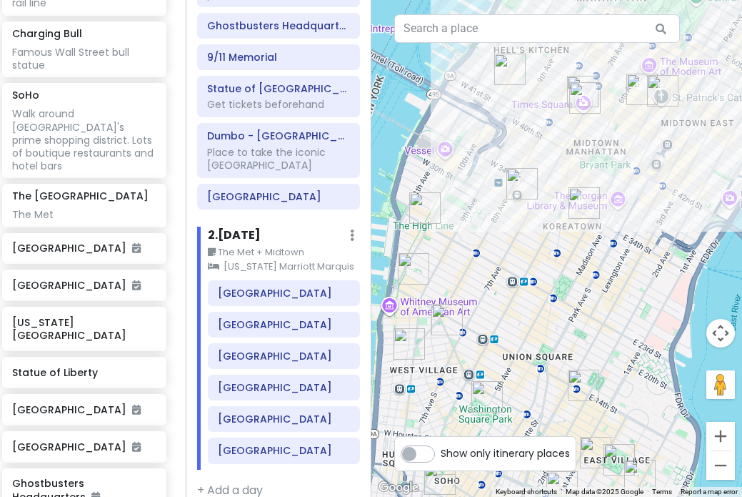
drag, startPoint x: 647, startPoint y: 282, endPoint x: 642, endPoint y: 329, distance: 47.4
click at [644, 329] on div at bounding box center [558, 248] width 372 height 497
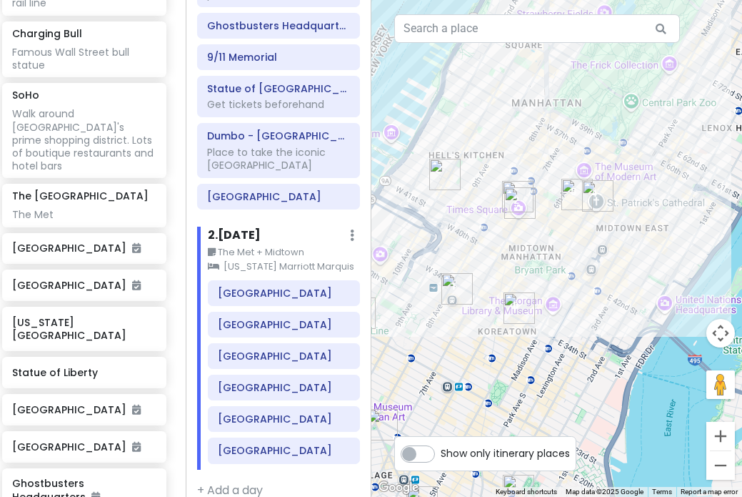
drag, startPoint x: 710, startPoint y: 164, endPoint x: 644, endPoint y: 266, distance: 121.5
click at [645, 266] on div at bounding box center [558, 248] width 372 height 497
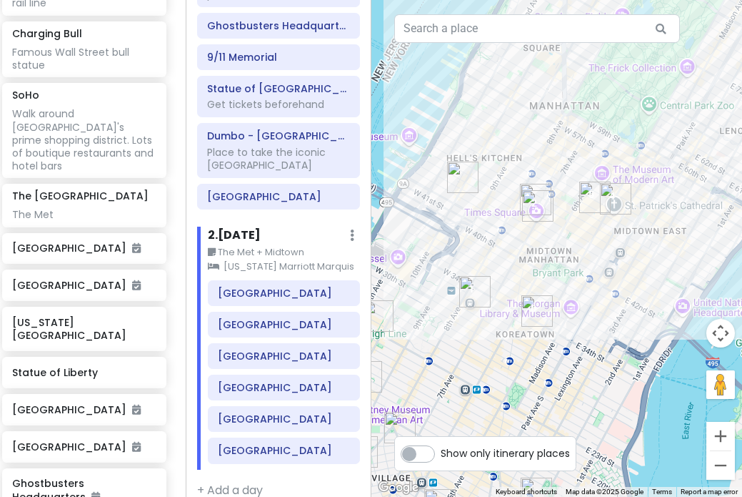
drag, startPoint x: 676, startPoint y: 194, endPoint x: 704, endPoint y: 191, distance: 28.0
click at [705, 192] on div at bounding box center [558, 248] width 372 height 497
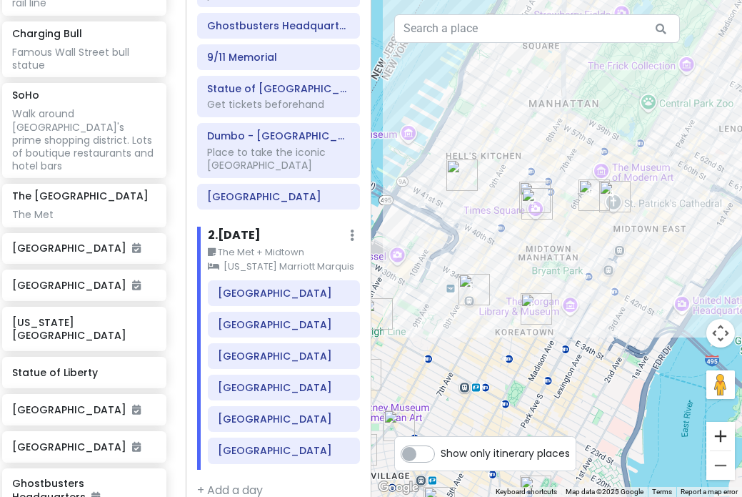
click at [726, 434] on button "Zoom in" at bounding box center [721, 436] width 29 height 29
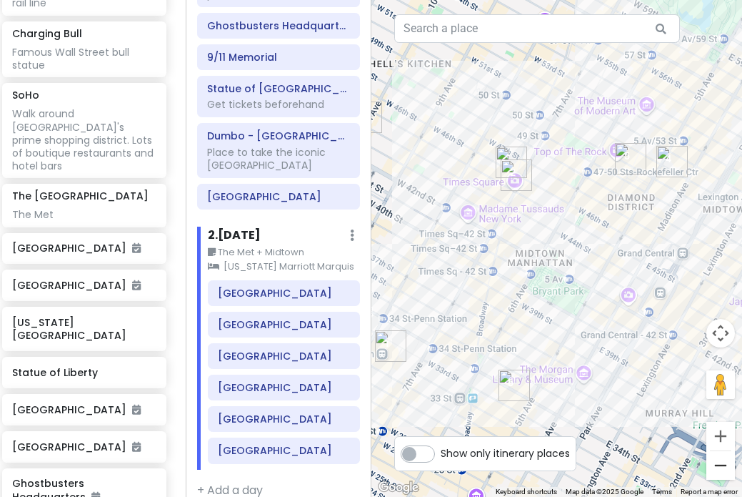
click at [723, 469] on button "Zoom out" at bounding box center [721, 465] width 29 height 29
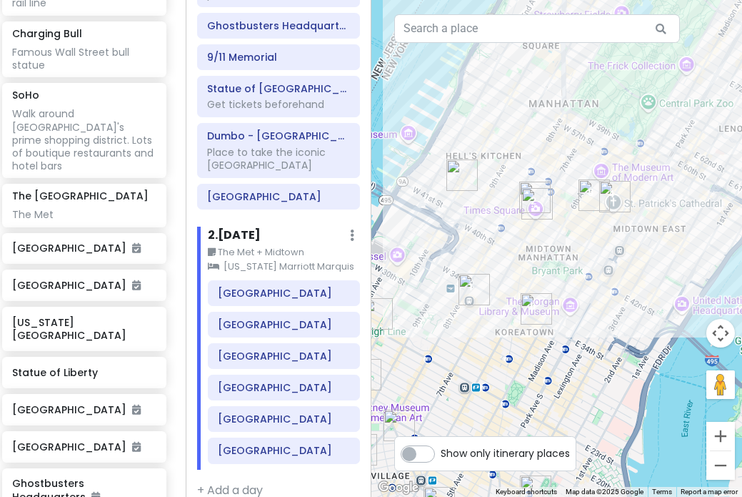
type input "[GEOGRAPHIC_DATA]"
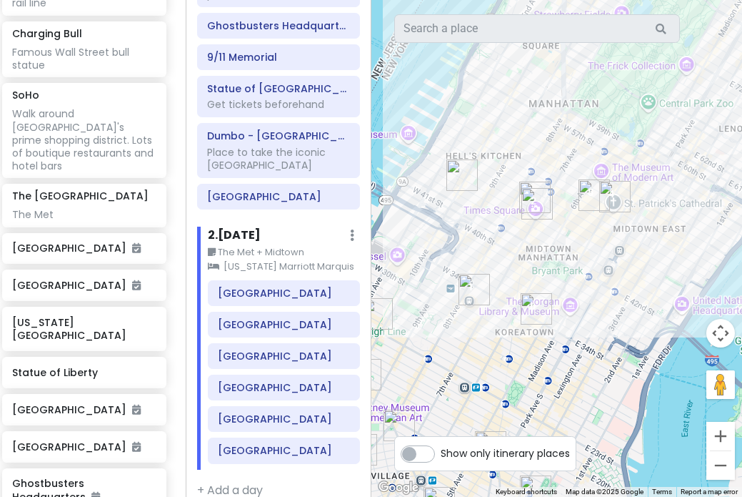
scroll to position [1491, 9]
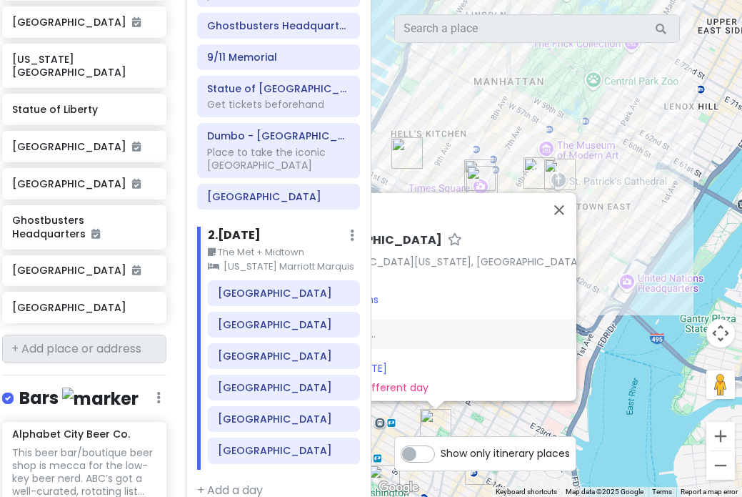
drag, startPoint x: 617, startPoint y: 87, endPoint x: 485, endPoint y: 73, distance: 133.0
click at [485, 73] on div "[GEOGRAPHIC_DATA][US_STATE], [GEOGRAPHIC_DATA] Attractions Add notes... Add to …" at bounding box center [558, 248] width 372 height 497
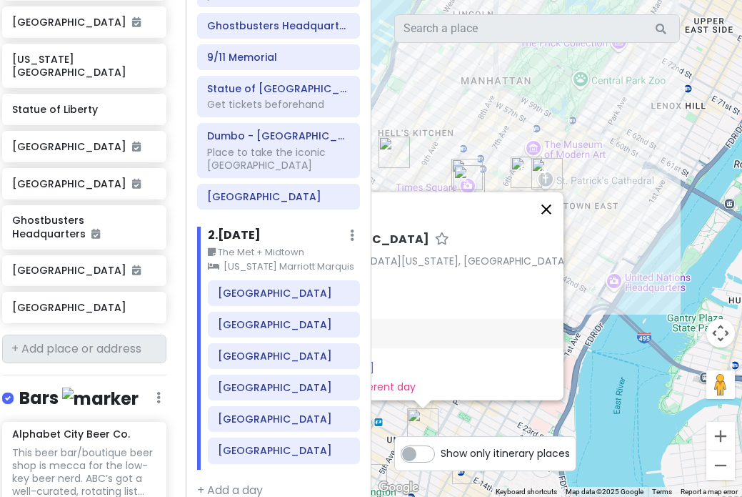
click at [551, 202] on button "Close" at bounding box center [547, 209] width 34 height 34
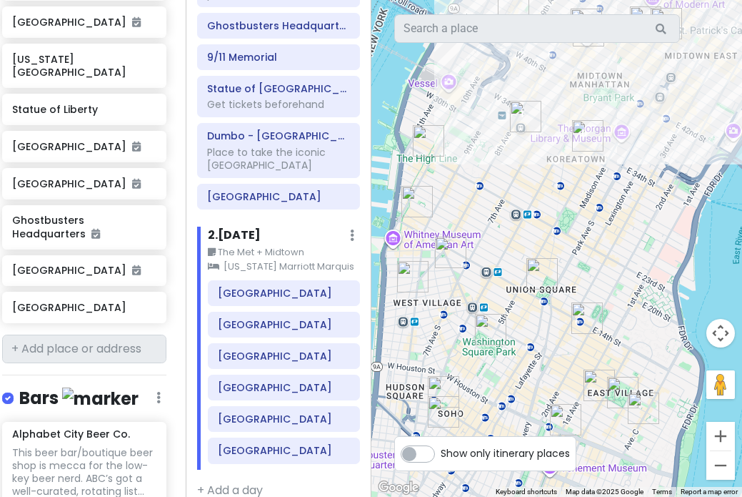
drag, startPoint x: 505, startPoint y: 332, endPoint x: 623, endPoint y: 179, distance: 194.1
click at [624, 179] on div at bounding box center [558, 248] width 372 height 497
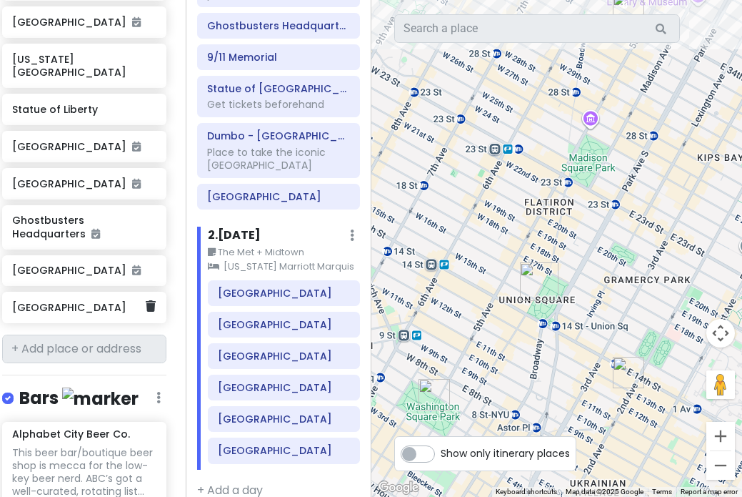
click at [149, 292] on div "[GEOGRAPHIC_DATA]" at bounding box center [84, 307] width 164 height 31
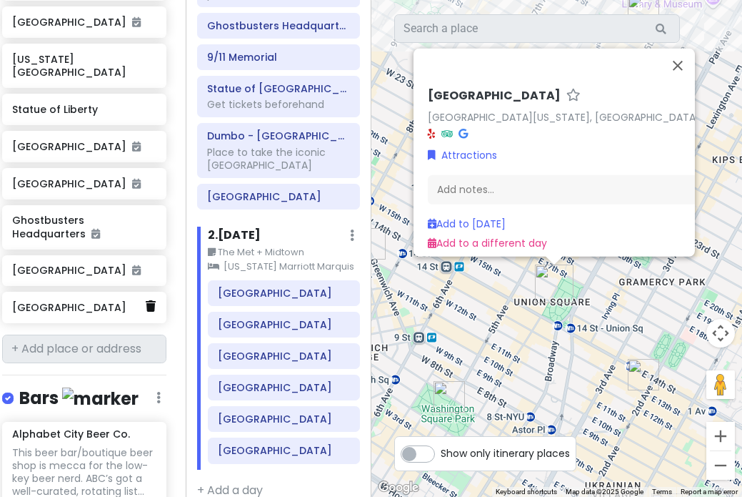
click at [155, 300] on icon at bounding box center [151, 305] width 10 height 11
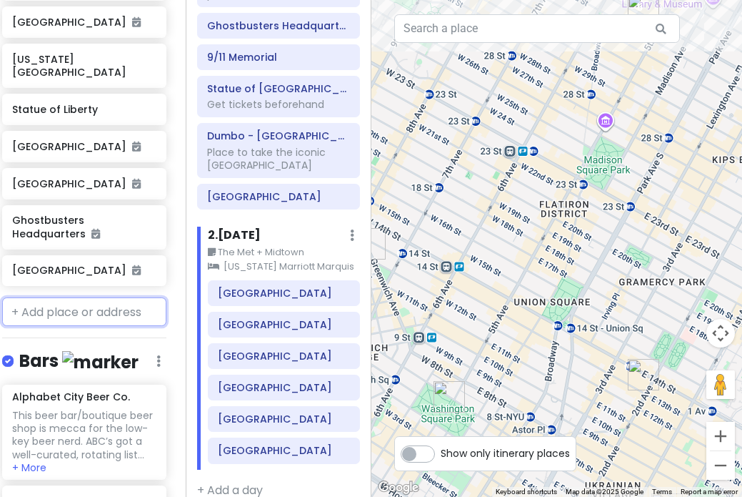
click at [68, 297] on input "text" at bounding box center [84, 311] width 164 height 29
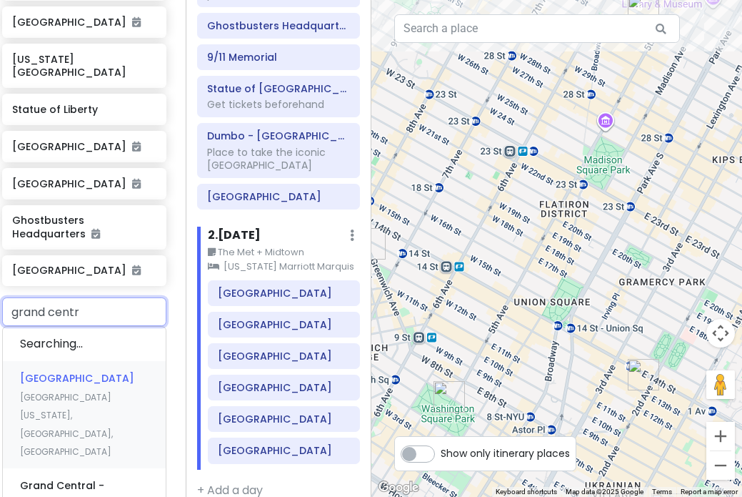
type input "grand centra"
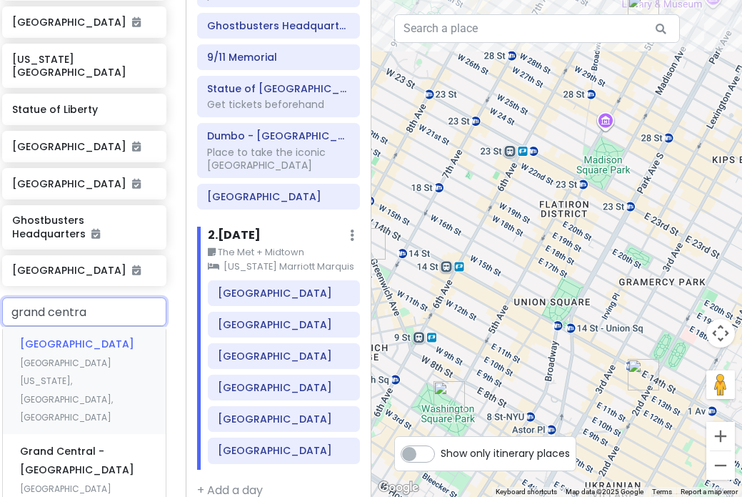
click at [63, 337] on span "[GEOGRAPHIC_DATA]" at bounding box center [77, 344] width 114 height 14
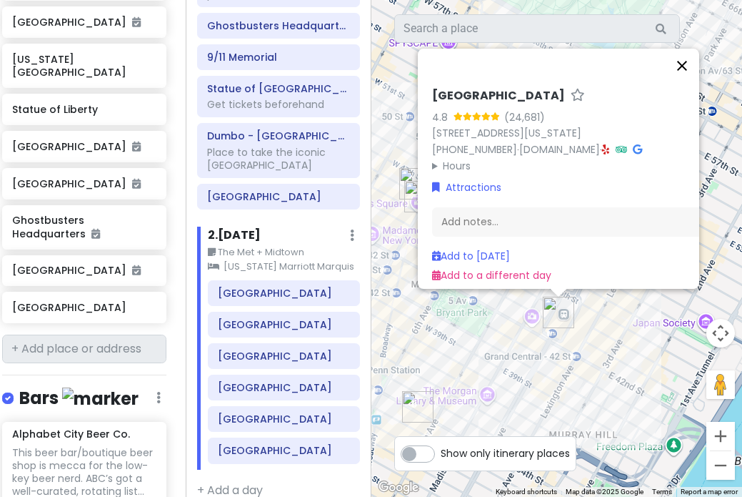
click at [685, 65] on button "Close" at bounding box center [682, 66] width 34 height 34
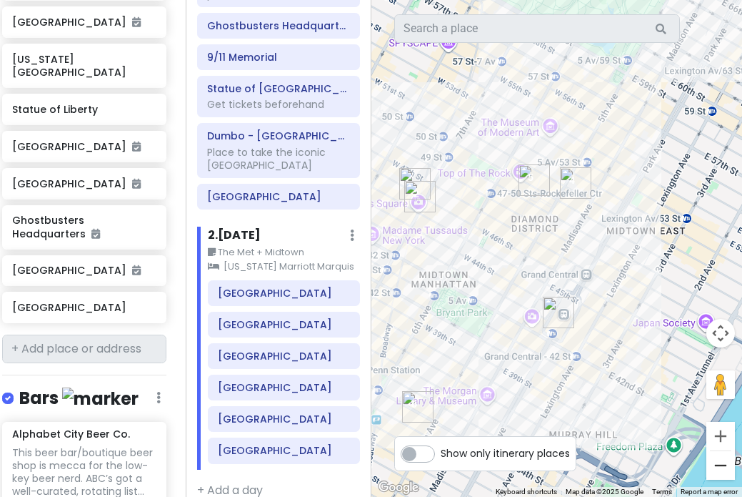
click at [717, 464] on button "Zoom out" at bounding box center [721, 465] width 29 height 29
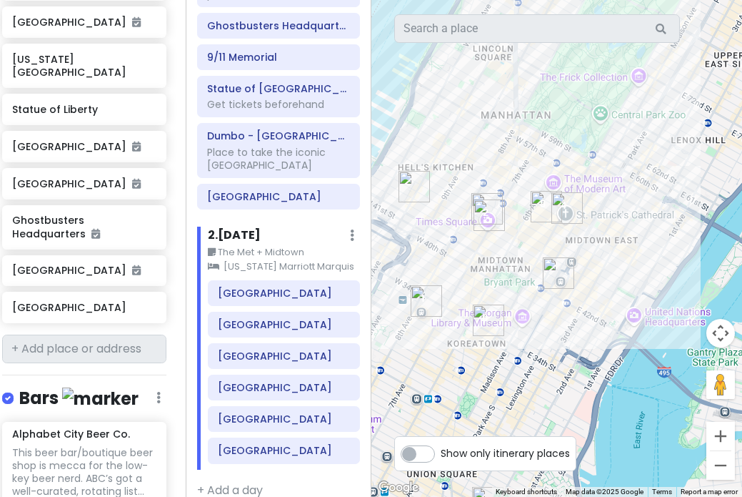
click at [717, 464] on button "Zoom out" at bounding box center [721, 465] width 29 height 29
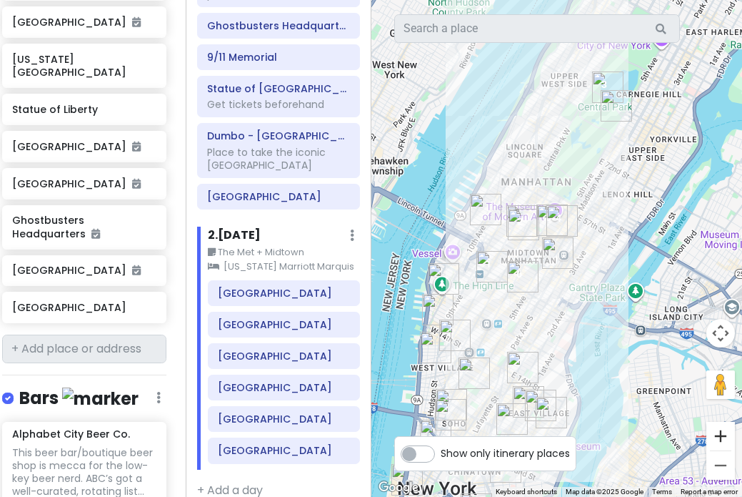
click at [728, 439] on button "Zoom in" at bounding box center [721, 436] width 29 height 29
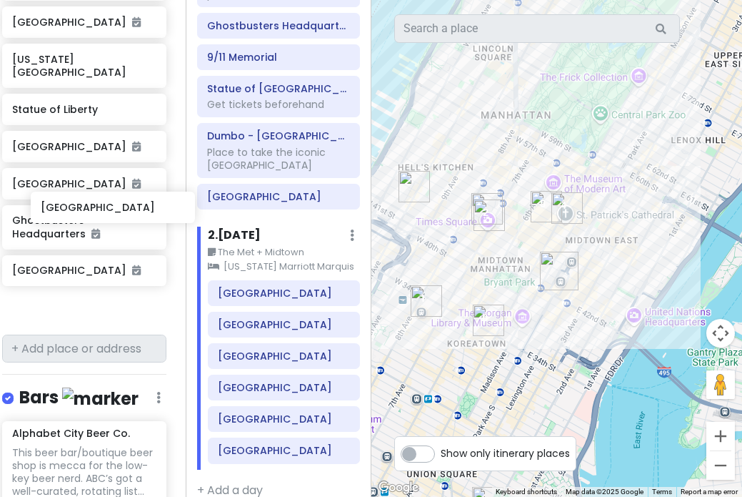
scroll to position [1491, 43]
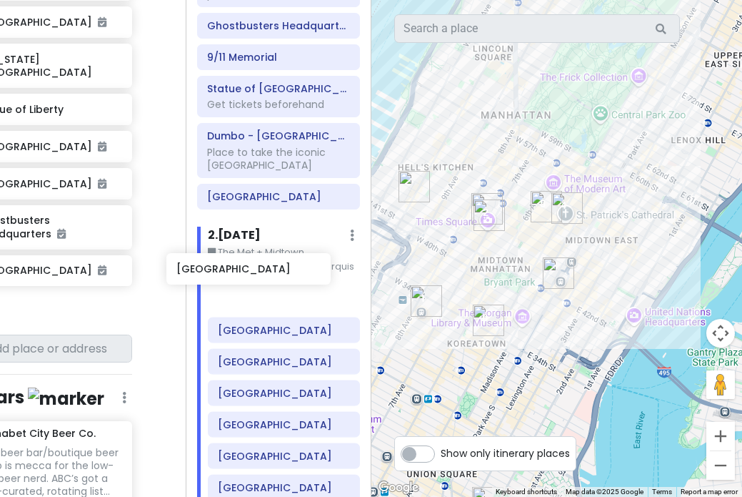
drag, startPoint x: 74, startPoint y: 209, endPoint x: 241, endPoint y: 291, distance: 185.4
click at [241, 291] on div "[US_STATE] Trip Private Change Dates Make a Copy Delete Trip Go Pro ⚡️ Give Fee…" at bounding box center [371, 248] width 742 height 497
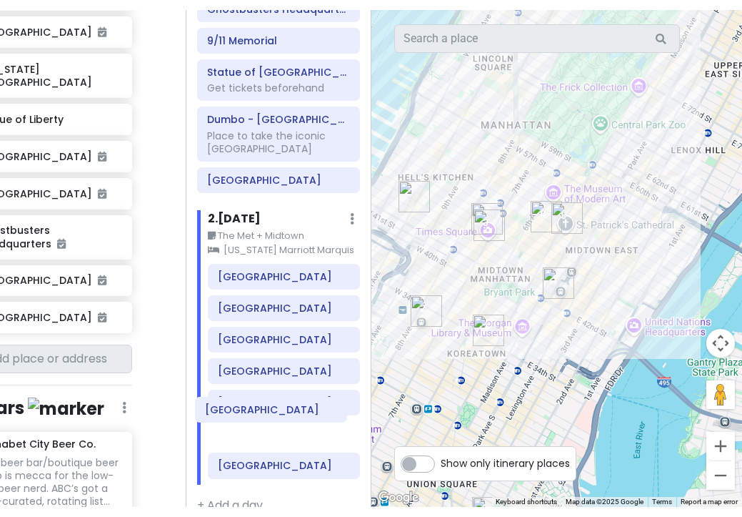
scroll to position [204, 0]
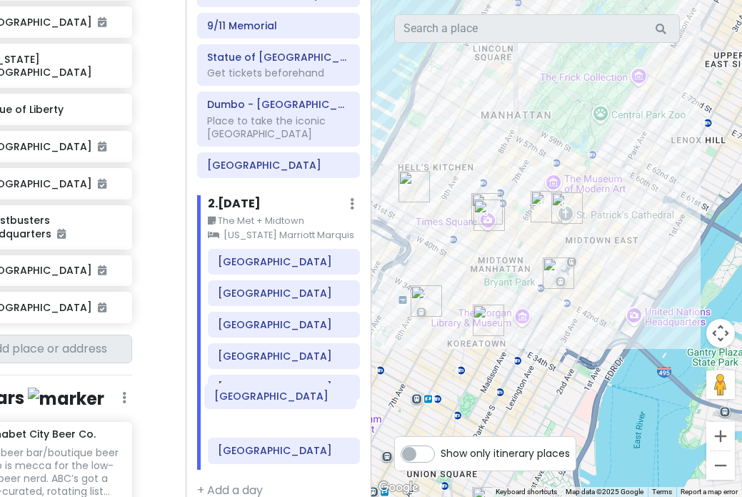
drag, startPoint x: 282, startPoint y: 275, endPoint x: 279, endPoint y: 397, distance: 121.5
click at [279, 397] on div "[GEOGRAPHIC_DATA] [GEOGRAPHIC_DATA] [GEOGRAPHIC_DATA] [GEOGRAPHIC_DATA] [GEOGRA…" at bounding box center [284, 359] width 174 height 221
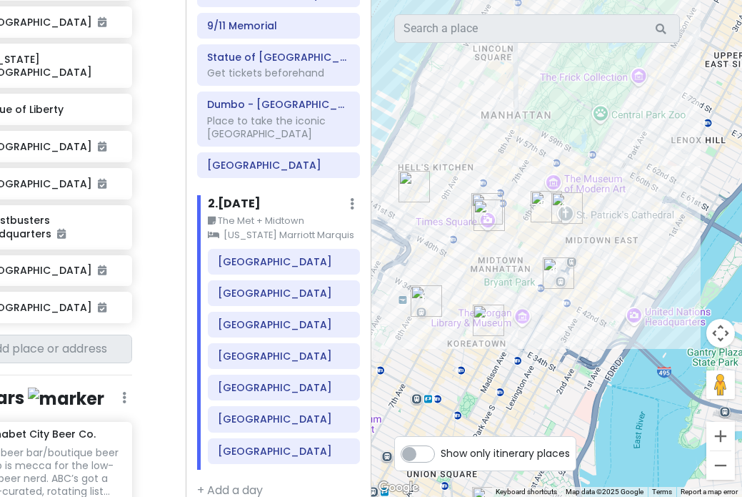
click at [652, 237] on div at bounding box center [558, 248] width 372 height 497
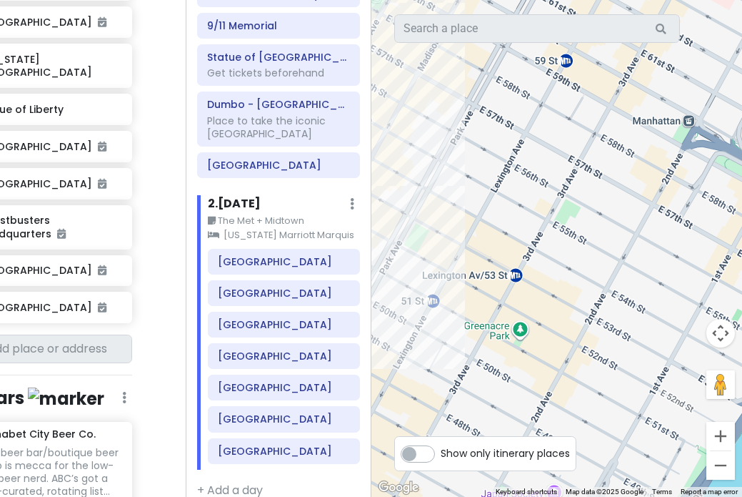
drag, startPoint x: 619, startPoint y: 199, endPoint x: 742, endPoint y: 211, distance: 124.2
click at [742, 211] on html "[US_STATE] Trip Private Change Dates Make a Copy Delete Trip Go Pro ⚡️ Give Fee…" at bounding box center [371, 248] width 742 height 497
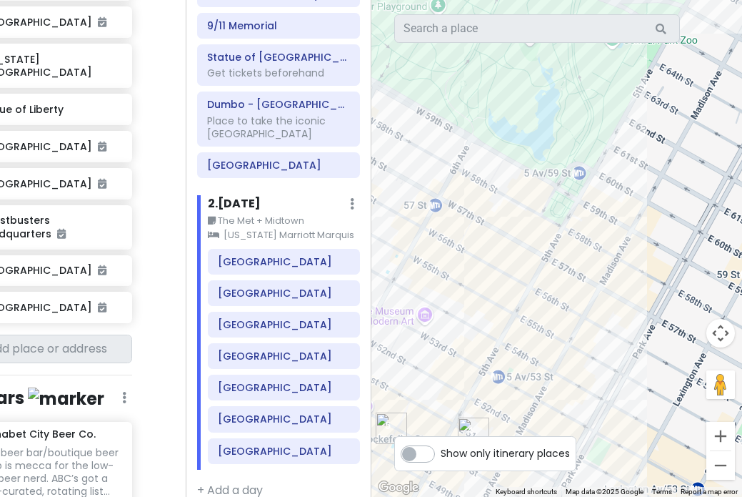
drag, startPoint x: 670, startPoint y: 166, endPoint x: 646, endPoint y: 347, distance: 182.3
click at [646, 347] on div at bounding box center [558, 248] width 372 height 497
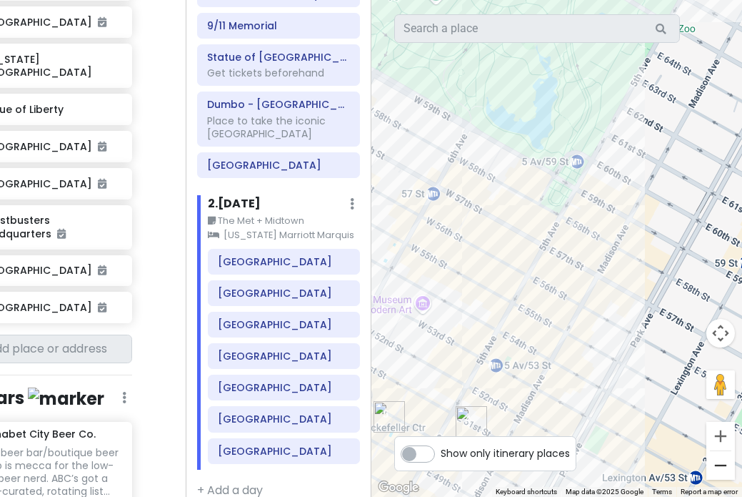
click at [719, 464] on button "Zoom out" at bounding box center [721, 465] width 29 height 29
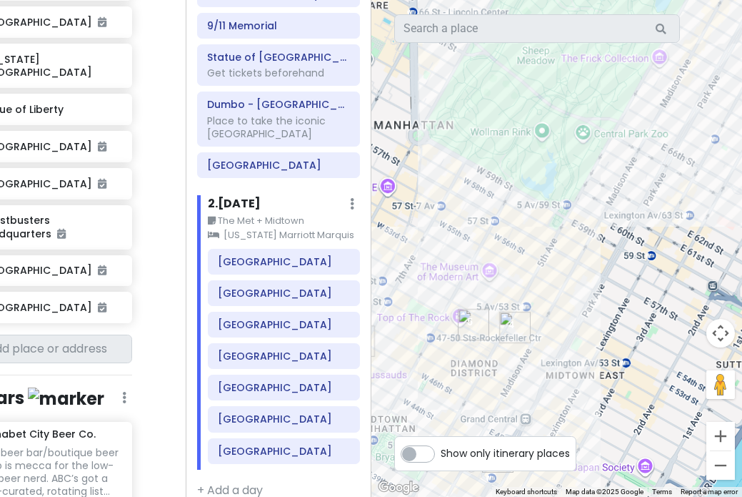
click at [719, 464] on button "Zoom out" at bounding box center [721, 465] width 29 height 29
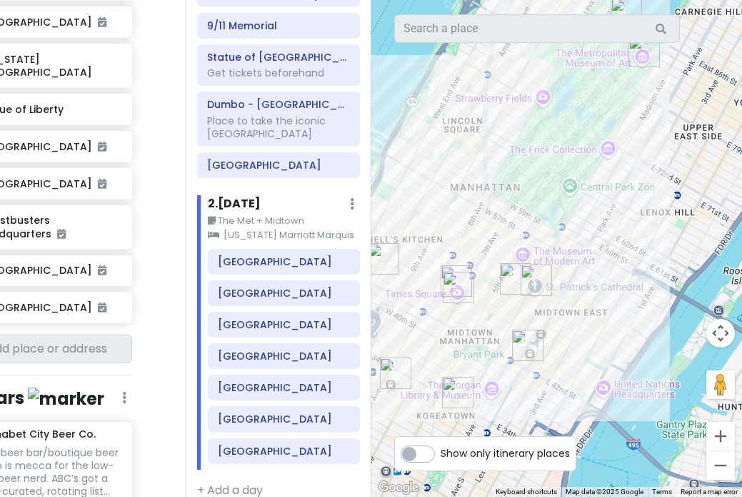
click at [719, 464] on button "Zoom out" at bounding box center [721, 465] width 29 height 29
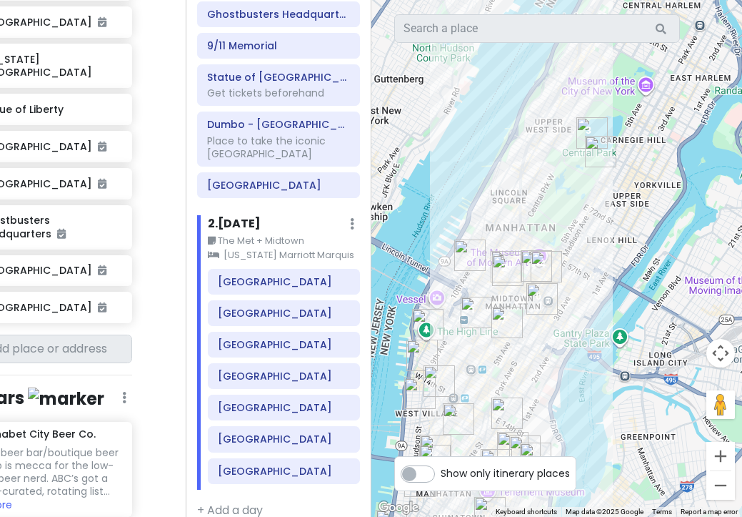
scroll to position [171, 0]
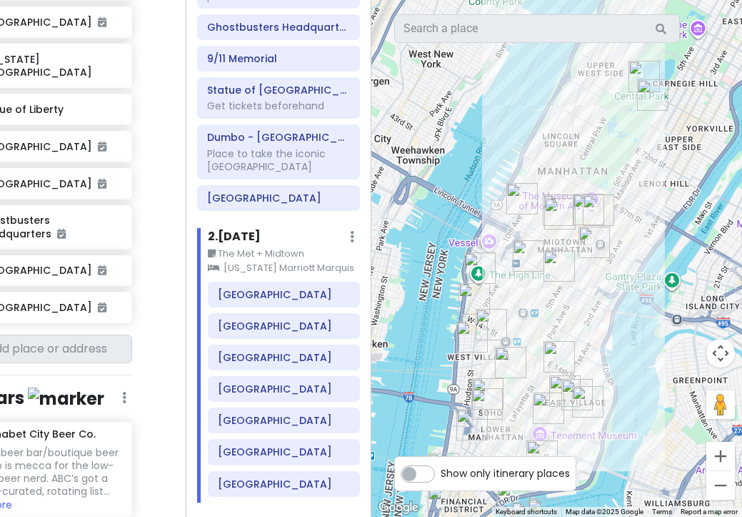
drag, startPoint x: 637, startPoint y: 236, endPoint x: 689, endPoint y: 178, distance: 77.9
click at [689, 178] on div at bounding box center [558, 258] width 372 height 517
